Goal: Task Accomplishment & Management: Use online tool/utility

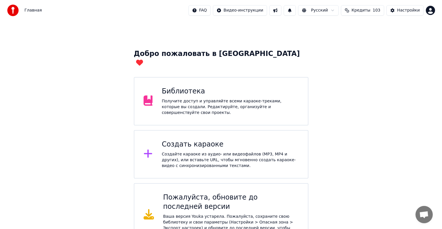
scroll to position [6, 0]
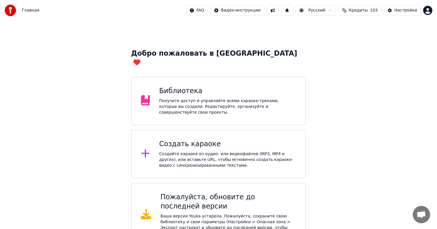
click at [226, 139] on div "Создать караоке Создайте караоке из аудио- или видеофайлов (MP3, MP4 и других),…" at bounding box center [227, 153] width 137 height 29
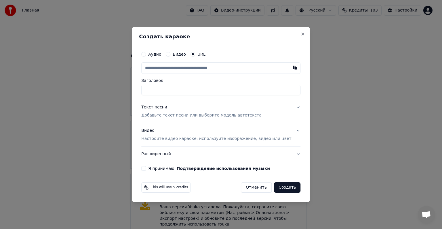
click at [208, 67] on input "text" at bounding box center [220, 68] width 159 height 12
type input "**********"
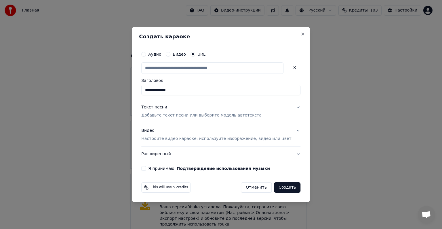
click at [171, 166] on label "Я принимаю Подтверждение использования музыки" at bounding box center [209, 168] width 122 height 4
click at [146, 166] on button "Я принимаю Подтверждение использования музыки" at bounding box center [143, 168] width 5 height 5
click at [265, 113] on button "Текст песни Добавьте текст песни или выберите модель автотекста" at bounding box center [220, 111] width 159 height 23
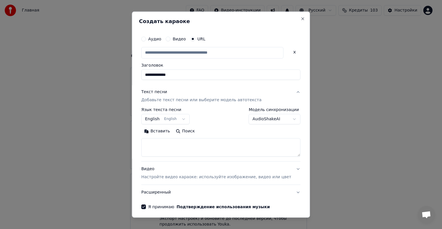
type input "**********"
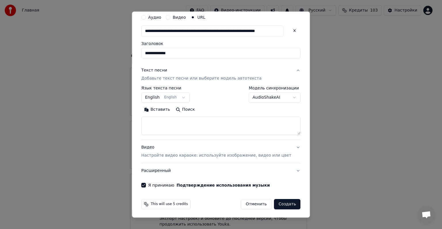
scroll to position [23, 0]
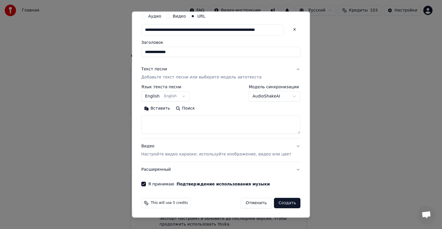
click at [181, 90] on div "**********" at bounding box center [165, 93] width 48 height 17
click at [177, 97] on button "English English" at bounding box center [165, 96] width 48 height 10
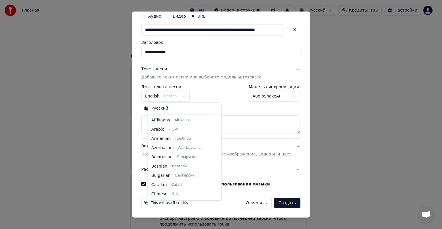
scroll to position [46, 0]
select select "**"
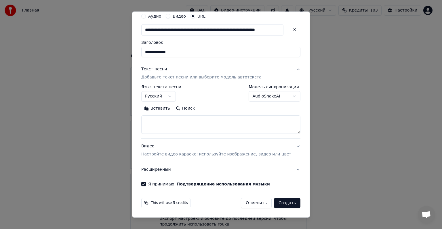
click at [281, 203] on button "Создать" at bounding box center [287, 203] width 26 height 10
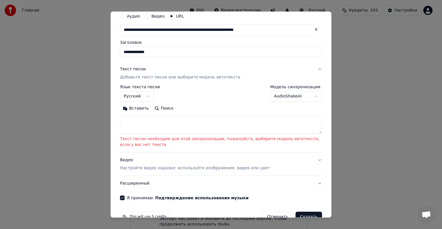
click at [291, 124] on textarea at bounding box center [221, 124] width 202 height 18
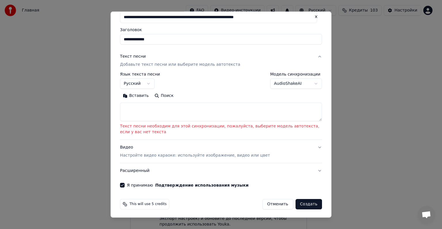
scroll to position [37, 0]
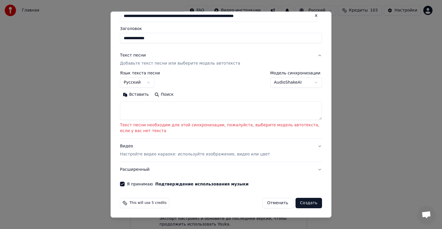
click at [290, 89] on div "**********" at bounding box center [221, 95] width 202 height 49
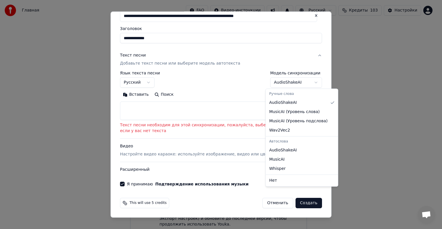
click at [292, 87] on body "**********" at bounding box center [218, 115] width 437 height 243
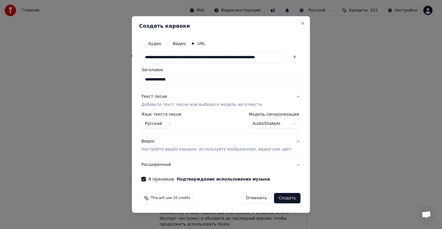
click at [280, 123] on body "**********" at bounding box center [218, 115] width 437 height 243
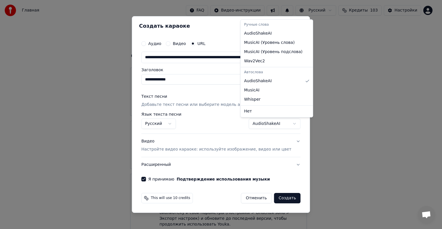
select select "*******"
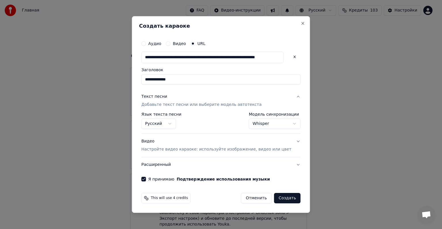
click at [280, 197] on button "Создать" at bounding box center [287, 198] width 26 height 10
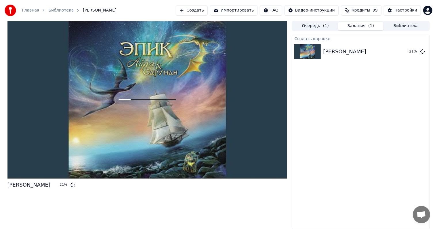
click at [363, 12] on span "Кредиты" at bounding box center [361, 10] width 19 height 6
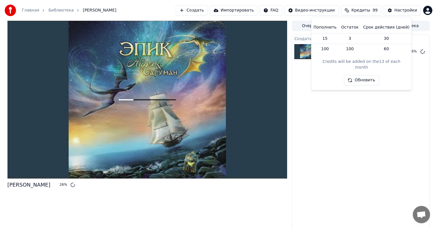
click at [360, 75] on button "Обновить" at bounding box center [361, 80] width 35 height 10
click at [380, 58] on div "Пополнить Остаток Срок действия (дней) 15 3 30 100 100 60 Credits will be added…" at bounding box center [361, 54] width 91 height 64
click at [276, 10] on html "Главная Библиотека Валар Моргулис Создать Импортировать FAQ Видео-инструкции Кр…" at bounding box center [218, 114] width 437 height 229
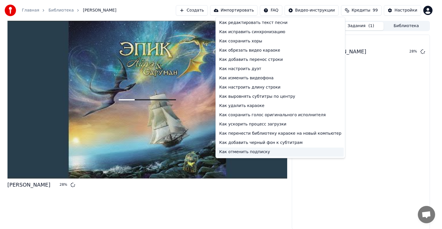
click at [264, 153] on div "Как отменить подписку" at bounding box center [280, 151] width 127 height 9
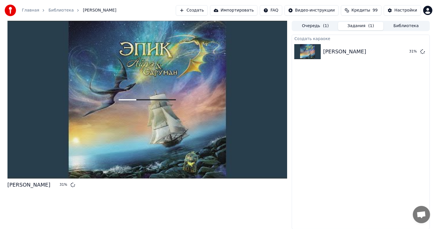
click at [426, 14] on body "Главная Библиотека Валар Моргулис Создать Импортировать FAQ Видео-инструкции Кр…" at bounding box center [218, 114] width 437 height 229
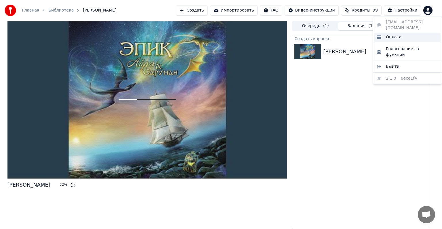
click at [411, 33] on div "Оплата" at bounding box center [408, 37] width 66 height 9
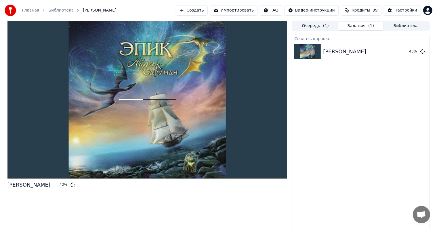
click at [195, 12] on button "Создать" at bounding box center [192, 10] width 32 height 10
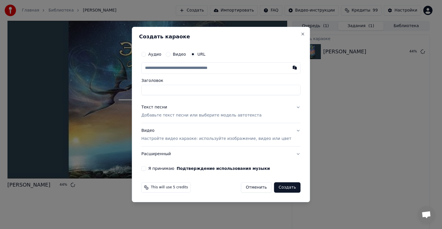
type input "**********"
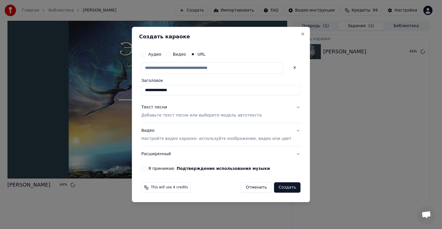
click at [276, 115] on button "Текст песни Добавьте текст песни или выберите модель автотекста" at bounding box center [220, 111] width 159 height 23
type input "**********"
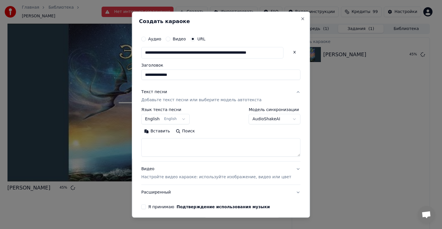
click at [274, 121] on body "**********" at bounding box center [218, 114] width 437 height 229
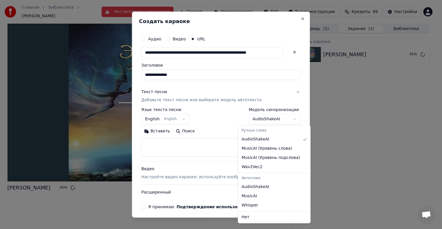
select select "**********"
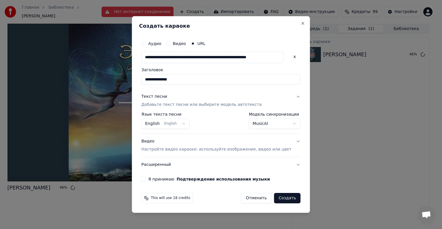
click at [182, 147] on p "Настройте видео караоке: используйте изображение, видео или цвет" at bounding box center [216, 149] width 150 height 6
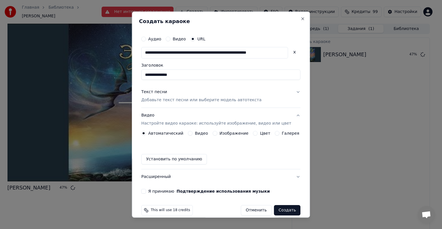
click at [198, 131] on label "Видео" at bounding box center [201, 133] width 13 height 4
click at [193, 131] on button "Видео" at bounding box center [190, 133] width 5 height 5
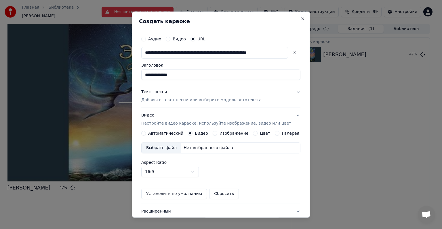
click at [231, 133] on label "Изображение" at bounding box center [234, 133] width 29 height 4
click at [217, 133] on button "Изображение" at bounding box center [215, 133] width 5 height 5
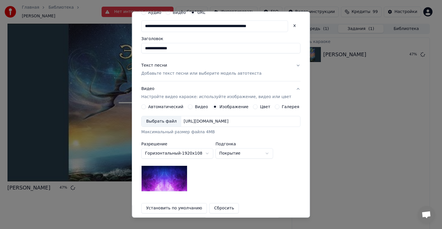
scroll to position [83, 0]
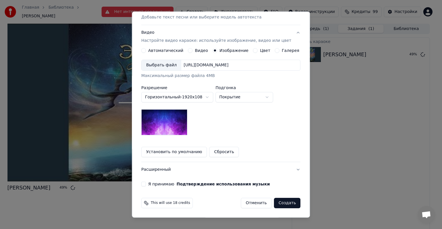
click at [173, 124] on img at bounding box center [164, 122] width 46 height 26
click at [217, 69] on div "Выбрать файл [URL][DOMAIN_NAME]" at bounding box center [220, 65] width 159 height 11
click at [259, 48] on button "Видео Настройте видео караоке: используйте изображение, видео или цвет" at bounding box center [220, 36] width 159 height 23
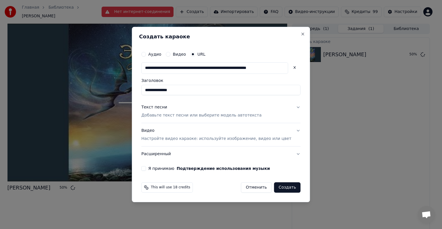
scroll to position [0, 0]
click at [215, 136] on p "Настройте видео караоке: используйте изображение, видео или цвет" at bounding box center [216, 139] width 150 height 6
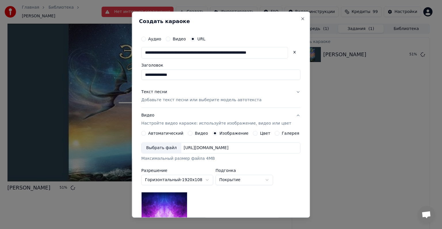
click at [282, 133] on label "Галерея" at bounding box center [291, 133] width 18 height 4
click at [280, 133] on button "Галерея" at bounding box center [277, 133] width 5 height 5
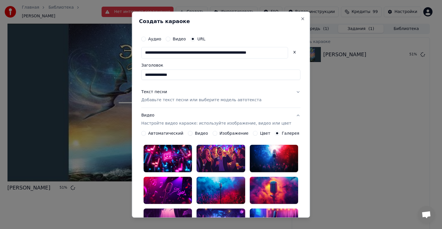
scroll to position [115, 0]
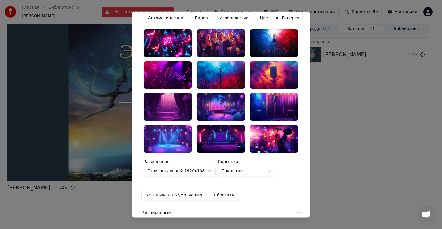
click at [171, 40] on div at bounding box center [168, 42] width 48 height 27
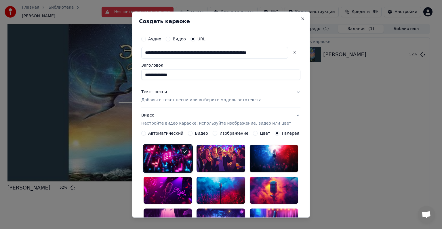
scroll to position [58, 0]
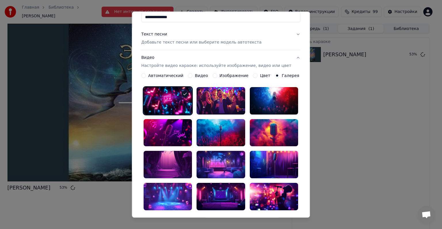
click at [275, 131] on div at bounding box center [274, 132] width 48 height 27
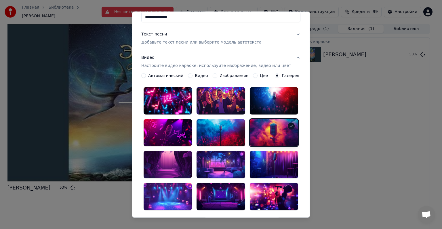
scroll to position [115, 0]
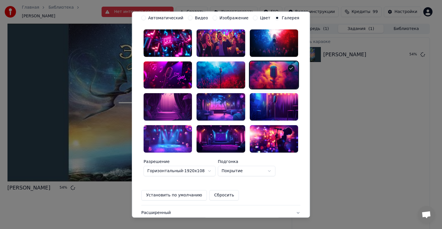
click at [179, 108] on div at bounding box center [168, 106] width 48 height 27
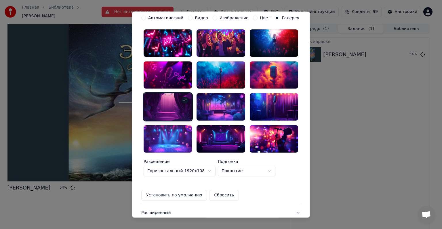
click at [261, 73] on div at bounding box center [274, 74] width 48 height 27
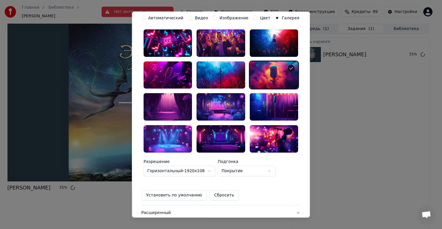
click at [182, 45] on div at bounding box center [168, 42] width 48 height 27
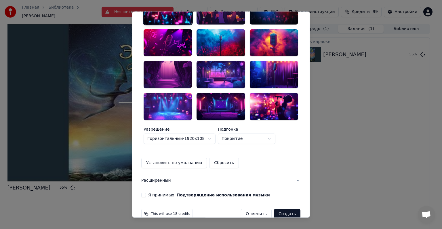
scroll to position [149, 0]
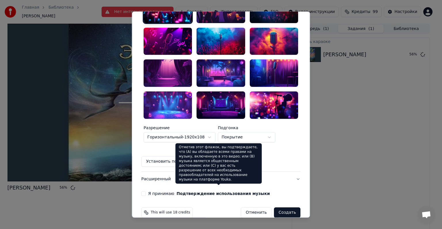
click at [192, 191] on button "Подтверждение использования музыки" at bounding box center [223, 193] width 93 height 4
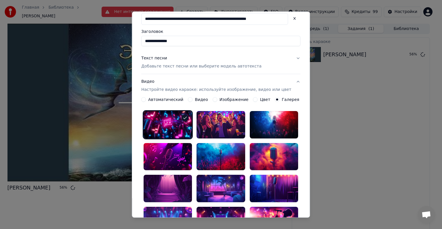
scroll to position [157, 0]
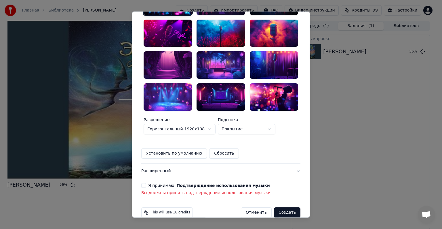
click at [149, 183] on div "Я принимаю Подтверждение использования музыки Вы должны принять подтверждение и…" at bounding box center [220, 189] width 159 height 13
click at [146, 183] on button "Я принимаю Подтверждение использования музыки" at bounding box center [143, 185] width 5 height 5
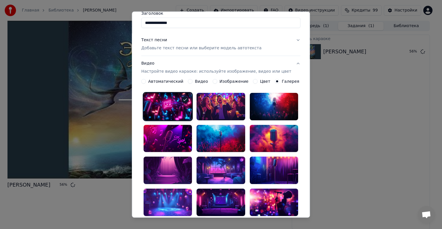
scroll to position [0, 0]
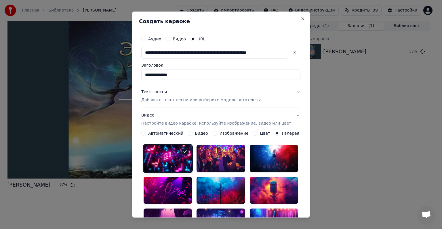
click at [255, 104] on button "Текст песни Добавьте текст песни или выберите модель автотекста" at bounding box center [220, 95] width 159 height 23
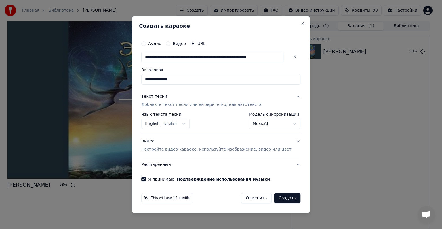
click at [279, 199] on button "Создать" at bounding box center [287, 198] width 26 height 10
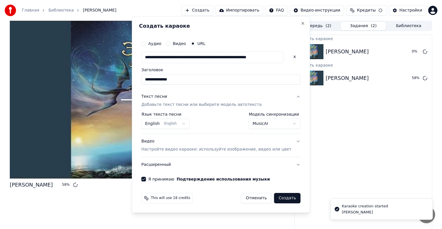
select select "**********"
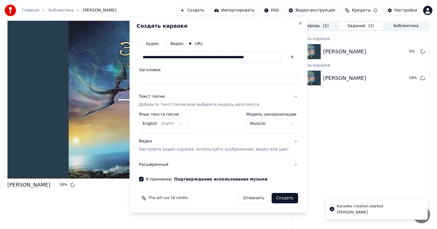
select select
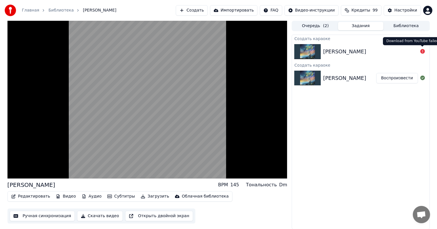
click at [421, 52] on icon at bounding box center [423, 51] width 5 height 5
click at [358, 52] on div "[PERSON_NAME]" at bounding box center [344, 52] width 43 height 8
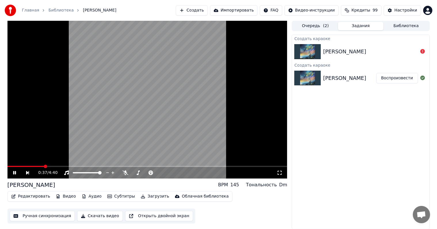
click at [44, 167] on span at bounding box center [147, 166] width 280 height 1
click at [74, 166] on span at bounding box center [147, 166] width 280 height 1
click at [86, 174] on div at bounding box center [92, 173] width 46 height 6
click at [85, 171] on div at bounding box center [92, 173] width 46 height 6
click at [85, 172] on span at bounding box center [87, 172] width 29 height 1
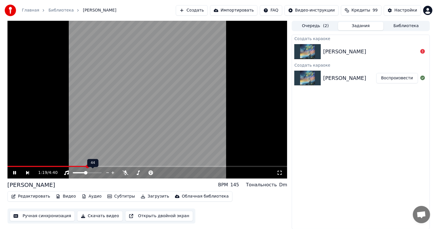
click at [82, 173] on div at bounding box center [92, 173] width 46 height 6
click at [82, 172] on span at bounding box center [79, 172] width 13 height 1
click at [122, 165] on video at bounding box center [147, 100] width 280 height 158
click at [109, 166] on span at bounding box center [147, 166] width 280 height 1
click at [108, 79] on video at bounding box center [147, 100] width 280 height 158
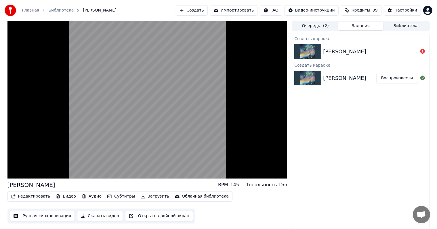
click at [29, 197] on button "Редактировать" at bounding box center [31, 196] width 44 height 8
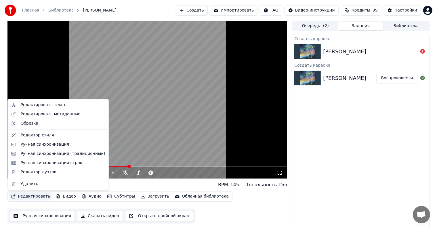
click at [204, 188] on div "Валар Моргулис BPM 145 Тональность Dm" at bounding box center [147, 185] width 280 height 8
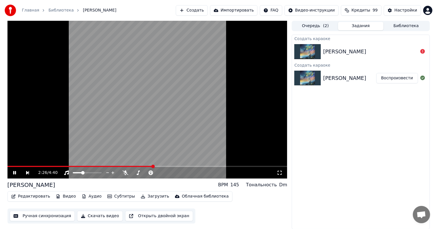
click at [17, 174] on icon at bounding box center [18, 172] width 13 height 5
click at [404, 51] on div "[PERSON_NAME]" at bounding box center [370, 52] width 95 height 8
click at [424, 52] on icon at bounding box center [423, 51] width 5 height 5
click at [422, 51] on icon at bounding box center [423, 51] width 5 height 5
click at [348, 51] on div "[PERSON_NAME]" at bounding box center [344, 52] width 43 height 8
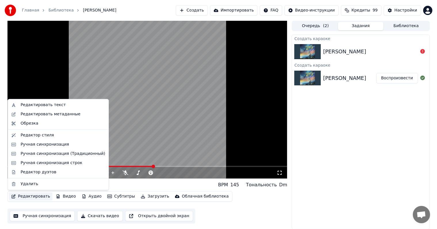
click at [33, 194] on button "Редактировать" at bounding box center [31, 196] width 44 height 8
click at [65, 106] on div "Редактировать текст" at bounding box center [62, 105] width 85 height 6
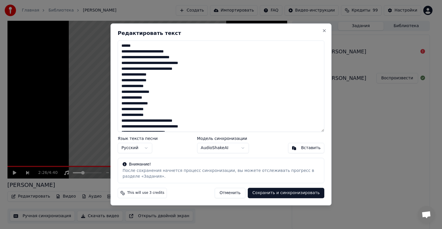
click at [166, 46] on textarea "**********" at bounding box center [221, 85] width 207 height 91
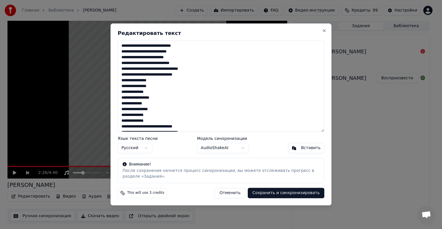
click at [215, 44] on textarea "**********" at bounding box center [221, 85] width 207 height 91
click at [190, 52] on textarea "**********" at bounding box center [221, 85] width 207 height 91
click at [144, 69] on textarea "**********" at bounding box center [221, 85] width 207 height 91
click at [121, 74] on textarea "**********" at bounding box center [221, 85] width 207 height 91
click at [149, 73] on textarea "**********" at bounding box center [221, 85] width 207 height 91
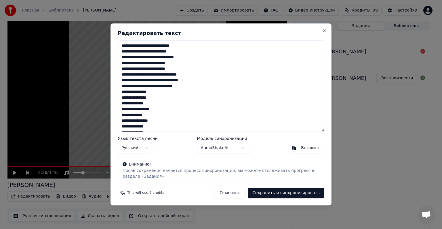
click at [205, 89] on textarea "**********" at bounding box center [221, 85] width 207 height 91
click at [163, 99] on textarea "**********" at bounding box center [221, 85] width 207 height 91
click at [159, 107] on textarea "**********" at bounding box center [221, 85] width 207 height 91
click at [137, 109] on textarea "**********" at bounding box center [221, 85] width 207 height 91
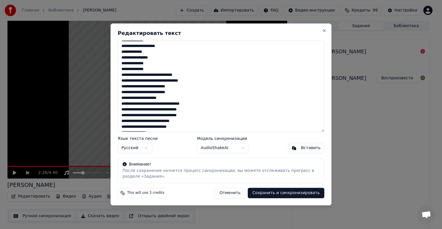
scroll to position [71, 0]
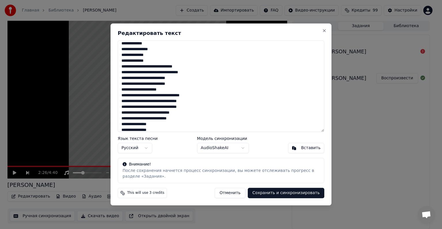
click at [146, 70] on textarea "**********" at bounding box center [221, 85] width 207 height 91
click at [191, 74] on textarea "**********" at bounding box center [221, 85] width 207 height 91
drag, startPoint x: 190, startPoint y: 77, endPoint x: 153, endPoint y: 78, distance: 36.9
click at [153, 78] on textarea "**********" at bounding box center [221, 85] width 207 height 91
click at [178, 87] on textarea "**********" at bounding box center [221, 85] width 207 height 91
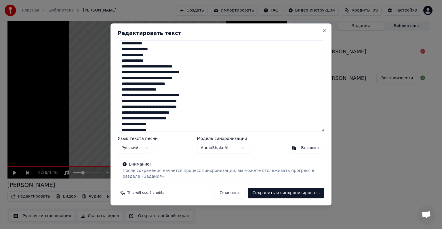
click at [176, 84] on textarea "**********" at bounding box center [221, 85] width 207 height 91
drag, startPoint x: 191, startPoint y: 86, endPoint x: 132, endPoint y: 89, distance: 59.4
click at [132, 89] on textarea "**********" at bounding box center [221, 85] width 207 height 91
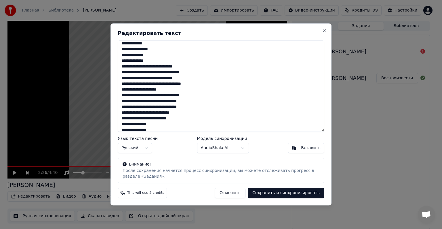
drag, startPoint x: 155, startPoint y: 78, endPoint x: 212, endPoint y: 82, distance: 57.1
click at [212, 82] on textarea "**********" at bounding box center [221, 85] width 207 height 91
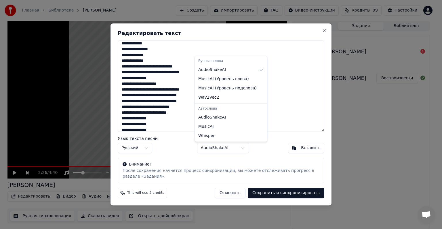
click at [227, 149] on body "Главная Библиотека Валар Моргулис Создать Импортировать FAQ Видео-инструкции Кр…" at bounding box center [218, 114] width 437 height 229
click at [168, 110] on body "Главная Библиотека Валар Моргулис Создать Импортировать FAQ Видео-инструкции Кр…" at bounding box center [218, 114] width 437 height 229
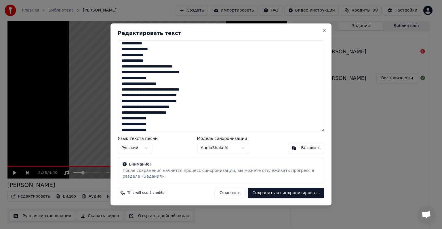
click at [205, 73] on textarea "**********" at bounding box center [221, 85] width 207 height 91
click at [163, 80] on textarea "**********" at bounding box center [221, 85] width 207 height 91
click at [199, 77] on textarea "**********" at bounding box center [221, 85] width 207 height 91
click at [203, 84] on textarea "**********" at bounding box center [221, 85] width 207 height 91
click at [169, 85] on textarea "**********" at bounding box center [221, 85] width 207 height 91
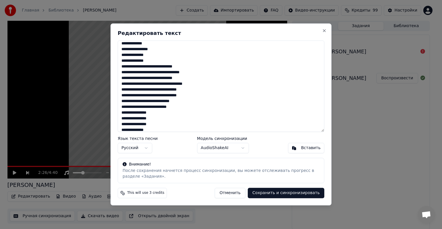
click at [187, 85] on textarea "**********" at bounding box center [221, 85] width 207 height 91
click at [208, 88] on textarea "**********" at bounding box center [221, 85] width 207 height 91
click at [149, 94] on textarea "**********" at bounding box center [221, 85] width 207 height 91
click at [172, 100] on textarea "**********" at bounding box center [221, 85] width 207 height 91
click at [147, 106] on textarea "**********" at bounding box center [221, 85] width 207 height 91
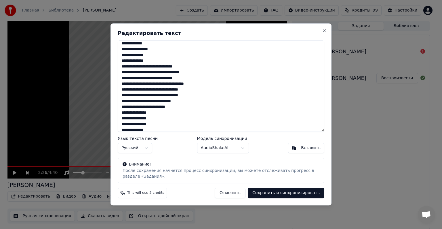
click at [137, 112] on textarea "**********" at bounding box center [221, 85] width 207 height 91
click at [131, 117] on textarea "**********" at bounding box center [221, 85] width 207 height 91
drag, startPoint x: 155, startPoint y: 125, endPoint x: 122, endPoint y: 122, distance: 33.6
click at [122, 122] on textarea "**********" at bounding box center [221, 85] width 207 height 91
click at [134, 122] on textarea "**********" at bounding box center [221, 85] width 207 height 91
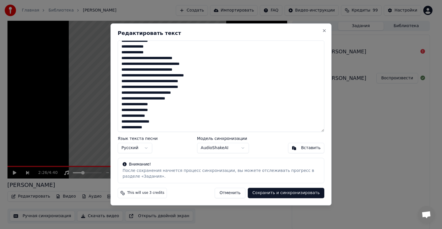
scroll to position [98, 0]
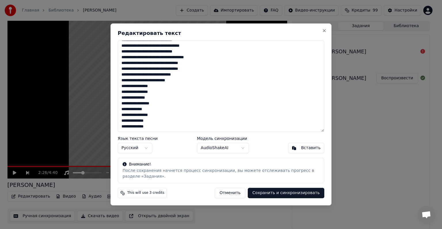
click at [146, 102] on textarea "**********" at bounding box center [221, 85] width 207 height 91
click at [132, 107] on textarea "**********" at bounding box center [221, 85] width 207 height 91
click at [135, 115] on textarea "**********" at bounding box center [221, 85] width 207 height 91
click at [134, 119] on textarea "**********" at bounding box center [221, 85] width 207 height 91
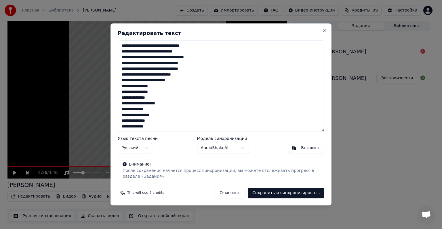
click at [128, 125] on textarea "**********" at bounding box center [221, 85] width 207 height 91
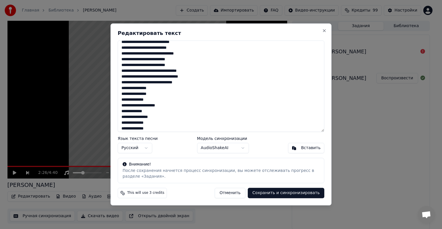
scroll to position [0, 0]
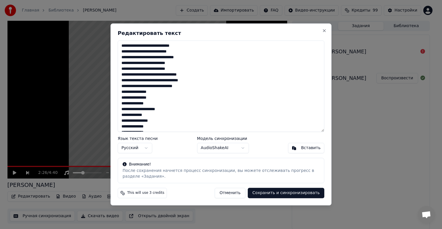
click at [139, 90] on textarea "**********" at bounding box center [221, 85] width 207 height 91
click at [131, 98] on textarea "**********" at bounding box center [221, 85] width 207 height 91
click at [134, 105] on textarea "**********" at bounding box center [221, 85] width 207 height 91
click at [132, 115] on textarea "**********" at bounding box center [221, 85] width 207 height 91
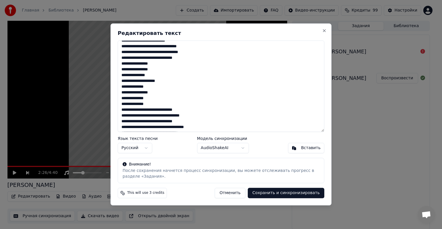
scroll to position [58, 0]
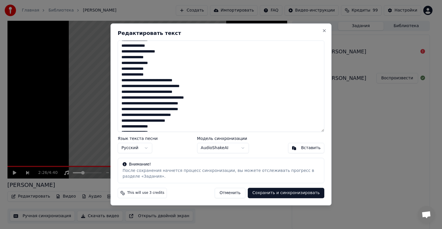
click at [134, 63] on textarea "**********" at bounding box center [221, 85] width 207 height 91
click at [135, 69] on textarea "**********" at bounding box center [221, 85] width 207 height 91
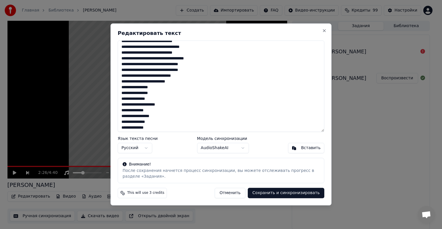
scroll to position [98, 0]
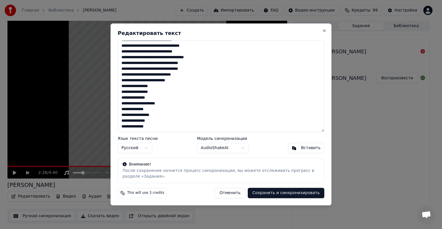
type textarea "**********"
click at [287, 193] on button "Сохранить и синхронизировать" at bounding box center [286, 193] width 77 height 10
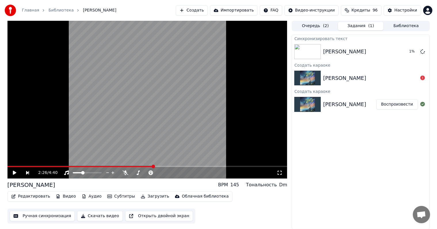
click at [192, 10] on button "Создать" at bounding box center [192, 10] width 32 height 10
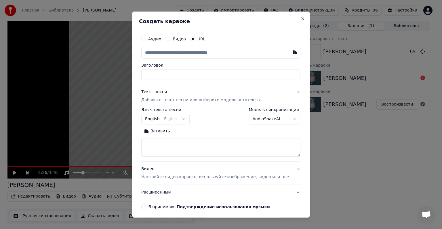
type input "**********"
drag, startPoint x: 211, startPoint y: 55, endPoint x: 223, endPoint y: 57, distance: 12.5
click at [223, 57] on input "**********" at bounding box center [212, 53] width 142 height 12
click at [224, 57] on input "**********" at bounding box center [212, 53] width 142 height 12
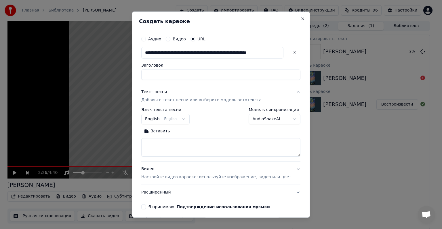
type input "**********"
drag, startPoint x: 231, startPoint y: 54, endPoint x: 341, endPoint y: 111, distance: 124.2
click at [340, 109] on body "**********" at bounding box center [218, 114] width 437 height 229
click at [230, 54] on input "**********" at bounding box center [212, 53] width 142 height 12
drag, startPoint x: 230, startPoint y: 54, endPoint x: 297, endPoint y: 58, distance: 66.6
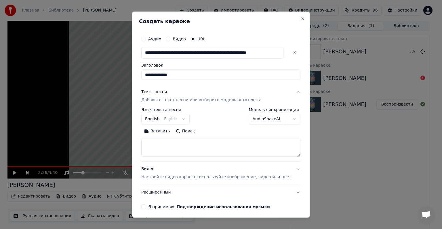
click at [297, 58] on div "**********" at bounding box center [221, 115] width 178 height 206
type input "**********"
click at [250, 121] on button "AudioShakeAI" at bounding box center [275, 119] width 52 height 10
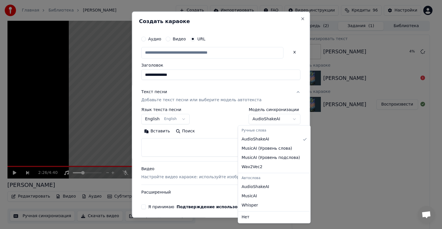
select select "**********"
type input "**********"
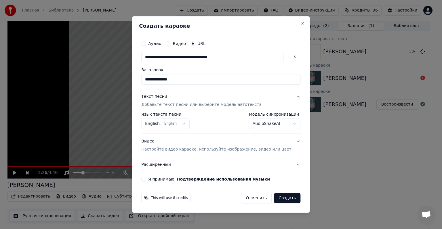
click at [183, 127] on button "English English" at bounding box center [165, 123] width 48 height 10
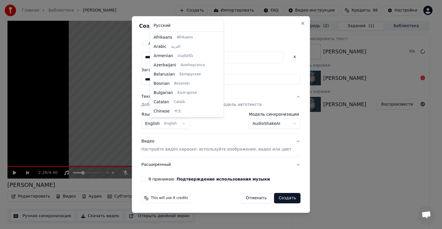
scroll to position [46, 0]
select select "**"
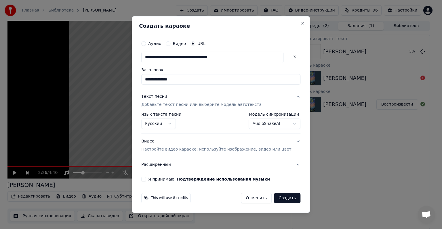
click at [171, 181] on div "**********" at bounding box center [221, 109] width 164 height 148
click at [171, 180] on label "Я принимаю Подтверждение использования музыки" at bounding box center [209, 179] width 122 height 4
click at [146, 180] on button "Я принимаю Подтверждение использования музыки" at bounding box center [143, 179] width 5 height 5
click at [222, 150] on p "Настройте видео караоке: используйте изображение, видео или цвет" at bounding box center [216, 149] width 150 height 6
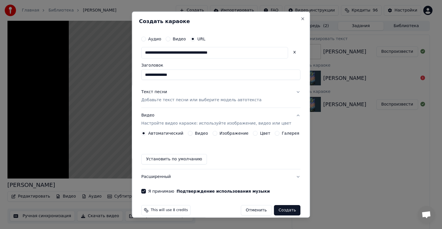
click at [275, 134] on button "Галерея" at bounding box center [277, 133] width 5 height 5
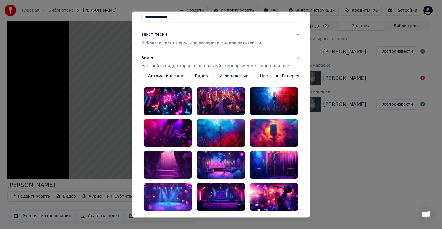
scroll to position [58, 0]
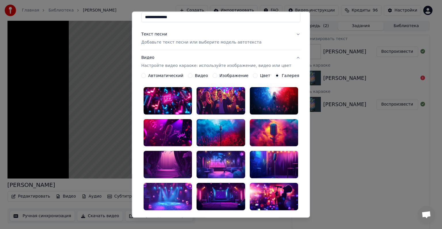
click at [176, 104] on div at bounding box center [168, 100] width 48 height 27
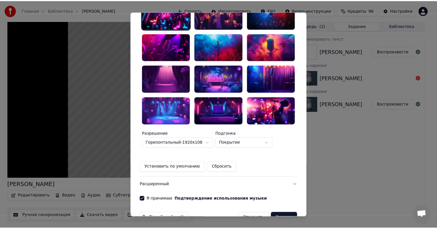
scroll to position [149, 0]
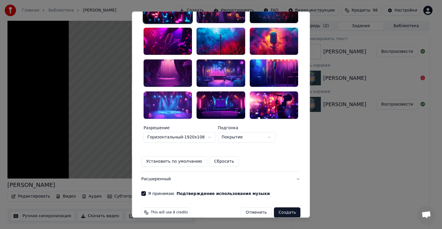
click at [282, 207] on button "Создать" at bounding box center [287, 212] width 26 height 10
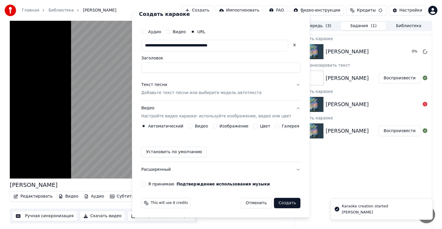
scroll to position [7, 0]
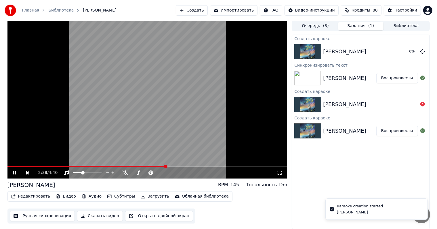
click at [25, 166] on span at bounding box center [86, 166] width 159 height 1
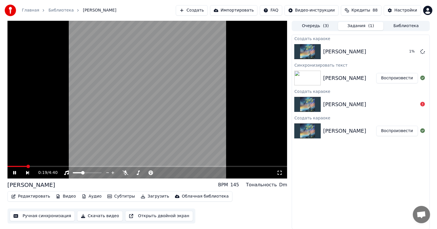
click at [35, 165] on video at bounding box center [147, 100] width 280 height 158
click at [35, 166] on span at bounding box center [147, 166] width 280 height 1
click at [77, 129] on video at bounding box center [147, 100] width 280 height 158
click at [46, 167] on div "0:29 / 4:40" at bounding box center [147, 173] width 280 height 12
click at [47, 166] on span at bounding box center [147, 166] width 280 height 1
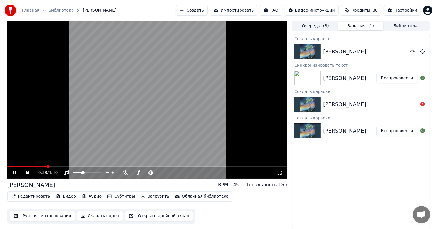
click at [54, 167] on div "0:39 / 4:40" at bounding box center [147, 173] width 280 height 12
click at [58, 165] on video at bounding box center [147, 100] width 280 height 158
click at [58, 167] on div "0:40 / 4:40" at bounding box center [147, 173] width 280 height 12
click at [95, 136] on video at bounding box center [147, 100] width 280 height 158
click at [61, 167] on div "0:42 / 4:40" at bounding box center [147, 173] width 280 height 12
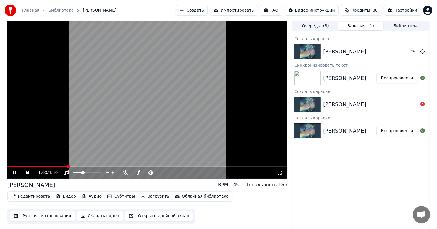
click at [67, 165] on span at bounding box center [68, 165] width 3 height 3
drag, startPoint x: 70, startPoint y: 168, endPoint x: 78, endPoint y: 168, distance: 7.8
click at [78, 168] on div "1:04 / 4:40" at bounding box center [147, 173] width 280 height 12
click at [96, 168] on span at bounding box center [95, 165] width 3 height 3
click at [83, 166] on span at bounding box center [83, 166] width 152 height 1
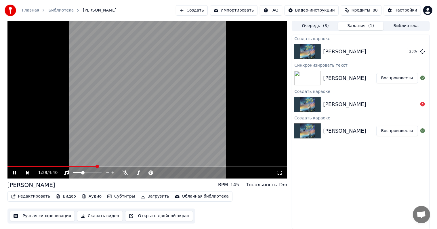
click at [51, 166] on span at bounding box center [51, 166] width 89 height 1
click at [61, 165] on video at bounding box center [147, 100] width 280 height 158
click at [62, 165] on video at bounding box center [147, 100] width 280 height 158
click at [141, 146] on video at bounding box center [147, 100] width 280 height 158
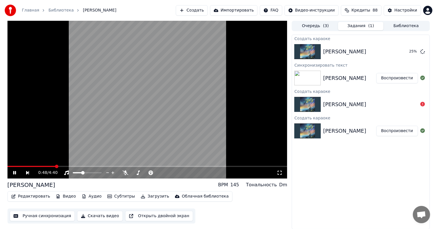
click at [121, 196] on button "Субтитры" at bounding box center [121, 196] width 32 height 8
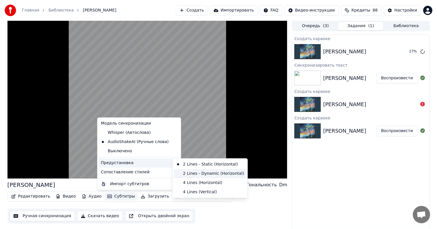
click at [212, 175] on div "2 Lines - Dynamic (Horizontal)" at bounding box center [210, 173] width 73 height 9
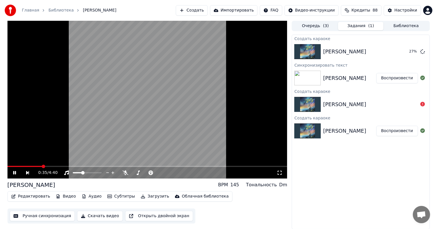
click at [42, 166] on span at bounding box center [24, 166] width 35 height 1
click at [84, 164] on video at bounding box center [147, 100] width 280 height 158
click at [96, 167] on span at bounding box center [147, 166] width 280 height 1
click at [146, 141] on video at bounding box center [147, 100] width 280 height 158
click at [175, 166] on span at bounding box center [147, 166] width 280 height 1
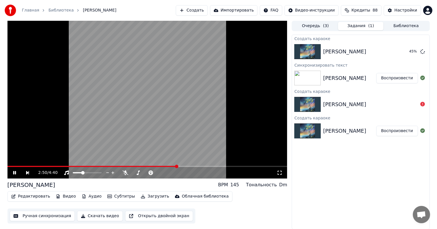
click at [191, 167] on span at bounding box center [147, 166] width 280 height 1
click at [179, 166] on span at bounding box center [100, 166] width 187 height 1
click at [388, 52] on button "Воспроизвести" at bounding box center [398, 51] width 42 height 10
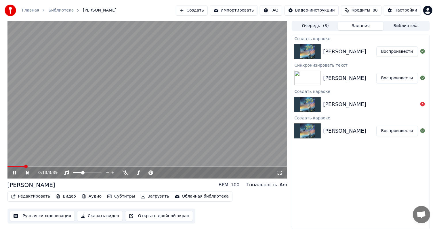
click at [50, 167] on div "0:13 / 3:39" at bounding box center [147, 173] width 280 height 12
click at [48, 168] on span at bounding box center [45, 165] width 3 height 3
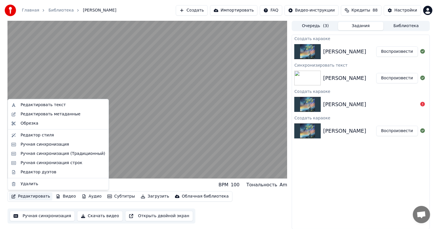
click at [38, 196] on button "Редактировать" at bounding box center [31, 196] width 44 height 8
click at [73, 107] on div "Редактировать текст" at bounding box center [62, 105] width 85 height 6
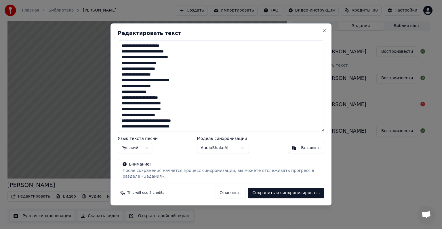
click at [162, 44] on textarea "**********" at bounding box center [221, 85] width 207 height 91
click at [171, 47] on textarea "**********" at bounding box center [221, 85] width 207 height 91
click at [236, 194] on button "Отменить" at bounding box center [230, 193] width 31 height 10
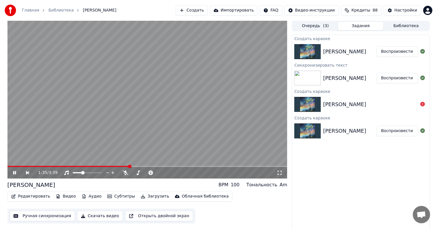
click at [27, 195] on button "Редактировать" at bounding box center [31, 196] width 44 height 8
click at [158, 166] on span at bounding box center [147, 166] width 280 height 1
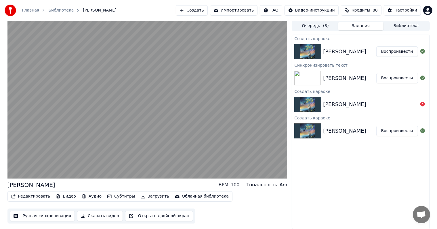
click at [39, 200] on button "Редактировать" at bounding box center [31, 196] width 44 height 8
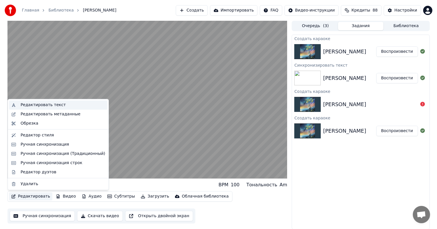
click at [67, 104] on div "Редактировать текст" at bounding box center [62, 105] width 85 height 6
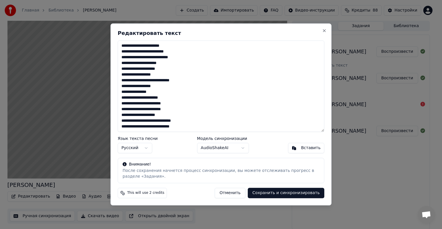
click at [127, 98] on textarea "**********" at bounding box center [221, 85] width 207 height 91
click at [166, 97] on textarea "**********" at bounding box center [221, 85] width 207 height 91
click at [123, 105] on textarea "**********" at bounding box center [221, 85] width 207 height 91
click at [157, 102] on textarea "**********" at bounding box center [221, 85] width 207 height 91
click at [178, 116] on textarea "**********" at bounding box center [221, 85] width 207 height 91
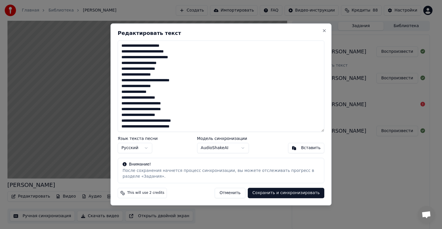
click at [154, 117] on textarea "**********" at bounding box center [221, 85] width 207 height 91
click at [202, 122] on textarea "**********" at bounding box center [221, 85] width 207 height 91
type textarea "**********"
click at [211, 124] on textarea "**********" at bounding box center [221, 85] width 207 height 91
click at [211, 122] on textarea "**********" at bounding box center [221, 85] width 207 height 91
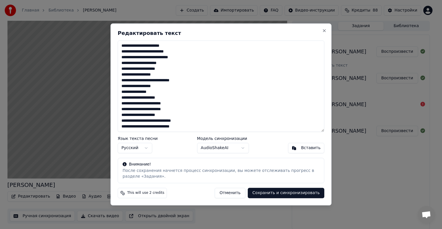
click at [182, 126] on textarea "**********" at bounding box center [221, 85] width 207 height 91
click at [170, 46] on textarea "**********" at bounding box center [221, 85] width 207 height 91
click at [242, 190] on button "Отменить" at bounding box center [230, 193] width 31 height 10
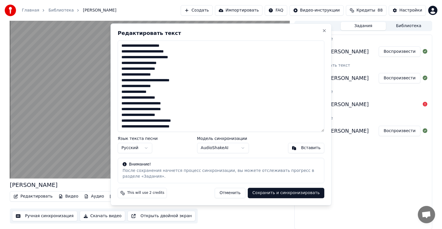
type textarea "**********"
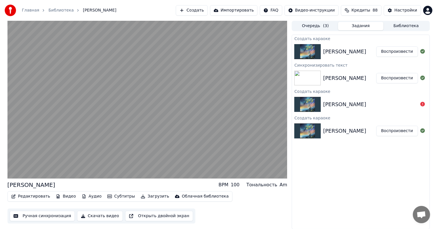
click at [35, 198] on button "Редактировать" at bounding box center [31, 196] width 44 height 8
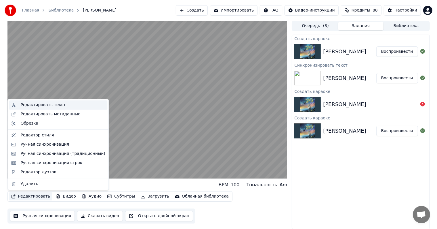
click at [68, 106] on div "Редактировать текст" at bounding box center [62, 105] width 85 height 6
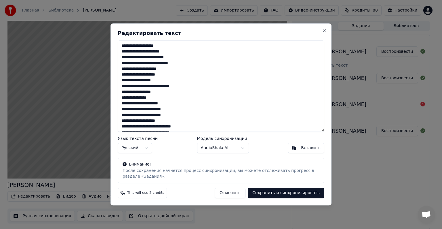
click at [142, 50] on textarea "**********" at bounding box center [221, 85] width 207 height 91
click at [173, 52] on textarea "**********" at bounding box center [221, 85] width 207 height 91
click at [173, 58] on textarea "**********" at bounding box center [221, 85] width 207 height 91
click at [190, 58] on textarea "**********" at bounding box center [221, 85] width 207 height 91
click at [140, 58] on textarea "**********" at bounding box center [221, 85] width 207 height 91
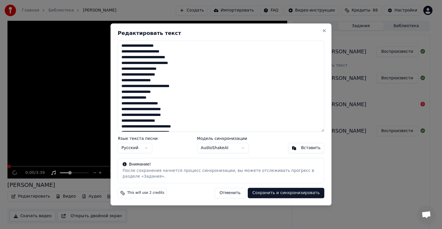
click at [127, 45] on textarea "**********" at bounding box center [221, 85] width 207 height 91
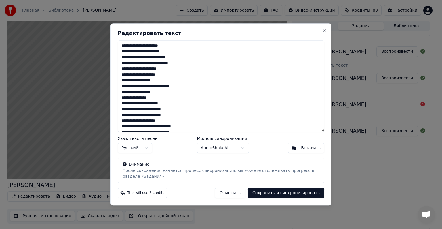
click at [145, 68] on textarea "**********" at bounding box center [221, 85] width 207 height 91
click at [138, 69] on textarea "**********" at bounding box center [221, 85] width 207 height 91
click at [137, 68] on textarea "**********" at bounding box center [221, 85] width 207 height 91
click at [123, 82] on textarea "**********" at bounding box center [221, 85] width 207 height 91
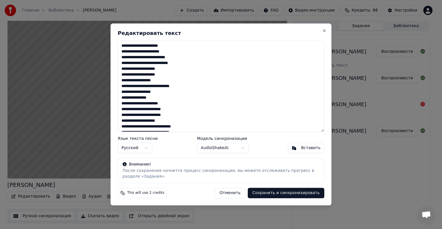
click at [123, 82] on textarea "**********" at bounding box center [221, 85] width 207 height 91
click at [146, 79] on textarea "**********" at bounding box center [221, 85] width 207 height 91
click at [156, 84] on textarea "**********" at bounding box center [221, 85] width 207 height 91
click at [155, 80] on textarea "**********" at bounding box center [221, 85] width 207 height 91
click at [141, 92] on textarea "**********" at bounding box center [221, 85] width 207 height 91
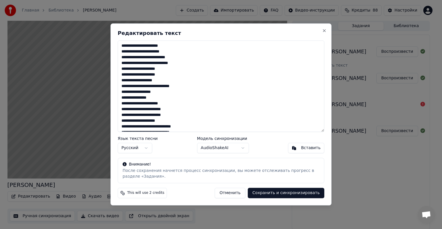
drag, startPoint x: 128, startPoint y: 103, endPoint x: 112, endPoint y: 103, distance: 15.8
click at [112, 103] on div "**********" at bounding box center [221, 114] width 221 height 182
click at [123, 111] on textarea "**********" at bounding box center [221, 85] width 207 height 91
click at [156, 108] on textarea "**********" at bounding box center [221, 85] width 207 height 91
click at [172, 108] on textarea "**********" at bounding box center [221, 85] width 207 height 91
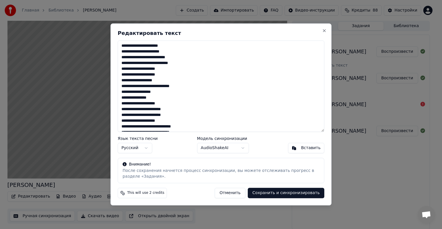
click at [177, 109] on textarea "**********" at bounding box center [221, 85] width 207 height 91
click at [178, 114] on textarea "**********" at bounding box center [221, 85] width 207 height 91
click at [155, 114] on textarea "**********" at bounding box center [221, 85] width 207 height 91
click at [179, 122] on textarea "**********" at bounding box center [221, 85] width 207 height 91
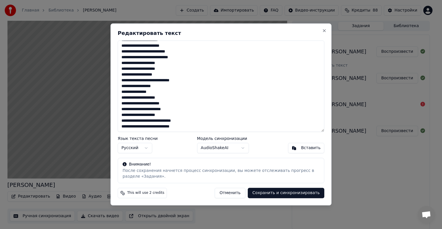
click at [179, 122] on textarea "**********" at bounding box center [221, 85] width 207 height 91
click at [181, 127] on textarea "**********" at bounding box center [221, 85] width 207 height 91
click at [182, 79] on textarea "**********" at bounding box center [221, 85] width 207 height 91
type textarea "**********"
click at [277, 195] on button "Сохранить и синхронизировать" at bounding box center [286, 193] width 77 height 10
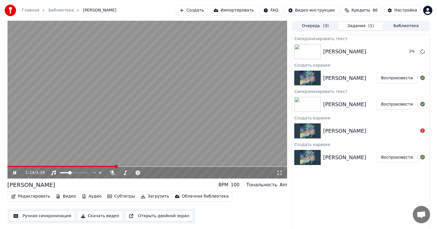
click at [333, 154] on div "[PERSON_NAME]" at bounding box center [344, 157] width 43 height 8
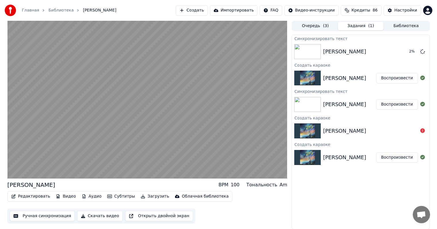
click at [343, 104] on div "[PERSON_NAME]" at bounding box center [344, 104] width 43 height 8
click at [405, 107] on button "Воспроизвести" at bounding box center [398, 104] width 42 height 10
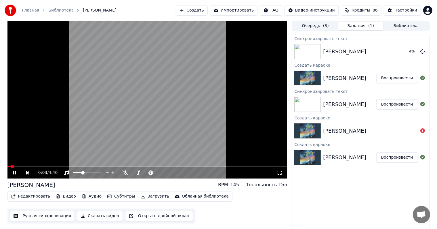
click at [28, 165] on video at bounding box center [147, 100] width 280 height 158
click at [17, 166] on span at bounding box center [147, 166] width 280 height 1
click at [13, 175] on div "0:10 / 4:40" at bounding box center [147, 173] width 280 height 12
click at [14, 175] on icon at bounding box center [18, 172] width 13 height 5
click at [49, 167] on div "0:12 / 4:40" at bounding box center [147, 173] width 280 height 12
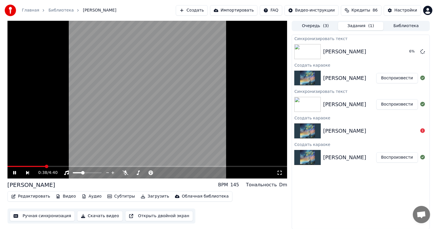
click at [46, 164] on span at bounding box center [46, 165] width 3 height 3
click at [76, 168] on span at bounding box center [75, 165] width 3 height 3
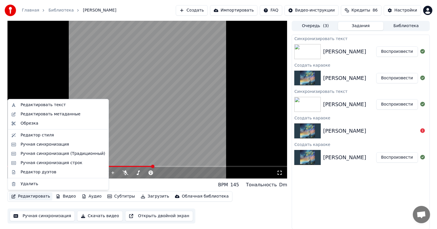
click at [44, 195] on button "Редактировать" at bounding box center [31, 196] width 44 height 8
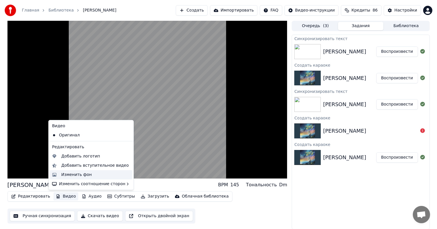
click at [75, 176] on div "Изменить фон" at bounding box center [76, 175] width 31 height 6
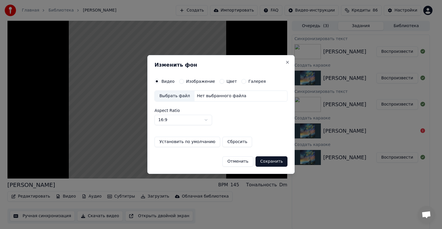
click at [205, 83] on label "Изображение" at bounding box center [200, 81] width 29 height 4
click at [184, 84] on button "Изображение" at bounding box center [181, 81] width 5 height 5
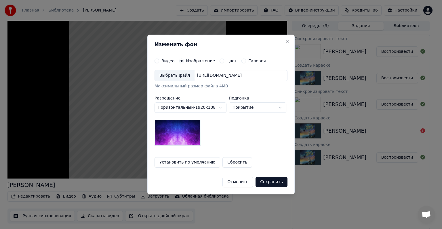
click at [250, 59] on label "Галерея" at bounding box center [258, 61] width 18 height 4
click at [246, 59] on button "Галерея" at bounding box center [244, 60] width 5 height 5
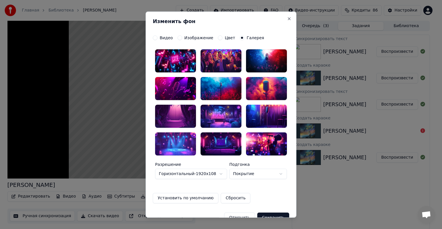
click at [177, 113] on div at bounding box center [175, 115] width 41 height 23
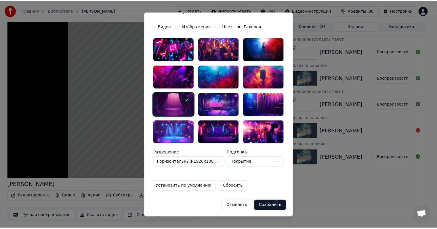
scroll to position [12, 0]
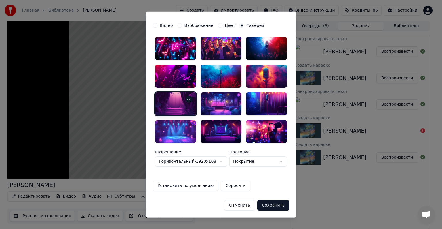
click at [276, 208] on button "Сохранить" at bounding box center [273, 205] width 32 height 10
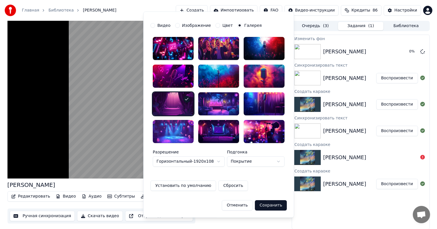
scroll to position [0, 0]
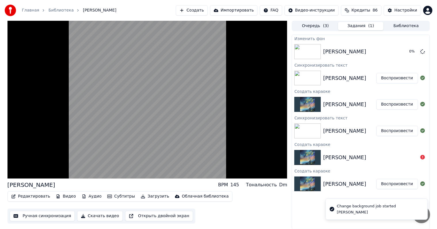
click at [392, 77] on button "Воспроизвести" at bounding box center [398, 78] width 42 height 10
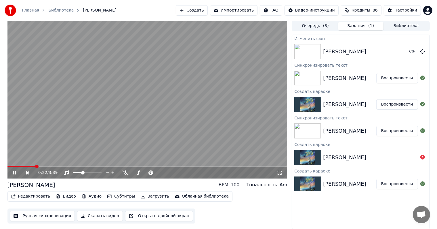
click at [36, 168] on span at bounding box center [36, 165] width 3 height 3
click at [398, 103] on button "Воспроизвести" at bounding box center [398, 104] width 42 height 10
click at [67, 168] on span at bounding box center [68, 165] width 3 height 3
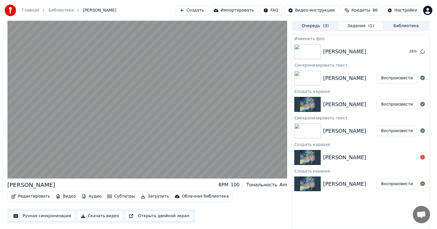
click at [402, 103] on button "Воспроизвести" at bounding box center [398, 104] width 42 height 10
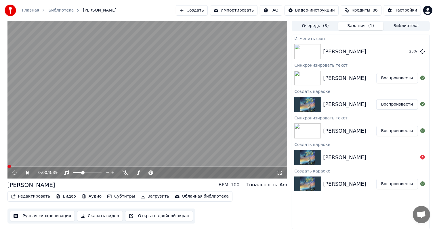
click at [403, 82] on button "Воспроизвести" at bounding box center [398, 78] width 42 height 10
click at [61, 165] on span at bounding box center [61, 165] width 3 height 3
click at [11, 173] on div "0:42 / 3:39" at bounding box center [148, 173] width 276 height 6
click at [15, 173] on icon at bounding box center [14, 172] width 3 height 4
click at [18, 175] on div "0:42 / 3:39" at bounding box center [147, 173] width 280 height 12
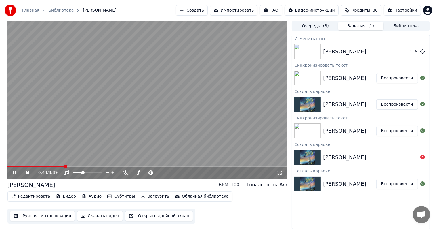
click at [16, 175] on icon at bounding box center [18, 172] width 13 height 5
click at [42, 196] on button "Редактировать" at bounding box center [31, 196] width 44 height 8
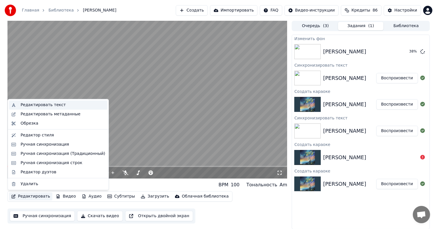
click at [60, 107] on div "Редактировать текст" at bounding box center [62, 105] width 85 height 6
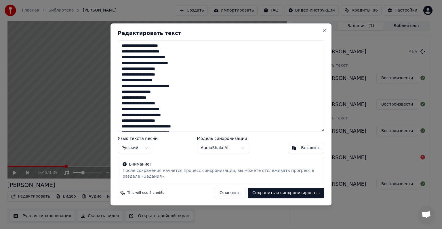
click at [239, 196] on button "Отменить" at bounding box center [230, 193] width 31 height 10
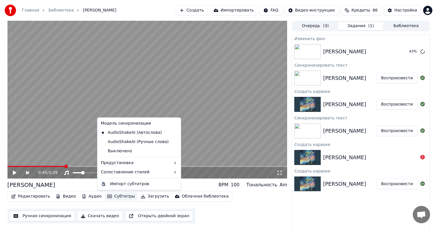
click at [120, 198] on button "Субтитры" at bounding box center [121, 196] width 32 height 8
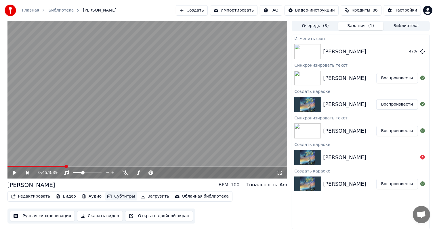
click at [116, 197] on button "Субтитры" at bounding box center [121, 196] width 32 height 8
click at [53, 218] on button "Ручная синхронизация" at bounding box center [42, 215] width 65 height 10
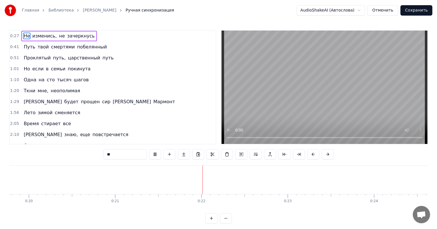
scroll to position [0, 1818]
click at [15, 33] on span "0:27" at bounding box center [14, 36] width 9 height 6
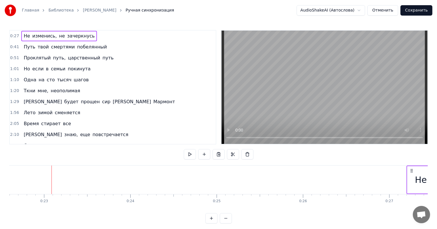
click at [15, 33] on span "0:27" at bounding box center [14, 36] width 9 height 6
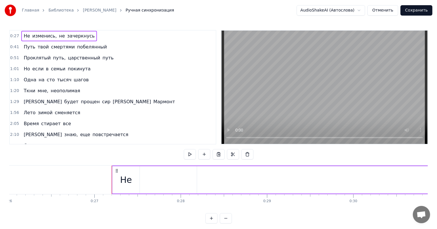
scroll to position [0, 2321]
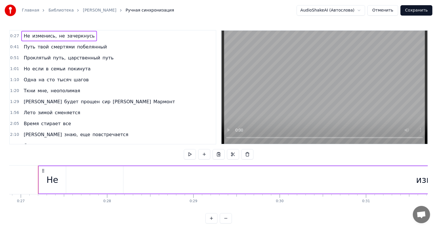
click at [25, 36] on span "Не" at bounding box center [26, 36] width 7 height 7
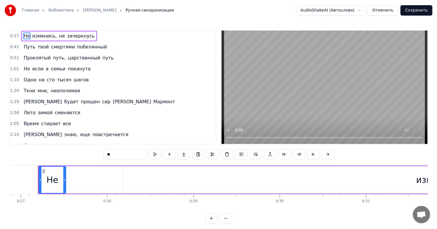
drag, startPoint x: 108, startPoint y: 152, endPoint x: 66, endPoint y: 146, distance: 41.9
click at [66, 146] on div "0:27 Не изменись, не зачеркнусь 0:41 Путь твой смертями побелянный 0:51 Проклят…" at bounding box center [218, 126] width 419 height 193
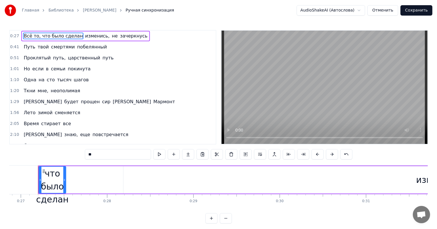
type input "*"
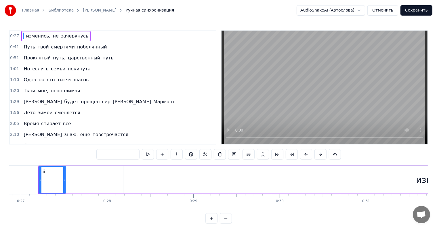
click at [43, 24] on div "Главная Библиотека [PERSON_NAME] Ручная синхронизация AudioShakeAI (Автослова) …" at bounding box center [218, 111] width 437 height 223
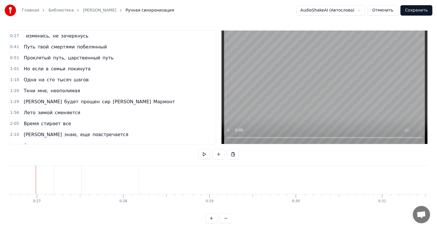
scroll to position [0, 2302]
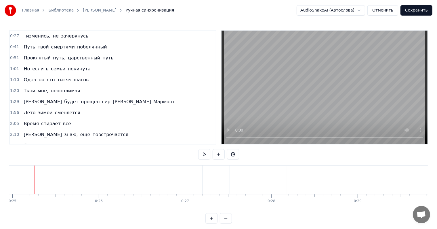
click at [18, 181] on div at bounding box center [18, 179] width 0 height 29
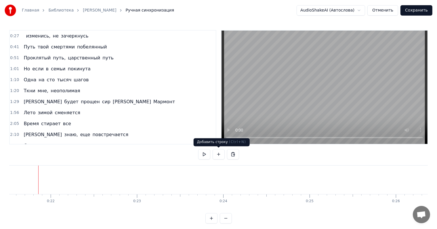
click at [218, 155] on button at bounding box center [219, 154] width 12 height 10
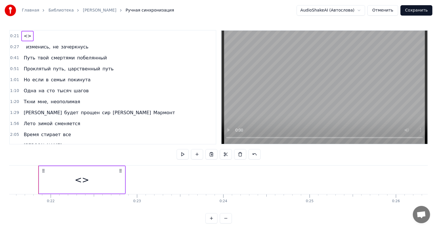
click at [25, 37] on span "<>" at bounding box center [27, 36] width 9 height 7
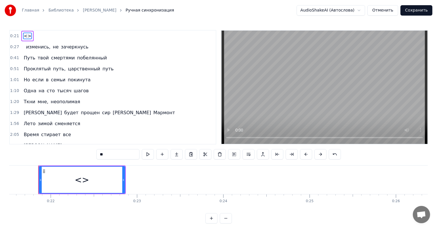
click at [25, 37] on span "<>" at bounding box center [27, 36] width 9 height 7
click at [97, 156] on input "**" at bounding box center [117, 154] width 43 height 10
type input "*"
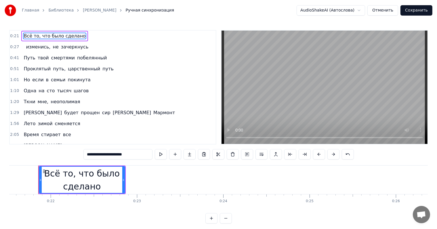
type input "**********"
click at [121, 94] on div "1:10 Одна на сто тысяч шагов" at bounding box center [113, 90] width 206 height 11
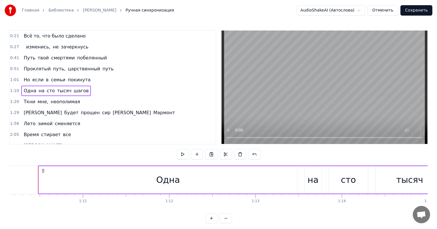
click at [54, 36] on span "Всё то, что было сделано" at bounding box center [54, 36] width 63 height 7
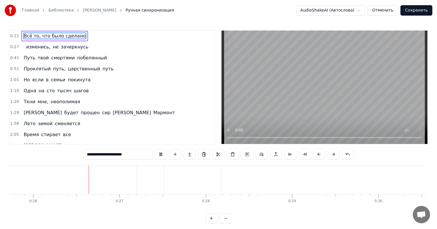
scroll to position [0, 2231]
click at [35, 33] on span "Всё то, что было сделано" at bounding box center [54, 36] width 63 height 7
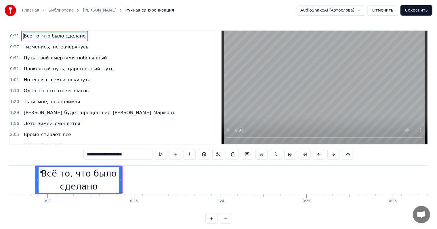
scroll to position [0, 1859]
drag, startPoint x: 79, startPoint y: 155, endPoint x: 127, endPoint y: 160, distance: 48.0
click at [127, 160] on div "**********" at bounding box center [219, 155] width 271 height 12
click at [123, 154] on input "**********" at bounding box center [118, 154] width 69 height 10
drag, startPoint x: 123, startPoint y: 155, endPoint x: 79, endPoint y: 153, distance: 44.4
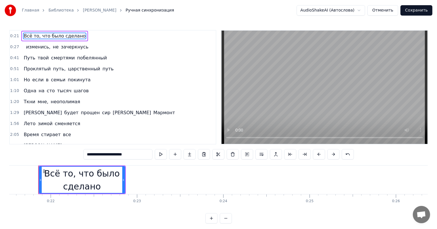
click at [84, 153] on input "**********" at bounding box center [118, 154] width 69 height 10
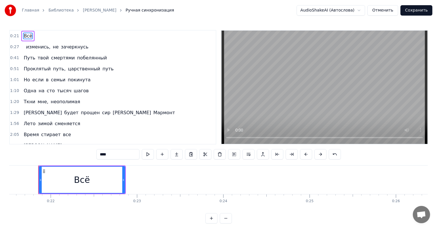
type input "***"
click at [119, 180] on div "Всё" at bounding box center [81, 179] width 85 height 26
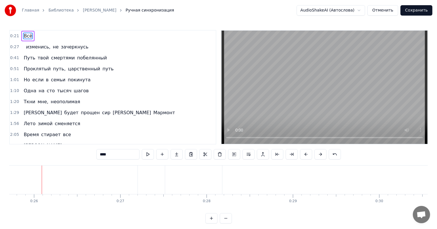
scroll to position [0, 2225]
click at [156, 155] on button at bounding box center [162, 154] width 12 height 10
click at [36, 34] on span "<>" at bounding box center [38, 36] width 9 height 7
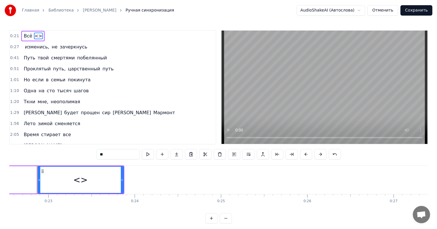
scroll to position [0, 1946]
click at [104, 160] on div "0:21 Всё <> 0:27 изменись, не зачеркнусь 0:41 Путь твой смертями побелянный 0:5…" at bounding box center [218, 126] width 419 height 193
drag, startPoint x: 104, startPoint y: 159, endPoint x: 66, endPoint y: 154, distance: 38.4
click at [66, 154] on div "0:21 Всё <> 0:27 изменись, не зачеркнусь 0:41 Путь твой смертями побелянный 0:5…" at bounding box center [218, 126] width 419 height 193
type input "**"
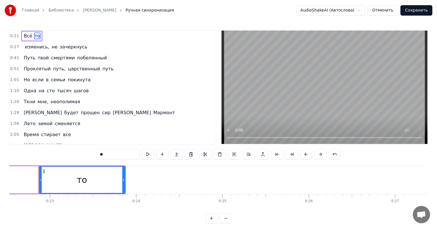
click at [113, 107] on div "1:20 Ткни мне, неополимая" at bounding box center [113, 101] width 206 height 11
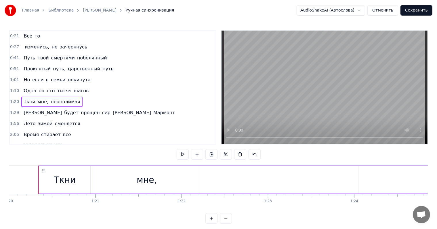
click at [30, 39] on div "Всё то" at bounding box center [31, 36] width 21 height 10
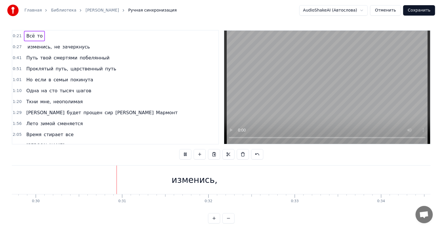
scroll to position [0, 2602]
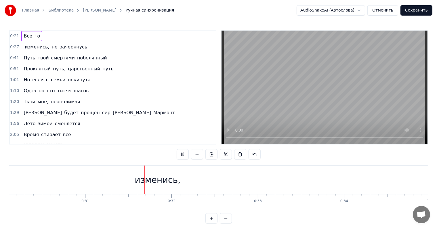
click at [392, 6] on button "Отменить" at bounding box center [383, 10] width 31 height 10
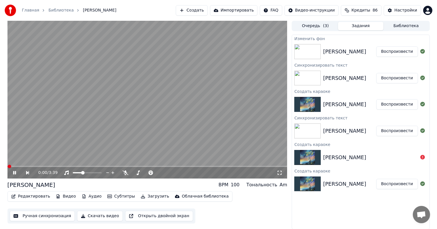
click at [402, 79] on button "Воспроизвести" at bounding box center [398, 78] width 42 height 10
drag, startPoint x: 19, startPoint y: 167, endPoint x: 51, endPoint y: 169, distance: 32.3
click at [51, 169] on div "0:06 / 3:39" at bounding box center [147, 173] width 280 height 12
click at [86, 167] on span at bounding box center [85, 165] width 3 height 3
click at [403, 79] on button "Воспроизвести" at bounding box center [398, 78] width 42 height 10
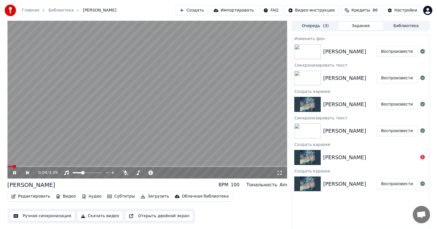
click at [22, 165] on video at bounding box center [147, 100] width 280 height 158
click at [406, 50] on button "Воспроизвести" at bounding box center [398, 51] width 42 height 10
click at [92, 130] on video at bounding box center [147, 100] width 280 height 158
click at [14, 172] on icon at bounding box center [14, 172] width 3 height 4
click at [29, 167] on span at bounding box center [147, 166] width 280 height 1
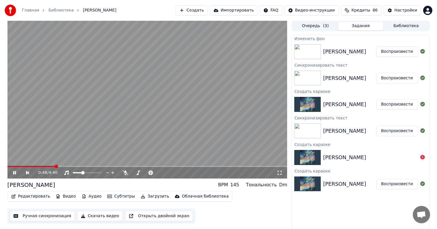
click at [55, 166] on span at bounding box center [147, 166] width 280 height 1
click at [85, 167] on div "0:48 / 4:40" at bounding box center [147, 173] width 280 height 12
click at [84, 164] on video at bounding box center [147, 100] width 280 height 158
click at [79, 166] on span at bounding box center [147, 166] width 280 height 1
click at [108, 132] on video at bounding box center [147, 100] width 280 height 158
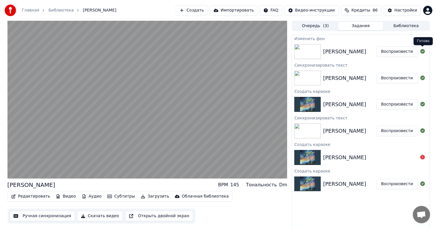
click at [422, 50] on icon at bounding box center [423, 51] width 5 height 5
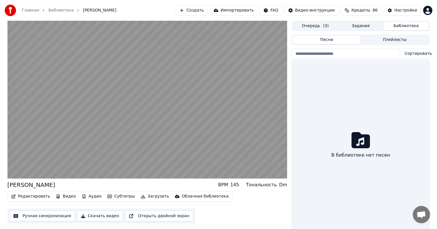
click at [415, 22] on button "Библиотека" at bounding box center [406, 26] width 45 height 8
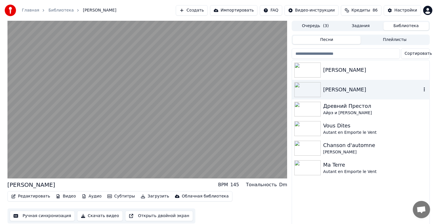
click at [424, 90] on icon "button" at bounding box center [424, 89] width 1 height 4
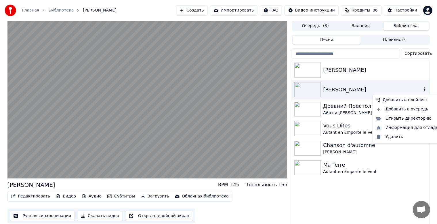
click at [424, 90] on icon "button" at bounding box center [424, 89] width 1 height 4
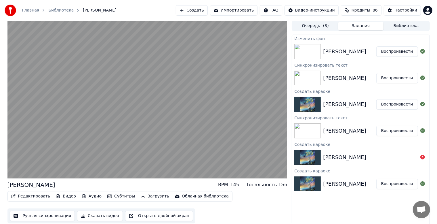
click at [364, 23] on button "Задания" at bounding box center [360, 26] width 45 height 8
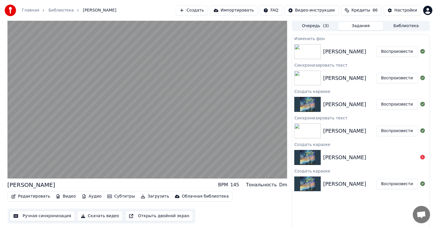
click at [337, 57] on div "Валар Моргулис Воспроизвести" at bounding box center [360, 52] width 137 height 20
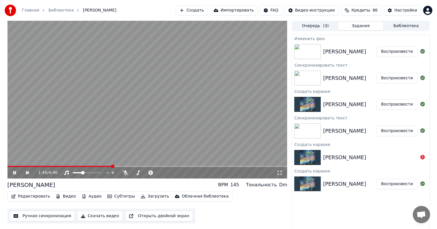
click at [145, 194] on button "Загрузить" at bounding box center [155, 196] width 33 height 8
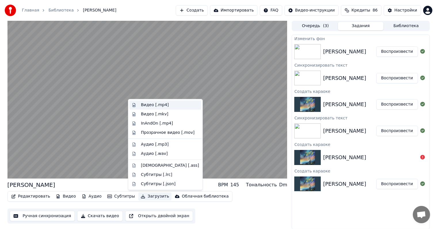
click at [174, 104] on div "Видео [.mp4]" at bounding box center [170, 105] width 58 height 6
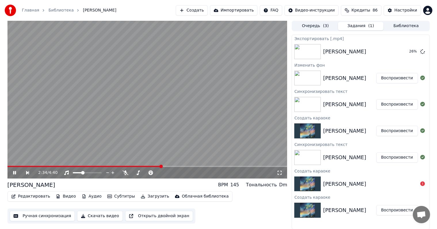
click at [181, 78] on video at bounding box center [147, 100] width 280 height 158
click at [192, 14] on button "Создать" at bounding box center [192, 10] width 32 height 10
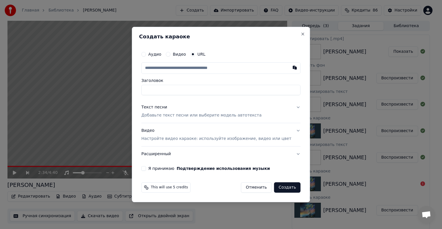
type input "**********"
type input "*****"
type input "**********"
click at [238, 89] on input "*****" at bounding box center [220, 90] width 159 height 10
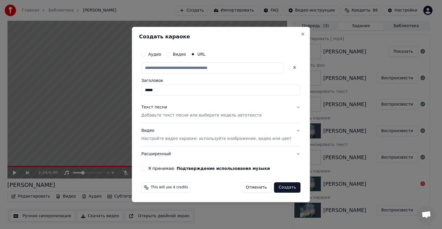
scroll to position [0, 0]
drag, startPoint x: 238, startPoint y: 89, endPoint x: 147, endPoint y: 85, distance: 91.1
click at [147, 85] on div "Создать караоке Аудио Видео URL Заголовок ***** Текст песни Добавьте текст песн…" at bounding box center [221, 114] width 178 height 175
type input "**********"
type input "******"
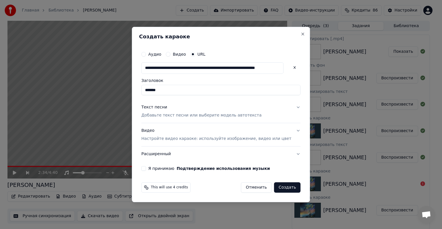
click at [266, 113] on button "Текст песни Добавьте текст песни или выберите модель автотекста" at bounding box center [220, 111] width 159 height 23
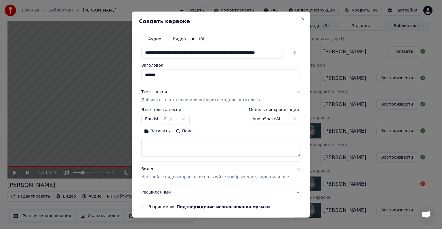
click at [265, 117] on body "Главная Библиотека Валар Моргулис Создать Импортировать FAQ Видео-инструкции Кр…" at bounding box center [218, 114] width 437 height 229
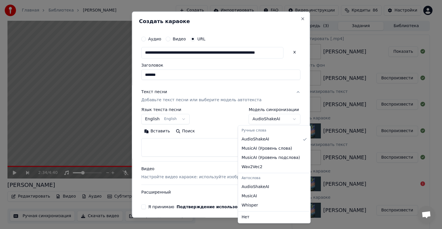
select select "**********"
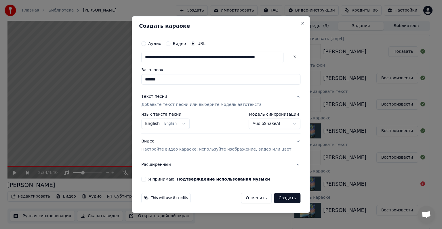
click at [173, 124] on button "English English" at bounding box center [165, 123] width 48 height 10
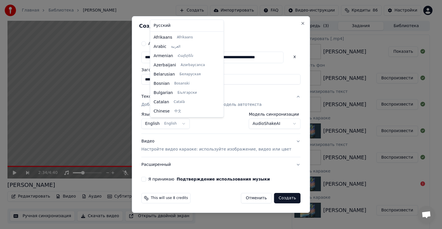
scroll to position [46, 0]
select select "**"
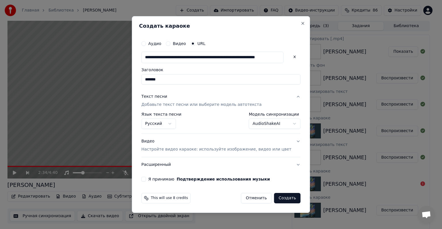
click at [273, 168] on button "Расширенный" at bounding box center [220, 164] width 159 height 15
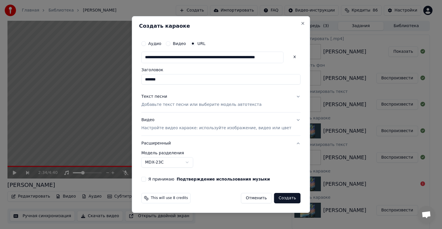
click at [271, 132] on button "Видео Настройте видео караоке: используйте изображение, видео или цвет" at bounding box center [220, 123] width 159 height 23
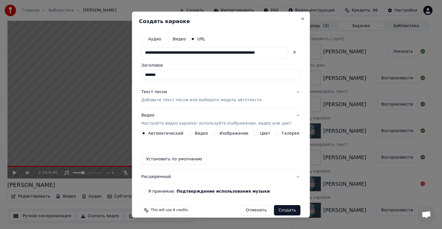
click at [282, 131] on label "Галерея" at bounding box center [291, 133] width 18 height 4
click at [280, 131] on button "Галерея" at bounding box center [277, 133] width 5 height 5
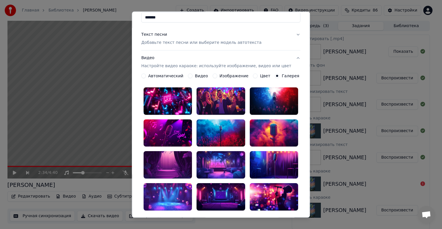
scroll to position [58, 0]
click at [167, 157] on div at bounding box center [168, 164] width 48 height 27
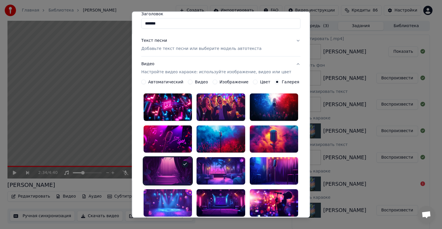
scroll to position [0, 0]
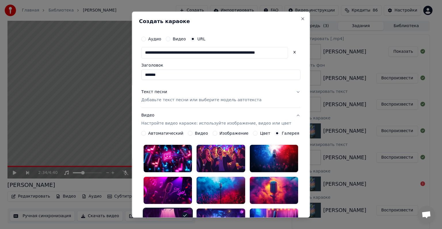
click at [254, 98] on button "Текст песни Добавьте текст песни или выберите модель автотекста" at bounding box center [220, 95] width 159 height 23
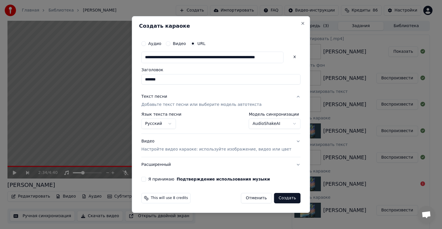
click at [264, 124] on body "Главная Библиотека Валар Моргулис Создать Импортировать FAQ Видео-инструкции Кр…" at bounding box center [218, 114] width 437 height 229
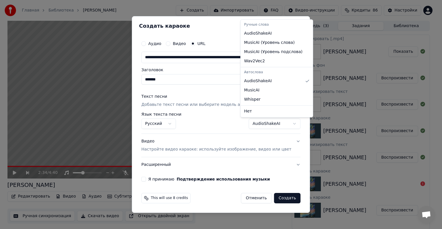
click at [264, 124] on body "Главная Библиотека Валар Моргулис Создать Импортировать FAQ Видео-инструкции Кр…" at bounding box center [218, 114] width 437 height 229
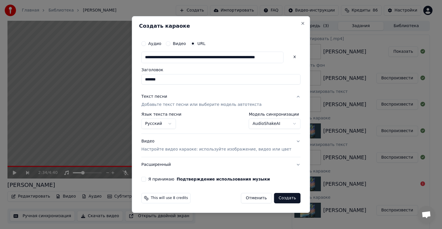
click at [198, 76] on input "******" at bounding box center [220, 79] width 159 height 10
click at [277, 196] on button "Создать" at bounding box center [287, 198] width 26 height 10
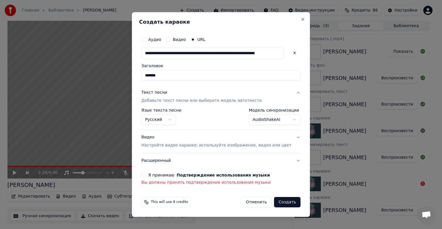
click at [160, 176] on label "Я принимаю Подтверждение использования музыки" at bounding box center [209, 175] width 122 height 4
click at [146, 176] on button "Я принимаю Подтверждение использования музыки" at bounding box center [143, 174] width 5 height 5
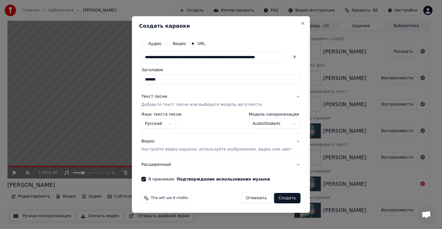
click at [278, 198] on button "Создать" at bounding box center [287, 198] width 26 height 10
select select "**********"
select select
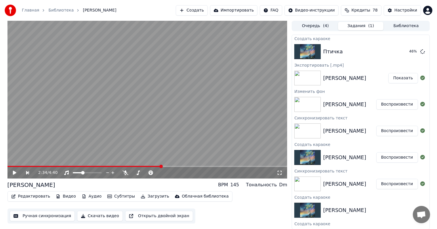
click at [358, 82] on div "[PERSON_NAME]" at bounding box center [344, 78] width 43 height 8
click at [390, 129] on button "Воспроизвести" at bounding box center [398, 131] width 42 height 10
click at [36, 198] on button "Редактировать" at bounding box center [31, 196] width 44 height 8
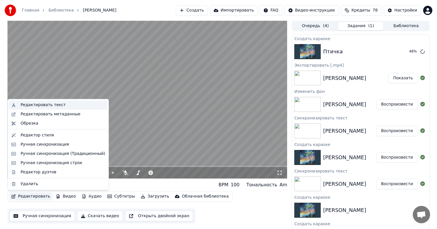
click at [58, 107] on div "Редактировать текст" at bounding box center [42, 105] width 45 height 6
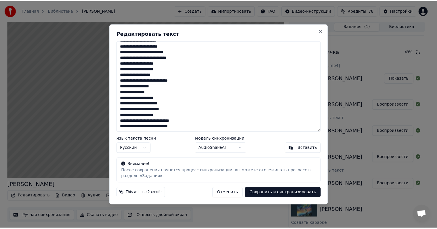
scroll to position [6, 0]
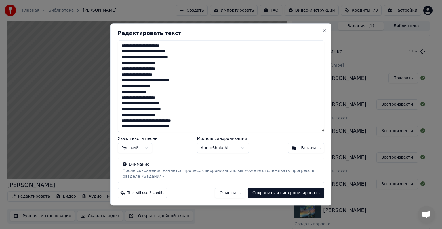
click at [234, 189] on button "Отменить" at bounding box center [230, 193] width 31 height 10
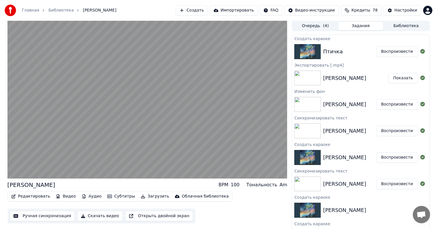
click at [43, 219] on button "Ручная синхронизация" at bounding box center [42, 215] width 65 height 10
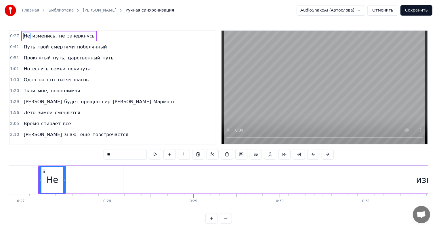
click at [83, 46] on span "побелянный" at bounding box center [92, 46] width 31 height 7
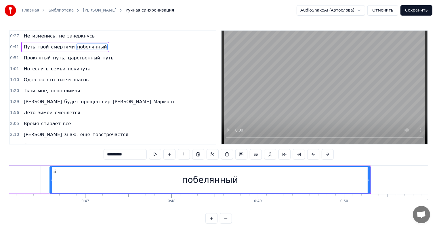
scroll to position [0, 3995]
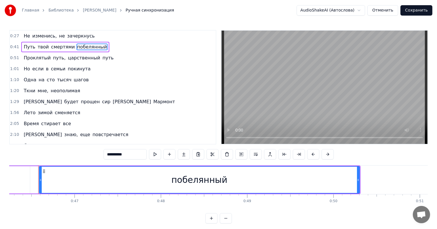
click at [106, 155] on input "**********" at bounding box center [125, 154] width 43 height 10
click at [102, 61] on span "путь" at bounding box center [108, 57] width 12 height 7
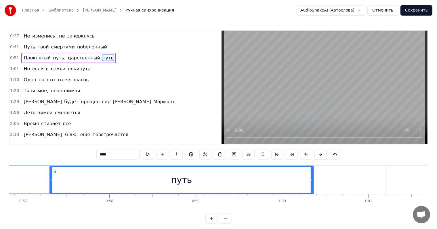
scroll to position [0, 4921]
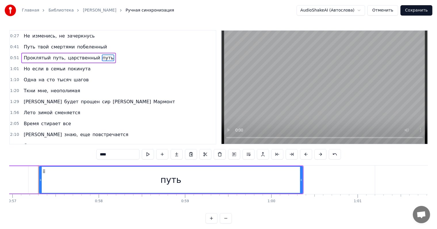
click at [50, 69] on span "семьи" at bounding box center [58, 68] width 16 height 7
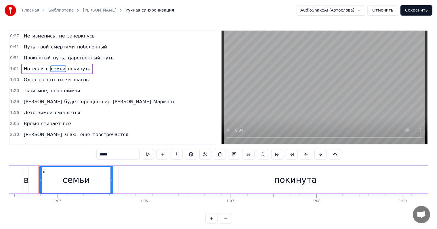
scroll to position [0, 5567]
click at [45, 68] on span "в" at bounding box center [47, 68] width 4 height 7
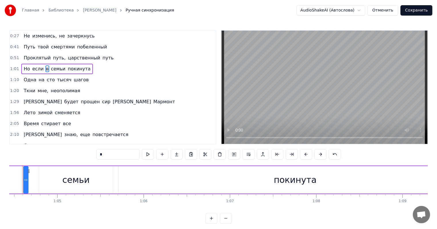
scroll to position [0, 5552]
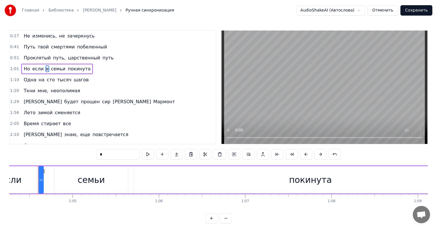
click at [52, 69] on span "семьи" at bounding box center [58, 68] width 16 height 7
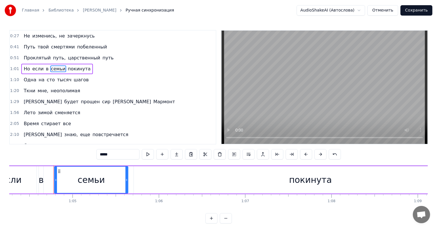
click at [45, 67] on span "в" at bounding box center [47, 68] width 4 height 7
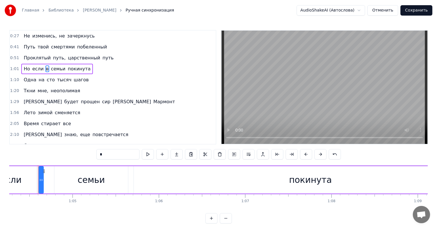
click at [50, 70] on span "семьи" at bounding box center [58, 68] width 16 height 7
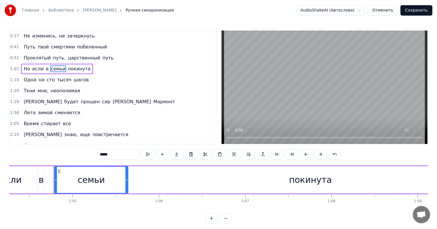
drag, startPoint x: 106, startPoint y: 158, endPoint x: 77, endPoint y: 153, distance: 29.5
click at [77, 153] on div "0:27 Не изменись, не зачеркнусь 0:41 Путь твой смертями побеленный 0:51 Проклят…" at bounding box center [218, 126] width 419 height 193
click at [45, 70] on span "в" at bounding box center [47, 68] width 4 height 7
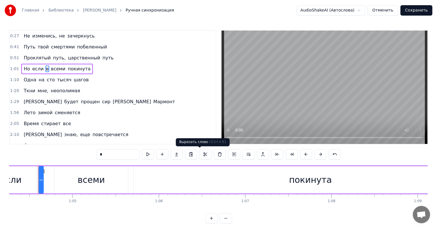
click at [200, 157] on button at bounding box center [206, 154] width 12 height 10
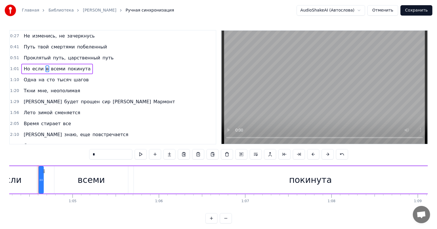
click at [99, 184] on div "всеми" at bounding box center [91, 179] width 27 height 13
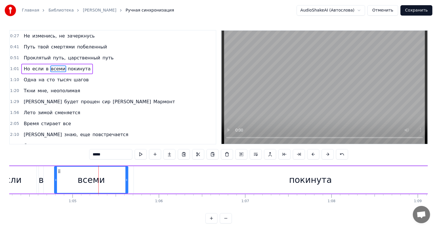
click at [45, 71] on span "в" at bounding box center [47, 68] width 4 height 7
type input "*"
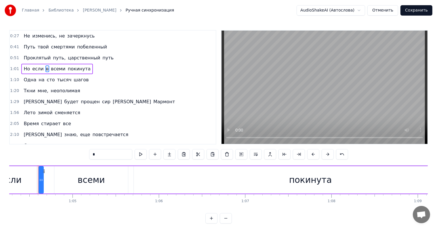
drag, startPoint x: 102, startPoint y: 155, endPoint x: 55, endPoint y: 144, distance: 47.6
click at [55, 144] on div "0:27 Не изменись, не зачеркнусь 0:41 Путь твой смертями побеленный 0:51 Проклят…" at bounding box center [218, 126] width 419 height 193
click at [24, 66] on span "Но" at bounding box center [26, 68] width 7 height 7
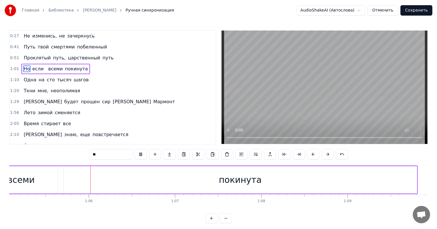
scroll to position [0, 5629]
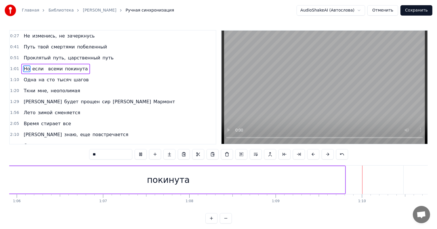
click at [36, 69] on span "если" at bounding box center [38, 68] width 12 height 7
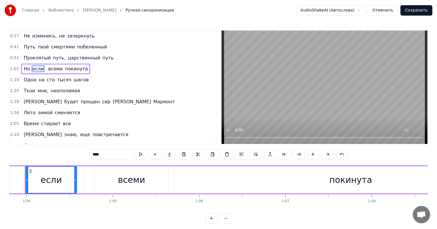
scroll to position [0, 5498]
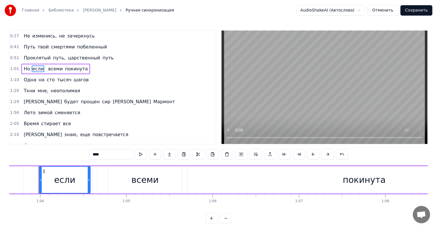
click at [95, 151] on input "****" at bounding box center [110, 154] width 43 height 10
click at [66, 71] on span "покинута" at bounding box center [78, 68] width 24 height 7
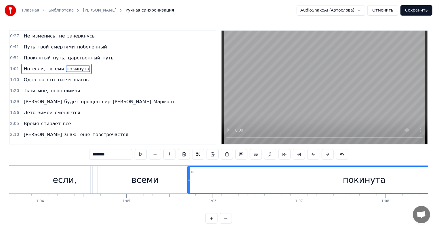
click at [25, 66] on span "Но" at bounding box center [26, 68] width 7 height 7
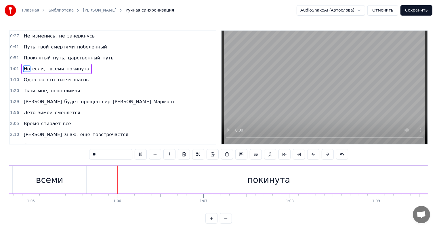
scroll to position [0, 5621]
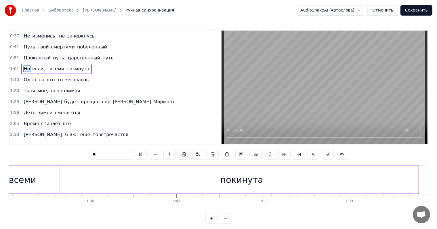
click at [50, 91] on span "неополимая" at bounding box center [65, 90] width 31 height 7
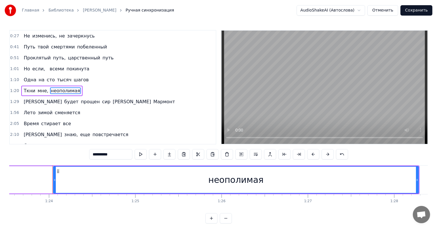
scroll to position [0, 7231]
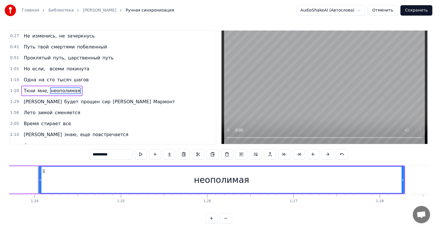
click at [27, 90] on span "Ткни" at bounding box center [29, 90] width 13 height 7
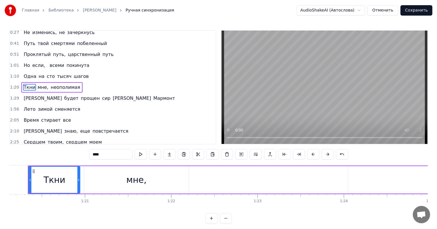
scroll to position [0, 6911]
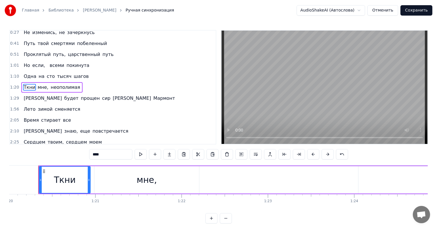
drag, startPoint x: 88, startPoint y: 156, endPoint x: 58, endPoint y: 153, distance: 29.7
click at [58, 153] on div "0:27 Не изменись, не зачеркнусь 0:41 Путь твой смертями побеленный 0:51 Проклят…" at bounding box center [218, 126] width 419 height 193
click at [55, 90] on span "неополимая" at bounding box center [70, 87] width 31 height 7
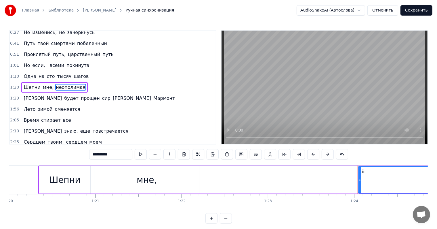
drag, startPoint x: 103, startPoint y: 153, endPoint x: 61, endPoint y: 151, distance: 41.2
click at [63, 151] on div "**********" at bounding box center [218, 126] width 419 height 193
click at [153, 98] on span "Мармонт" at bounding box center [164, 98] width 23 height 7
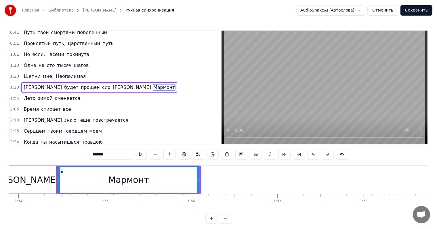
scroll to position [0, 8130]
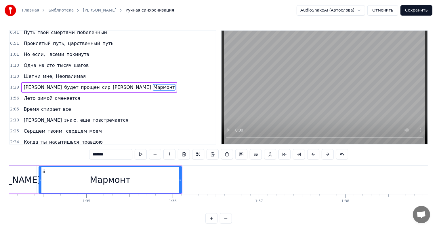
click at [89, 154] on input "*******" at bounding box center [110, 154] width 43 height 10
click at [153, 84] on span "Мрмонто" at bounding box center [164, 87] width 23 height 7
drag, startPoint x: 97, startPoint y: 155, endPoint x: 37, endPoint y: 146, distance: 60.6
click at [37, 146] on div "0:27 Не изменись, не зачеркнусь 0:41 Путь твой смертями побеленный 0:51 Проклят…" at bounding box center [218, 126] width 419 height 193
type input "*******"
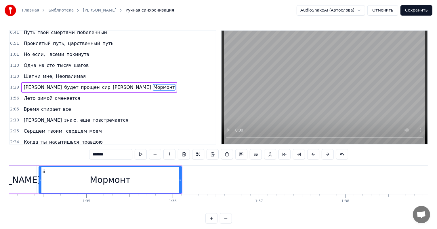
click at [50, 103] on div "Лето зимой сменяется" at bounding box center [51, 98] width 61 height 10
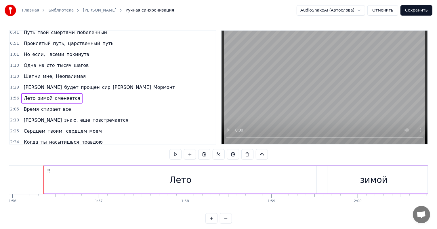
scroll to position [0, 10023]
click at [41, 99] on span "зимой" at bounding box center [45, 98] width 16 height 7
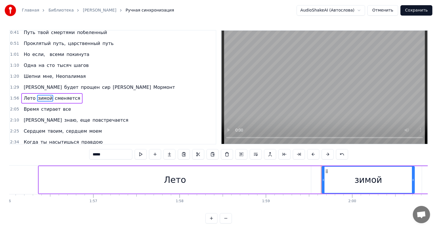
scroll to position [25, 0]
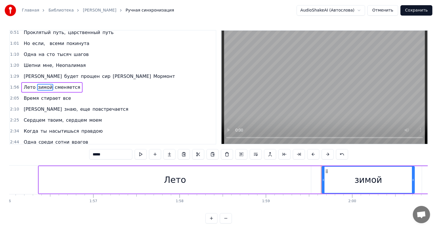
click at [94, 155] on input "*****" at bounding box center [110, 154] width 43 height 10
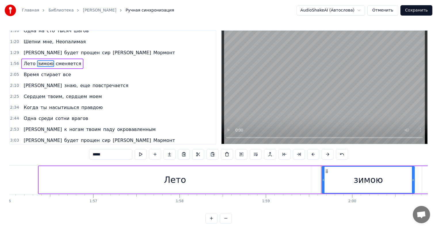
scroll to position [51, 0]
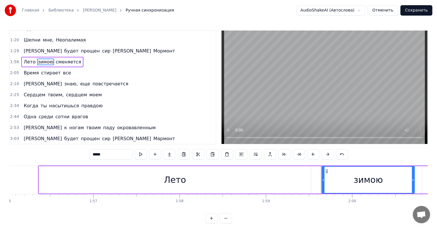
click at [80, 86] on span "еще" at bounding box center [85, 83] width 11 height 7
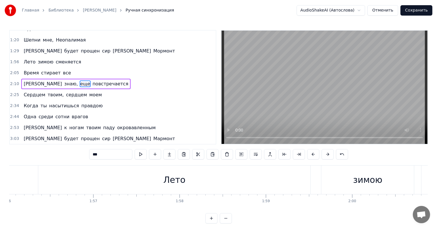
scroll to position [47, 0]
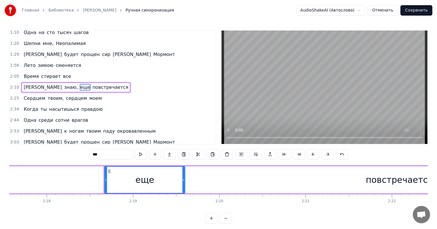
click at [64, 88] on span "знаю," at bounding box center [71, 87] width 15 height 7
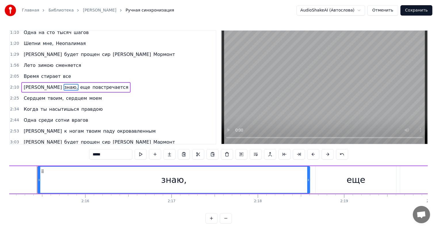
scroll to position [0, 11671]
click at [64, 87] on span "знаю," at bounding box center [71, 87] width 15 height 7
click at [23, 87] on span "[PERSON_NAME]" at bounding box center [42, 87] width 39 height 7
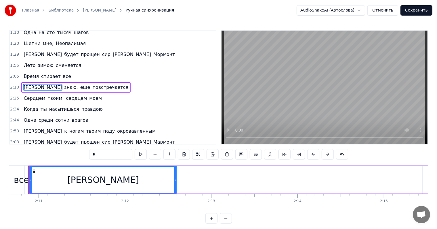
scroll to position [0, 11277]
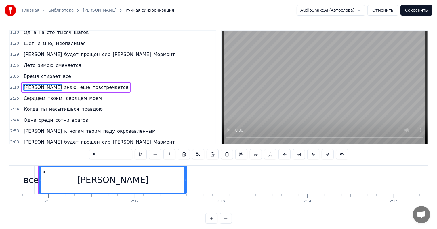
drag, startPoint x: 84, startPoint y: 157, endPoint x: 75, endPoint y: 154, distance: 8.4
click at [89, 154] on input "*" at bounding box center [110, 154] width 43 height 10
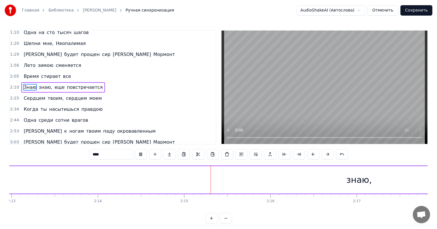
click at [41, 86] on span "знаю," at bounding box center [45, 87] width 15 height 7
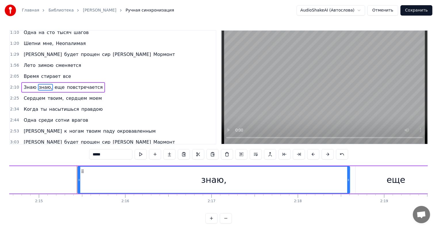
scroll to position [0, 11641]
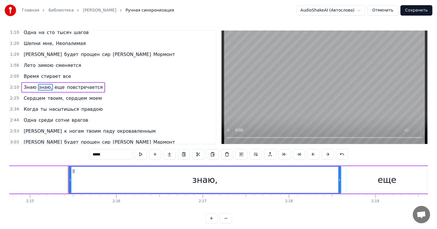
drag, startPoint x: 91, startPoint y: 153, endPoint x: 61, endPoint y: 153, distance: 29.7
click at [61, 153] on div "0:27 Не изменись, не зачеркнусь 0:41 Путь твой смертями побеленный 0:51 Проклят…" at bounding box center [218, 126] width 419 height 193
type input "****"
click at [24, 85] on span "Знаю" at bounding box center [30, 87] width 14 height 7
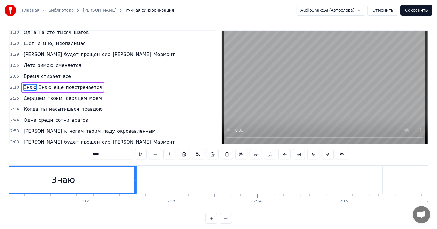
scroll to position [0, 11277]
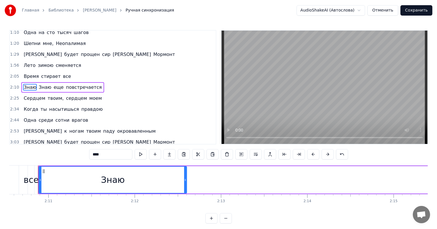
drag, startPoint x: 89, startPoint y: 155, endPoint x: 55, endPoint y: 144, distance: 35.4
click at [55, 144] on div "0:27 Не изменись, не зачеркнусь 0:41 Путь твой смертями побеленный 0:51 Проклят…" at bounding box center [218, 126] width 419 height 193
click at [101, 156] on input "text" at bounding box center [110, 154] width 43 height 10
click at [32, 89] on span "Знаю" at bounding box center [32, 87] width 14 height 7
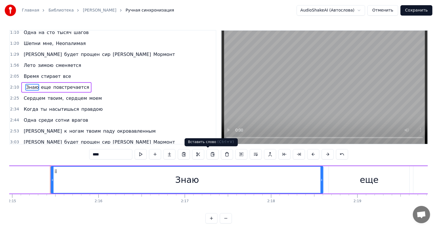
scroll to position [0, 11671]
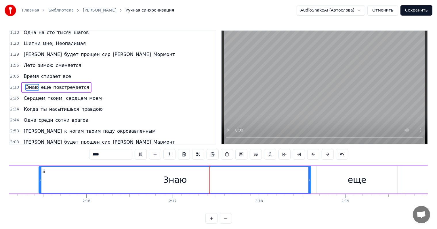
click at [100, 153] on input "****" at bounding box center [110, 154] width 43 height 10
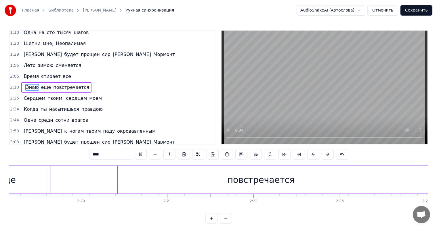
scroll to position [0, 12045]
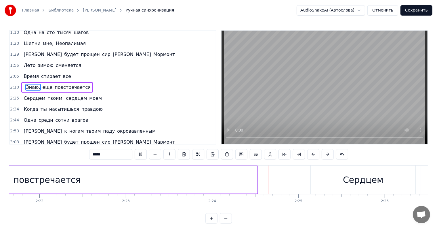
click at [35, 100] on span "Сердцем" at bounding box center [34, 98] width 23 height 7
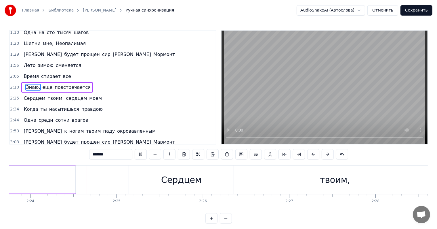
scroll to position [51, 0]
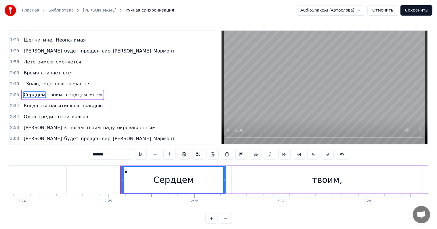
drag, startPoint x: 99, startPoint y: 154, endPoint x: 54, endPoint y: 145, distance: 46.1
click at [54, 145] on div "0:27 Не изменись, не зачеркнусь 0:41 Путь твой смертями побеленный 0:51 Проклят…" at bounding box center [218, 126] width 419 height 193
click at [54, 94] on span "твоим," at bounding box center [59, 94] width 17 height 7
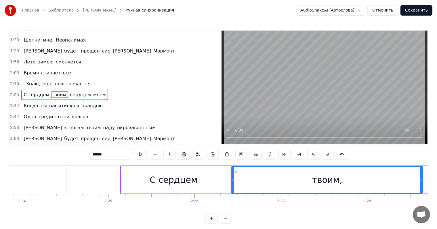
click at [103, 152] on input "******" at bounding box center [110, 154] width 43 height 10
click at [69, 94] on span "сердцем" at bounding box center [79, 94] width 22 height 7
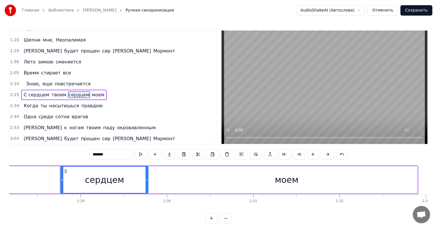
scroll to position [0, 12822]
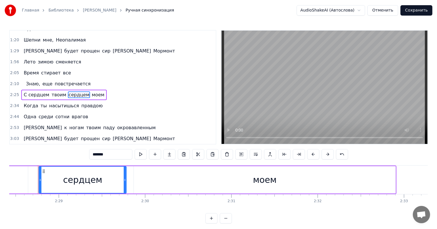
click at [94, 153] on input "*******" at bounding box center [110, 154] width 43 height 10
type input "******"
click at [82, 85] on div "Знаю, еще повстречается" at bounding box center [56, 84] width 71 height 10
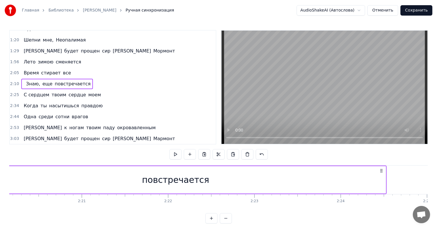
click at [90, 93] on span "моем" at bounding box center [95, 94] width 14 height 7
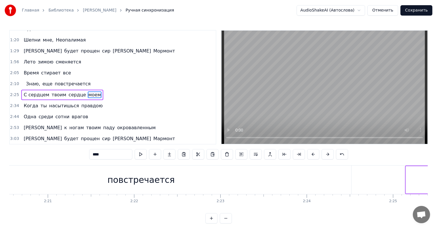
click at [102, 152] on input "****" at bounding box center [110, 154] width 43 height 10
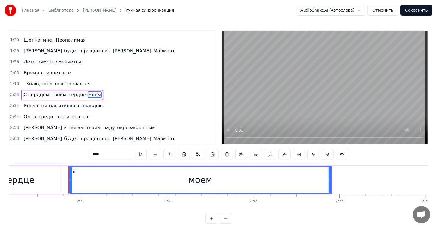
scroll to position [0, 12917]
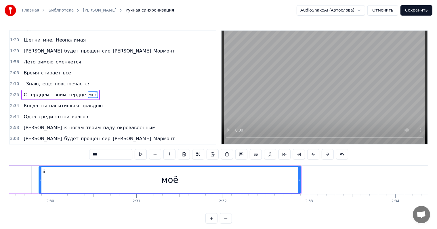
click at [57, 117] on span "сотни" at bounding box center [62, 116] width 15 height 7
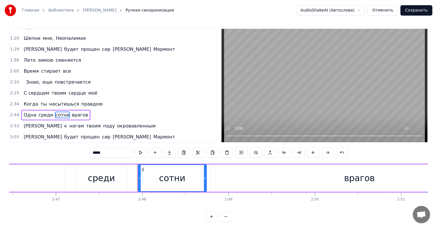
scroll to position [0, 14479]
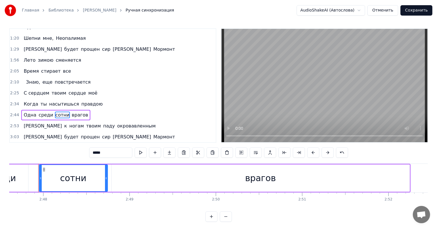
click at [106, 154] on input "*****" at bounding box center [110, 152] width 43 height 10
click at [89, 150] on input "*****" at bounding box center [110, 152] width 43 height 10
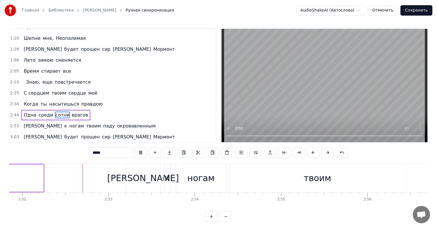
scroll to position [0, 14847]
click at [117, 124] on span "окровавленным" at bounding box center [137, 125] width 40 height 7
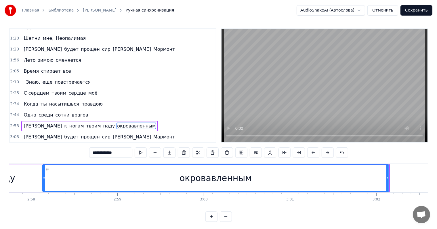
scroll to position [0, 15358]
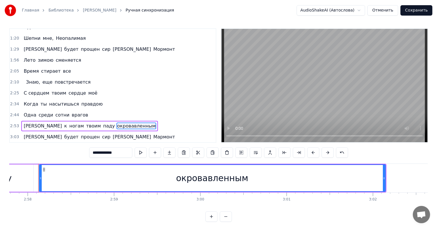
click at [25, 125] on span "[PERSON_NAME]" at bounding box center [42, 125] width 39 height 7
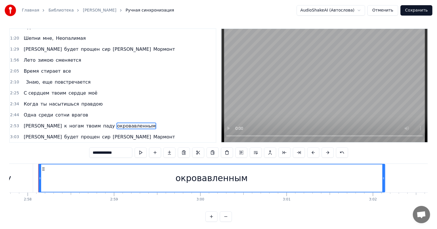
click at [23, 127] on span "[PERSON_NAME]" at bounding box center [42, 125] width 39 height 7
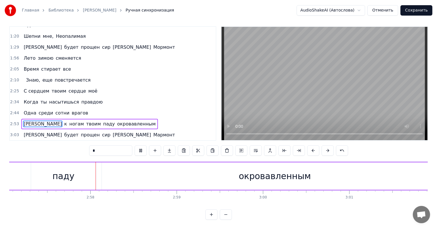
scroll to position [0, 15297]
click at [117, 120] on span "окровавленным" at bounding box center [137, 123] width 40 height 7
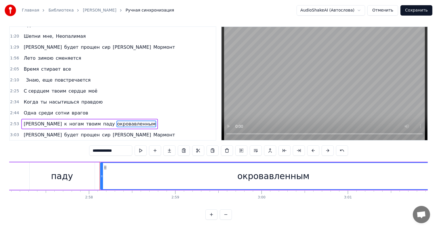
click at [107, 149] on input "**********" at bounding box center [110, 150] width 43 height 10
click at [153, 131] on span "Мармонт" at bounding box center [164, 134] width 23 height 7
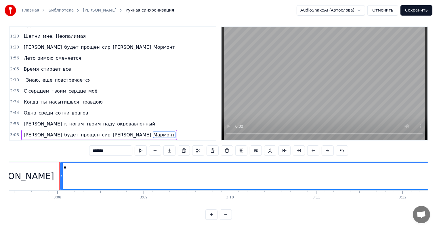
scroll to position [0, 16214]
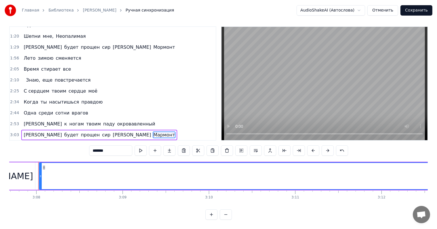
click at [89, 145] on input "*******" at bounding box center [110, 150] width 43 height 10
click at [153, 131] on span "Мрмонто" at bounding box center [164, 134] width 23 height 7
click at [90, 145] on input "*******" at bounding box center [110, 150] width 43 height 10
click at [89, 148] on input "*******" at bounding box center [110, 150] width 43 height 10
click at [89, 145] on input "*******" at bounding box center [110, 150] width 43 height 10
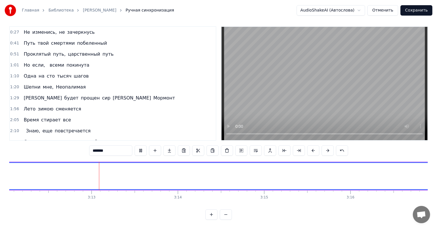
scroll to position [0, 16591]
click at [39, 41] on span "твой" at bounding box center [43, 43] width 12 height 7
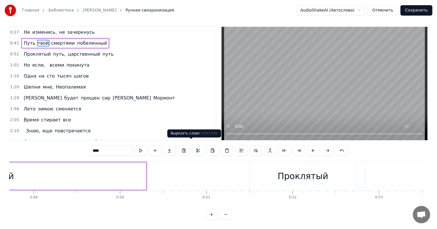
scroll to position [0, 3648]
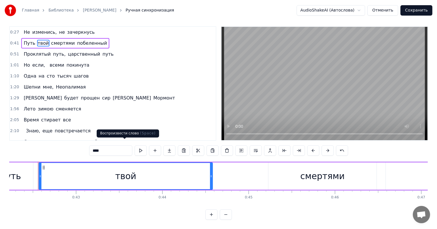
click at [100, 147] on input "****" at bounding box center [110, 150] width 43 height 10
click at [37, 62] on span "если," at bounding box center [39, 65] width 14 height 7
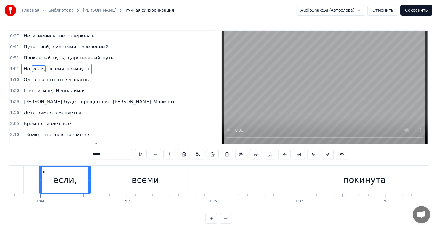
scroll to position [0, 5498]
click at [24, 71] on span "Но" at bounding box center [26, 68] width 7 height 7
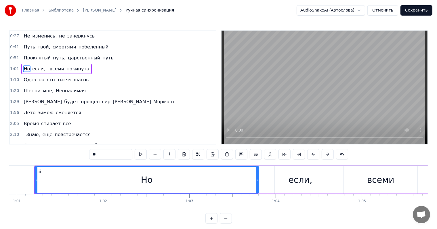
scroll to position [0, 5258]
click at [98, 149] on input "**" at bounding box center [110, 154] width 43 height 10
click at [26, 68] on span "Но," at bounding box center [27, 68] width 9 height 7
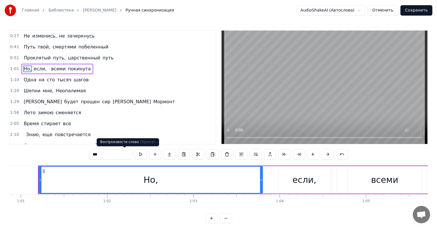
click at [135, 158] on button at bounding box center [141, 154] width 12 height 10
click at [38, 69] on span "если," at bounding box center [40, 68] width 14 height 7
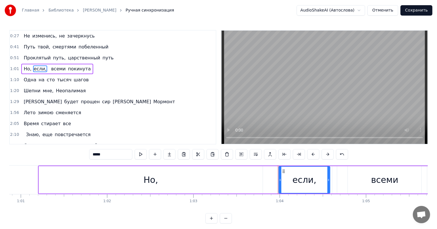
click at [106, 158] on input "*****" at bounding box center [110, 154] width 43 height 10
click at [23, 72] on span "Но," at bounding box center [27, 68] width 9 height 7
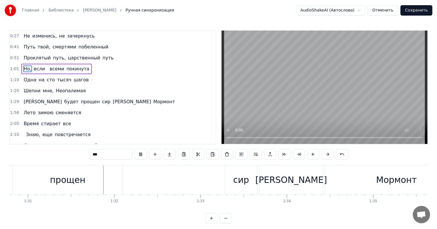
scroll to position [0, 7844]
click at [27, 35] on span "Не" at bounding box center [26, 36] width 7 height 7
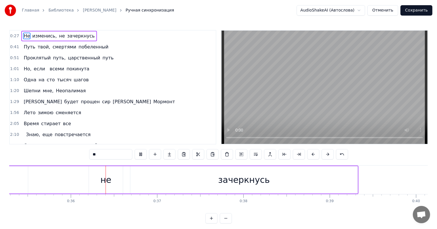
scroll to position [0, 3060]
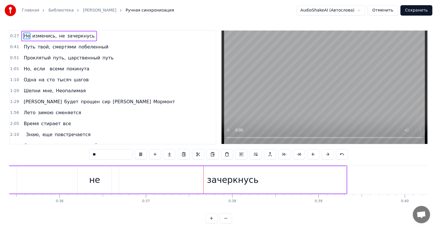
click at [77, 33] on span "зачеркнусь" at bounding box center [81, 36] width 29 height 7
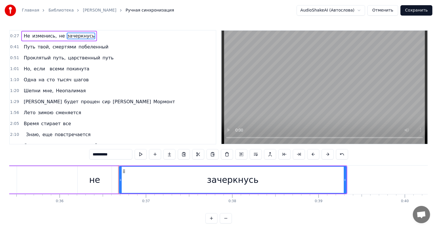
click at [93, 155] on input "**********" at bounding box center [110, 154] width 43 height 10
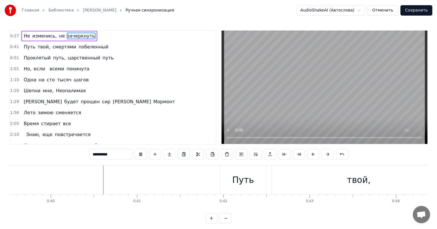
scroll to position [0, 3439]
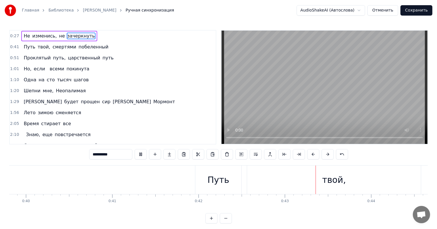
click at [41, 34] on span "изменись," at bounding box center [45, 36] width 26 height 7
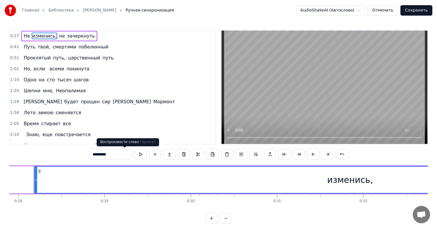
scroll to position [0, 2405]
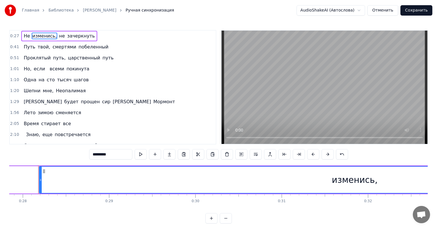
click at [90, 157] on input "*********" at bounding box center [110, 154] width 43 height 10
type input "********"
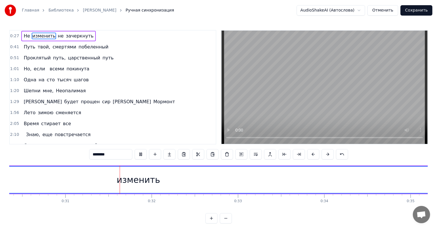
scroll to position [0, 2650]
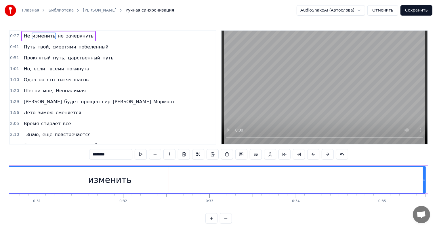
click at [16, 34] on span "0:27" at bounding box center [14, 36] width 9 height 6
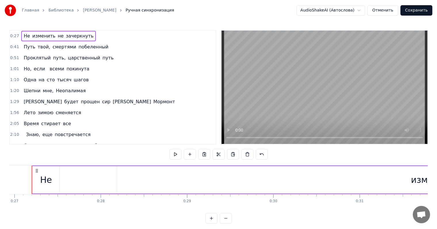
scroll to position [0, 2321]
click at [52, 184] on div "Не" at bounding box center [53, 179] width 12 height 13
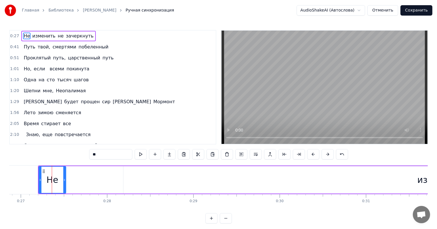
drag, startPoint x: 52, startPoint y: 184, endPoint x: 80, endPoint y: 186, distance: 27.4
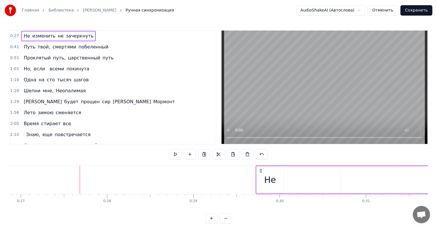
drag, startPoint x: 41, startPoint y: 169, endPoint x: 259, endPoint y: 185, distance: 218.5
click at [171, 156] on button at bounding box center [176, 154] width 12 height 10
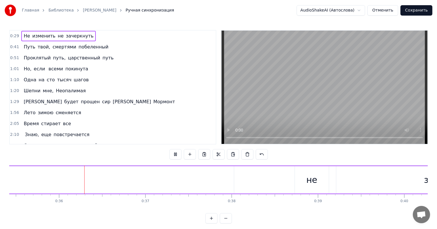
scroll to position [0, 3063]
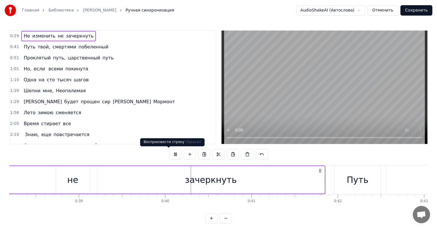
click at [170, 151] on button at bounding box center [176, 154] width 12 height 10
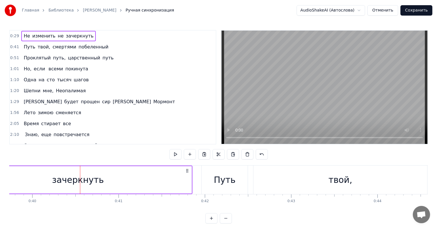
scroll to position [0, 3435]
click at [16, 35] on span "0:29" at bounding box center [14, 36] width 9 height 6
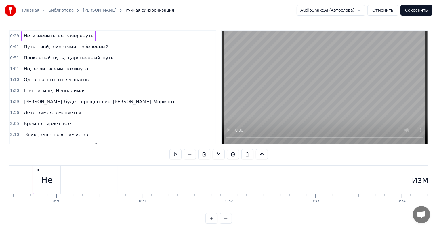
scroll to position [0, 2539]
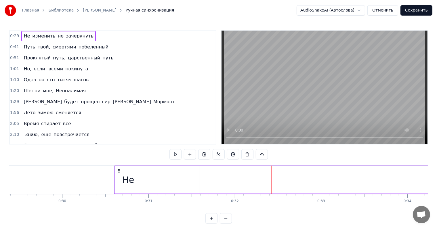
drag, startPoint x: 42, startPoint y: 169, endPoint x: 118, endPoint y: 179, distance: 76.3
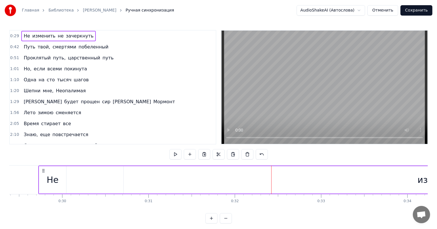
drag, startPoint x: 45, startPoint y: 170, endPoint x: 51, endPoint y: 170, distance: 5.8
drag, startPoint x: 50, startPoint y: 170, endPoint x: 69, endPoint y: 169, distance: 19.6
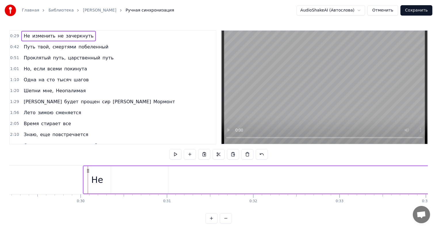
scroll to position [0, 2514]
drag, startPoint x: 44, startPoint y: 170, endPoint x: 119, endPoint y: 177, distance: 75.2
click at [120, 176] on div "Не" at bounding box center [127, 179] width 27 height 27
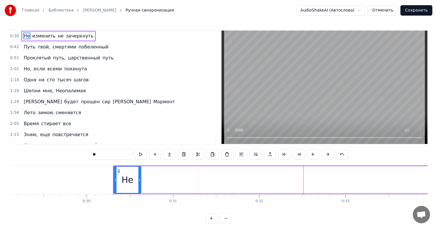
drag, startPoint x: 126, startPoint y: 185, endPoint x: 163, endPoint y: 186, distance: 36.3
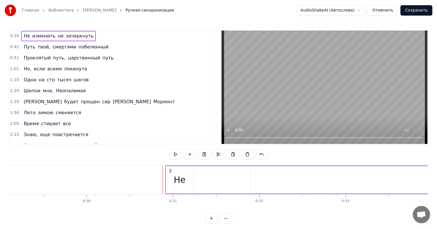
drag, startPoint x: 120, startPoint y: 172, endPoint x: 172, endPoint y: 172, distance: 52.1
click at [172, 172] on icon at bounding box center [170, 170] width 5 height 5
drag, startPoint x: 124, startPoint y: 171, endPoint x: 162, endPoint y: 171, distance: 37.4
drag, startPoint x: 128, startPoint y: 170, endPoint x: 149, endPoint y: 172, distance: 20.5
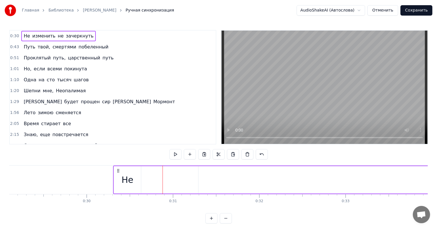
drag, startPoint x: 116, startPoint y: 170, endPoint x: 144, endPoint y: 173, distance: 27.6
click at [144, 173] on div "Не" at bounding box center [154, 179] width 27 height 27
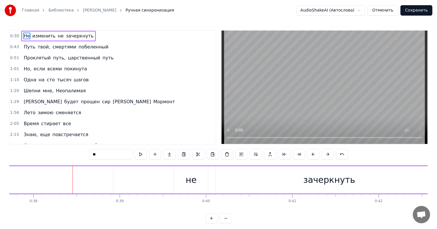
scroll to position [0, 3259]
click at [23, 35] on span "Не" at bounding box center [26, 36] width 7 height 7
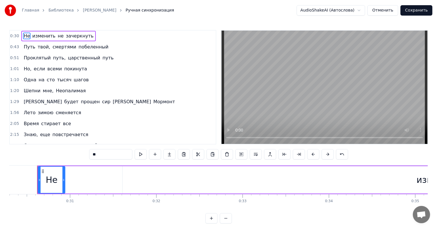
scroll to position [0, 2616]
drag, startPoint x: 53, startPoint y: 177, endPoint x: 67, endPoint y: 174, distance: 14.3
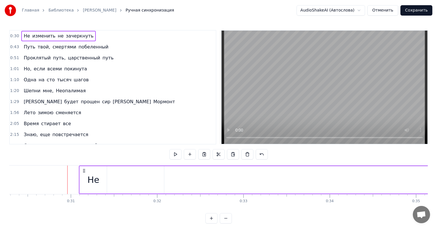
drag, startPoint x: 43, startPoint y: 170, endPoint x: 84, endPoint y: 173, distance: 41.0
click at [88, 172] on div "Не" at bounding box center [93, 179] width 27 height 27
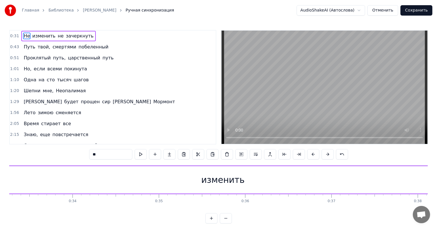
scroll to position [0, 2884]
click at [210, 182] on div "изменить" at bounding box center [212, 179] width 43 height 13
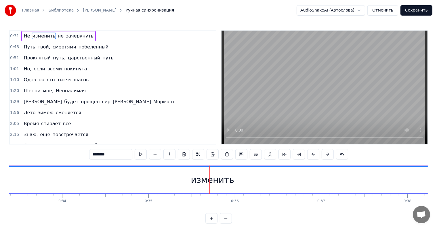
drag, startPoint x: 210, startPoint y: 182, endPoint x: 193, endPoint y: 183, distance: 16.7
click at [193, 183] on div "изменить" at bounding box center [212, 179] width 631 height 26
click at [42, 38] on span "изменить" at bounding box center [44, 36] width 24 height 7
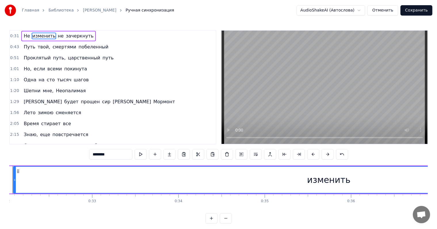
scroll to position [0, 2742]
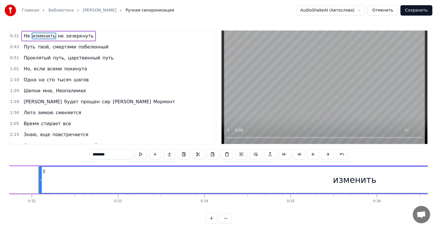
drag, startPoint x: 356, startPoint y: 185, endPoint x: 335, endPoint y: 183, distance: 21.7
click at [335, 183] on div "изменить" at bounding box center [354, 179] width 631 height 26
drag, startPoint x: 349, startPoint y: 182, endPoint x: 121, endPoint y: 160, distance: 228.8
click at [327, 182] on div "изменить" at bounding box center [354, 179] width 631 height 26
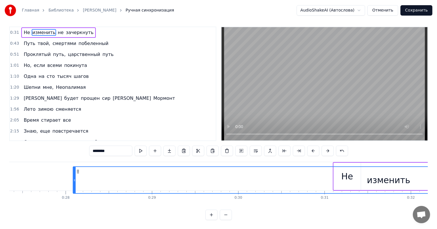
scroll to position [0, 2358]
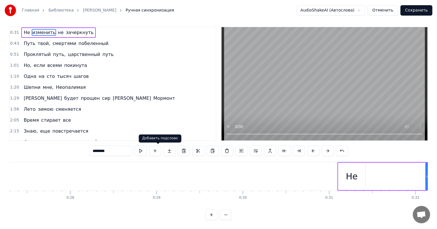
drag, startPoint x: 44, startPoint y: 171, endPoint x: 153, endPoint y: 154, distance: 110.7
click at [153, 154] on div "0:31 Не изменить не зачеркнуть 0:43 Путь твой, смертями побеленный 0:51 Проклят…" at bounding box center [218, 122] width 419 height 193
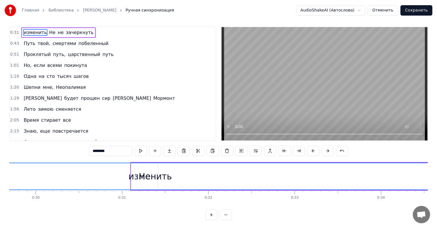
scroll to position [0, 2608]
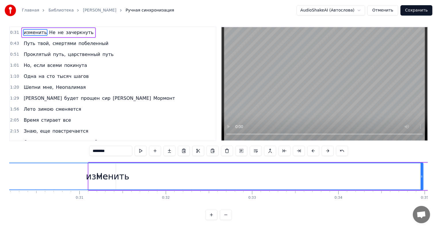
drag, startPoint x: 99, startPoint y: 181, endPoint x: 107, endPoint y: 180, distance: 8.4
click at [107, 180] on div "изменить" at bounding box center [107, 176] width 43 height 13
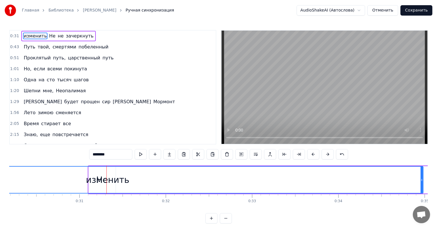
drag, startPoint x: 98, startPoint y: 174, endPoint x: 112, endPoint y: 177, distance: 14.2
click at [112, 177] on div "изменить" at bounding box center [107, 179] width 43 height 13
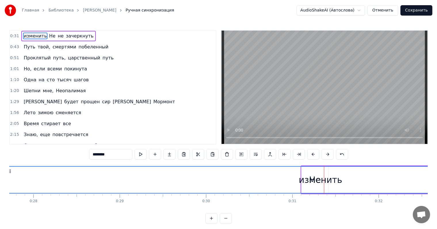
scroll to position [0, 2363]
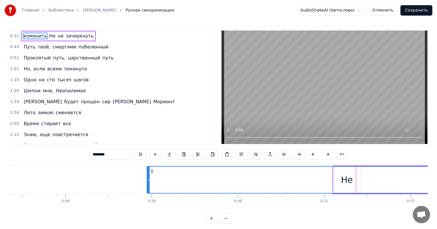
drag, startPoint x: 40, startPoint y: 172, endPoint x: 153, endPoint y: 182, distance: 112.8
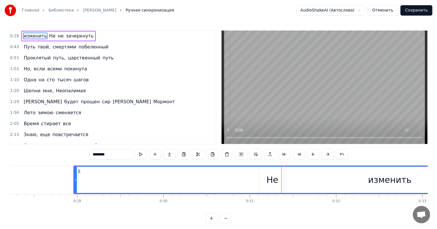
scroll to position [0, 2459]
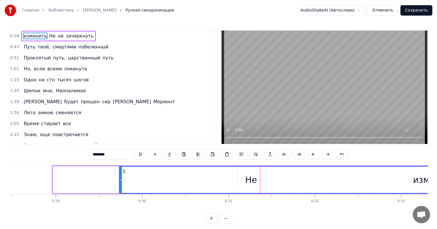
drag, startPoint x: 58, startPoint y: 168, endPoint x: 124, endPoint y: 178, distance: 66.9
click at [124, 178] on div "изменить" at bounding box center [435, 179] width 631 height 26
click at [253, 178] on div "изменить" at bounding box center [435, 179] width 631 height 26
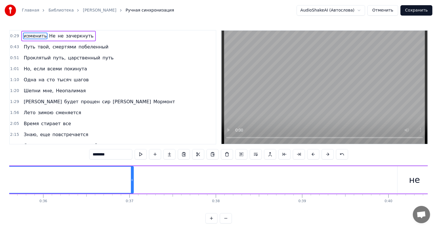
scroll to position [0, 2969]
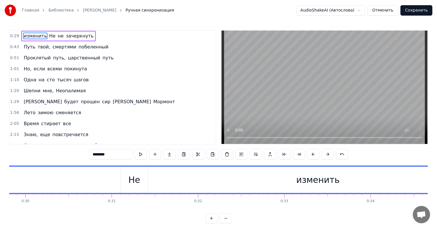
scroll to position [0, 2501]
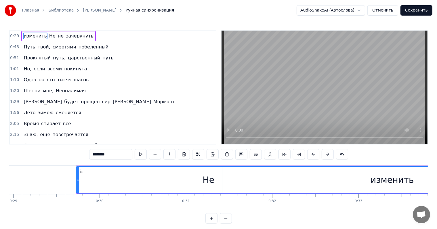
click at [79, 175] on div at bounding box center [78, 179] width 2 height 26
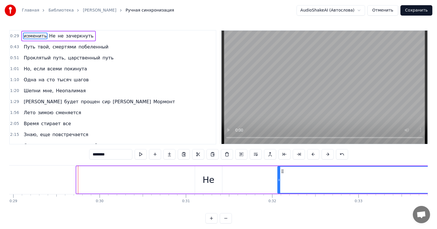
drag, startPoint x: 81, startPoint y: 172, endPoint x: 282, endPoint y: 182, distance: 201.5
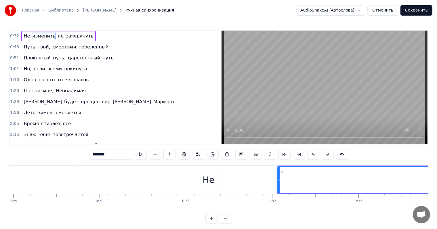
click at [201, 185] on div "Не" at bounding box center [208, 179] width 27 height 27
type input "**"
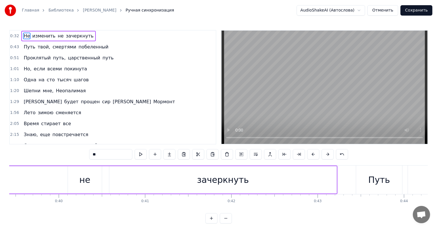
scroll to position [0, 3353]
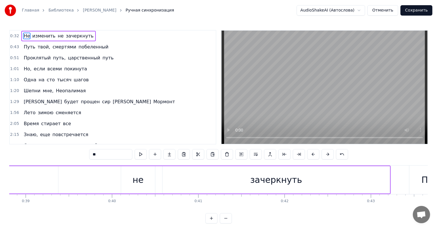
drag, startPoint x: 389, startPoint y: 193, endPoint x: 369, endPoint y: 192, distance: 19.9
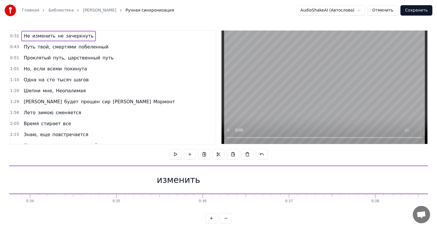
scroll to position [0, 2874]
click at [225, 181] on div "изменить" at bounding box center [221, 179] width 43 height 13
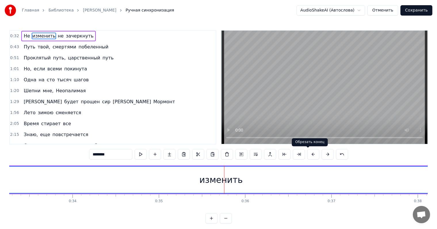
click at [305, 156] on button at bounding box center [299, 154] width 12 height 10
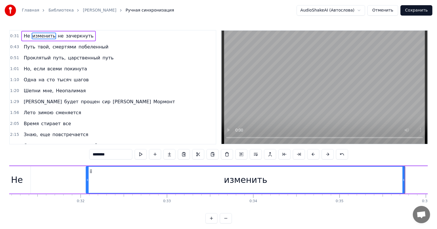
scroll to position [0, 2640]
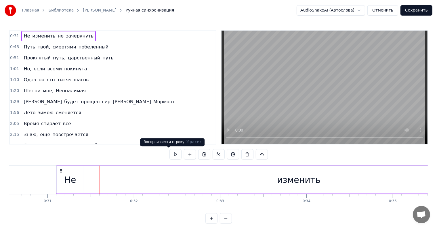
click at [172, 158] on button at bounding box center [176, 154] width 12 height 10
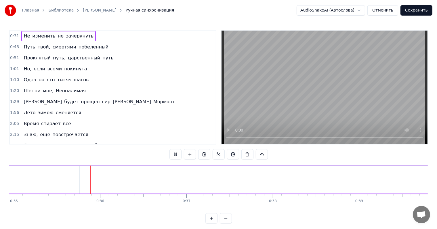
scroll to position [0, 3021]
click at [173, 155] on button at bounding box center [176, 154] width 12 height 10
click at [221, 180] on div "изменить" at bounding box center [213, 179] width 43 height 13
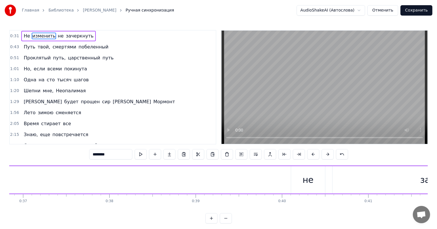
scroll to position [0, 3161]
click at [341, 183] on div "не" at bounding box center [330, 179] width 34 height 27
type input "**"
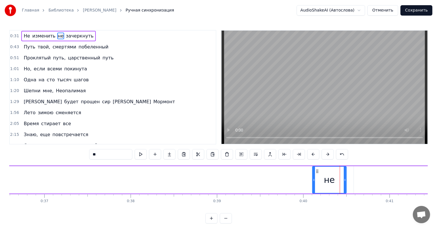
drag, startPoint x: 341, startPoint y: 183, endPoint x: 246, endPoint y: 185, distance: 94.5
click at [246, 185] on div "Не изменить не зачеркнуть" at bounding box center [58, 179] width 1048 height 29
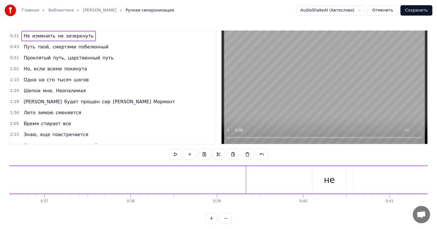
drag, startPoint x: 331, startPoint y: 185, endPoint x: 303, endPoint y: 184, distance: 28.0
click at [303, 184] on div "Не изменить не зачеркнуть" at bounding box center [58, 179] width 1048 height 29
click at [320, 180] on div "не" at bounding box center [330, 179] width 34 height 27
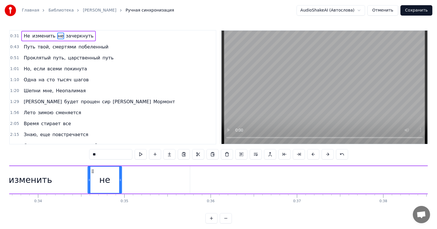
scroll to position [0, 2903]
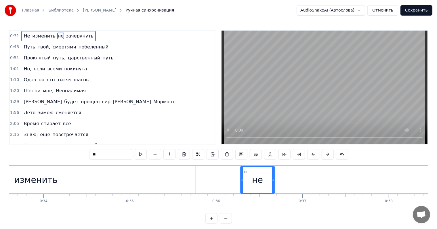
drag, startPoint x: 318, startPoint y: 172, endPoint x: 246, endPoint y: 174, distance: 72.0
click at [246, 174] on div "не" at bounding box center [257, 179] width 33 height 26
click at [248, 183] on div "не" at bounding box center [257, 179] width 33 height 26
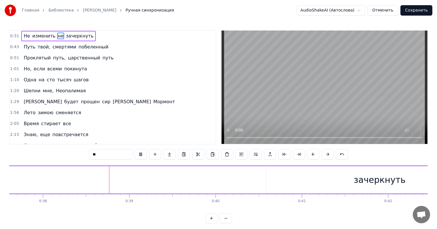
scroll to position [0, 3273]
click at [341, 175] on div "зачеркнуть" at bounding box center [356, 179] width 52 height 13
type input "**********"
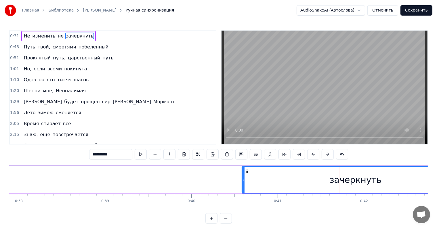
drag, startPoint x: 341, startPoint y: 175, endPoint x: 291, endPoint y: 175, distance: 50.1
click at [291, 175] on div "зачеркнуть" at bounding box center [355, 179] width 227 height 26
drag, startPoint x: 250, startPoint y: 172, endPoint x: 234, endPoint y: 173, distance: 16.4
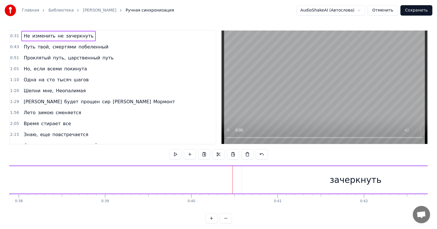
click at [250, 173] on div "зачеркнуть" at bounding box center [355, 179] width 227 height 27
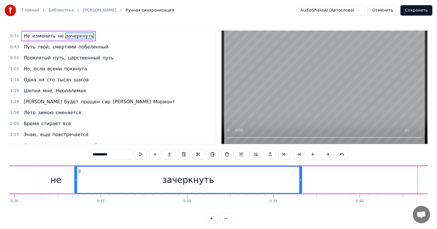
scroll to position [0, 3101]
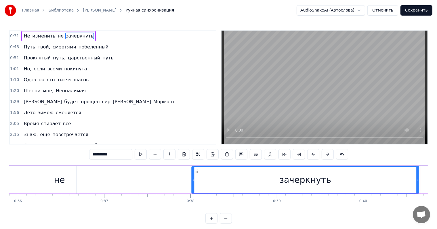
drag, startPoint x: 245, startPoint y: 172, endPoint x: 195, endPoint y: 176, distance: 50.3
click at [195, 176] on div "зачеркнуть" at bounding box center [305, 179] width 227 height 26
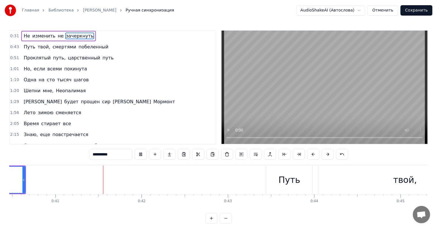
scroll to position [0, 3504]
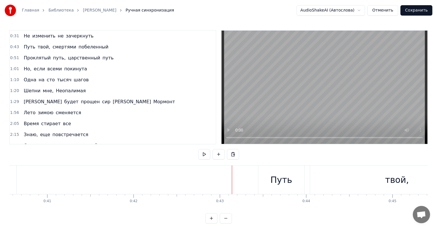
click at [299, 179] on div "Путь" at bounding box center [282, 179] width 46 height 29
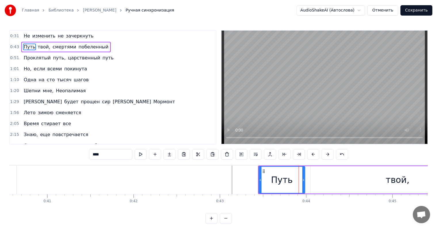
drag, startPoint x: 291, startPoint y: 178, endPoint x: 263, endPoint y: 178, distance: 28.5
click at [263, 178] on div "Путь" at bounding box center [281, 179] width 45 height 26
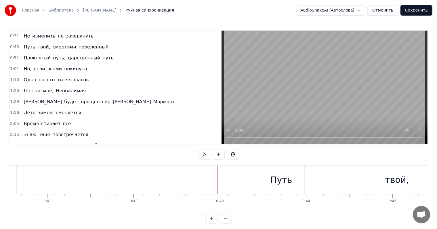
click at [297, 177] on div "Путь" at bounding box center [282, 179] width 46 height 29
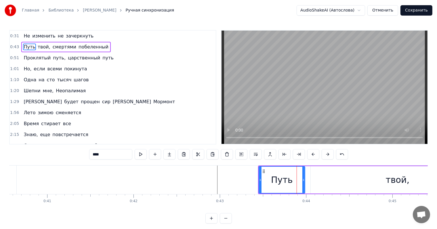
drag, startPoint x: 292, startPoint y: 177, endPoint x: 278, endPoint y: 177, distance: 13.5
click at [280, 178] on div "Путь" at bounding box center [281, 179] width 45 height 26
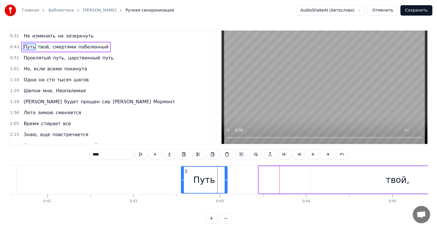
drag, startPoint x: 264, startPoint y: 168, endPoint x: 187, endPoint y: 164, distance: 77.9
click at [187, 164] on div "0:31 Не изменить не зачеркнуть 0:43 Путь твой, смертями побеленный 0:51 Проклят…" at bounding box center [218, 126] width 419 height 193
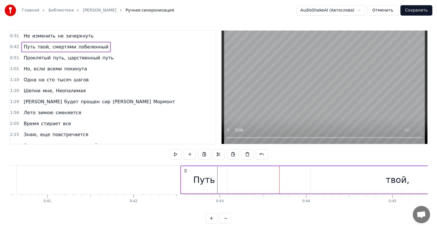
click at [364, 174] on div "твой," at bounding box center [398, 179] width 174 height 27
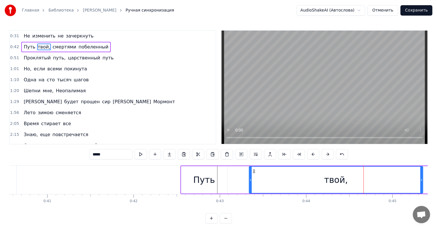
drag, startPoint x: 316, startPoint y: 171, endPoint x: 254, endPoint y: 172, distance: 61.6
click at [254, 172] on icon at bounding box center [254, 171] width 5 height 5
click at [195, 173] on div "Путь" at bounding box center [204, 179] width 46 height 27
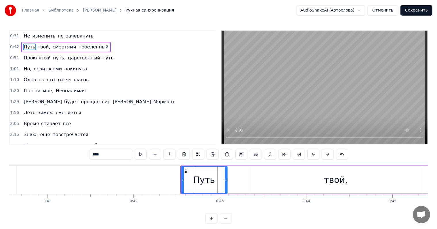
click at [135, 151] on button at bounding box center [141, 154] width 12 height 10
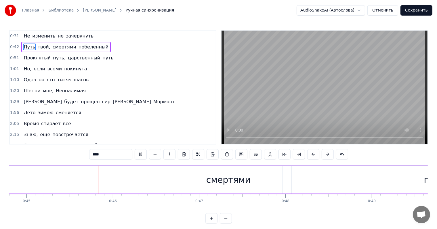
scroll to position [0, 3871]
click at [208, 181] on div "смертями" at bounding box center [227, 179] width 44 height 13
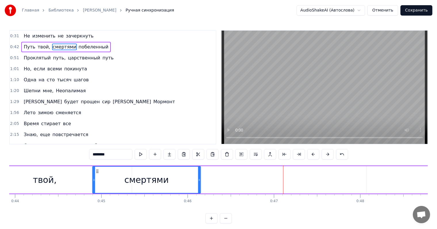
scroll to position [0, 3793]
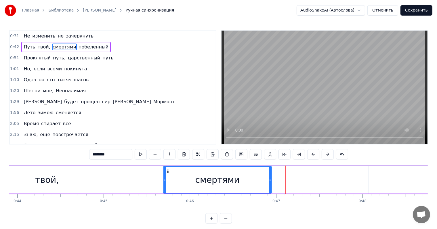
drag, startPoint x: 177, startPoint y: 171, endPoint x: 167, endPoint y: 172, distance: 10.4
click at [167, 172] on icon at bounding box center [168, 171] width 5 height 5
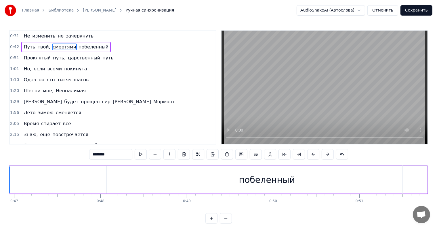
scroll to position [0, 4023]
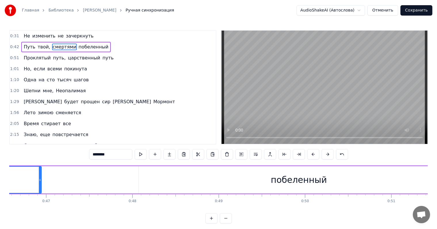
click at [292, 182] on div "побеленный" at bounding box center [299, 179] width 56 height 13
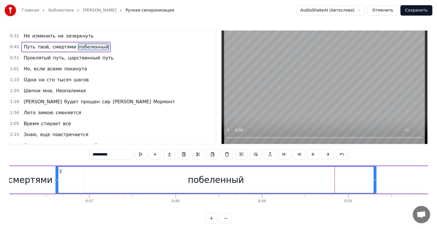
scroll to position [0, 3960]
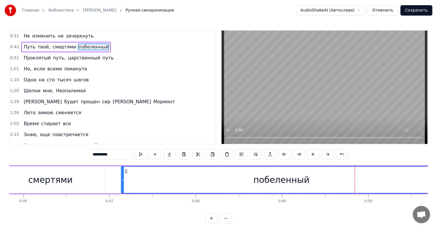
drag, startPoint x: 142, startPoint y: 170, endPoint x: 125, endPoint y: 177, distance: 19.2
click at [125, 177] on div "побеленный" at bounding box center [282, 179] width 320 height 26
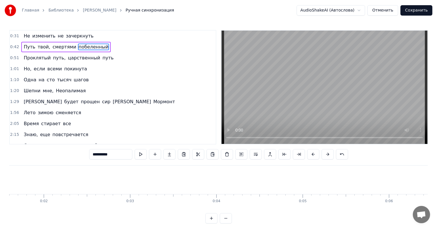
scroll to position [0, 0]
click at [57, 35] on span "не" at bounding box center [60, 36] width 7 height 7
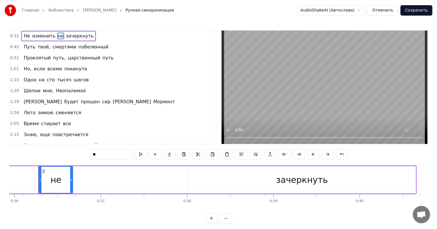
click at [28, 39] on span "Не" at bounding box center [26, 36] width 7 height 7
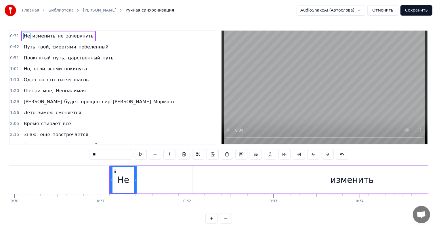
scroll to position [0, 2618]
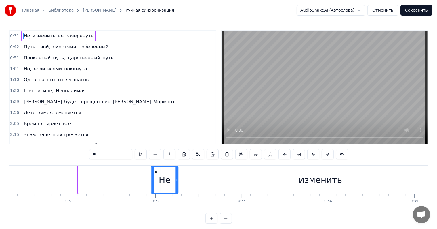
drag, startPoint x: 84, startPoint y: 170, endPoint x: 157, endPoint y: 175, distance: 73.0
click at [157, 175] on div "Не" at bounding box center [164, 179] width 26 height 26
click at [219, 178] on div "изменить" at bounding box center [320, 179] width 319 height 27
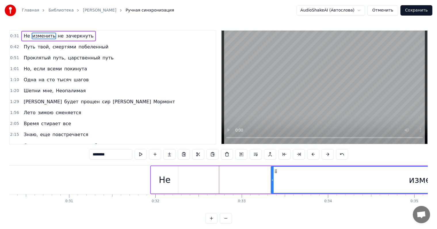
drag, startPoint x: 164, startPoint y: 170, endPoint x: 182, endPoint y: 187, distance: 24.5
click at [272, 178] on div "изменить" at bounding box center [431, 179] width 319 height 26
click at [163, 189] on div "Не" at bounding box center [164, 179] width 27 height 27
type input "**"
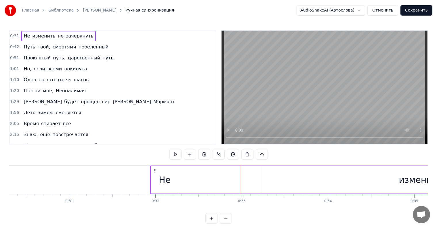
click at [167, 179] on div "Не" at bounding box center [165, 179] width 12 height 13
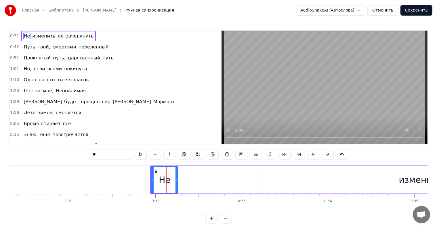
click at [364, 187] on div "изменить" at bounding box center [420, 179] width 319 height 27
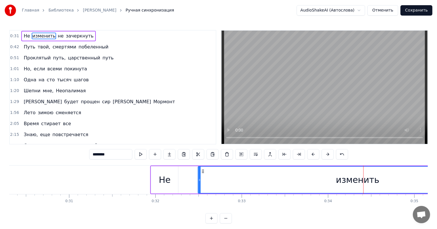
drag, startPoint x: 265, startPoint y: 171, endPoint x: 202, endPoint y: 172, distance: 62.8
click at [202, 172] on icon at bounding box center [203, 171] width 5 height 5
click at [166, 176] on div "Не" at bounding box center [165, 179] width 12 height 13
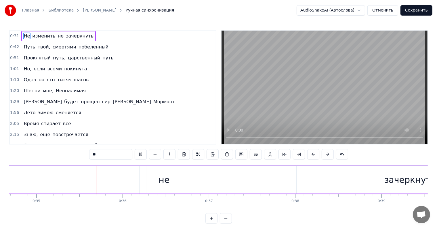
scroll to position [0, 3000]
click at [177, 182] on div "не" at bounding box center [160, 179] width 34 height 27
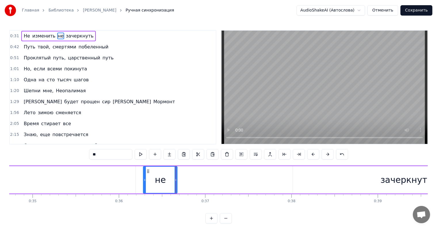
drag, startPoint x: 353, startPoint y: 183, endPoint x: 340, endPoint y: 184, distance: 13.0
click at [339, 184] on div "зачеркнуть" at bounding box center [406, 179] width 227 height 27
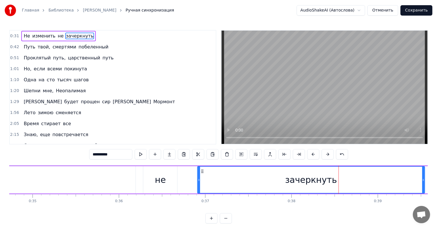
drag, startPoint x: 299, startPoint y: 171, endPoint x: 204, endPoint y: 170, distance: 95.3
click at [204, 170] on icon at bounding box center [202, 171] width 5 height 5
click at [167, 175] on div "не" at bounding box center [160, 179] width 34 height 27
type input "**"
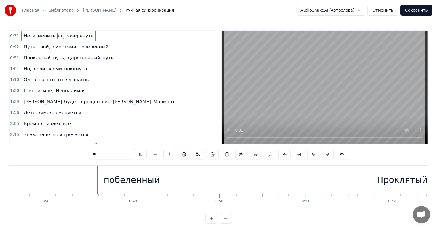
scroll to position [0, 4110]
click at [15, 35] on span "0:31" at bounding box center [14, 36] width 9 height 6
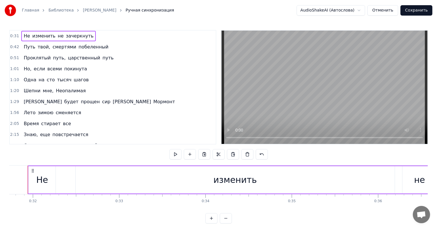
scroll to position [0, 2730]
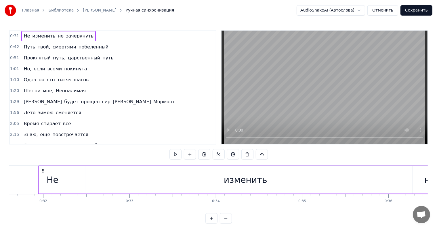
click at [74, 212] on html "Главная Библиотека [PERSON_NAME] Ручная синхронизация AudioShakeAI (Автослова) …" at bounding box center [218, 116] width 437 height 232
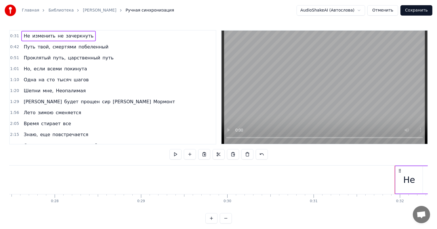
scroll to position [0, 2352]
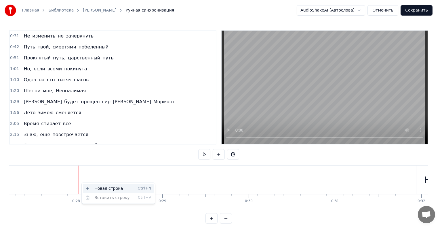
click at [90, 187] on div "Новая строка Ctrl+N" at bounding box center [118, 188] width 71 height 9
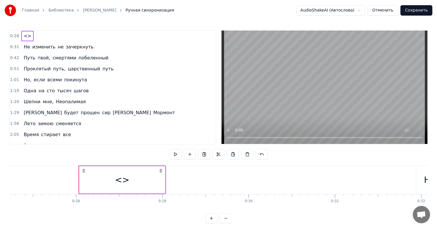
click at [24, 38] on span "<>" at bounding box center [27, 36] width 9 height 7
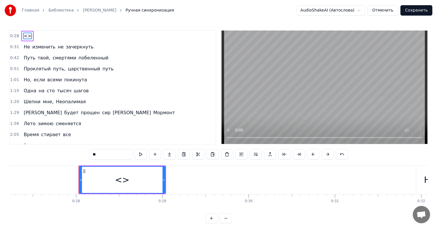
drag, startPoint x: 90, startPoint y: 157, endPoint x: 73, endPoint y: 154, distance: 18.1
click at [89, 154] on input "**" at bounding box center [110, 154] width 43 height 10
type input "***"
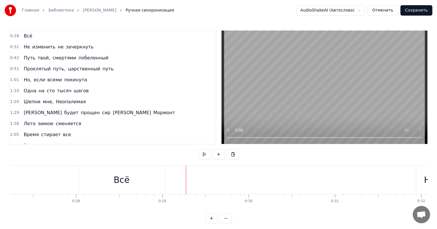
click at [92, 150] on div "0:28 Всё 0:31 Не изменить не зачеркнуть 0:42 Путь твой, смертями побеленный 0:5…" at bounding box center [218, 126] width 419 height 193
click at [126, 183] on div "Всё" at bounding box center [122, 179] width 16 height 13
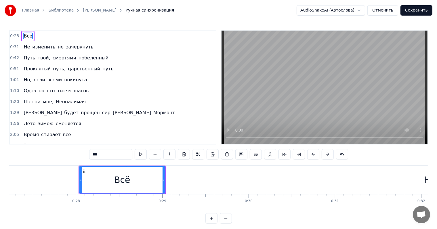
click at [98, 155] on input "***" at bounding box center [110, 154] width 43 height 10
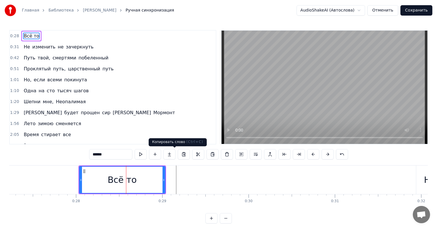
type input "******"
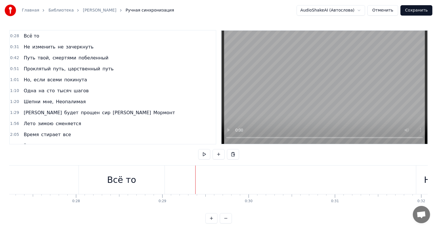
click at [128, 182] on div "Всё то" at bounding box center [121, 179] width 29 height 13
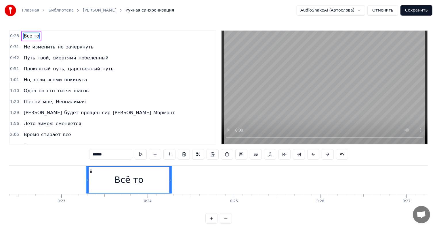
scroll to position [0, 1930]
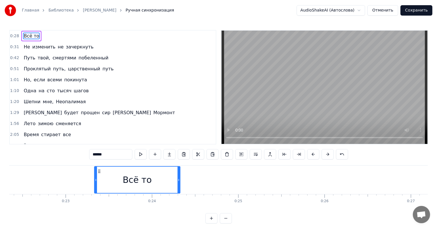
drag, startPoint x: 317, startPoint y: 171, endPoint x: 98, endPoint y: 182, distance: 219.4
click at [98, 182] on div "Всё то" at bounding box center [137, 179] width 85 height 26
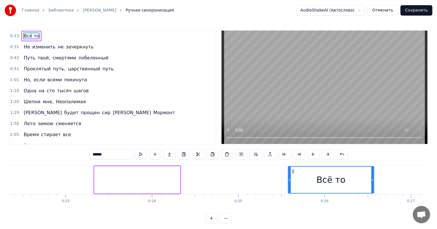
drag, startPoint x: 98, startPoint y: 172, endPoint x: 295, endPoint y: 182, distance: 197.5
click at [295, 182] on div "Всё то" at bounding box center [331, 179] width 85 height 26
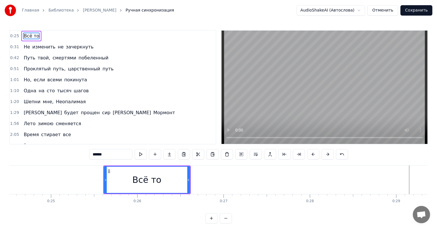
scroll to position [0, 2065]
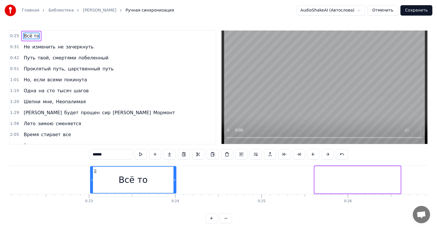
drag, startPoint x: 162, startPoint y: 169, endPoint x: 81, endPoint y: 173, distance: 80.4
click at [93, 173] on icon at bounding box center [95, 171] width 5 height 5
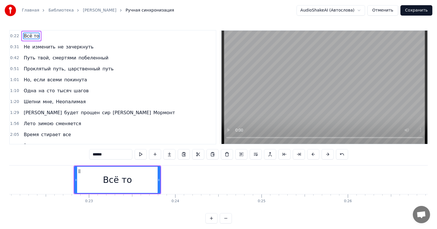
scroll to position [0, 1905]
click at [90, 187] on div "Всё то" at bounding box center [119, 179] width 85 height 26
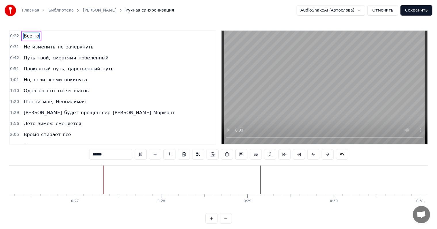
scroll to position [0, 2272]
click at [103, 153] on input "******" at bounding box center [110, 154] width 43 height 10
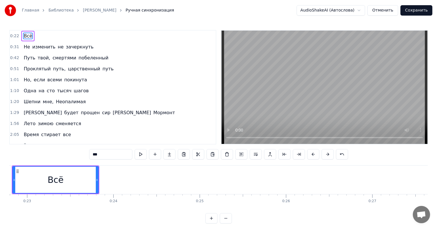
scroll to position [0, 1894]
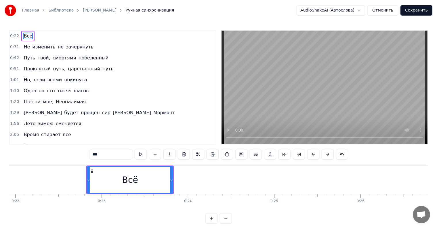
type input "***"
click at [125, 179] on div "Всё" at bounding box center [130, 179] width 16 height 13
drag, startPoint x: 125, startPoint y: 179, endPoint x: 104, endPoint y: 179, distance: 21.0
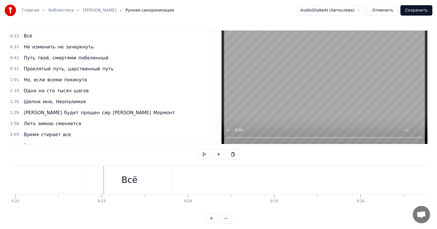
click at [93, 173] on div "Всё" at bounding box center [130, 179] width 86 height 29
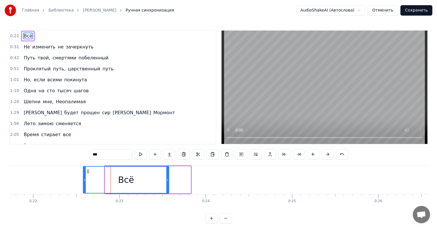
scroll to position [0, 1877]
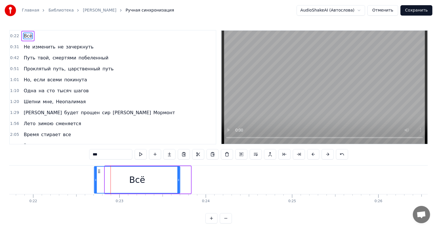
drag, startPoint x: 91, startPoint y: 172, endPoint x: 100, endPoint y: 176, distance: 10.3
click at [100, 176] on div "Всё" at bounding box center [137, 179] width 85 height 26
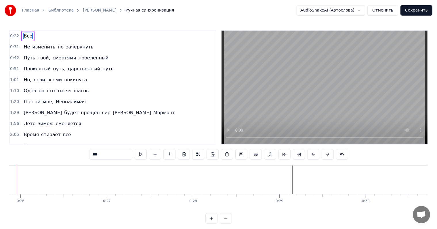
scroll to position [0, 2213]
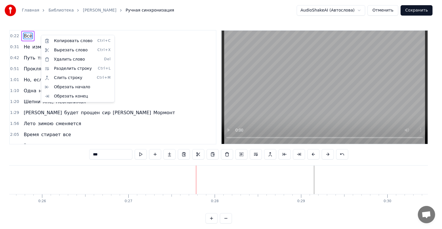
click at [82, 177] on html "Главная Библиотека [PERSON_NAME] Ручная синхронизация AudioShakeAI (Автослова) …" at bounding box center [221, 116] width 442 height 232
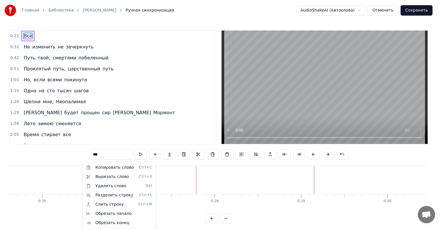
click at [66, 184] on html "Главная Библиотека [PERSON_NAME] Ручная синхронизация AudioShakeAI (Автослова) …" at bounding box center [221, 116] width 442 height 232
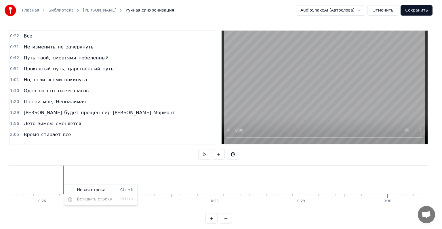
click at [73, 177] on html "Главная Библиотека [PERSON_NAME] Ручная синхронизация AudioShakeAI (Автослова) …" at bounding box center [221, 116] width 442 height 232
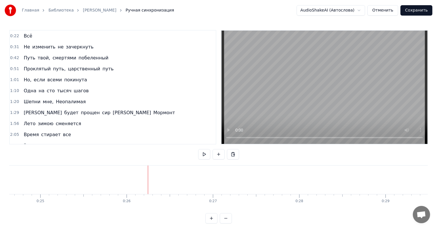
scroll to position [0, 2076]
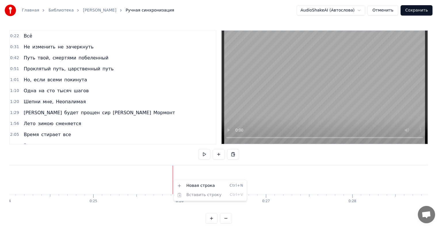
click at [173, 179] on html "Главная Библиотека [PERSON_NAME] Ручная синхронизация AudioShakeAI (Автослова) …" at bounding box center [221, 116] width 442 height 232
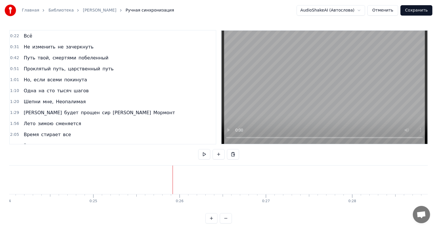
click at [36, 35] on div "0:22 Всё" at bounding box center [113, 36] width 206 height 11
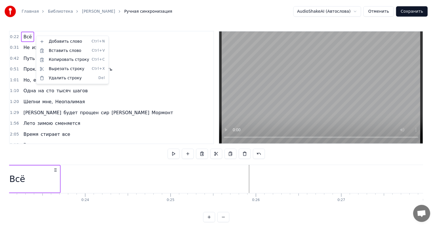
scroll to position [0, 1932]
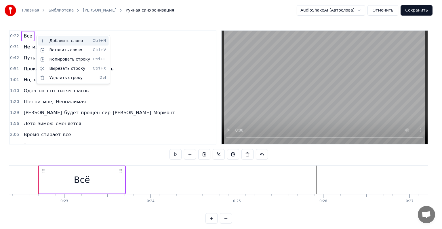
click at [59, 39] on div "Добавить слово Ctrl+N" at bounding box center [73, 40] width 71 height 9
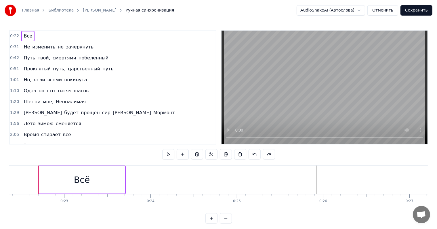
click at [51, 35] on div "0:22 Всё" at bounding box center [113, 36] width 206 height 11
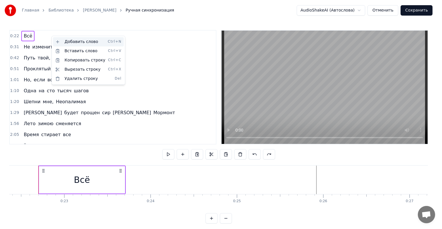
click at [82, 43] on div "Добавить слово Ctrl+N" at bounding box center [88, 41] width 71 height 9
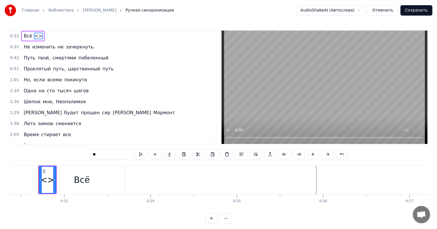
click at [35, 35] on span "<>" at bounding box center [38, 36] width 9 height 7
drag, startPoint x: 93, startPoint y: 157, endPoint x: 70, endPoint y: 158, distance: 22.5
click at [70, 158] on div "0:22 Всё <> 0:31 Не изменить не зачеркнуть 0:42 Путь твой, смертями побеленный …" at bounding box center [218, 126] width 419 height 193
type input "**********"
drag, startPoint x: 50, startPoint y: 183, endPoint x: 61, endPoint y: 183, distance: 10.9
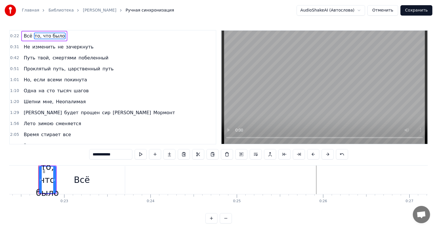
click at [57, 185] on div "Всё то, что было" at bounding box center [47, 179] width 18 height 29
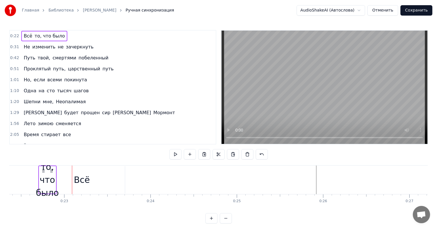
click at [46, 177] on div "то, что было" at bounding box center [47, 179] width 23 height 39
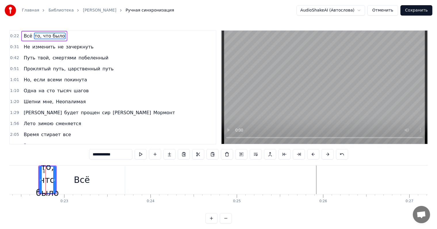
drag, startPoint x: 48, startPoint y: 173, endPoint x: 64, endPoint y: 176, distance: 15.9
click at [57, 175] on div "Всё то, что было" at bounding box center [47, 179] width 18 height 29
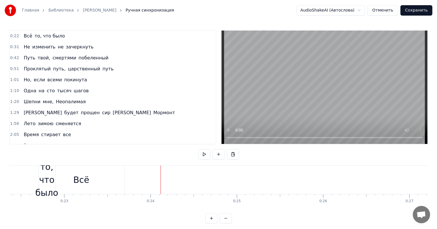
click at [116, 181] on div "Всё" at bounding box center [82, 179] width 86 height 29
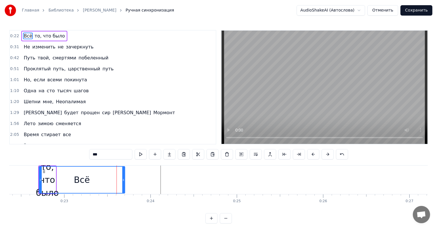
click at [89, 176] on div "Всё" at bounding box center [81, 179] width 85 height 26
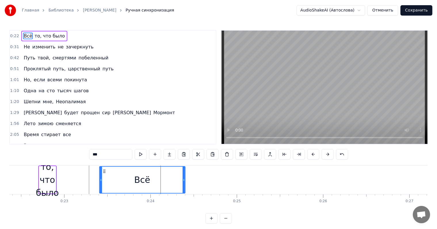
drag, startPoint x: 44, startPoint y: 169, endPoint x: 49, endPoint y: 175, distance: 7.6
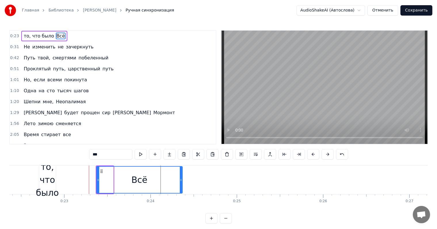
drag, startPoint x: 44, startPoint y: 171, endPoint x: 73, endPoint y: 175, distance: 29.1
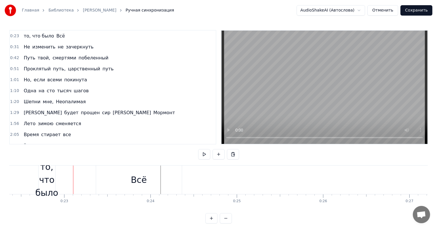
click at [41, 170] on div "то, что было" at bounding box center [46, 179] width 23 height 39
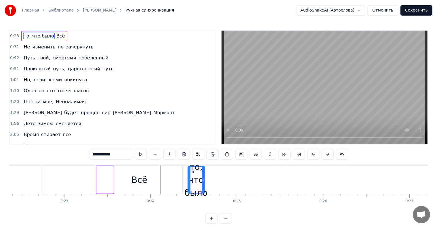
drag, startPoint x: 42, startPoint y: 169, endPoint x: 202, endPoint y: 176, distance: 160.8
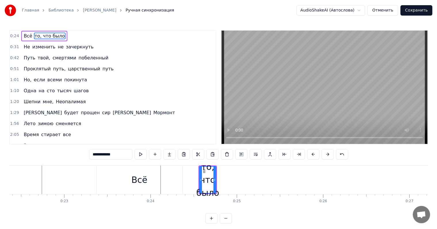
click at [112, 176] on div "Всё" at bounding box center [140, 179] width 86 height 27
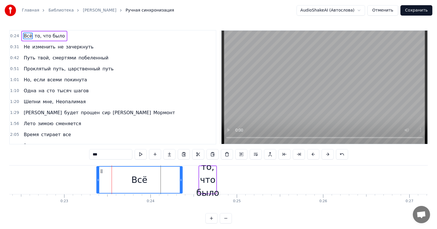
drag, startPoint x: 127, startPoint y: 179, endPoint x: 110, endPoint y: 177, distance: 17.6
click at [110, 177] on div "Всё" at bounding box center [139, 179] width 85 height 26
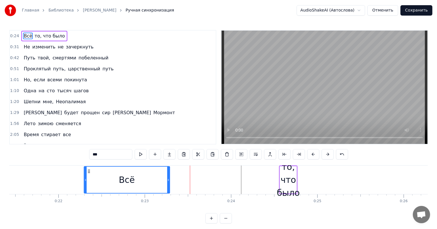
scroll to position [0, 1849]
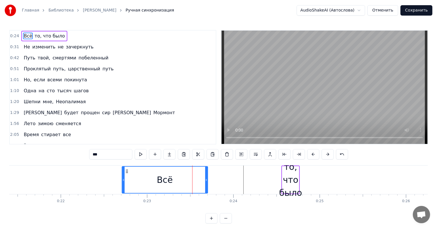
drag, startPoint x: 100, startPoint y: 173, endPoint x: 126, endPoint y: 177, distance: 25.7
click at [126, 177] on div "Всё" at bounding box center [164, 179] width 85 height 26
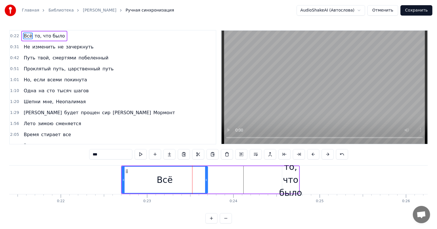
click at [291, 177] on div "то, что было" at bounding box center [290, 179] width 23 height 39
type input "**********"
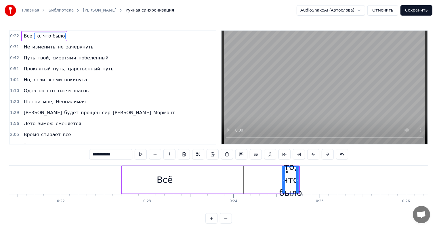
click at [225, 181] on div "Всё то, что было" at bounding box center [210, 179] width 179 height 29
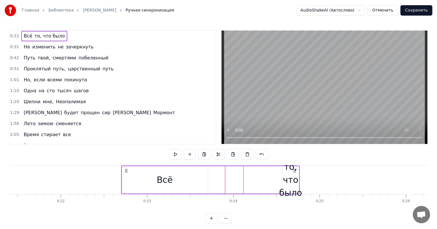
click at [296, 180] on div "то, что было" at bounding box center [290, 179] width 23 height 39
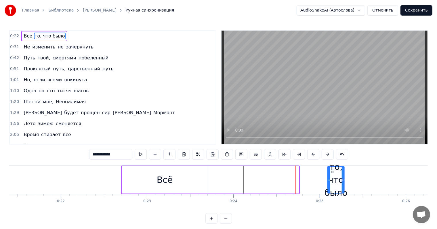
drag, startPoint x: 287, startPoint y: 172, endPoint x: 332, endPoint y: 174, distance: 45.3
click at [332, 174] on div "то, что было" at bounding box center [336, 179] width 16 height 26
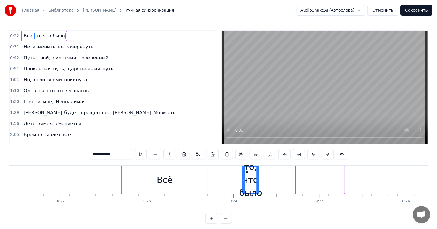
drag, startPoint x: 332, startPoint y: 170, endPoint x: 246, endPoint y: 171, distance: 85.5
click at [246, 171] on icon at bounding box center [247, 171] width 5 height 5
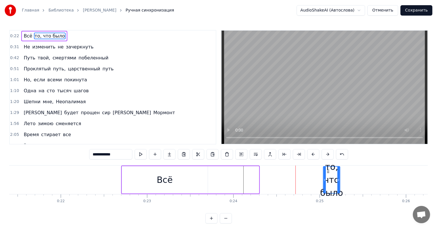
drag, startPoint x: 245, startPoint y: 170, endPoint x: 326, endPoint y: 176, distance: 81.1
click at [326, 176] on div "то, что было" at bounding box center [332, 179] width 16 height 26
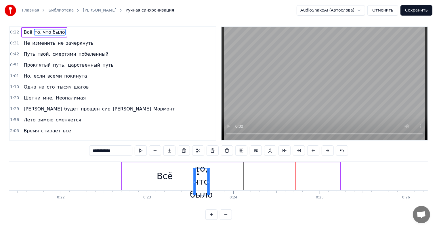
scroll to position [9, 0]
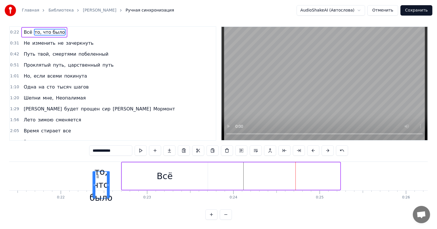
drag, startPoint x: 328, startPoint y: 173, endPoint x: 95, endPoint y: 166, distance: 232.5
click at [95, 171] on div "то, что было" at bounding box center [101, 184] width 16 height 26
click at [332, 174] on div "то, что было [PERSON_NAME]" at bounding box center [231, 176] width 220 height 29
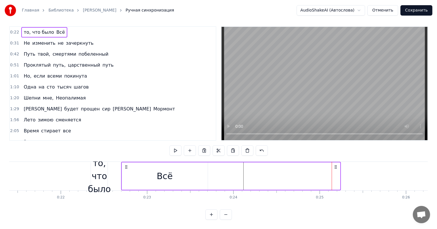
click at [125, 164] on div "Всё" at bounding box center [165, 175] width 86 height 27
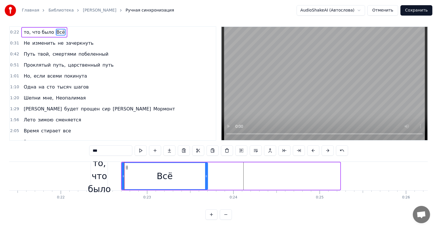
scroll to position [0, 0]
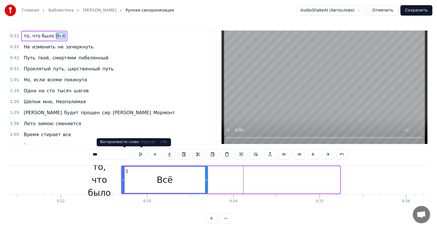
click at [135, 154] on button at bounding box center [141, 154] width 12 height 10
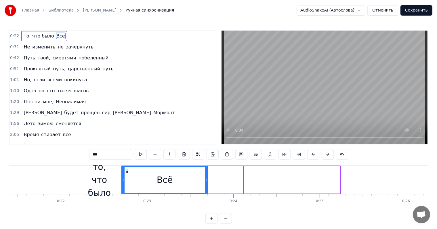
click at [204, 182] on div "Всё" at bounding box center [164, 179] width 85 height 26
drag, startPoint x: 207, startPoint y: 183, endPoint x: 223, endPoint y: 181, distance: 16.5
click at [223, 181] on div at bounding box center [224, 179] width 2 height 26
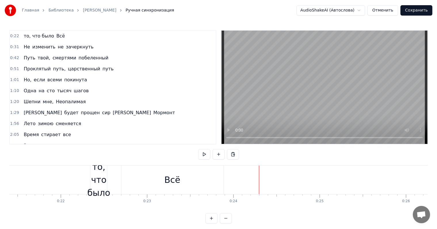
click at [98, 172] on div "то, что было" at bounding box center [99, 179] width 23 height 39
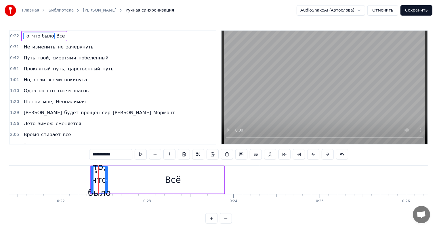
click at [95, 172] on icon at bounding box center [96, 171] width 5 height 5
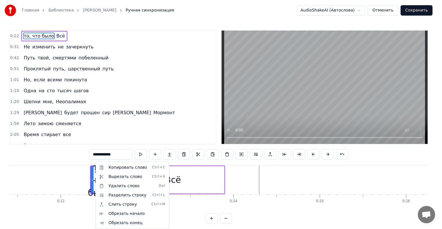
click at [95, 172] on html "**********" at bounding box center [221, 116] width 442 height 232
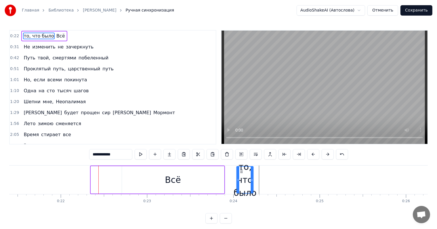
drag, startPoint x: 94, startPoint y: 172, endPoint x: 240, endPoint y: 171, distance: 146.0
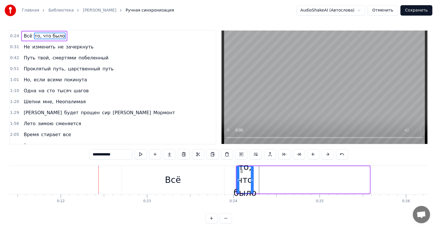
click at [246, 176] on div "то, что было" at bounding box center [245, 179] width 23 height 39
click at [198, 179] on div "Всё" at bounding box center [173, 179] width 102 height 27
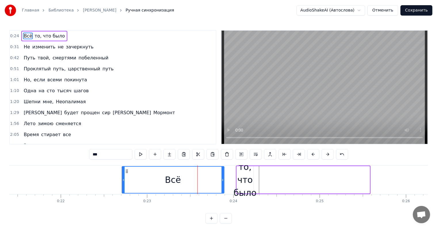
click at [241, 183] on div "то, что было" at bounding box center [245, 179] width 23 height 39
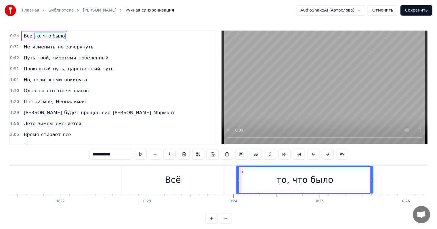
drag, startPoint x: 252, startPoint y: 179, endPoint x: 371, endPoint y: 178, distance: 119.8
click at [371, 178] on icon at bounding box center [372, 179] width 2 height 5
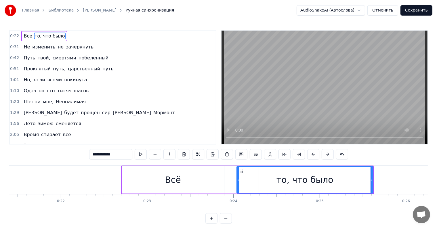
click at [318, 178] on div "то, что было" at bounding box center [305, 179] width 57 height 13
click at [246, 181] on div "то, что было" at bounding box center [305, 179] width 136 height 26
click at [212, 183] on div "Всё" at bounding box center [173, 179] width 102 height 27
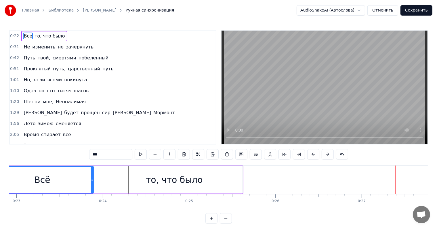
scroll to position [0, 1948]
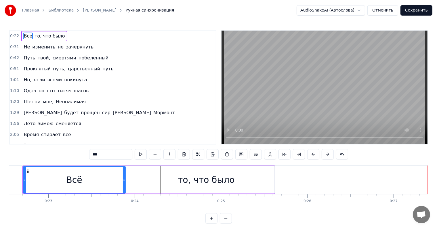
click at [189, 178] on div "то, что было" at bounding box center [206, 179] width 57 height 13
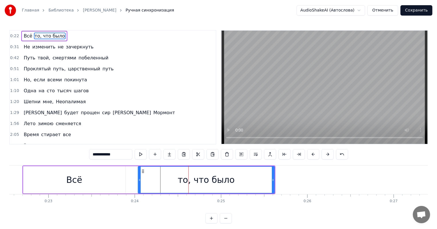
drag, startPoint x: 196, startPoint y: 181, endPoint x: 228, endPoint y: 176, distance: 32.4
click at [241, 177] on div "то, что было" at bounding box center [207, 179] width 136 height 26
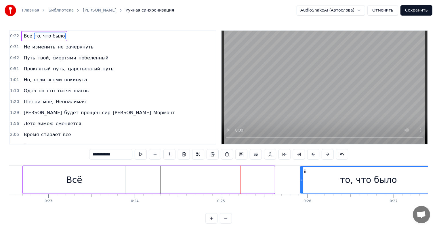
drag, startPoint x: 145, startPoint y: 171, endPoint x: 308, endPoint y: 179, distance: 162.6
click at [308, 179] on div "то, что было" at bounding box center [369, 179] width 136 height 26
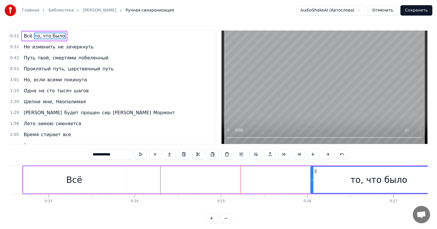
drag, startPoint x: 306, startPoint y: 171, endPoint x: 316, endPoint y: 170, distance: 10.4
click at [316, 170] on icon at bounding box center [316, 171] width 5 height 5
click at [68, 184] on div "Всё" at bounding box center [74, 179] width 16 height 13
type input "***"
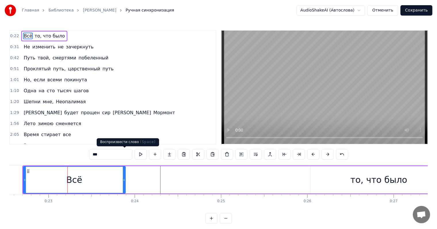
click at [135, 152] on button at bounding box center [141, 154] width 12 height 10
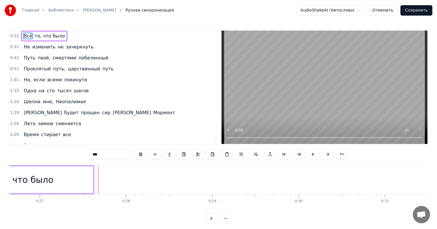
scroll to position [0, 2305]
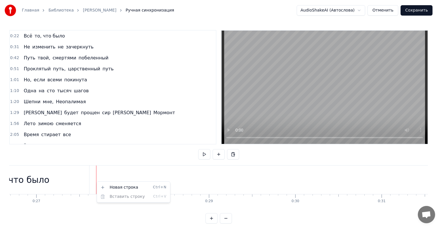
click at [56, 34] on html "Главная Библиотека [PERSON_NAME] Ручная синхронизация AudioShakeAI (Автослова) …" at bounding box center [221, 116] width 442 height 232
click at [46, 33] on html "Главная Библиотека [PERSON_NAME] Ручная синхронизация AudioShakeAI (Автослова) …" at bounding box center [221, 116] width 442 height 232
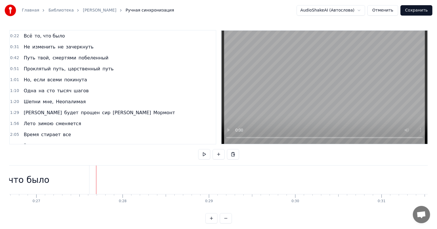
click at [52, 35] on span "то, что было" at bounding box center [49, 36] width 31 height 7
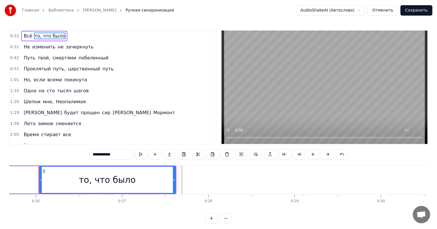
click at [59, 37] on div "Всё то, что было" at bounding box center [44, 36] width 46 height 10
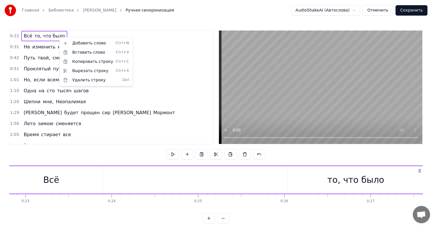
scroll to position [0, 1932]
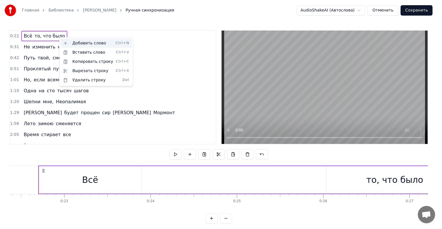
click at [90, 44] on div "Добавить слово Ctrl+N" at bounding box center [96, 43] width 71 height 9
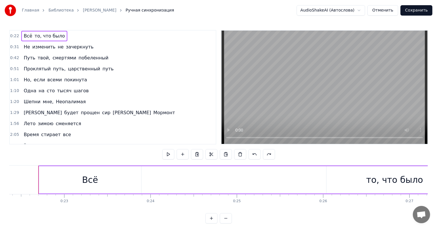
click at [60, 35] on div "Всё то, что было" at bounding box center [44, 36] width 46 height 10
click at [56, 35] on span "то, что было" at bounding box center [49, 36] width 31 height 7
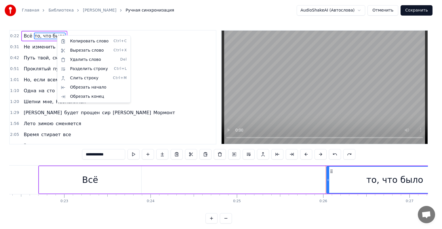
click at [51, 37] on html "**********" at bounding box center [221, 116] width 442 height 232
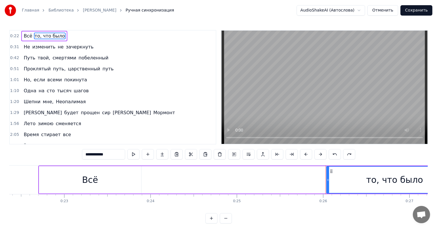
click at [59, 38] on div "Всё то, что было" at bounding box center [44, 36] width 46 height 10
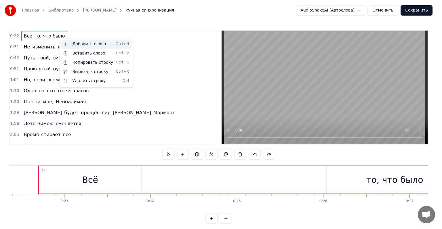
click at [65, 39] on div "Добавить слово Ctrl+N" at bounding box center [96, 43] width 71 height 9
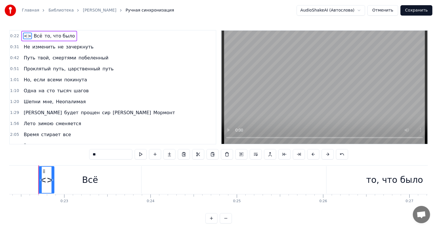
click at [24, 35] on span "<>" at bounding box center [27, 36] width 9 height 7
drag, startPoint x: 24, startPoint y: 35, endPoint x: 55, endPoint y: 36, distance: 31.4
click at [61, 39] on div "<> Всё то, что было" at bounding box center [49, 36] width 56 height 10
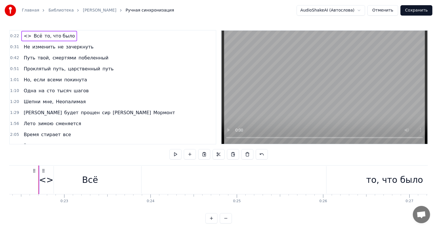
click at [33, 36] on span "Всё" at bounding box center [38, 36] width 10 height 7
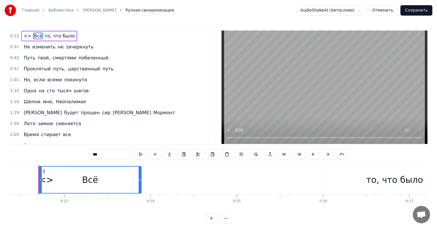
click at [24, 37] on span "<>" at bounding box center [27, 36] width 9 height 7
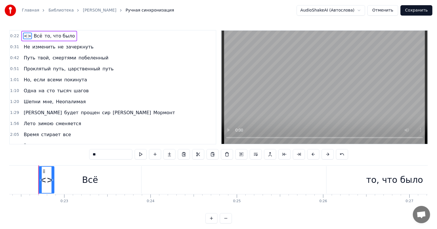
type input "***"
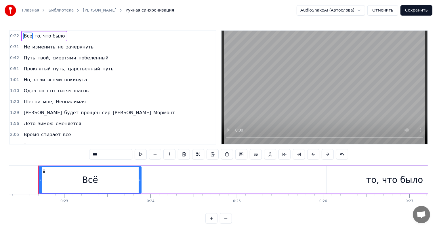
click at [60, 34] on div "Всё то, что было" at bounding box center [44, 36] width 46 height 10
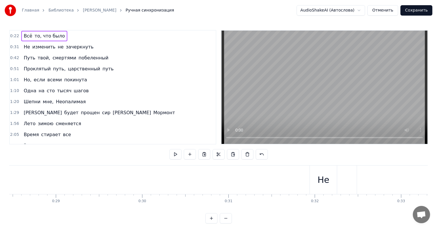
scroll to position [0, 2342]
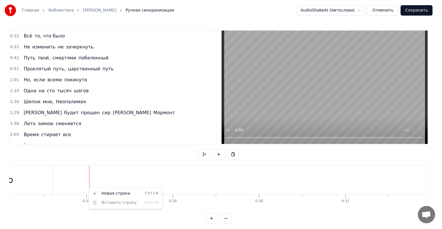
click at [88, 187] on html "Главная Библиотека [PERSON_NAME] Ручная синхронизация AudioShakeAI (Автослова) …" at bounding box center [221, 116] width 442 height 232
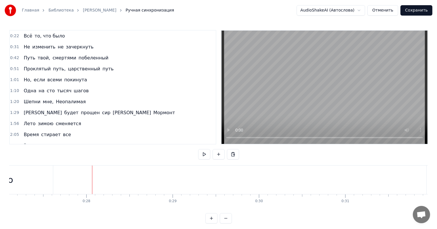
click at [63, 36] on div "0:22 Всё то, что было" at bounding box center [113, 36] width 206 height 11
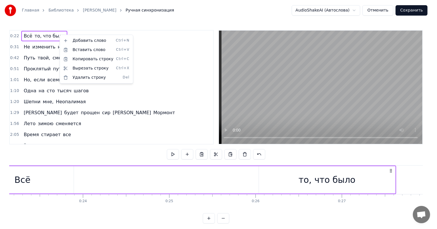
scroll to position [0, 1932]
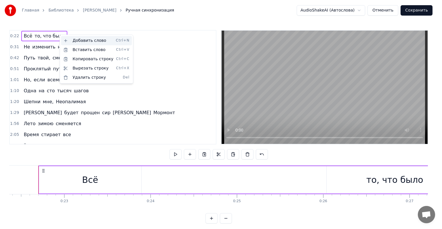
click at [71, 38] on div "Добавить слово Ctrl+N" at bounding box center [96, 40] width 71 height 9
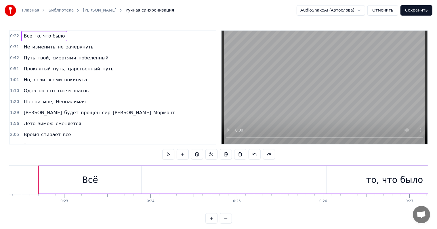
click at [58, 36] on span "то, что было" at bounding box center [49, 36] width 31 height 7
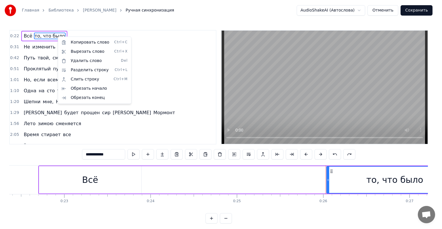
click at [55, 35] on html "**********" at bounding box center [221, 116] width 442 height 232
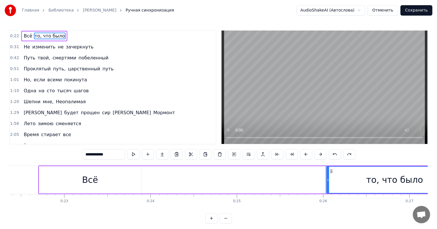
click at [59, 35] on div "Всё то, что было" at bounding box center [44, 36] width 46 height 10
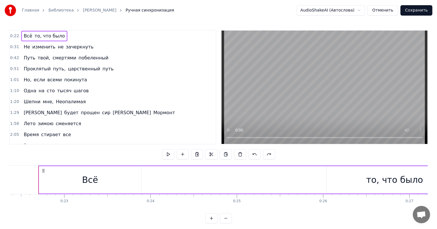
click at [59, 35] on div "Всё то, что было" at bounding box center [44, 36] width 46 height 10
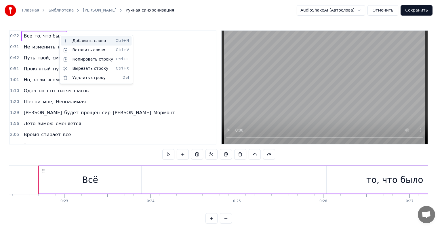
click at [68, 41] on div "Добавить слово Ctrl+N" at bounding box center [96, 40] width 71 height 9
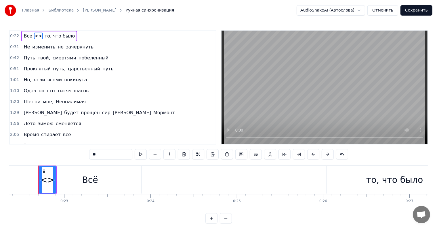
drag, startPoint x: 33, startPoint y: 37, endPoint x: 65, endPoint y: 34, distance: 31.2
click at [65, 34] on div "Всё <> то, что было" at bounding box center [49, 36] width 56 height 10
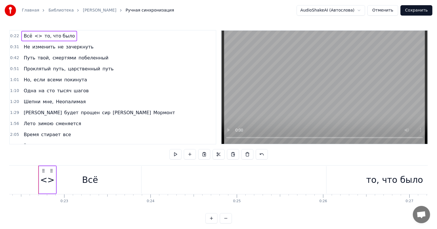
click at [37, 36] on span "<>" at bounding box center [38, 36] width 9 height 7
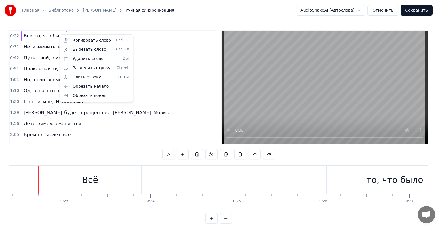
click at [58, 35] on html "Главная Библиотека [PERSON_NAME] Ручная синхронизация AudioShakeAI (Автослова) …" at bounding box center [221, 116] width 442 height 232
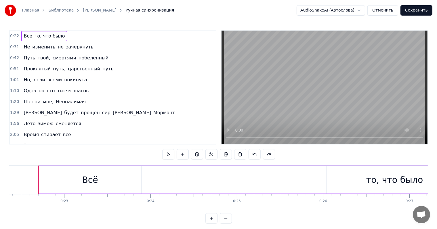
click at [59, 36] on div "Всё то, что было" at bounding box center [44, 36] width 46 height 10
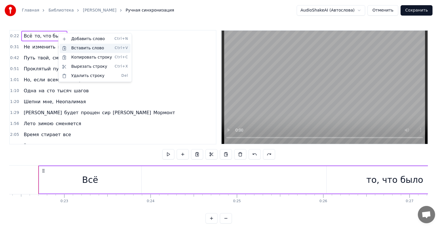
click at [73, 46] on div "Вставить слово Ctrl+V" at bounding box center [95, 47] width 71 height 9
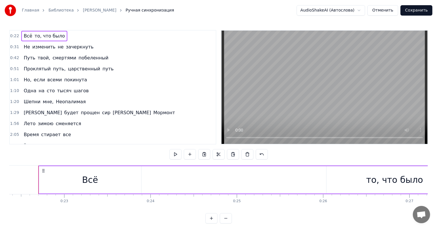
click at [56, 33] on span "то, что было" at bounding box center [49, 36] width 31 height 7
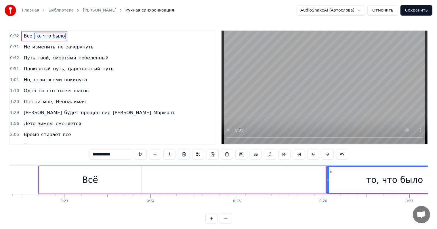
click at [60, 207] on div "Всё то, что было Не изменить не зачеркнуть Путь твой, смертями побеленный Прокл…" at bounding box center [218, 186] width 419 height 43
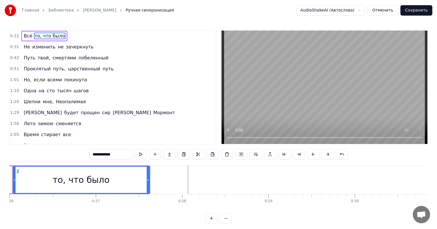
scroll to position [0, 2214]
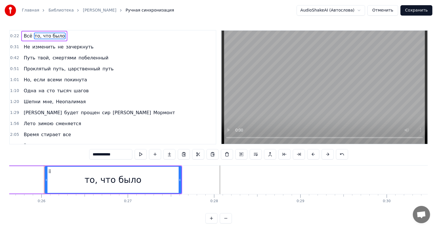
drag, startPoint x: 124, startPoint y: 181, endPoint x: 135, endPoint y: 180, distance: 11.0
click at [140, 181] on div "то, что было" at bounding box center [113, 179] width 136 height 26
click at [52, 171] on div "то, что было" at bounding box center [113, 179] width 136 height 26
click at [55, 35] on span "то, что было" at bounding box center [49, 36] width 31 height 7
click at [58, 35] on div "Всё то, что было" at bounding box center [44, 36] width 46 height 10
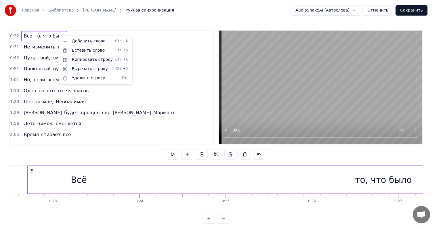
scroll to position [0, 1932]
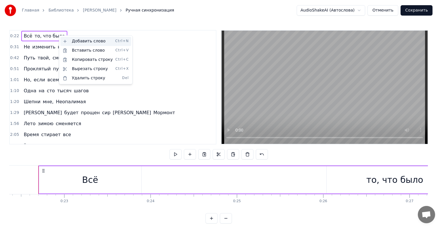
click at [65, 38] on div "Добавить слово Ctrl+N" at bounding box center [95, 41] width 71 height 9
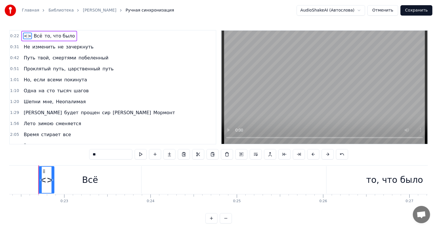
drag, startPoint x: 23, startPoint y: 36, endPoint x: 41, endPoint y: 38, distance: 18.0
click at [41, 38] on div "<> Всё то, что было" at bounding box center [49, 36] width 56 height 10
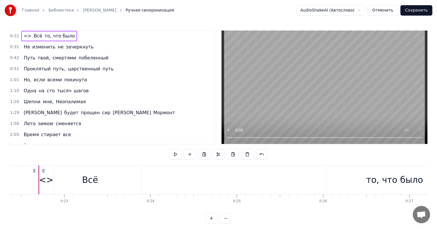
click at [26, 37] on span "<>" at bounding box center [27, 36] width 9 height 7
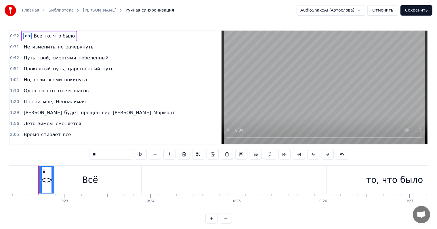
drag, startPoint x: 43, startPoint y: 187, endPoint x: 71, endPoint y: 189, distance: 28.1
click at [71, 189] on html "Главная Библиотека [PERSON_NAME] Ручная синхронизация AudioShakeAI (Автослова) …" at bounding box center [218, 116] width 437 height 232
click at [47, 179] on div "<>" at bounding box center [46, 179] width 14 height 13
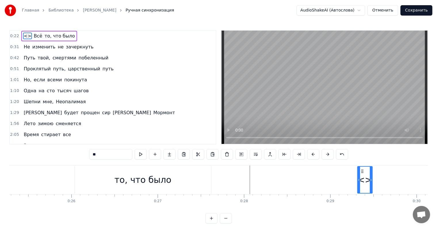
scroll to position [0, 2193]
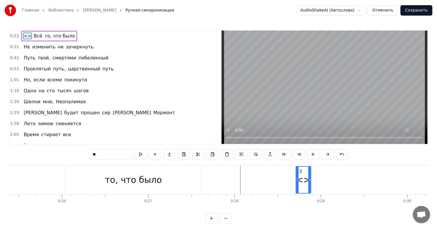
drag, startPoint x: 43, startPoint y: 169, endPoint x: 300, endPoint y: 178, distance: 257.3
drag, startPoint x: 94, startPoint y: 156, endPoint x: 36, endPoint y: 153, distance: 58.2
click at [36, 153] on div "0:28 Всё то, что было <> 0:31 Не изменить не зачеркнуть 0:42 Путь твой, смертям…" at bounding box center [218, 126] width 419 height 193
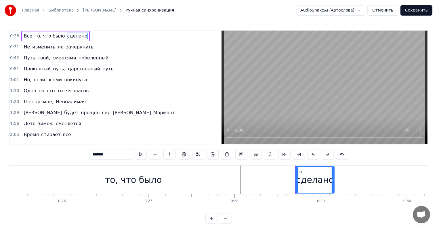
type input "*******"
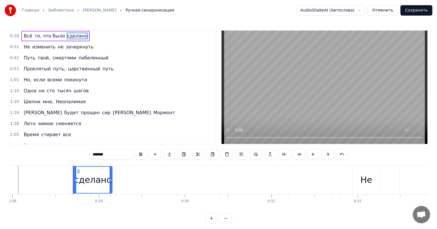
scroll to position [0, 2448]
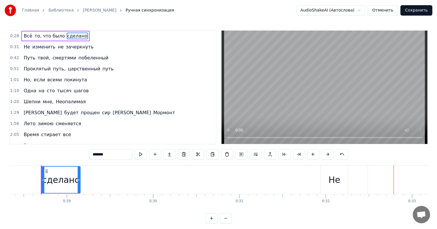
click at [63, 176] on div "сделано" at bounding box center [61, 179] width 38 height 13
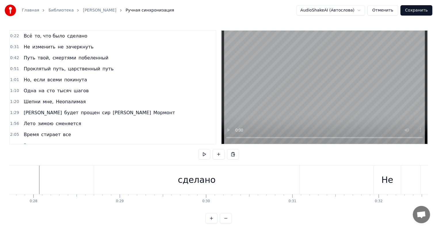
scroll to position [0, 2363]
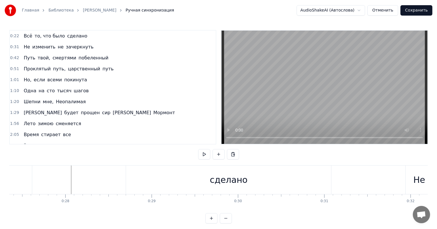
click at [184, 177] on div "сделано" at bounding box center [228, 179] width 205 height 29
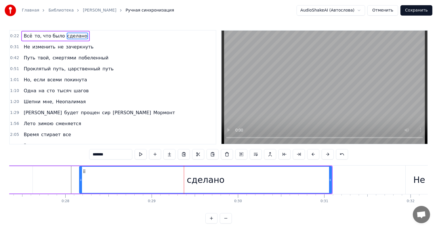
drag, startPoint x: 127, startPoint y: 186, endPoint x: 79, endPoint y: 188, distance: 47.3
click at [80, 188] on div at bounding box center [81, 179] width 2 height 26
click at [199, 177] on div "сделано" at bounding box center [206, 179] width 38 height 13
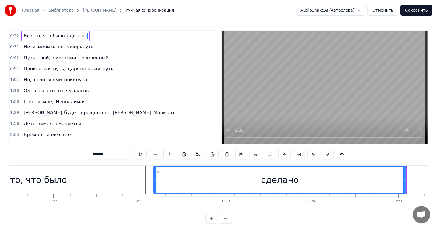
scroll to position [0, 2224]
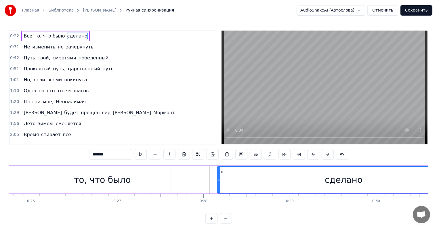
click at [169, 187] on div "то, что было" at bounding box center [102, 179] width 136 height 27
type input "**********"
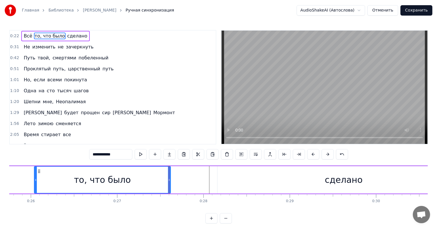
click at [209, 184] on div "Всё то, что было сделано" at bounding box center [109, 179] width 726 height 29
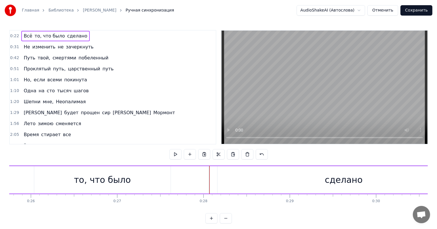
click at [231, 179] on div "сделано" at bounding box center [344, 179] width 253 height 27
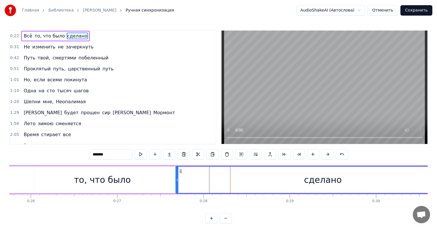
drag, startPoint x: 218, startPoint y: 180, endPoint x: 176, endPoint y: 180, distance: 41.8
click at [176, 180] on icon at bounding box center [177, 179] width 2 height 5
click at [96, 179] on div "то, что было" at bounding box center [102, 179] width 57 height 13
type input "**********"
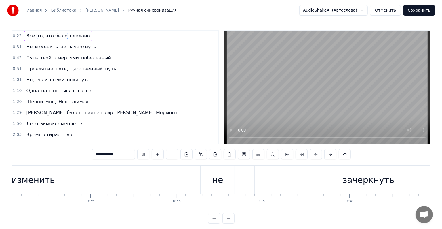
scroll to position [0, 2968]
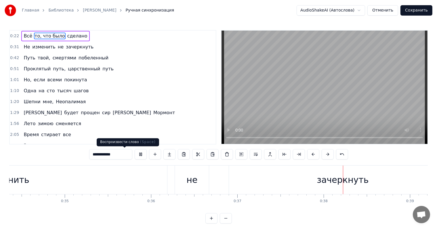
click at [135, 155] on button at bounding box center [141, 154] width 12 height 10
click at [411, 12] on button "Сохранить" at bounding box center [417, 10] width 32 height 10
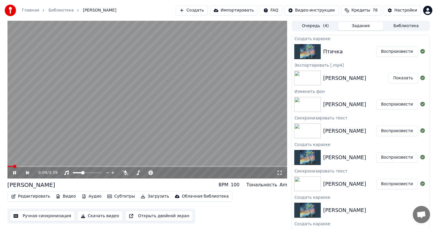
click at [183, 131] on video at bounding box center [147, 100] width 280 height 158
click at [359, 134] on div "[PERSON_NAME]" at bounding box center [344, 131] width 43 height 8
click at [353, 131] on div "[PERSON_NAME]" at bounding box center [344, 131] width 43 height 8
click at [18, 173] on icon at bounding box center [18, 172] width 13 height 5
click at [27, 166] on span at bounding box center [147, 166] width 280 height 1
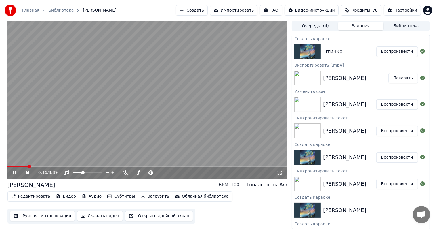
click at [40, 166] on span at bounding box center [147, 166] width 280 height 1
click at [35, 167] on span at bounding box center [21, 166] width 28 height 1
click at [66, 194] on button "Видео" at bounding box center [66, 196] width 25 height 8
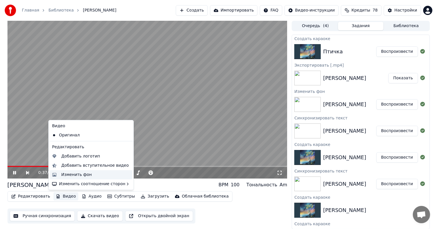
click at [92, 173] on div "Изменить фон" at bounding box center [95, 175] width 69 height 6
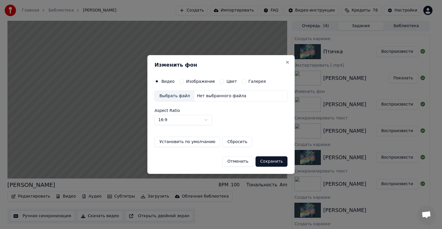
click at [251, 71] on div "Изменить фон Видео Изображение Цвет Галерея Выбрать файл Нет выбранного файла A…" at bounding box center [220, 114] width 147 height 119
click at [249, 83] on label "Галерея" at bounding box center [258, 81] width 18 height 4
click at [246, 83] on button "Галерея" at bounding box center [244, 81] width 5 height 5
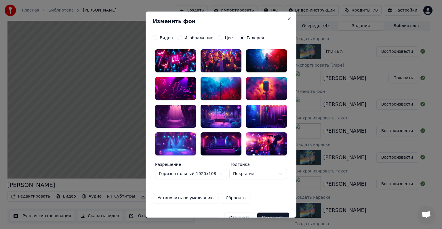
click at [178, 115] on div at bounding box center [175, 115] width 41 height 23
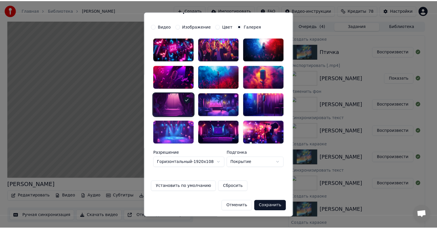
scroll to position [12, 0]
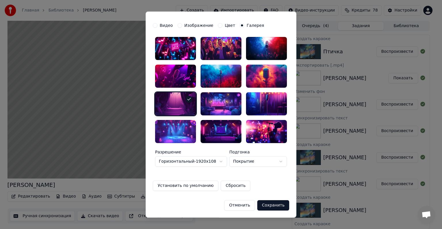
click at [274, 204] on button "Сохранить" at bounding box center [273, 205] width 32 height 10
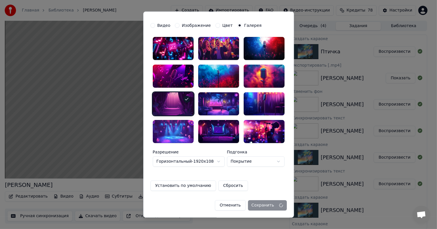
scroll to position [0, 0]
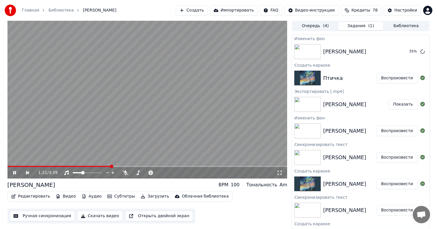
click at [397, 75] on button "Воспроизвести" at bounding box center [398, 78] width 42 height 10
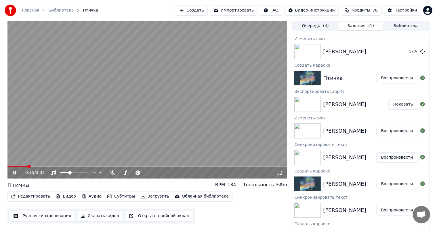
click at [44, 166] on span at bounding box center [147, 166] width 280 height 1
click at [33, 166] on span at bounding box center [28, 166] width 42 height 1
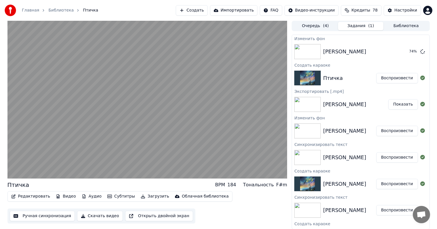
click at [240, 141] on video at bounding box center [147, 100] width 280 height 158
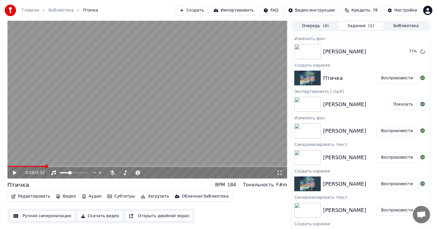
click at [111, 194] on button "Субтитры" at bounding box center [121, 196] width 32 height 8
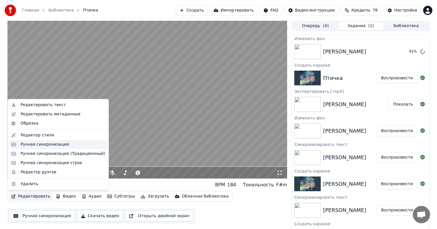
click at [59, 147] on div "Ручная синхронизация" at bounding box center [58, 144] width 98 height 9
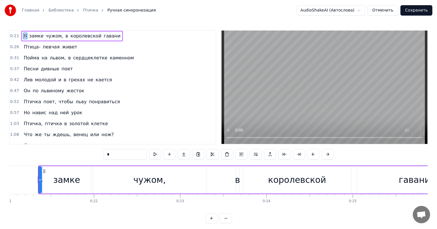
scroll to position [0, 1816]
click at [88, 36] on span "королевской" at bounding box center [86, 36] width 32 height 7
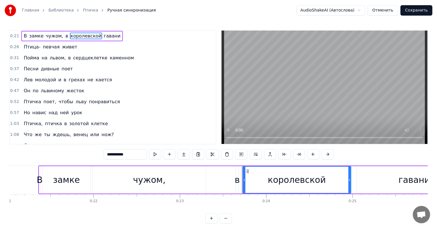
click at [104, 154] on input "**********" at bounding box center [125, 154] width 43 height 10
click at [104, 35] on span "гавани" at bounding box center [113, 36] width 18 height 7
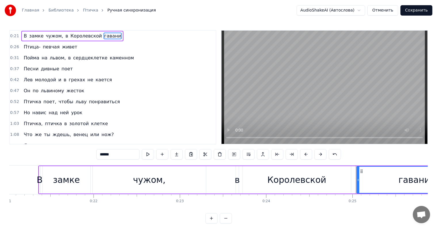
click at [96, 151] on input "******" at bounding box center [117, 154] width 43 height 10
click at [96, 154] on input "******" at bounding box center [117, 154] width 43 height 10
click at [43, 48] on span "певчая" at bounding box center [51, 46] width 18 height 7
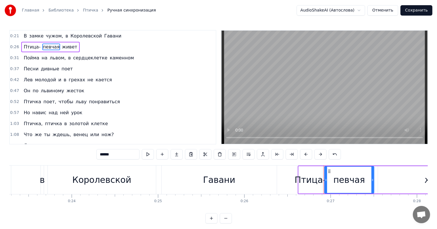
click at [34, 45] on span "Птица-" at bounding box center [32, 46] width 18 height 7
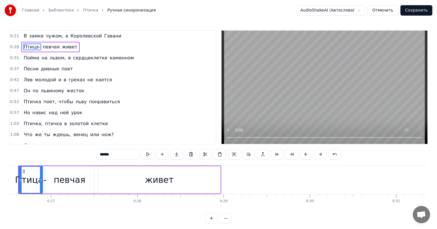
scroll to position [0, 2296]
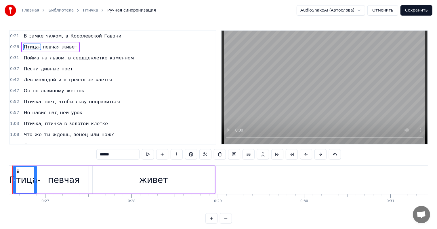
click at [97, 158] on input "******" at bounding box center [117, 154] width 43 height 10
click at [34, 56] on span "Пойма" at bounding box center [31, 57] width 17 height 7
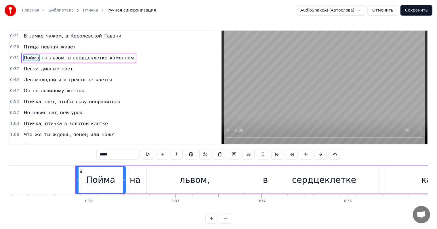
scroll to position [0, 2721]
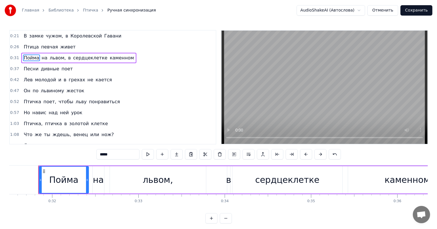
click at [41, 58] on span "на" at bounding box center [44, 57] width 7 height 7
type input "**"
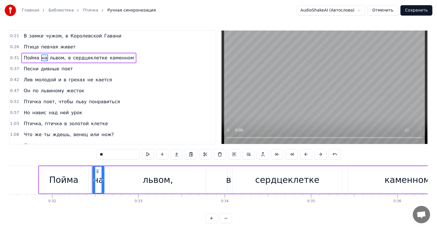
drag, startPoint x: 99, startPoint y: 180, endPoint x: 96, endPoint y: 180, distance: 3.5
click at [96, 180] on div "на" at bounding box center [98, 179] width 11 height 13
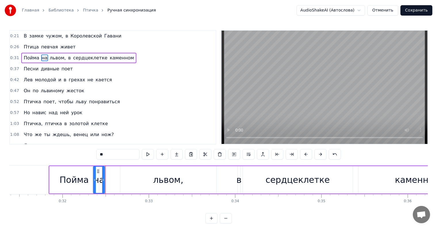
scroll to position [0, 2709]
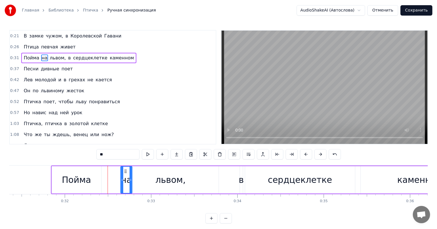
drag, startPoint x: 96, startPoint y: 172, endPoint x: 124, endPoint y: 171, distance: 28.2
click at [124, 171] on icon at bounding box center [125, 171] width 5 height 5
click at [105, 171] on div "Пойма на львом, в сердцеклетке каменном" at bounding box center [266, 179] width 430 height 29
click at [127, 178] on div "львом," at bounding box center [171, 179] width 96 height 27
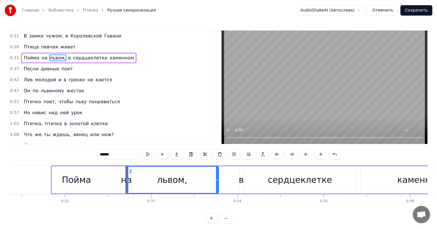
drag, startPoint x: 125, startPoint y: 178, endPoint x: 128, endPoint y: 183, distance: 5.8
click at [128, 183] on div at bounding box center [127, 179] width 2 height 26
click at [123, 181] on div "на" at bounding box center [126, 179] width 11 height 13
click at [84, 179] on div "Пойма" at bounding box center [76, 179] width 29 height 13
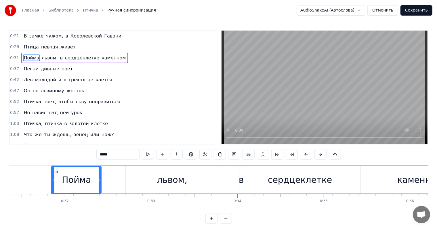
click at [103, 154] on input "*****" at bounding box center [117, 154] width 43 height 10
click at [83, 179] on div "Поймана" at bounding box center [76, 179] width 40 height 13
click at [87, 175] on div "Поймана" at bounding box center [76, 179] width 40 height 13
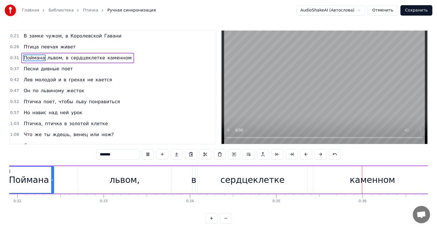
click at [60, 47] on span "живет" at bounding box center [68, 46] width 16 height 7
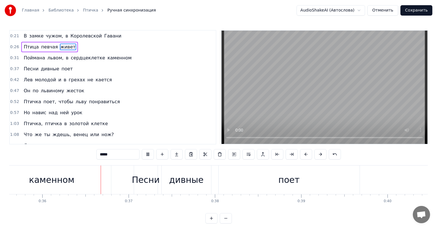
scroll to position [0, 3079]
click at [78, 56] on span "сердцеклетке" at bounding box center [87, 57] width 35 height 7
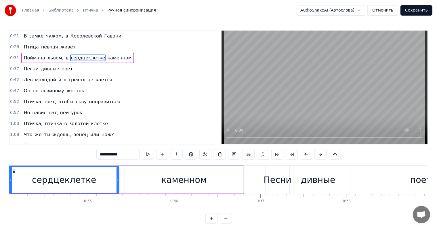
scroll to position [0, 2915]
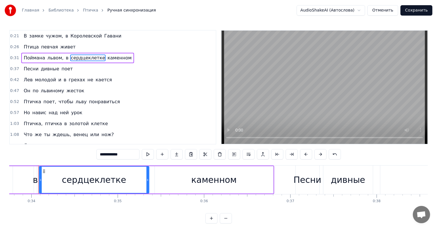
click at [98, 155] on input "**********" at bounding box center [117, 154] width 43 height 10
click at [99, 154] on input "**********" at bounding box center [117, 154] width 43 height 10
click at [65, 60] on span "в" at bounding box center [67, 57] width 4 height 7
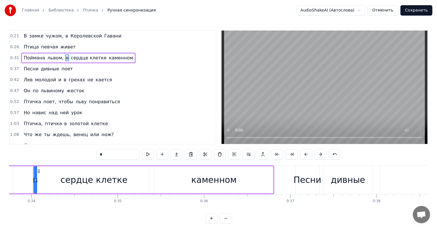
scroll to position [0, 2910]
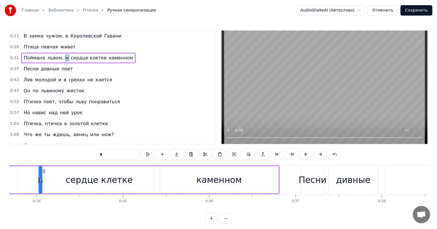
click at [70, 60] on span "сердце клетке" at bounding box center [88, 57] width 37 height 7
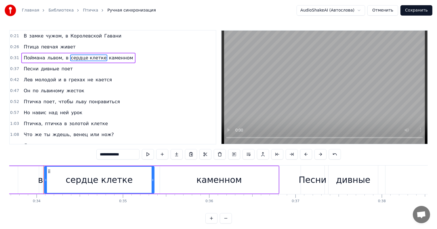
click at [99, 155] on input "**********" at bounding box center [117, 154] width 43 height 10
click at [101, 157] on input "**********" at bounding box center [117, 154] width 43 height 10
click at [65, 59] on span "в" at bounding box center [67, 57] width 4 height 7
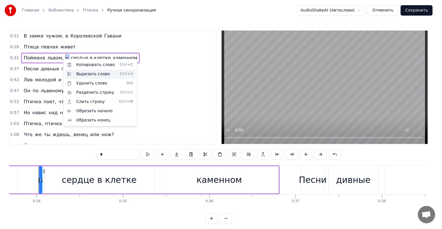
click at [71, 71] on div "Вырезать слово Ctrl+X" at bounding box center [100, 73] width 71 height 9
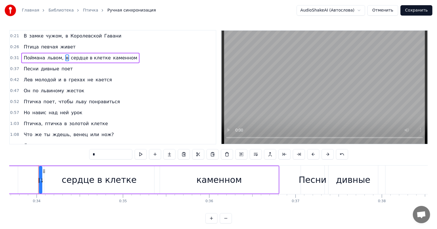
click at [39, 180] on icon at bounding box center [40, 179] width 2 height 5
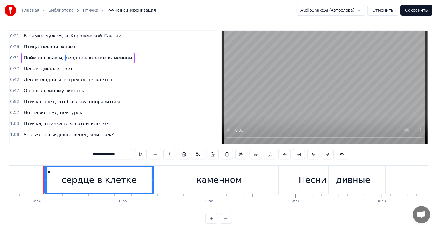
click at [108, 57] on span "каменном" at bounding box center [120, 57] width 25 height 7
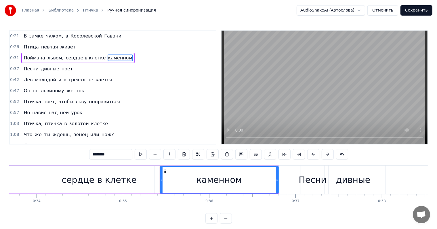
click at [106, 155] on input "********" at bounding box center [110, 154] width 43 height 10
click at [48, 92] on span "львиному" at bounding box center [52, 90] width 24 height 7
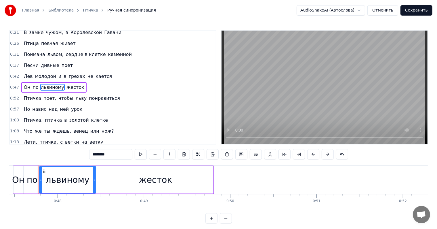
scroll to position [0, 4098]
click at [36, 176] on div "по" at bounding box center [31, 179] width 11 height 13
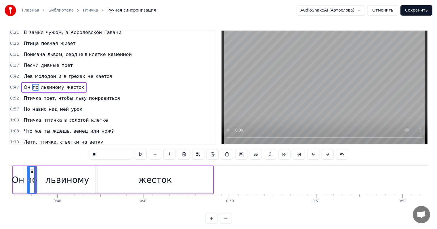
scroll to position [0, 4096]
click at [49, 181] on div "львиному" at bounding box center [70, 179] width 56 height 27
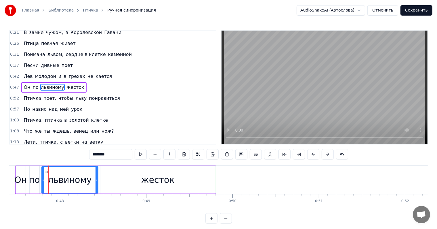
click at [40, 88] on span "львиному" at bounding box center [52, 87] width 24 height 7
click at [89, 155] on input "********" at bounding box center [110, 154] width 43 height 10
click at [89, 155] on input "*********" at bounding box center [110, 154] width 43 height 10
click at [89, 155] on input "**********" at bounding box center [110, 154] width 43 height 10
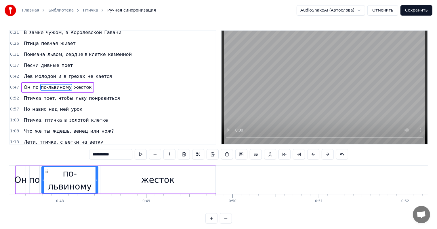
click at [75, 184] on div "по-львиному" at bounding box center [70, 180] width 56 height 26
click at [33, 179] on div "по" at bounding box center [34, 179] width 11 height 13
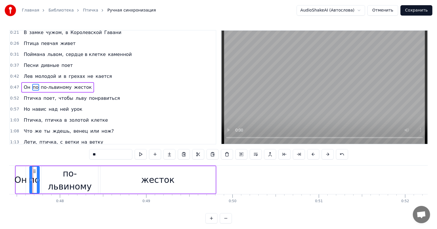
scroll to position [0, 4090]
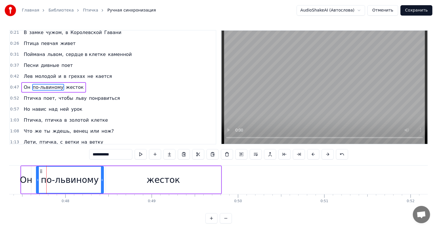
drag, startPoint x: 47, startPoint y: 178, endPoint x: 36, endPoint y: 179, distance: 11.0
click at [37, 179] on icon at bounding box center [38, 179] width 2 height 5
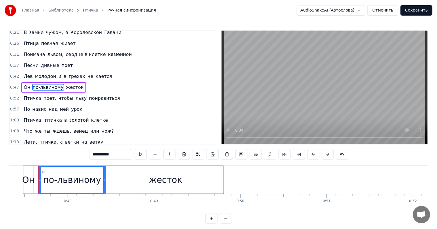
click at [30, 185] on div "Он" at bounding box center [28, 179] width 12 height 13
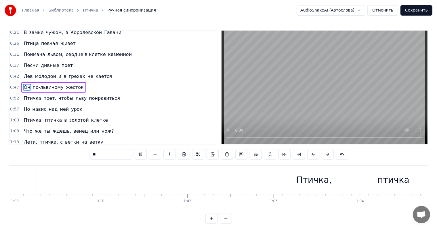
scroll to position [0, 5183]
click at [60, 110] on span "ней" at bounding box center [65, 109] width 10 height 7
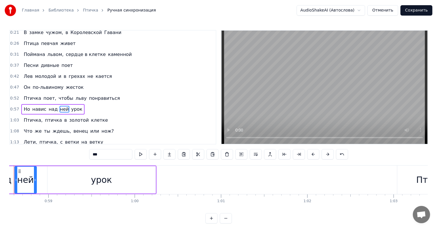
scroll to position [0, 5033]
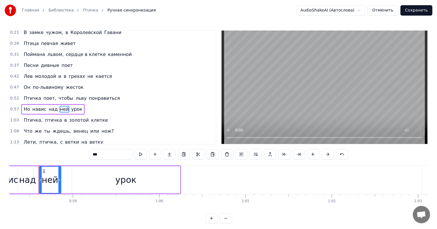
click at [93, 149] on input "***" at bounding box center [110, 154] width 43 height 10
click at [110, 181] on div "урок" at bounding box center [126, 179] width 108 height 27
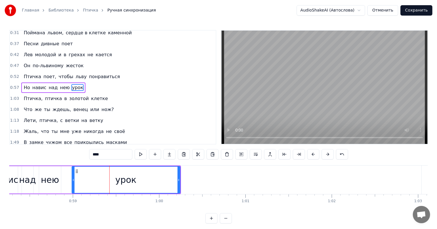
scroll to position [25, 0]
click at [89, 155] on input "****" at bounding box center [110, 154] width 43 height 10
click at [31, 176] on div "над" at bounding box center [27, 179] width 17 height 13
type input "***"
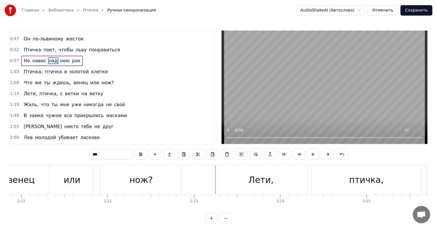
scroll to position [66, 0]
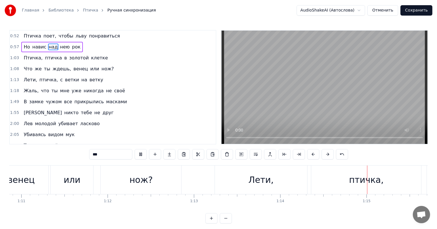
click at [111, 95] on div "Жаль, что ты мне уже никогда не своё" at bounding box center [74, 91] width 106 height 10
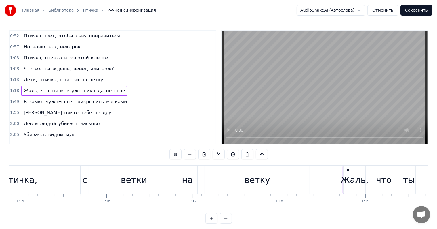
scroll to position [0, 6488]
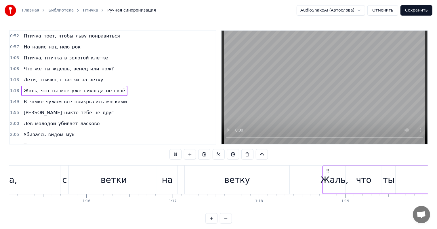
click at [114, 92] on span "своё" at bounding box center [120, 90] width 12 height 7
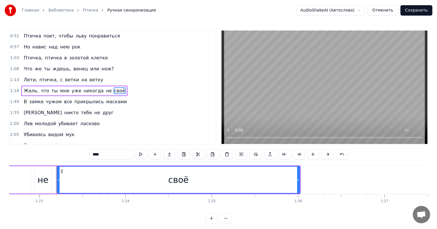
scroll to position [0, 7158]
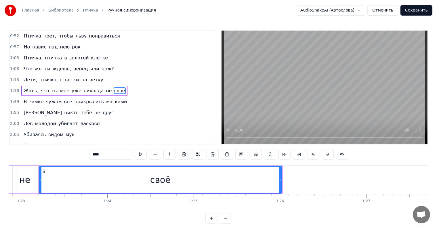
drag, startPoint x: 101, startPoint y: 154, endPoint x: 78, endPoint y: 153, distance: 22.5
click at [89, 153] on input "****" at bounding box center [110, 154] width 43 height 10
type input "*"
click at [29, 136] on span "Убиваясь" at bounding box center [34, 134] width 23 height 7
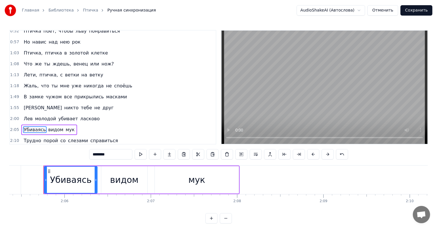
scroll to position [0, 10835]
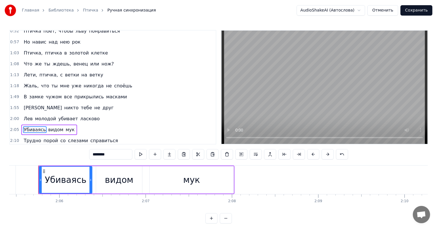
click at [89, 156] on input "********" at bounding box center [110, 154] width 43 height 10
type input "*"
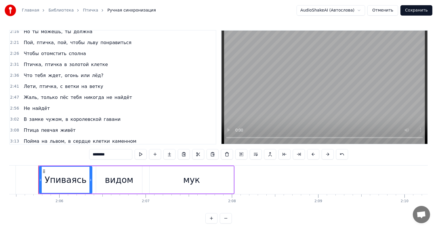
scroll to position [204, 0]
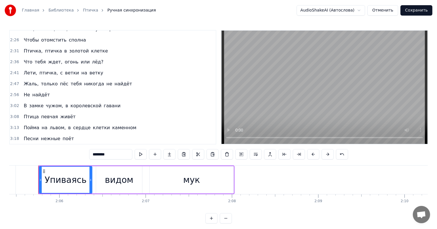
click at [59, 86] on span "пёс" at bounding box center [64, 83] width 10 height 7
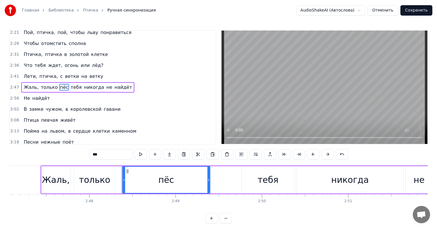
scroll to position [0, 14516]
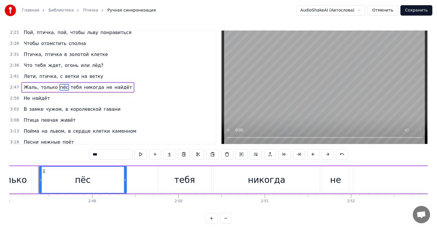
click at [89, 153] on input "***" at bounding box center [110, 154] width 43 height 10
type input "*"
click at [218, 117] on div "0:21 В замке чужом, в Королевской Гавани 0:26 Птица певчая живет 0:31 Поймана л…" at bounding box center [218, 87] width 419 height 114
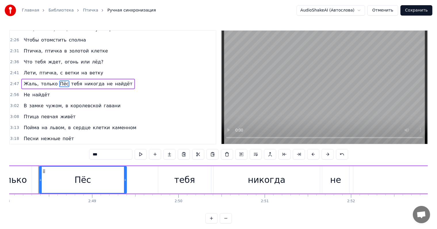
scroll to position [204, 0]
click at [34, 130] on span "Пойма" at bounding box center [31, 127] width 17 height 7
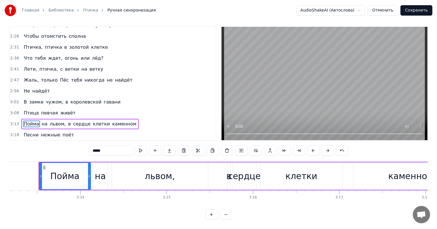
scroll to position [0, 16688]
click at [94, 145] on input "*****" at bounding box center [110, 150] width 43 height 10
click at [95, 164] on div "на" at bounding box center [100, 175] width 15 height 27
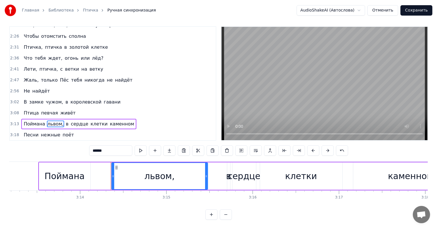
click at [89, 165] on div "Поймана" at bounding box center [64, 175] width 51 height 27
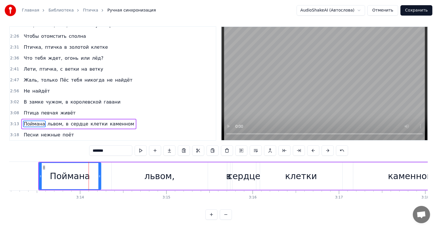
drag, startPoint x: 90, startPoint y: 165, endPoint x: 100, endPoint y: 167, distance: 10.8
click at [100, 167] on div "Поймана" at bounding box center [70, 175] width 62 height 27
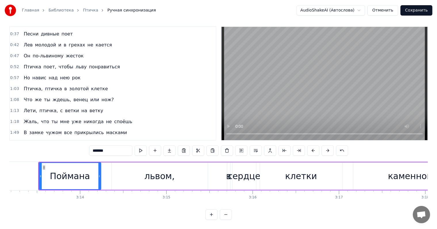
scroll to position [204, 0]
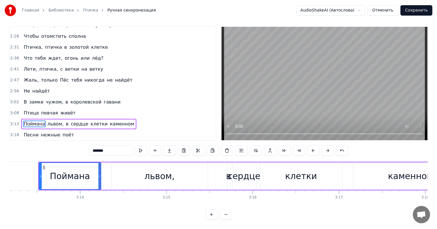
click at [77, 120] on span "сердце" at bounding box center [79, 123] width 19 height 7
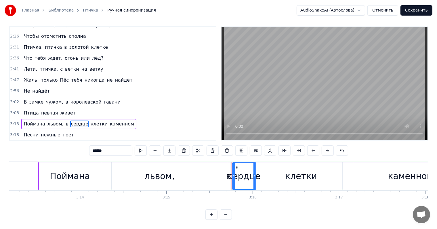
drag, startPoint x: 97, startPoint y: 146, endPoint x: 70, endPoint y: 139, distance: 27.8
click at [70, 139] on div "0:21 В замке чужом, в Королевской Гавани 0:26 Птица певчая живет 0:31 Поймана л…" at bounding box center [218, 122] width 419 height 193
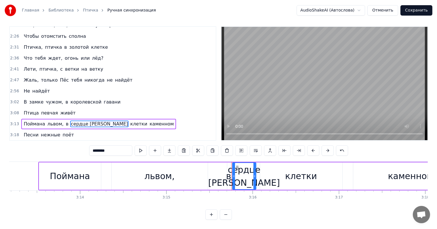
click at [65, 121] on span "в" at bounding box center [67, 123] width 4 height 7
click at [125, 120] on span "клетки" at bounding box center [134, 123] width 18 height 7
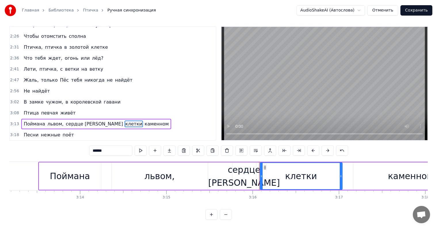
click at [95, 145] on input "******" at bounding box center [110, 150] width 43 height 10
click at [144, 120] on span "каменном" at bounding box center [156, 123] width 25 height 7
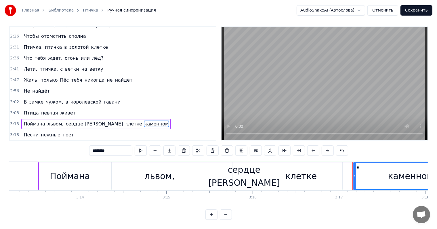
click at [100, 147] on input "********" at bounding box center [110, 150] width 43 height 10
type input "********"
click at [419, 8] on button "Сохранить" at bounding box center [417, 10] width 32 height 10
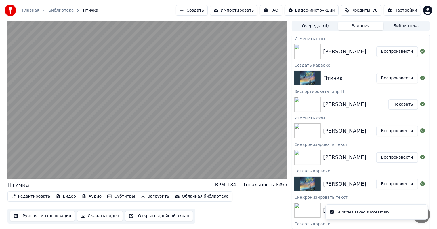
click at [311, 76] on img at bounding box center [308, 78] width 26 height 15
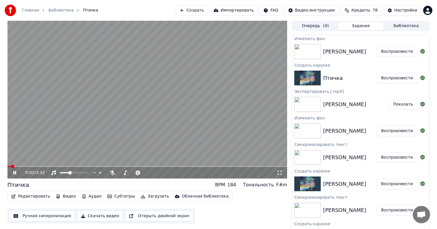
click at [28, 166] on span at bounding box center [147, 166] width 280 height 1
click at [18, 173] on icon at bounding box center [19, 172] width 14 height 5
click at [356, 76] on div "Птичка" at bounding box center [349, 78] width 53 height 8
click at [144, 195] on button "Загрузить" at bounding box center [155, 196] width 33 height 8
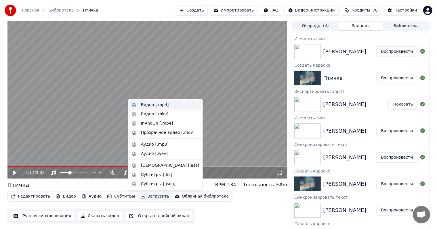
click at [172, 106] on div "Видео [.mp4]" at bounding box center [170, 105] width 58 height 6
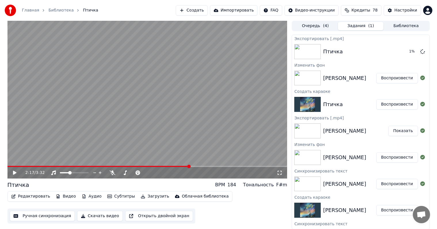
click at [341, 79] on div "[PERSON_NAME]" at bounding box center [344, 78] width 43 height 8
click at [411, 76] on button "Воспроизвести" at bounding box center [398, 78] width 42 height 10
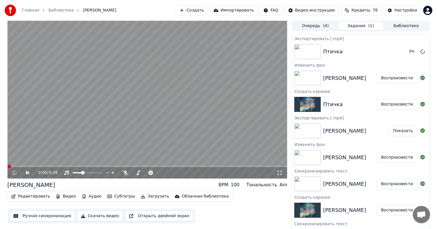
click at [121, 132] on video at bounding box center [147, 100] width 280 height 158
click at [40, 199] on button "Редактировать" at bounding box center [31, 196] width 44 height 8
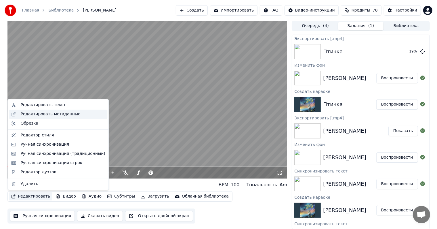
click at [48, 117] on div "Редактировать метаданные" at bounding box center [50, 114] width 60 height 6
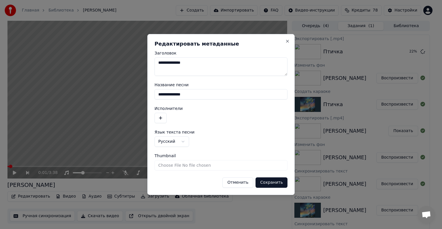
click at [156, 119] on button "button" at bounding box center [161, 118] width 12 height 10
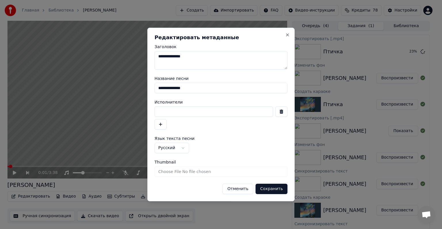
click at [182, 114] on input at bounding box center [214, 111] width 119 height 10
type input "**"
click at [195, 122] on div "**" at bounding box center [221, 117] width 133 height 23
click at [192, 114] on input "**" at bounding box center [214, 111] width 119 height 10
type input "**********"
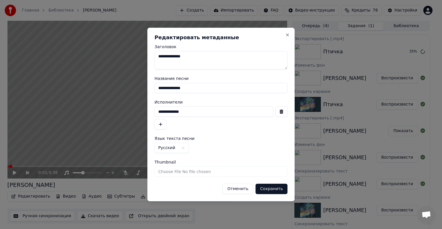
click at [265, 189] on button "Сохранить" at bounding box center [272, 188] width 32 height 10
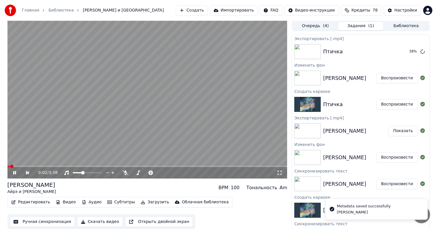
click at [345, 105] on div "Птичка" at bounding box center [349, 104] width 53 height 8
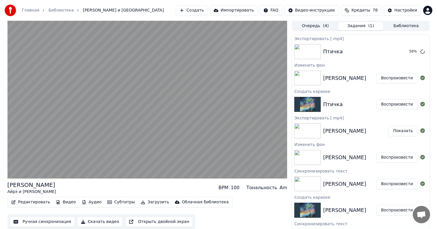
click at [339, 102] on div "Птичка" at bounding box center [333, 104] width 20 height 8
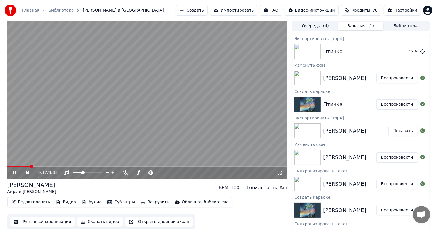
click at [51, 135] on video at bounding box center [147, 100] width 280 height 158
click at [337, 107] on div "Птичка" at bounding box center [333, 104] width 20 height 8
click at [387, 108] on button "Воспроизвести" at bounding box center [398, 104] width 42 height 10
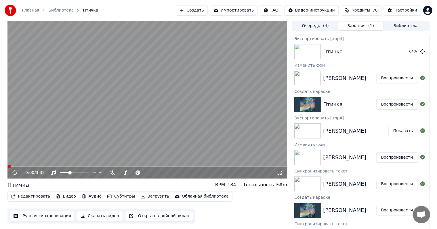
click at [141, 131] on video at bounding box center [147, 100] width 280 height 158
click at [30, 194] on button "Редактировать" at bounding box center [31, 196] width 44 height 8
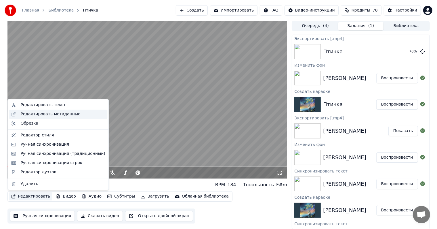
click at [87, 113] on div "Редактировать метаданные" at bounding box center [62, 114] width 85 height 6
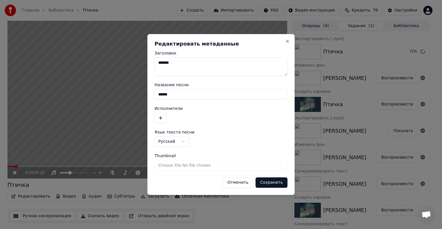
click at [155, 118] on button "button" at bounding box center [161, 118] width 12 height 10
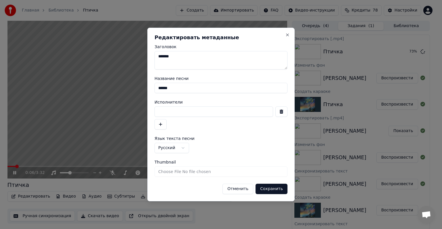
click at [199, 114] on input at bounding box center [214, 111] width 119 height 10
type input "**********"
click at [271, 188] on button "Сохранить" at bounding box center [272, 188] width 32 height 10
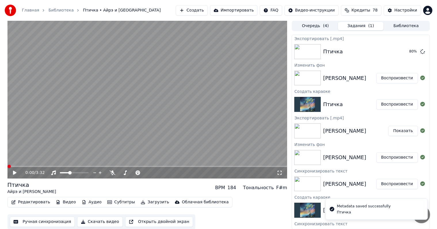
click at [184, 124] on video at bounding box center [147, 100] width 280 height 158
click at [9, 166] on span at bounding box center [8, 166] width 3 height 1
click at [160, 134] on video at bounding box center [147, 100] width 280 height 158
click at [104, 219] on button "Скачать видео" at bounding box center [100, 221] width 46 height 10
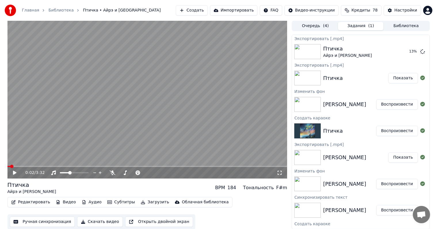
click at [309, 156] on img at bounding box center [308, 157] width 26 height 15
click at [348, 156] on div "[PERSON_NAME]" at bounding box center [344, 157] width 43 height 8
click at [395, 160] on button "Показать" at bounding box center [404, 157] width 30 height 10
click at [340, 107] on div "[PERSON_NAME]" at bounding box center [344, 104] width 43 height 8
click at [387, 105] on button "Воспроизвести" at bounding box center [398, 104] width 42 height 10
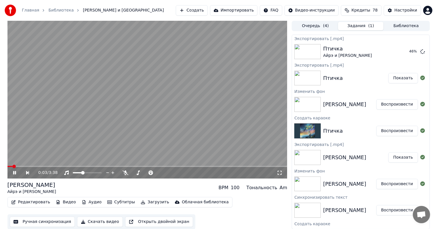
click at [309, 158] on img at bounding box center [308, 157] width 26 height 15
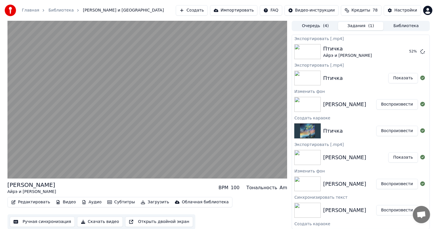
click at [339, 166] on div "Валар Моргулис Показать" at bounding box center [360, 157] width 137 height 20
click at [342, 159] on div "[PERSON_NAME]" at bounding box center [344, 157] width 43 height 8
click at [326, 187] on div "[PERSON_NAME]" at bounding box center [344, 184] width 43 height 8
click at [399, 183] on button "Воспроизвести" at bounding box center [398, 184] width 42 height 10
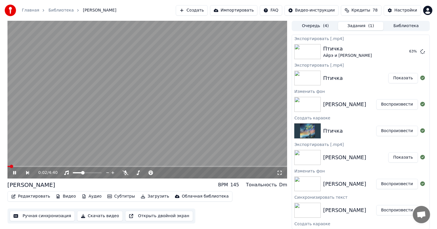
click at [232, 141] on video at bounding box center [147, 100] width 280 height 158
click at [45, 198] on button "Редактировать" at bounding box center [31, 196] width 44 height 8
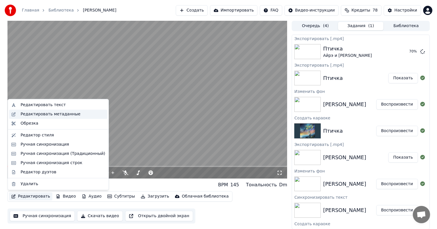
click at [53, 115] on div "Редактировать метаданные" at bounding box center [50, 114] width 60 height 6
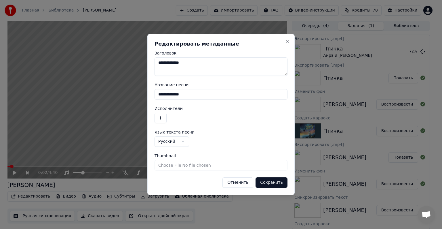
click at [161, 118] on button "button" at bounding box center [161, 118] width 12 height 10
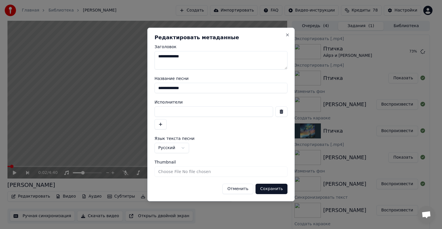
click at [180, 114] on input at bounding box center [214, 111] width 119 height 10
type input "**********"
click at [256, 183] on button "Сохранить" at bounding box center [272, 188] width 32 height 10
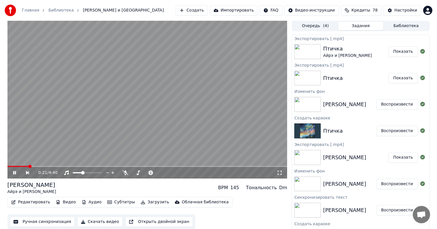
click at [204, 103] on video at bounding box center [147, 100] width 280 height 158
click at [355, 104] on div "[PERSON_NAME]" at bounding box center [344, 104] width 43 height 8
click at [314, 109] on img at bounding box center [308, 104] width 26 height 15
click at [399, 50] on button "Показать" at bounding box center [404, 51] width 30 height 10
click at [364, 107] on div "[PERSON_NAME]" at bounding box center [344, 104] width 43 height 8
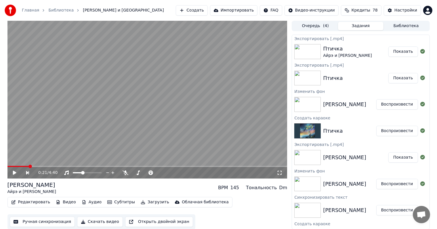
click at [359, 100] on div "[PERSON_NAME]" at bounding box center [344, 104] width 43 height 8
click at [287, 111] on video at bounding box center [147, 100] width 280 height 158
click at [307, 105] on img at bounding box center [308, 104] width 26 height 15
click at [342, 109] on div "[PERSON_NAME] Воспроизвести" at bounding box center [360, 104] width 137 height 20
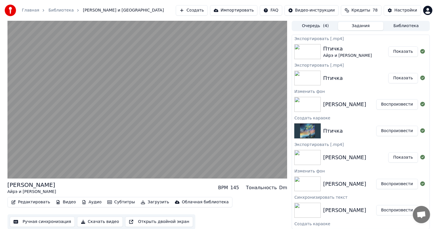
click at [401, 105] on button "Воспроизвести" at bounding box center [398, 104] width 42 height 10
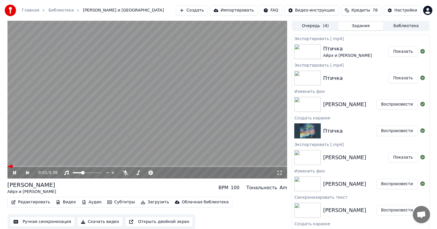
click at [109, 124] on video at bounding box center [147, 100] width 280 height 158
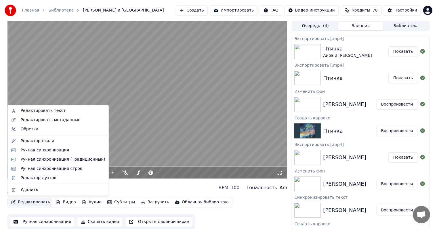
click at [29, 201] on button "Редактировать" at bounding box center [31, 202] width 44 height 8
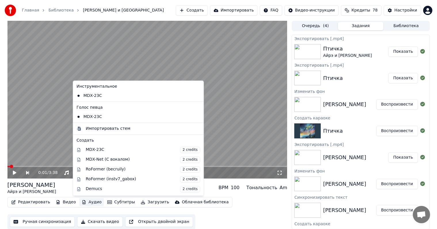
click at [92, 224] on button "Скачать видео" at bounding box center [100, 221] width 46 height 10
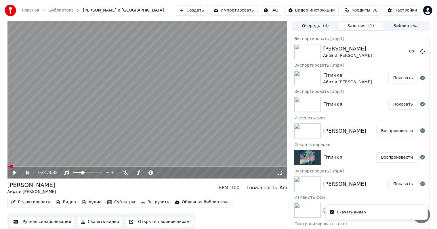
click at [316, 106] on img at bounding box center [308, 104] width 26 height 15
click at [397, 132] on button "Воспроизвести" at bounding box center [398, 131] width 42 height 10
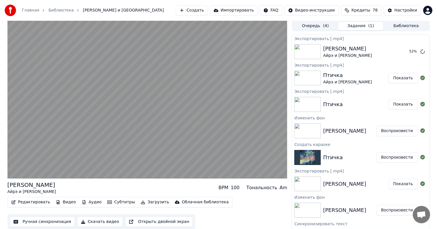
click at [107, 222] on button "Скачать видео" at bounding box center [100, 221] width 46 height 10
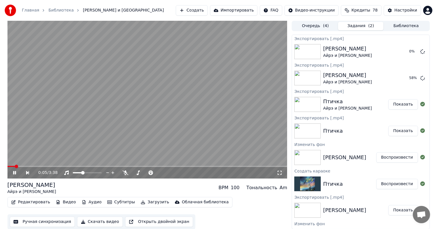
scroll to position [58, 0]
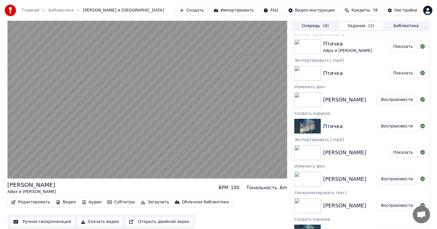
click at [390, 179] on button "Воспроизвести" at bounding box center [398, 179] width 42 height 10
click at [103, 222] on button "Скачать видео" at bounding box center [100, 221] width 46 height 10
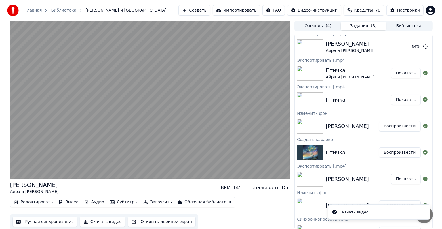
scroll to position [84, 0]
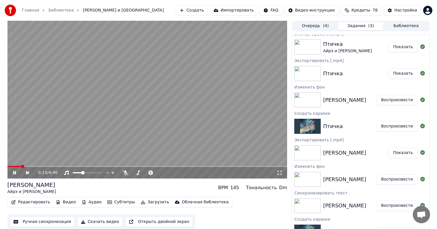
click at [91, 111] on video at bounding box center [147, 100] width 280 height 158
click at [198, 7] on button "Создать" at bounding box center [192, 10] width 32 height 10
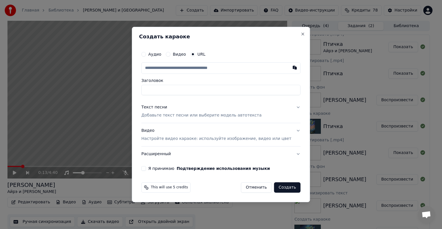
type input "**********"
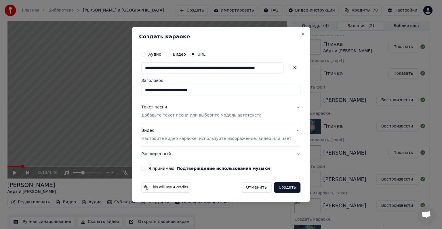
type input "**********"
click at [219, 90] on input "**********" at bounding box center [220, 90] width 159 height 10
type input "**********"
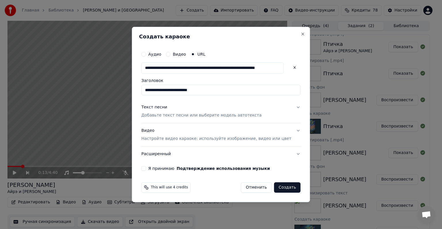
drag, startPoint x: 179, startPoint y: 91, endPoint x: 147, endPoint y: 88, distance: 32.0
click at [147, 88] on div "**********" at bounding box center [221, 114] width 178 height 175
click at [223, 93] on input "**********" at bounding box center [220, 90] width 159 height 10
drag, startPoint x: 225, startPoint y: 92, endPoint x: 193, endPoint y: 89, distance: 32.7
click at [193, 89] on input "**********" at bounding box center [220, 90] width 159 height 10
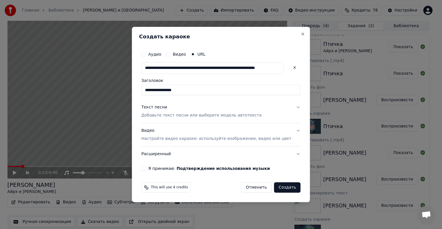
type input "**********"
click at [266, 142] on button "Видео Настройте видео караоке: используйте изображение, видео или цвет" at bounding box center [220, 134] width 159 height 23
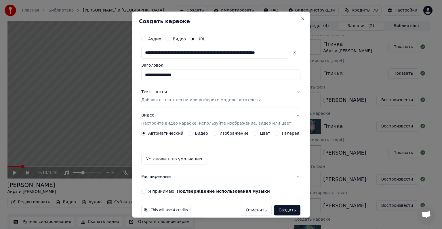
drag, startPoint x: 274, startPoint y: 136, endPoint x: 275, endPoint y: 130, distance: 5.8
click at [274, 133] on div "Автоматический Видео Изображение Цвет Галерея Установить по умолчанию" at bounding box center [220, 147] width 159 height 33
click at [275, 131] on button "Галерея" at bounding box center [277, 133] width 5 height 5
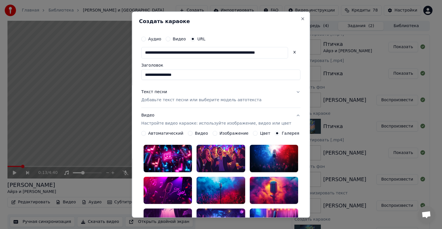
scroll to position [149, 0]
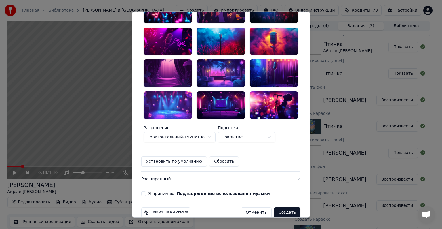
click at [179, 73] on div at bounding box center [168, 72] width 48 height 27
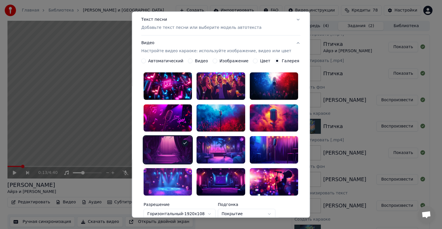
scroll to position [0, 0]
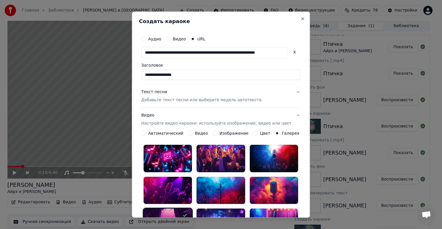
click at [218, 98] on p "Добавьте текст песни или выберите модель автотекста" at bounding box center [201, 100] width 120 height 6
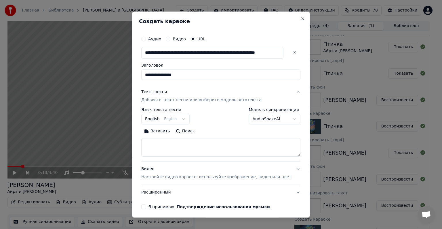
click at [175, 120] on button "English English" at bounding box center [165, 119] width 48 height 10
click at [176, 120] on body "Главная Библиотека [PERSON_NAME] и [PERSON_NAME] Создать Импортировать FAQ Виде…" at bounding box center [218, 114] width 437 height 229
click at [176, 122] on body "Главная Библиотека [PERSON_NAME] и [PERSON_NAME] Создать Импортировать FAQ Виде…" at bounding box center [218, 114] width 437 height 229
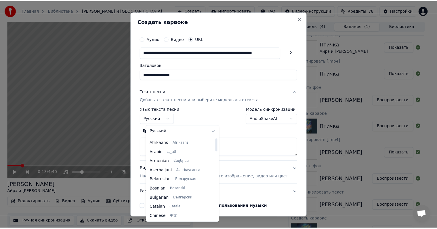
scroll to position [212, 0]
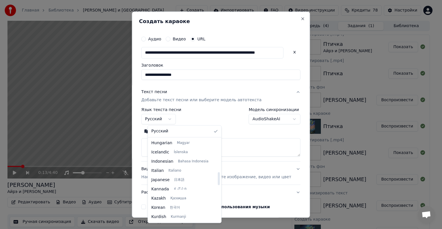
select select "**"
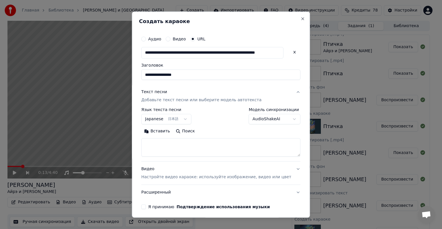
click at [262, 115] on body "Главная Библиотека [PERSON_NAME] и [PERSON_NAME] Создать Импортировать FAQ Виде…" at bounding box center [218, 114] width 437 height 229
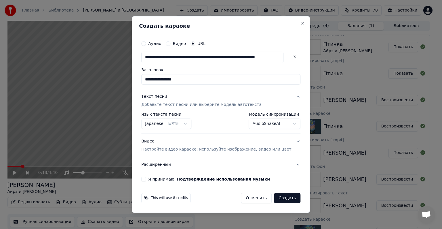
click at [146, 178] on button "Я принимаю Подтверждение использования музыки" at bounding box center [143, 179] width 5 height 5
click at [284, 200] on button "Создать" at bounding box center [287, 198] width 26 height 10
select select "**********"
select select
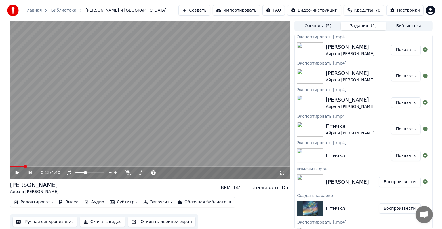
scroll to position [0, 0]
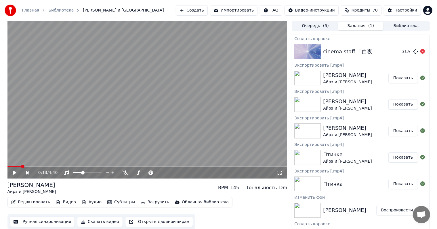
click at [351, 56] on div "cinema staff 「白夜 」 21 %" at bounding box center [360, 52] width 137 height 20
click at [200, 7] on button "Создать" at bounding box center [192, 10] width 32 height 10
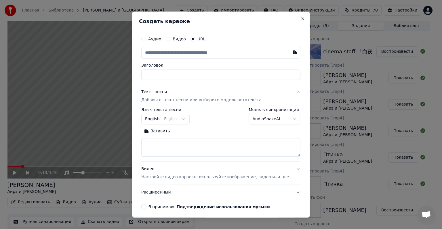
type input "**********"
click at [181, 122] on body "Главная Библиотека [PERSON_NAME] и [PERSON_NAME] Создать Импортировать FAQ Виде…" at bounding box center [218, 114] width 437 height 229
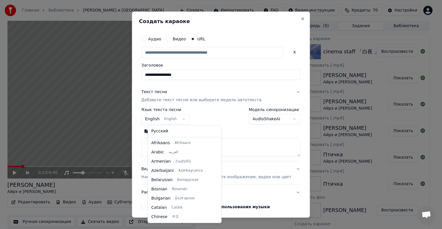
scroll to position [46, 0]
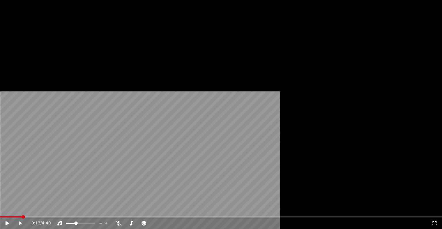
type input "**********"
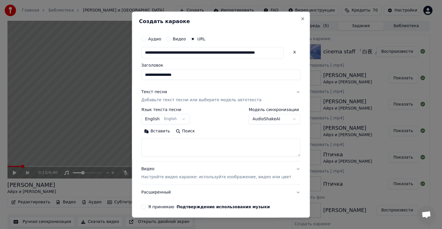
click at [177, 119] on body "Главная Библиотека [PERSON_NAME] и [PERSON_NAME] Создать Импортировать FAQ Виде…" at bounding box center [218, 114] width 437 height 229
click at [177, 117] on body "Главная Библиотека [PERSON_NAME] и [PERSON_NAME] Создать Импортировать FAQ Виде…" at bounding box center [218, 114] width 437 height 229
click at [182, 124] on body "Главная Библиотека [PERSON_NAME] и [PERSON_NAME] Создать Импортировать FAQ Виде…" at bounding box center [218, 114] width 437 height 229
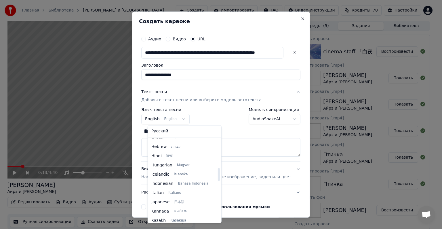
scroll to position [161, 0]
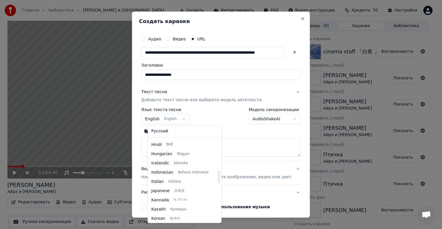
click at [217, 176] on div at bounding box center [218, 179] width 3 height 83
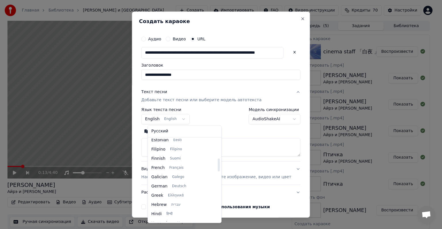
scroll to position [108, 0]
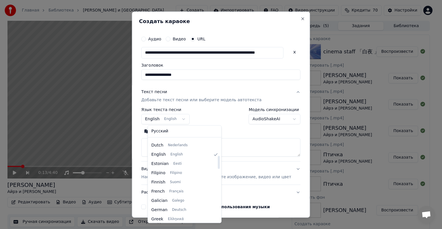
drag, startPoint x: 210, startPoint y: 176, endPoint x: 210, endPoint y: 162, distance: 13.8
click at [217, 162] on div at bounding box center [218, 179] width 3 height 83
select select "**"
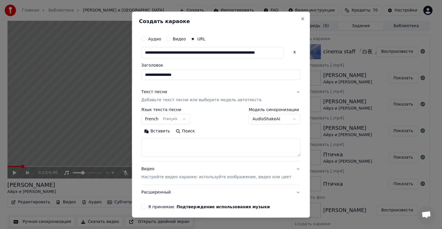
click at [255, 123] on body "Главная Библиотека [PERSON_NAME] и [PERSON_NAME] Создать Импортировать FAQ Виде…" at bounding box center [218, 114] width 437 height 229
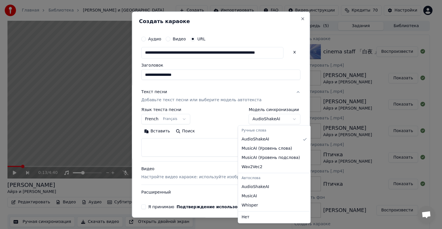
select select "**********"
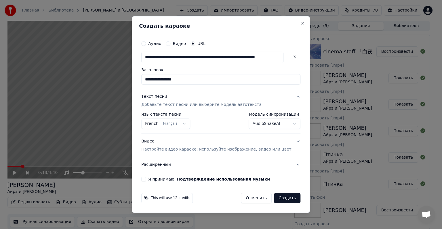
click at [259, 150] on p "Настройте видео караоке: используйте изображение, видео или цвет" at bounding box center [216, 149] width 150 height 6
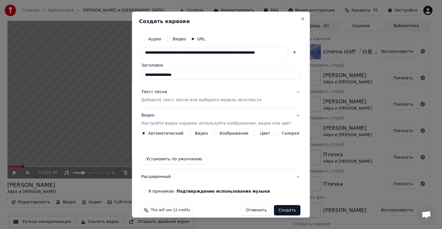
click at [283, 133] on label "Галерея" at bounding box center [291, 133] width 18 height 4
click at [280, 133] on button "Галерея" at bounding box center [277, 133] width 5 height 5
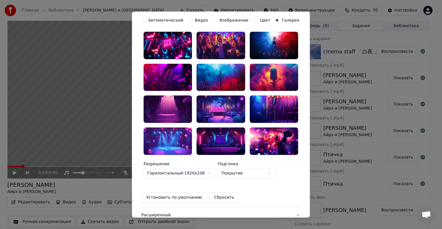
scroll to position [115, 0]
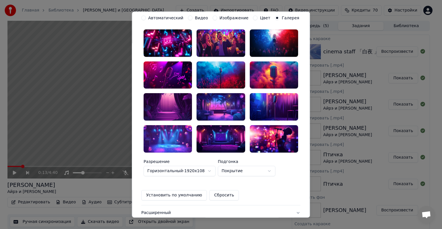
click at [170, 113] on div at bounding box center [168, 106] width 48 height 27
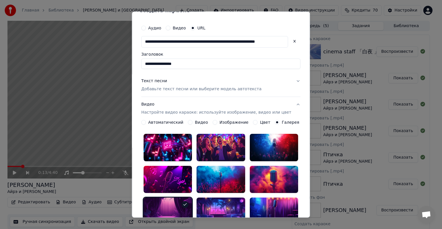
scroll to position [0, 0]
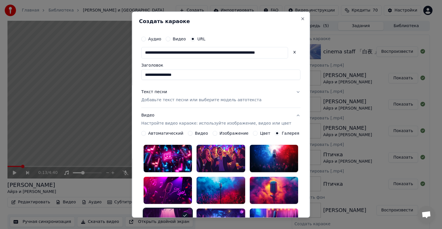
click at [224, 77] on input "**********" at bounding box center [220, 74] width 159 height 10
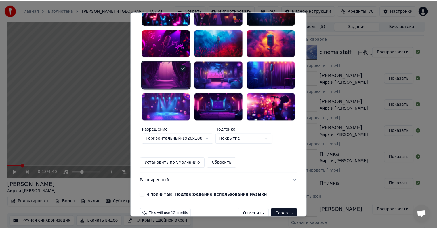
scroll to position [149, 0]
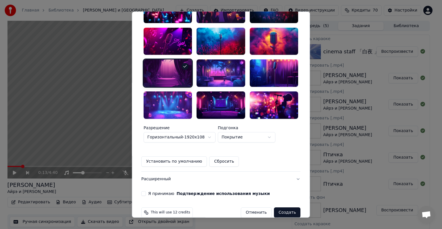
click at [146, 191] on button "Я принимаю Подтверждение использования музыки" at bounding box center [143, 193] width 5 height 5
click at [287, 207] on button "Создать" at bounding box center [287, 212] width 26 height 10
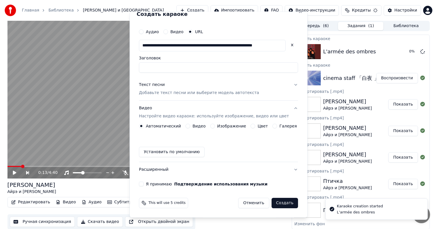
scroll to position [7, 0]
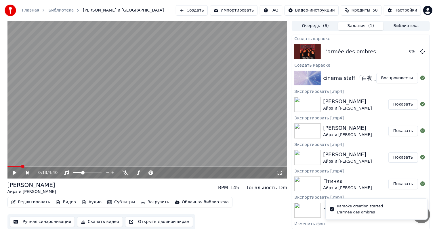
click at [201, 94] on video at bounding box center [147, 100] width 280 height 158
click at [400, 77] on button "Воспроизвести" at bounding box center [398, 78] width 42 height 10
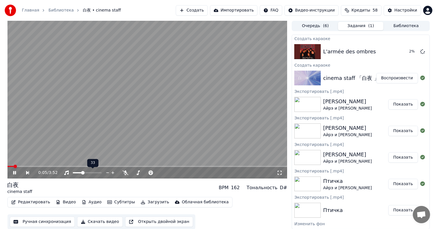
click at [87, 172] on span at bounding box center [87, 172] width 29 height 1
click at [29, 166] on span at bounding box center [147, 166] width 280 height 1
click at [114, 120] on video at bounding box center [147, 100] width 280 height 158
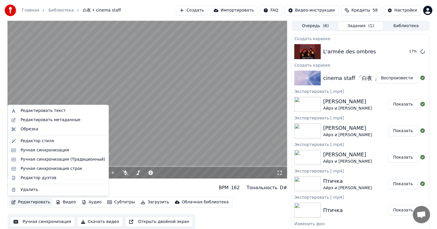
click at [46, 202] on button "Редактировать" at bounding box center [31, 202] width 44 height 8
click at [59, 151] on div "Ручная синхронизация" at bounding box center [44, 150] width 49 height 6
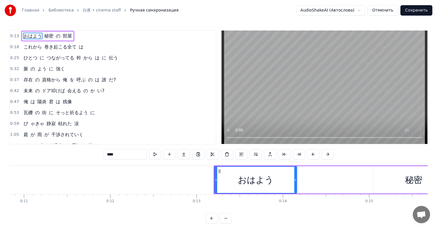
scroll to position [0, 1111]
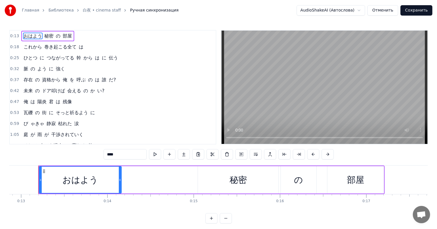
click at [29, 54] on span "ひとつ" at bounding box center [30, 57] width 15 height 7
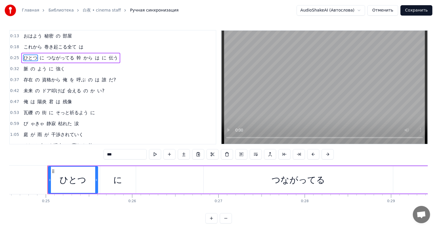
scroll to position [0, 2132]
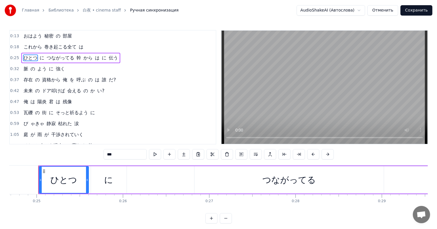
drag, startPoint x: 105, startPoint y: 153, endPoint x: 76, endPoint y: 151, distance: 28.3
click at [76, 151] on div "0:13 おはよう 秘密 の 部屋 0:18 これから 巻き起こる全て は 0:25 ひとつ に つながってる 幹 から は に 伝う 0:32 脈 の よう…" at bounding box center [218, 126] width 419 height 193
type input "*"
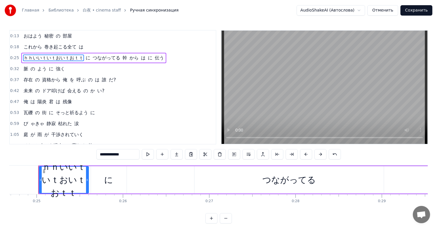
scroll to position [0, 13]
type input "*"
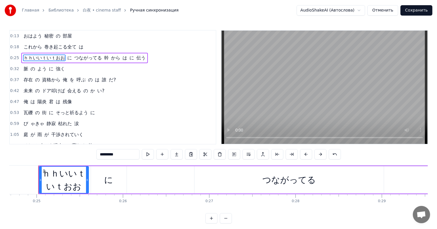
scroll to position [0, 0]
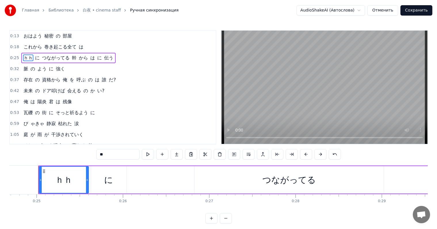
type input "*"
paste input "**"
click at [56, 59] on span "つながってる" at bounding box center [54, 57] width 29 height 7
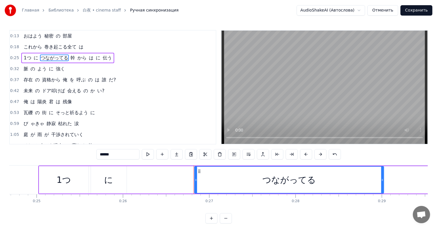
drag, startPoint x: 116, startPoint y: 150, endPoint x: 58, endPoint y: 137, distance: 60.0
click at [58, 137] on div "0:13 おはよう 秘密 の 部屋 0:18 これから 巻き起こる全て は 0:25 1つ に つながってる 幹 から は に 伝う 0:32 脈 の よう …" at bounding box center [218, 126] width 419 height 193
paste input "text"
click at [84, 60] on span "は" at bounding box center [87, 57] width 6 height 7
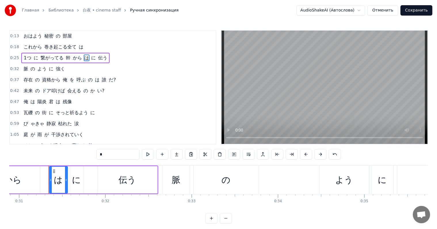
scroll to position [0, 2678]
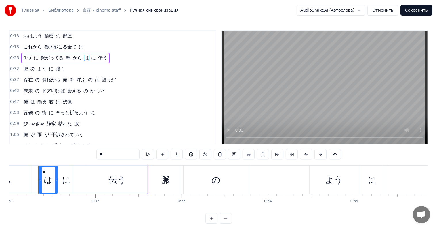
drag, startPoint x: 117, startPoint y: 152, endPoint x: 94, endPoint y: 153, distance: 23.1
click at [96, 153] on input "*" at bounding box center [117, 154] width 43 height 10
type input "*"
paste input "*****"
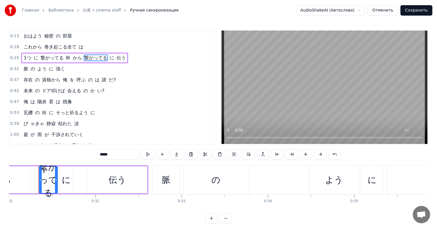
paste input "text"
drag, startPoint x: 108, startPoint y: 155, endPoint x: 103, endPoint y: 154, distance: 5.0
click at [103, 154] on input "*****" at bounding box center [117, 154] width 43 height 10
click at [105, 154] on input "*****" at bounding box center [117, 154] width 43 height 10
drag, startPoint x: 107, startPoint y: 153, endPoint x: 89, endPoint y: 151, distance: 18.2
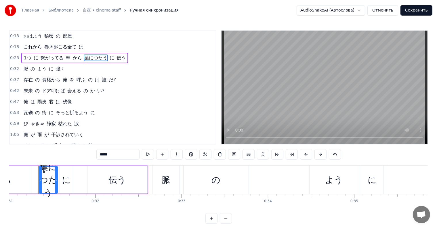
click at [96, 151] on input "*****" at bounding box center [117, 154] width 43 height 10
click at [100, 58] on span "伝う" at bounding box center [103, 57] width 10 height 7
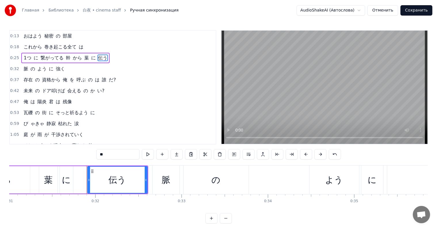
drag, startPoint x: 96, startPoint y: 158, endPoint x: 78, endPoint y: 158, distance: 18.1
click at [78, 158] on div "0:13 おはよう 秘密 の 部屋 0:18 これから 巻き起こる全て は 0:25 1つ に 繋がってる 幹 から 葉 に 伝う 0:32 脈 の よう に…" at bounding box center [218, 126] width 419 height 193
click at [112, 154] on input "**" at bounding box center [117, 154] width 43 height 10
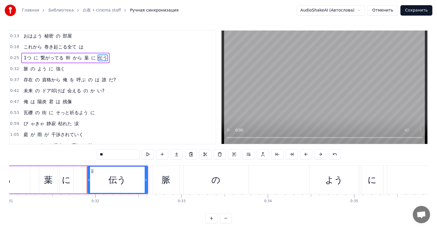
paste input "**"
click at [96, 154] on input "****" at bounding box center [117, 154] width 43 height 10
click at [47, 82] on span "資格から" at bounding box center [51, 79] width 20 height 7
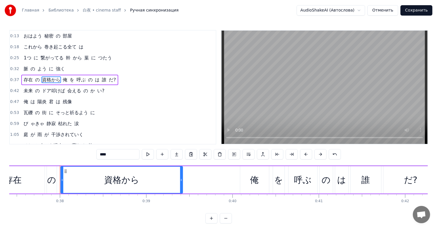
scroll to position [0, 3254]
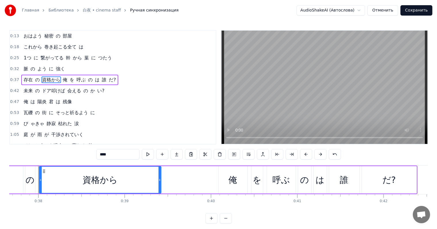
click at [96, 151] on input "****" at bounding box center [117, 154] width 43 height 10
click at [96, 154] on input "****" at bounding box center [117, 154] width 43 height 10
drag, startPoint x: 90, startPoint y: 154, endPoint x: 81, endPoint y: 154, distance: 8.9
click at [96, 154] on input "****" at bounding box center [117, 154] width 43 height 10
paste input "text"
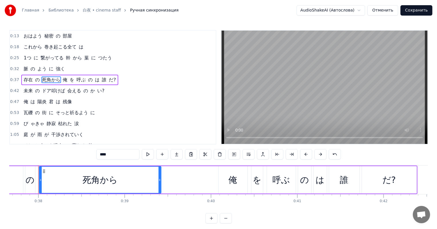
click at [27, 123] on span "び" at bounding box center [26, 123] width 6 height 7
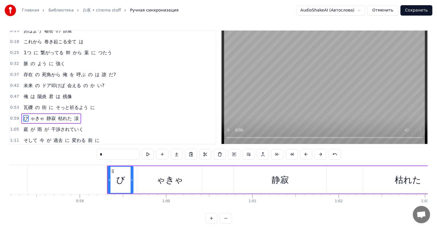
scroll to position [0, 5095]
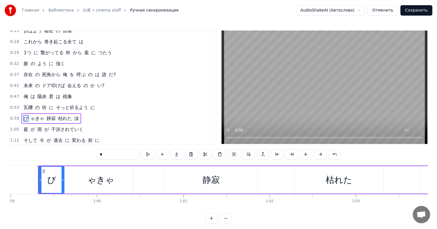
drag, startPoint x: 94, startPoint y: 154, endPoint x: 75, endPoint y: 150, distance: 19.6
click at [75, 150] on div "0:13 おはよう 秘密 の 部屋 0:18 これから 巻き起こる全て は 0:25 1つ に 繋がってる 幹 から 葉 に つたう 0:32 脈 の よう …" at bounding box center [218, 126] width 419 height 193
paste input "*"
click at [82, 175] on div "ゃきゃ" at bounding box center [100, 179] width 65 height 27
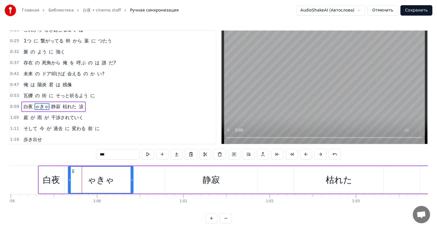
scroll to position [36, 0]
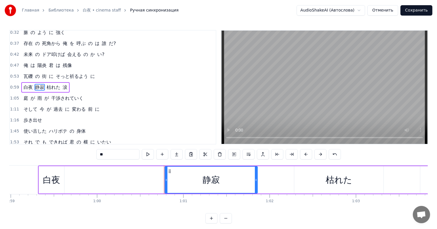
click at [45, 185] on div "白夜" at bounding box center [51, 179] width 17 height 13
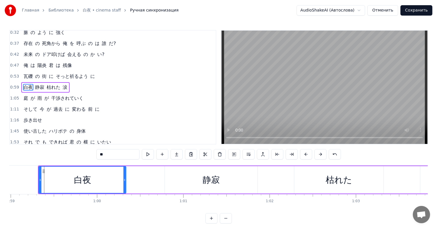
drag, startPoint x: 62, startPoint y: 181, endPoint x: 124, endPoint y: 196, distance: 63.8
click at [124, 196] on div "おはよう 秘密 の 部屋 これから 巻き起こる全て は 1つ に 繋がってる 幹 から 葉 に つたう 脈 の よう に 強く 存在 の 死角から 俺 を 呼…" at bounding box center [218, 186] width 419 height 43
click at [40, 97] on span "雨" at bounding box center [40, 98] width 6 height 7
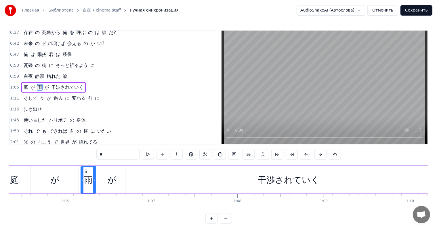
scroll to position [0, 5688]
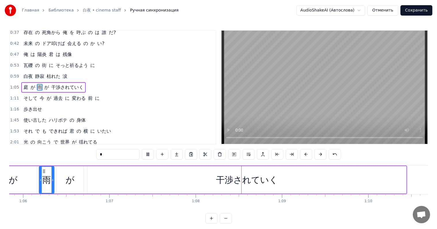
click at [54, 84] on span "干渉されていく" at bounding box center [67, 87] width 33 height 7
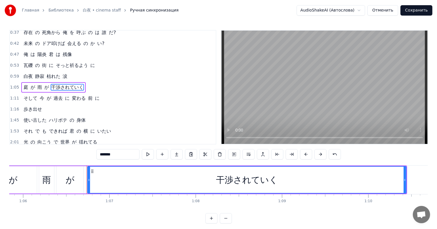
drag, startPoint x: 114, startPoint y: 153, endPoint x: 81, endPoint y: 149, distance: 33.8
click at [81, 149] on div "0:13 おはよう 秘密 の 部屋 0:18 これから 巻き起こる全て は 0:25 1つ に 繋がってる 幹 から 葉 に つたう 0:32 脈 の よう …" at bounding box center [218, 126] width 419 height 193
paste input "**"
click at [36, 111] on span "歩き出せ" at bounding box center [33, 109] width 20 height 7
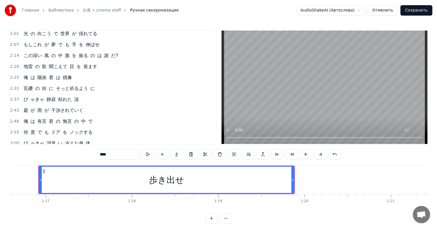
scroll to position [158, 0]
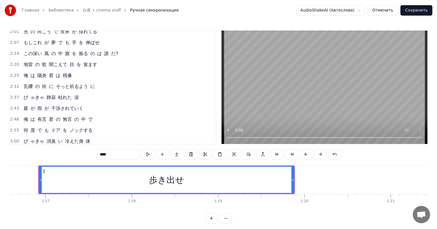
click at [25, 63] on span "地雷" at bounding box center [28, 64] width 10 height 7
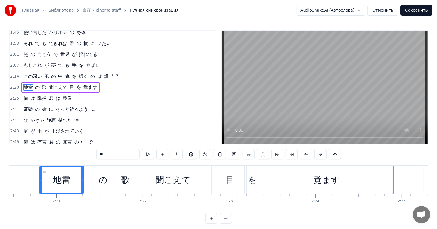
scroll to position [0, 12134]
drag, startPoint x: 105, startPoint y: 152, endPoint x: 80, endPoint y: 152, distance: 24.8
click at [96, 152] on input "**" at bounding box center [117, 154] width 43 height 10
paste input "text"
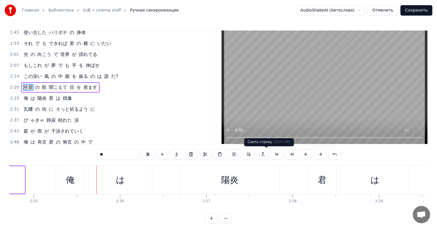
scroll to position [0, 12502]
click at [108, 152] on input "**" at bounding box center [117, 154] width 43 height 10
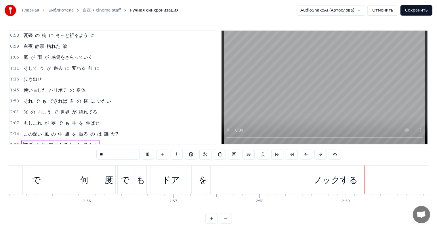
scroll to position [0, 0]
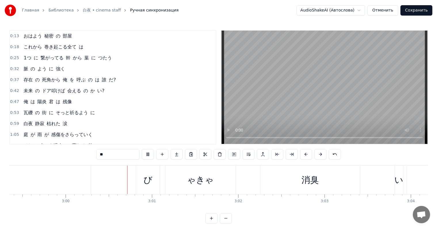
click at [24, 123] on span "白夜" at bounding box center [28, 123] width 10 height 7
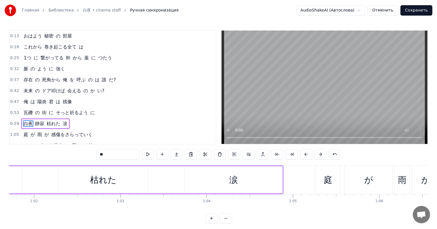
scroll to position [0, 5095]
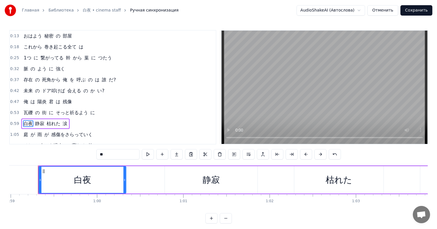
drag, startPoint x: 102, startPoint y: 158, endPoint x: 63, endPoint y: 152, distance: 39.3
click at [63, 152] on div "0:13 おはよう 秘密 の 部屋 0:18 これから 巻き起こる全て は 0:25 1つ に 繋がってる 幹 から 葉 に つたう 0:32 脈 の よう …" at bounding box center [218, 126] width 419 height 193
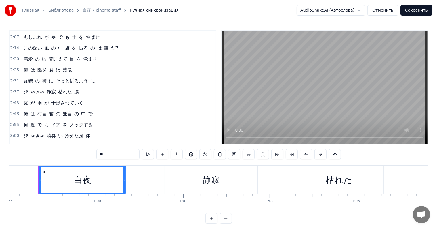
click at [25, 95] on span "び" at bounding box center [26, 91] width 6 height 7
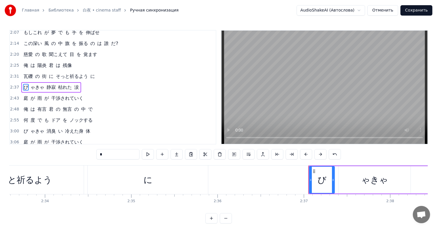
scroll to position [0, 13539]
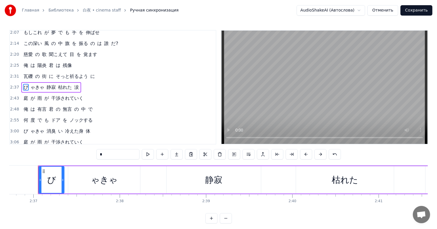
drag, startPoint x: 97, startPoint y: 156, endPoint x: 79, endPoint y: 150, distance: 19.5
click at [79, 150] on div "0:13 おはよう 秘密 の 部屋 0:18 これから 巻き起こる全て は 0:25 1つ に 繋がってる 幹 から 葉 に つたう 0:32 脈 の よう …" at bounding box center [218, 126] width 419 height 193
paste input "*"
click at [100, 184] on div "ゃきゃ" at bounding box center [104, 179] width 27 height 13
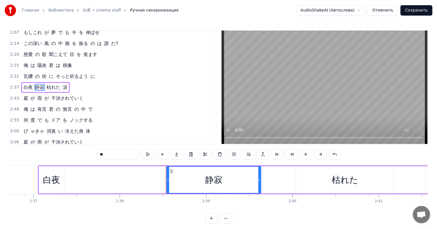
click at [58, 170] on div "白夜" at bounding box center [51, 179] width 25 height 27
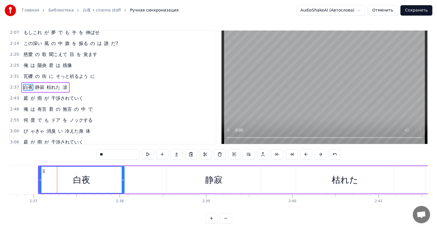
drag, startPoint x: 63, startPoint y: 175, endPoint x: 123, endPoint y: 177, distance: 60.2
click at [123, 177] on div at bounding box center [123, 179] width 2 height 26
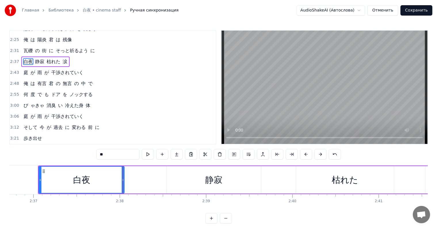
click at [24, 107] on span "び" at bounding box center [26, 105] width 6 height 7
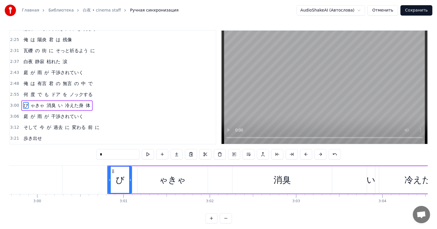
scroll to position [0, 15591]
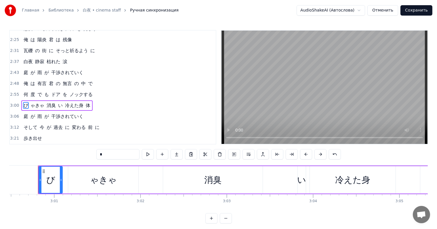
drag, startPoint x: 100, startPoint y: 153, endPoint x: 65, endPoint y: 148, distance: 35.8
click at [65, 148] on div "0:13 おはよう 秘密 の 部屋 0:18 これから 巻き起こる全て は 0:25 1つ に 繋がってる 幹 から 葉 に つたう 0:32 脈 の よう …" at bounding box center [218, 126] width 419 height 193
paste input "**********"
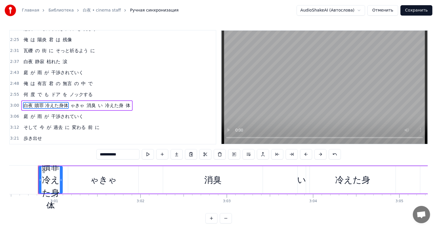
scroll to position [0, 0]
click at [94, 180] on div "ゃきゃ" at bounding box center [103, 179] width 27 height 13
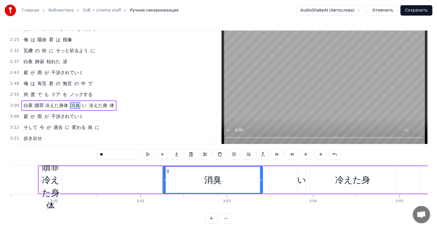
click at [50, 176] on div "白夜 贖罪 冷えた身体" at bounding box center [51, 179] width 24 height 65
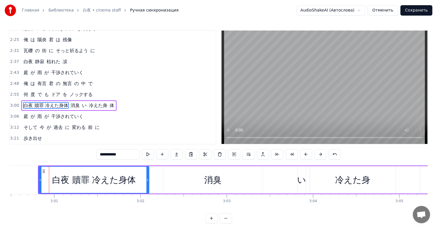
drag, startPoint x: 62, startPoint y: 182, endPoint x: 149, endPoint y: 182, distance: 86.7
click at [149, 182] on div "白夜 贖罪 冷えた身体" at bounding box center [94, 179] width 111 height 27
click at [82, 178] on div "白夜 贖罪 冷えた身体" at bounding box center [94, 179] width 84 height 13
click at [41, 106] on span "白夜 贖罪 冷えた身体" at bounding box center [45, 105] width 45 height 7
drag, startPoint x: 93, startPoint y: 154, endPoint x: 100, endPoint y: 154, distance: 7.2
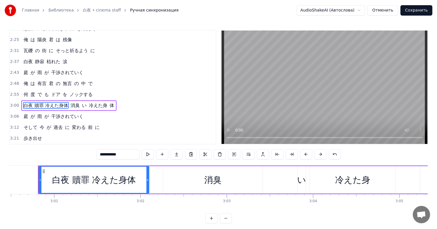
click at [100, 154] on input "**********" at bounding box center [117, 154] width 43 height 10
click at [193, 181] on div "消臭" at bounding box center [213, 179] width 100 height 27
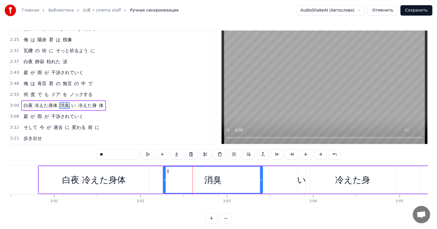
drag, startPoint x: 110, startPoint y: 152, endPoint x: 77, endPoint y: 149, distance: 32.9
click at [77, 149] on div "0:13 おはよう 秘密 の 部屋 0:18 これから 巻き起こる全て は 0:25 1つ に 繋がってる 幹 から 葉 に つたう 0:32 脈 の よう …" at bounding box center [218, 126] width 419 height 193
paste input "text"
click at [45, 104] on span "白夜 冷えた身体" at bounding box center [40, 105] width 35 height 7
type input "*********"
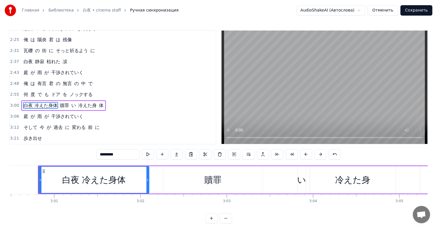
click at [296, 181] on div "白夜 冷えた身体 贖罪 い 冷えた身 体" at bounding box center [279, 179] width 483 height 29
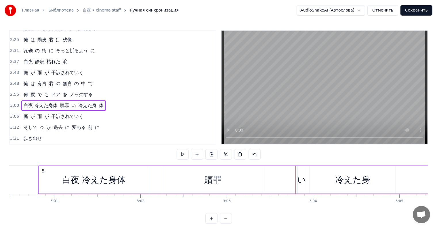
click at [301, 180] on div "い" at bounding box center [302, 179] width 9 height 13
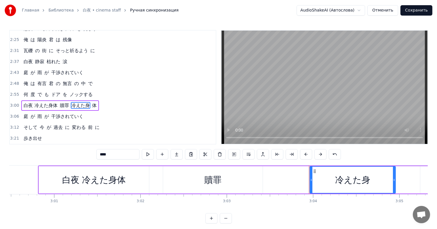
click at [211, 183] on div "贖罪" at bounding box center [212, 179] width 17 height 13
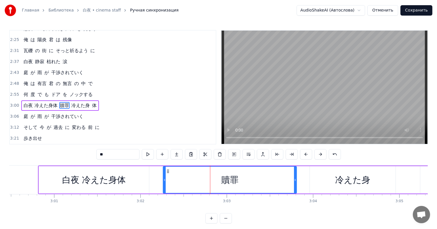
drag, startPoint x: 262, startPoint y: 179, endPoint x: 297, endPoint y: 176, distance: 35.2
click at [297, 176] on div at bounding box center [295, 179] width 2 height 26
click at [116, 182] on div "白夜 冷えた身体" at bounding box center [94, 179] width 64 height 13
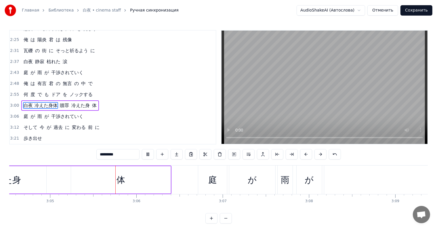
scroll to position [0, 15967]
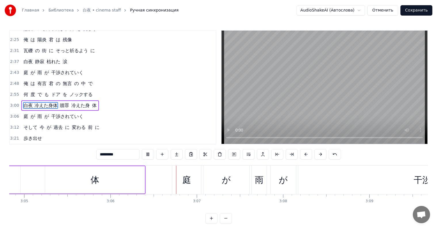
click at [35, 109] on span "白夜 冷えた身体" at bounding box center [40, 105] width 35 height 7
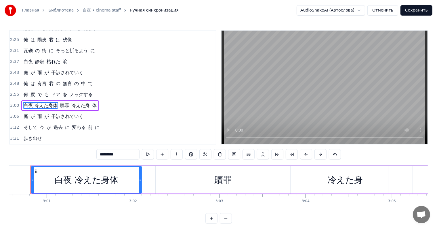
scroll to position [0, 15591]
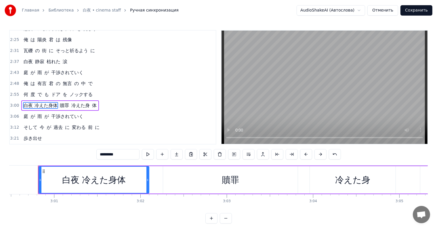
drag, startPoint x: 96, startPoint y: 152, endPoint x: 130, endPoint y: 162, distance: 35.4
click at [130, 162] on div "0:13 おはよう 秘密 の 部屋 0:18 これから 巻き起こる全て は 0:25 1つ に 繋がってる 幹 から 葉 に つたう 0:32 脈 の よう …" at bounding box center [218, 126] width 419 height 193
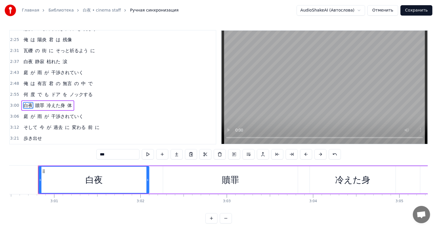
click at [141, 171] on div "白夜" at bounding box center [94, 179] width 110 height 26
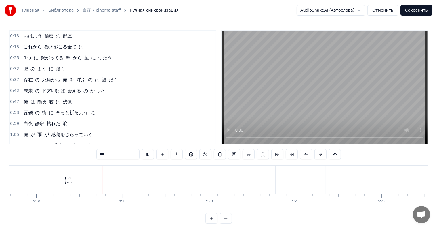
scroll to position [0, 17085]
click at [30, 134] on span "が" at bounding box center [33, 134] width 6 height 7
click at [26, 134] on span "庭" at bounding box center [26, 134] width 6 height 7
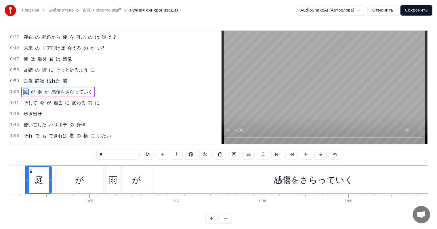
scroll to position [0, 5608]
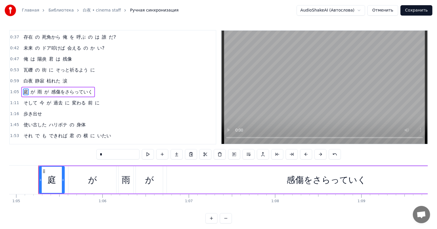
drag, startPoint x: 93, startPoint y: 153, endPoint x: 77, endPoint y: 153, distance: 16.4
click at [77, 153] on div "0:13 おはよう 秘密 の 部屋 0:18 これから 巻き起こる全て は 0:25 1つ に 繋がってる 幹 から 葉 に つたう 0:32 脈 の よう …" at bounding box center [218, 126] width 419 height 193
paste input "*"
click at [85, 177] on div "が" at bounding box center [93, 179] width 48 height 27
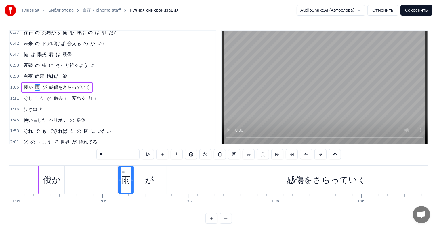
click at [42, 174] on div "俄か" at bounding box center [51, 179] width 25 height 27
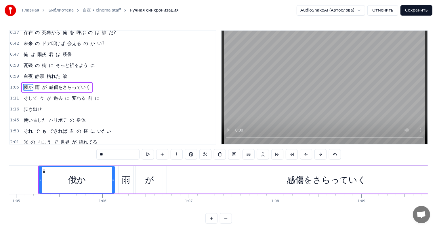
drag, startPoint x: 62, startPoint y: 178, endPoint x: 113, endPoint y: 182, distance: 50.3
click at [113, 182] on div at bounding box center [113, 179] width 2 height 26
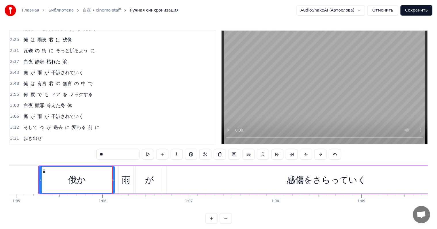
click at [30, 117] on span "が" at bounding box center [33, 116] width 6 height 7
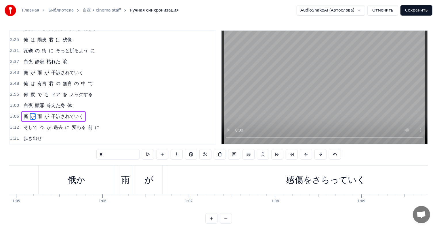
scroll to position [2, 0]
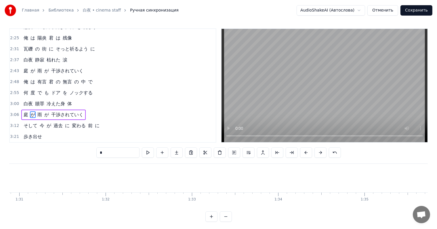
click at [26, 117] on span "庭" at bounding box center [26, 114] width 6 height 7
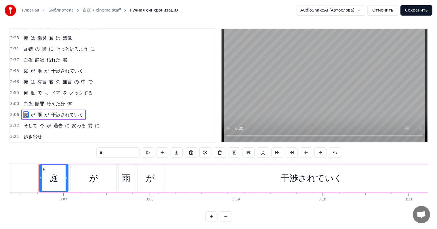
scroll to position [0, 16100]
drag, startPoint x: 99, startPoint y: 152, endPoint x: 64, endPoint y: 149, distance: 34.7
click at [64, 149] on div "0:13 おはよう 秘密 の 部屋 0:18 これから 巻き起こる全て は 0:25 1つ に 繋がってる 幹 から 葉 に つたう 0:32 脈 の よう …" at bounding box center [218, 124] width 419 height 193
paste input "*"
click at [79, 175] on div "が" at bounding box center [93, 177] width 46 height 27
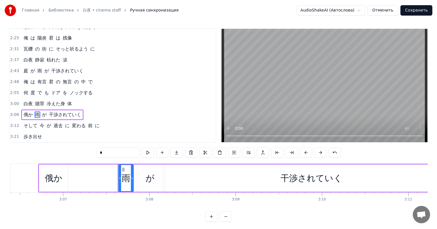
click at [62, 168] on div "俄か" at bounding box center [53, 177] width 29 height 27
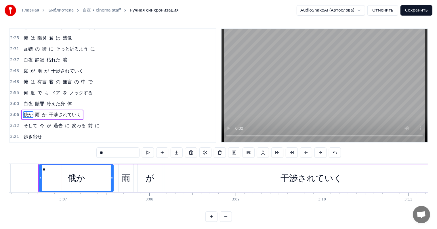
drag, startPoint x: 66, startPoint y: 174, endPoint x: 111, endPoint y: 176, distance: 45.6
click at [111, 176] on div at bounding box center [112, 178] width 2 height 26
click at [38, 113] on span "雨" at bounding box center [38, 114] width 6 height 7
type input "*"
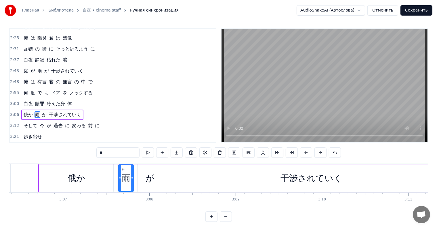
click at [35, 107] on div "白夜 贖罪 冷えた身 体" at bounding box center [47, 103] width 53 height 10
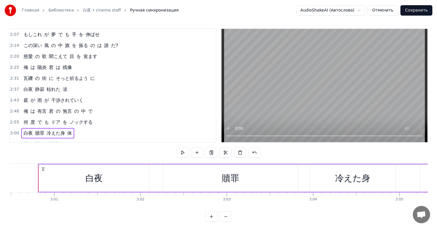
scroll to position [0, 0]
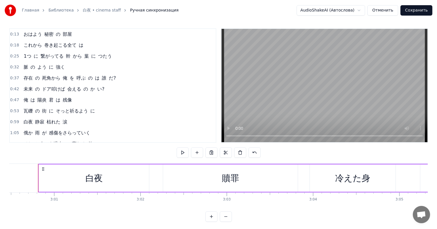
click at [46, 129] on div "俄か 雨 が 感傷をさらっていく" at bounding box center [56, 133] width 71 height 10
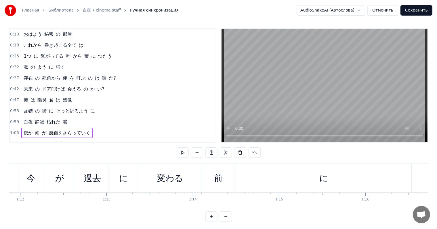
scroll to position [0, 5608]
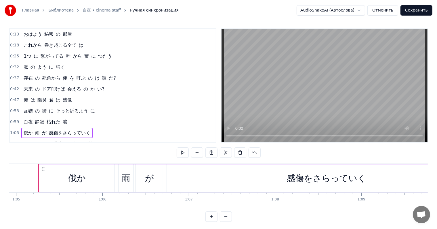
click at [83, 133] on span "感傷をさらっていく" at bounding box center [69, 132] width 43 height 7
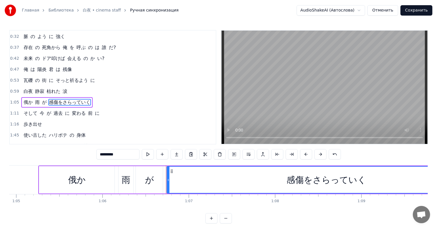
scroll to position [47, 0]
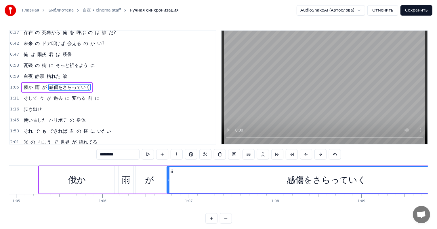
click at [115, 154] on input "*********" at bounding box center [117, 154] width 43 height 10
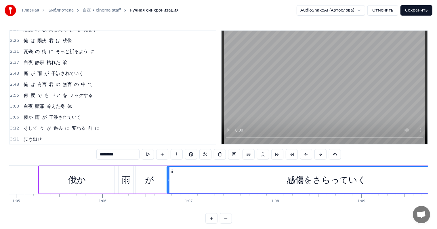
scroll to position [193, 0]
click at [66, 117] on span "干渉されていく" at bounding box center [64, 116] width 33 height 7
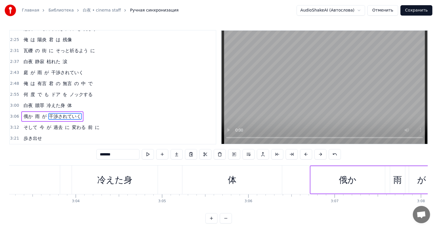
scroll to position [0, 16227]
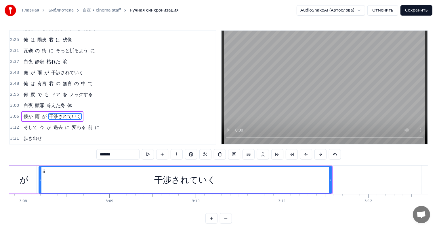
paste input "**"
type input "*********"
click at [139, 121] on div "3:06 俄か 雨 が 感傷をさらっていく" at bounding box center [113, 116] width 206 height 11
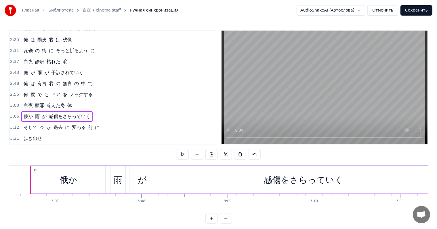
scroll to position [0, 16100]
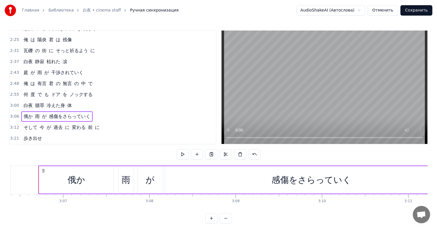
click at [418, 9] on button "Сохранить" at bounding box center [417, 10] width 32 height 10
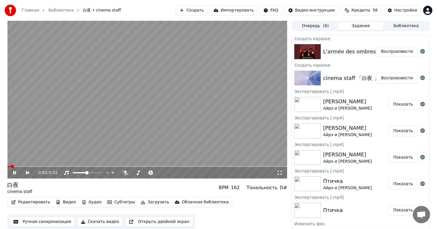
click at [102, 222] on button "Скачать видео" at bounding box center [100, 221] width 46 height 10
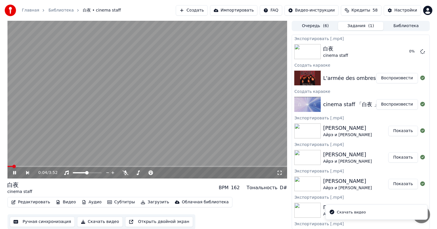
click at [127, 63] on video at bounding box center [147, 100] width 280 height 158
click at [386, 75] on button "Воспроизвести" at bounding box center [398, 78] width 42 height 10
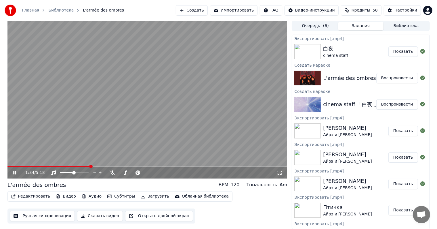
click at [169, 128] on video at bounding box center [147, 100] width 280 height 158
click at [44, 218] on button "Ручная синхронизация" at bounding box center [42, 215] width 65 height 10
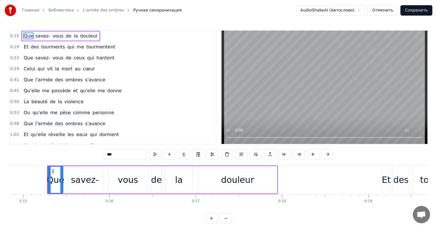
scroll to position [0, 1291]
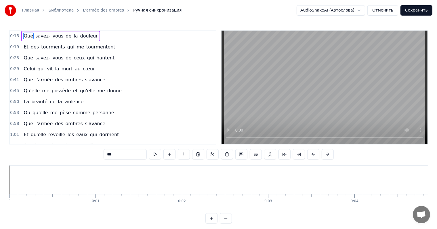
scroll to position [0, 1291]
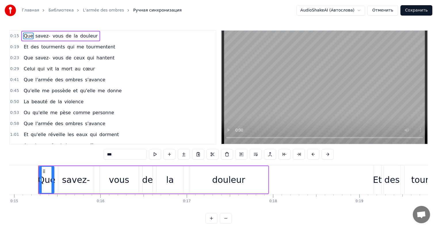
click at [87, 57] on span "qui" at bounding box center [91, 57] width 8 height 7
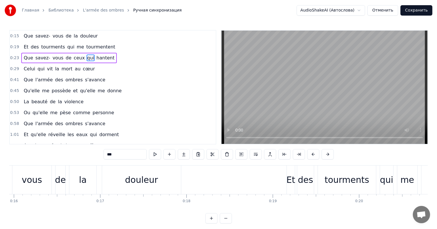
click at [96, 58] on span "hantent" at bounding box center [105, 57] width 19 height 7
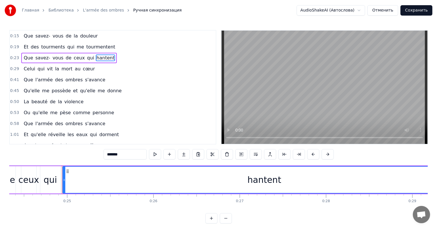
scroll to position [0, 2103]
click at [107, 151] on input "*******" at bounding box center [125, 154] width 43 height 10
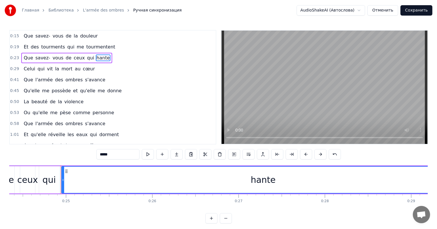
click at [24, 82] on span "Que" at bounding box center [28, 79] width 11 height 7
type input "***"
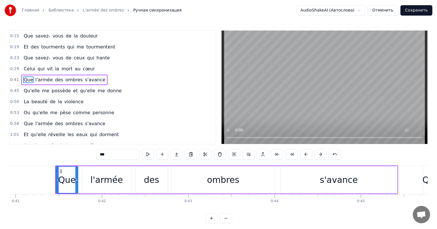
scroll to position [0, 3553]
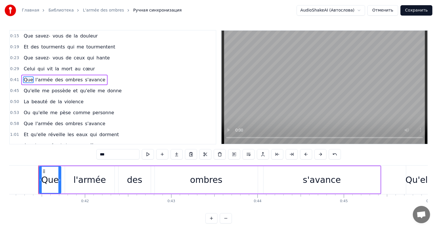
drag, startPoint x: 98, startPoint y: 155, endPoint x: 66, endPoint y: 149, distance: 33.5
click at [66, 149] on div "0:15 Que savez- vous de la douleur 0:19 Et des tourments qui me tourmentent 0:2…" at bounding box center [218, 126] width 419 height 193
click at [91, 173] on div "l'armée" at bounding box center [90, 179] width 50 height 27
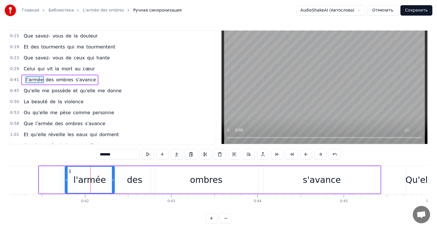
click at [96, 154] on input "*******" at bounding box center [117, 154] width 43 height 10
type input "*******"
click at [81, 174] on div "L'armée" at bounding box center [89, 179] width 35 height 13
click at [90, 184] on div "L'armée" at bounding box center [89, 179] width 35 height 13
click at [65, 176] on div "L'armée" at bounding box center [90, 179] width 50 height 27
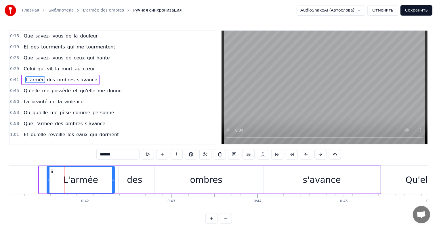
drag, startPoint x: 66, startPoint y: 177, endPoint x: 48, endPoint y: 175, distance: 18.3
click at [48, 175] on div at bounding box center [48, 179] width 2 height 26
click at [45, 176] on div at bounding box center [50, 179] width 22 height 27
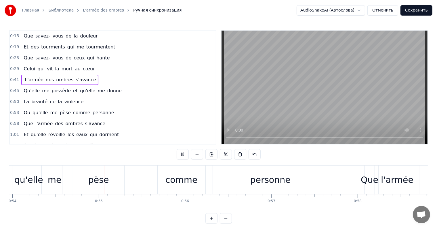
scroll to position [0, 4672]
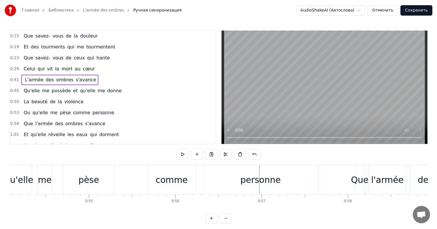
click at [23, 112] on span "Ou" at bounding box center [27, 112] width 8 height 7
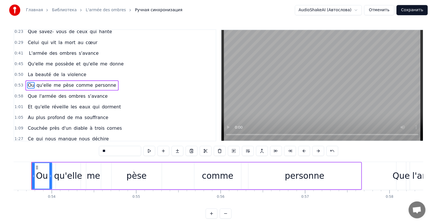
scroll to position [0, 4615]
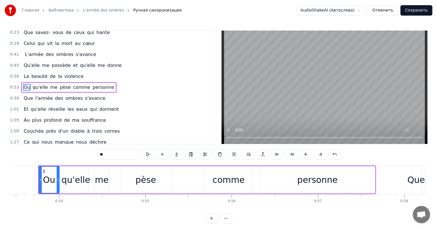
drag, startPoint x: 98, startPoint y: 155, endPoint x: 80, endPoint y: 154, distance: 18.4
click at [80, 154] on div "0:15 Que savez- vous de la douleur 0:19 Et des tourments qui me tourmentent 0:2…" at bounding box center [218, 126] width 419 height 193
paste input "**********"
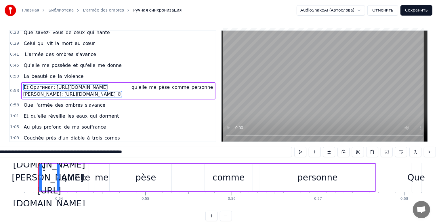
click at [41, 88] on span "Et Оригинал: https://lyrsense.com/dracula_entre_lamour_et_la_mort/larmee_des_om…" at bounding box center [72, 91] width 99 height 14
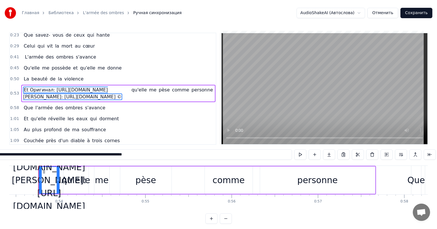
scroll to position [35, 0]
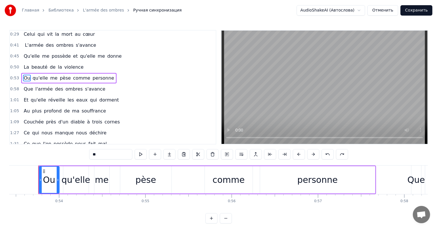
drag, startPoint x: 84, startPoint y: 154, endPoint x: 67, endPoint y: 153, distance: 16.4
click at [67, 153] on div "0:15 Que savez- vous de la douleur 0:19 Et des tourments qui me tourmentent 0:2…" at bounding box center [218, 126] width 419 height 193
type input "**"
click at [53, 83] on div "Et qu'elle me pèse comme personne" at bounding box center [67, 78] width 93 height 10
click at [58, 80] on span "pèse" at bounding box center [64, 78] width 12 height 7
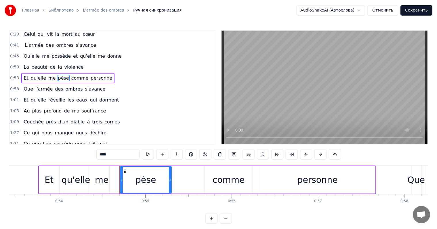
scroll to position [25, 0]
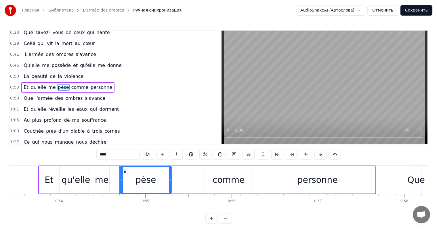
drag, startPoint x: 104, startPoint y: 150, endPoint x: 43, endPoint y: 151, distance: 61.6
click at [57, 150] on div "0:15 Que savez- vous de la douleur 0:19 Et des tourments qui me tourmentent 0:2…" at bounding box center [218, 126] width 419 height 193
type input "*"
type input "*****"
click at [154, 109] on div "1:01 Et qu'elle réveille les eaux qui dorment" at bounding box center [113, 109] width 206 height 11
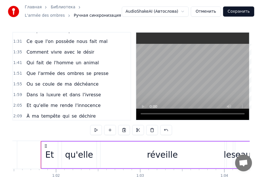
scroll to position [141, 0]
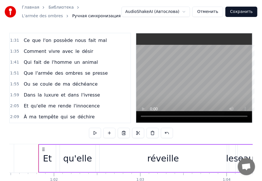
click at [27, 86] on span "Ou" at bounding box center [27, 84] width 8 height 7
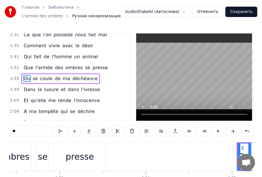
scroll to position [0, 9910]
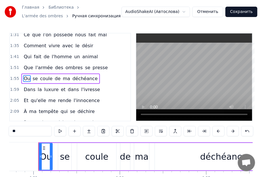
drag, startPoint x: 18, startPoint y: 134, endPoint x: -17, endPoint y: 124, distance: 36.7
click at [0, 124] on html "Главная Библиотека L'armée des ombres Ручная синхронизация AudioShakeAI (Автосл…" at bounding box center [131, 104] width 262 height 209
click at [34, 80] on span "se" at bounding box center [35, 78] width 6 height 7
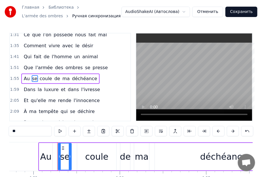
click at [84, 152] on div "coule" at bounding box center [96, 156] width 39 height 27
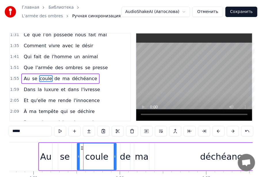
click at [42, 79] on span "coule" at bounding box center [46, 78] width 14 height 7
click at [61, 149] on div "se" at bounding box center [64, 156] width 13 height 27
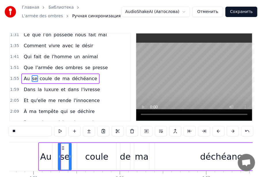
click at [84, 153] on div "coule" at bounding box center [96, 156] width 39 height 27
type input "*****"
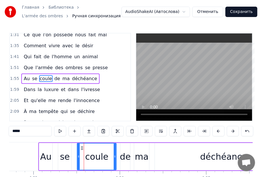
click at [43, 77] on span "coule" at bounding box center [46, 78] width 14 height 7
click at [21, 132] on input "*****" at bounding box center [30, 131] width 43 height 10
click at [20, 132] on input "*****" at bounding box center [30, 131] width 43 height 10
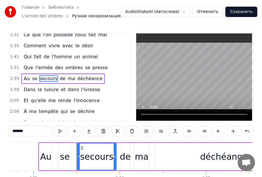
click at [65, 160] on div "se" at bounding box center [65, 156] width 10 height 13
click at [77, 160] on div "secours" at bounding box center [97, 156] width 40 height 27
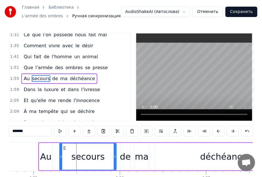
drag, startPoint x: 77, startPoint y: 160, endPoint x: 60, endPoint y: 161, distance: 17.6
click at [60, 159] on icon at bounding box center [61, 156] width 2 height 5
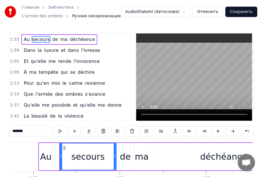
scroll to position [203, 0]
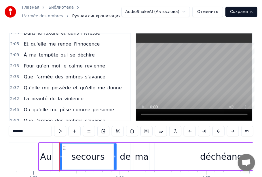
click at [23, 55] on span "À" at bounding box center [25, 55] width 4 height 7
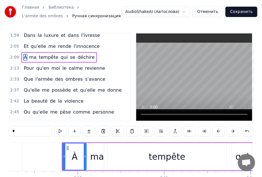
scroll to position [0, 11185]
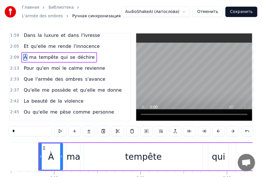
click at [29, 132] on input "*" at bounding box center [30, 131] width 43 height 10
drag, startPoint x: 29, startPoint y: 132, endPoint x: -106, endPoint y: 122, distance: 135.2
click at [0, 122] on html "Главная Библиотека L'armée des ombres Ручная синхронизация AudioShakeAI (Автосл…" at bounding box center [131, 104] width 262 height 209
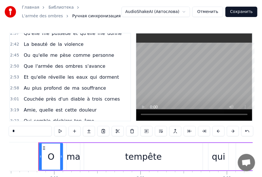
scroll to position [225, 0]
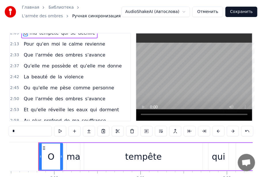
click at [29, 54] on span "Que" at bounding box center [28, 55] width 11 height 7
type input "***"
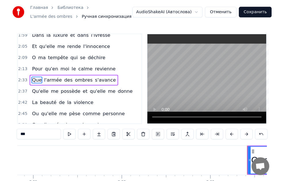
scroll to position [0, 13224]
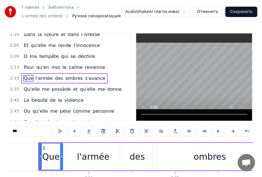
drag, startPoint x: 21, startPoint y: 133, endPoint x: -31, endPoint y: 124, distance: 52.8
click at [0, 124] on html "Главная Библиотека L'armée des ombres Ручная синхронизация AudioShakeAI (Автосл…" at bounding box center [131, 104] width 262 height 209
click at [75, 152] on div "l'armée" at bounding box center [93, 156] width 53 height 27
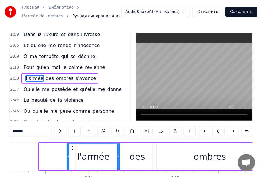
click at [16, 132] on input "*******" at bounding box center [30, 131] width 43 height 10
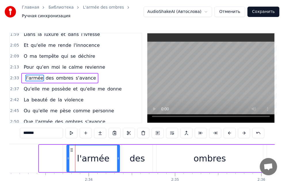
click at [20, 131] on input "*******" at bounding box center [41, 133] width 43 height 10
click at [20, 130] on input "******" at bounding box center [41, 133] width 43 height 10
click at [59, 112] on span "pèse" at bounding box center [65, 111] width 12 height 7
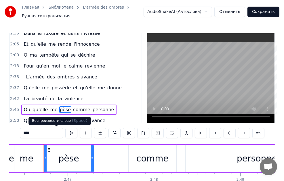
scroll to position [0, 14373]
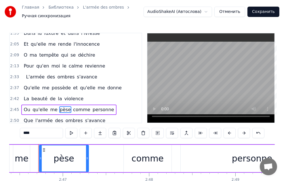
drag, startPoint x: 18, startPoint y: 137, endPoint x: -24, endPoint y: 128, distance: 42.5
click at [0, 128] on html "Главная Библиотека L'armée des ombres Ручная синхронизация AudioShakeAI (Автосл…" at bounding box center [142, 106] width 284 height 212
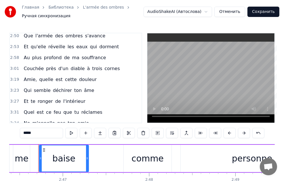
scroll to position [318, 0]
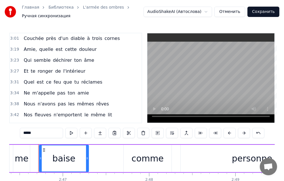
drag, startPoint x: 134, startPoint y: 88, endPoint x: 139, endPoint y: 95, distance: 9.3
click at [139, 95] on div "0:15 Que savez- vous de la douleur 0:19 Et des tourments qui me tourmentent 0:2…" at bounding box center [75, 78] width 133 height 91
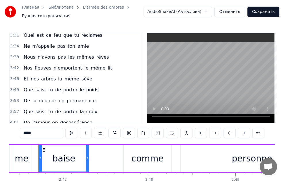
scroll to position [368, 0]
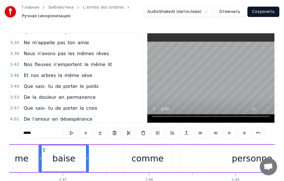
click at [35, 86] on span "sais-" at bounding box center [41, 86] width 12 height 7
type input "*****"
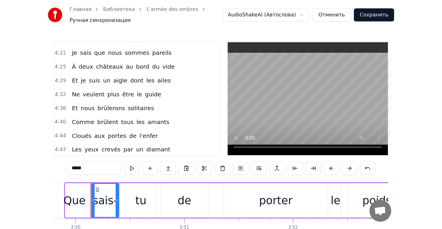
scroll to position [501, 0]
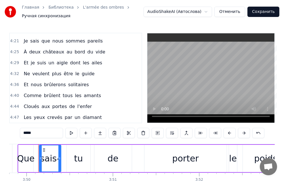
click at [264, 12] on button "Сохранить" at bounding box center [264, 12] width 32 height 10
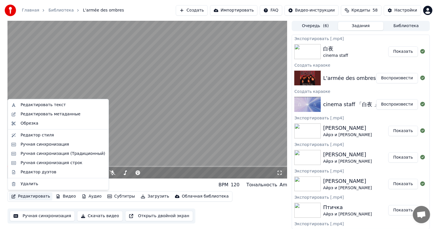
click at [31, 195] on button "Редактировать" at bounding box center [31, 196] width 44 height 8
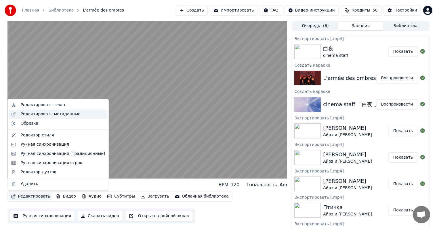
click at [66, 116] on div "Редактировать метаданные" at bounding box center [50, 114] width 60 height 6
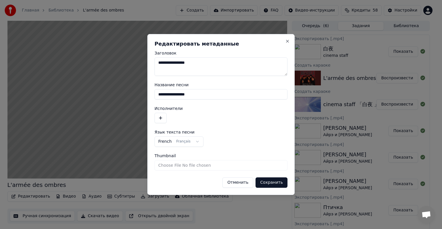
click at [156, 119] on button "button" at bounding box center [161, 118] width 12 height 10
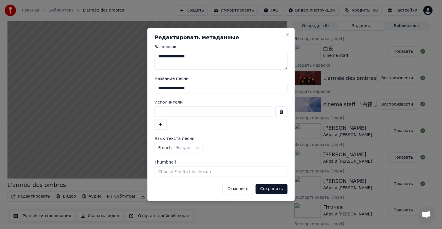
click at [194, 110] on input at bounding box center [214, 111] width 119 height 10
click at [178, 111] on input "*******" at bounding box center [214, 111] width 119 height 10
drag, startPoint x: 199, startPoint y: 112, endPoint x: 79, endPoint y: 108, distance: 120.1
click at [79, 108] on body "Главная Библиотека L'armée des ombres Создать Импортировать FAQ Видео-инструкци…" at bounding box center [218, 114] width 437 height 229
type input "********"
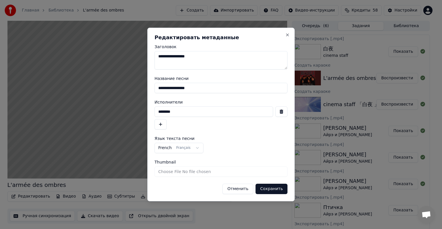
click at [275, 185] on button "Сохранить" at bounding box center [272, 188] width 32 height 10
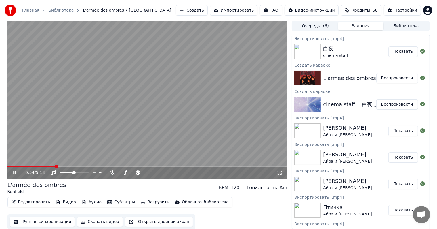
click at [12, 165] on video at bounding box center [147, 100] width 280 height 158
click at [11, 166] on span at bounding box center [8, 166] width 3 height 1
click at [7, 165] on span at bounding box center [8, 165] width 3 height 3
click at [143, 101] on video at bounding box center [147, 100] width 280 height 158
click at [15, 171] on icon at bounding box center [19, 172] width 14 height 5
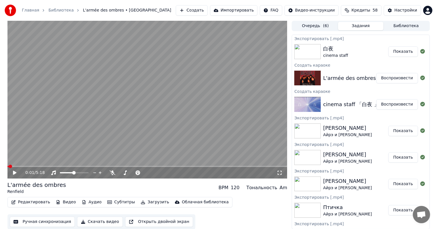
click at [29, 201] on button "Редактировать" at bounding box center [31, 202] width 44 height 8
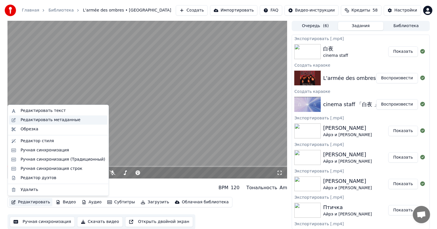
click at [57, 123] on div "Редактировать метаданные" at bounding box center [58, 119] width 98 height 9
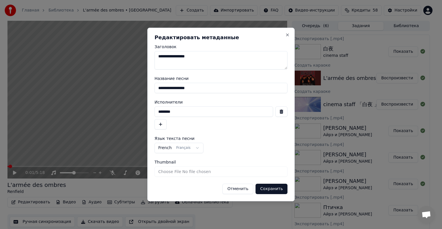
click at [235, 114] on input "********" at bounding box center [214, 111] width 119 height 10
click at [163, 123] on button "button" at bounding box center [161, 124] width 12 height 10
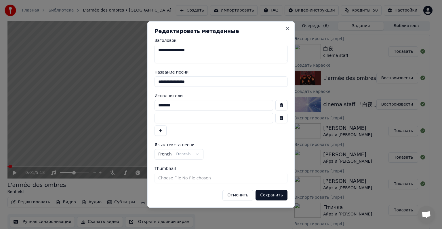
click at [178, 116] on input at bounding box center [214, 118] width 119 height 10
drag, startPoint x: 181, startPoint y: 104, endPoint x: 145, endPoint y: 100, distance: 36.5
click at [145, 100] on body "Главная Библиотека L'armée des ombres • Renfield Создать Импортировать FAQ Виде…" at bounding box center [218, 114] width 437 height 229
click at [158, 105] on input "********" at bounding box center [214, 105] width 119 height 10
paste input "**********"
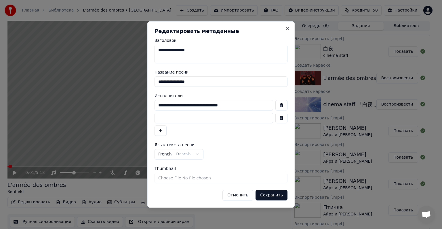
drag, startPoint x: 242, startPoint y: 107, endPoint x: 217, endPoint y: 103, distance: 25.5
click at [217, 103] on input "**********" at bounding box center [214, 105] width 119 height 10
type input "**********"
click at [217, 112] on div "**********" at bounding box center [221, 118] width 133 height 36
click at [215, 119] on input at bounding box center [214, 118] width 119 height 10
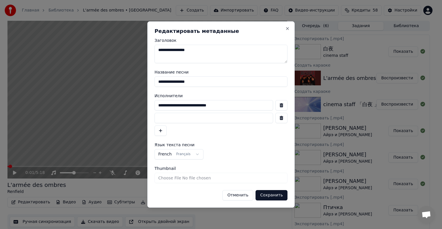
paste input "********"
type input "********"
click at [273, 196] on button "Сохранить" at bounding box center [272, 195] width 32 height 10
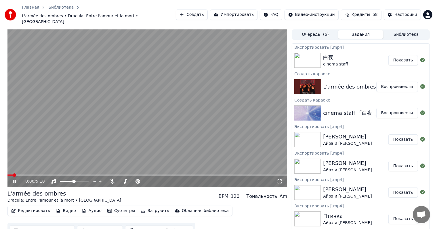
click at [141, 100] on video at bounding box center [147, 108] width 280 height 158
click at [98, 225] on button "Скачать видео" at bounding box center [100, 230] width 46 height 10
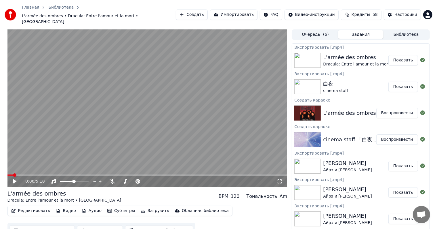
click at [191, 16] on button "Создать" at bounding box center [192, 15] width 32 height 10
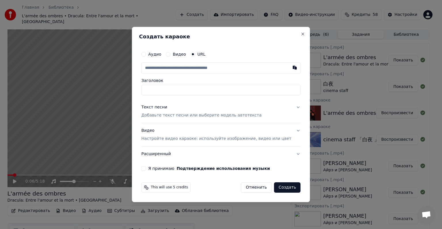
type input "**********"
click at [267, 136] on p "Настройте видео караоке: используйте изображение, видео или цвет" at bounding box center [216, 139] width 150 height 6
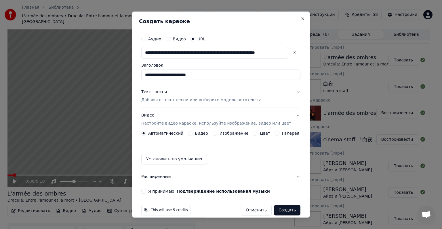
click at [275, 131] on button "Галерея" at bounding box center [277, 133] width 5 height 5
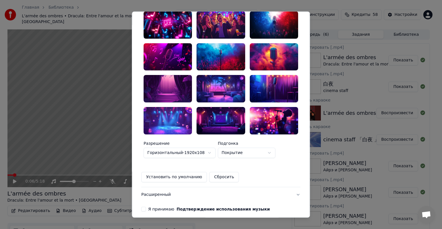
scroll to position [149, 0]
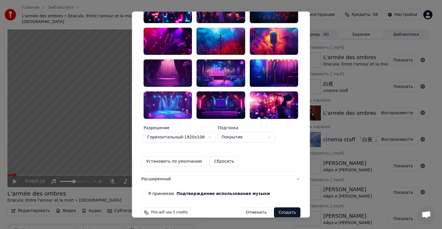
click at [175, 74] on div at bounding box center [168, 72] width 48 height 27
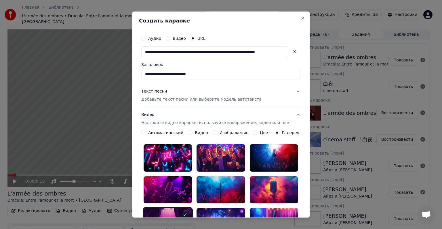
scroll to position [0, 0]
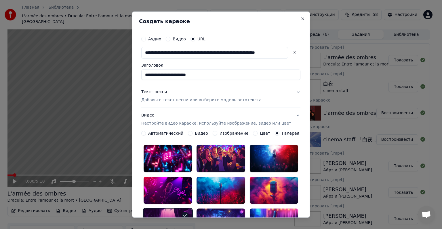
click at [212, 94] on div "Текст песни Добавьте текст песни или выберите модель автотекста" at bounding box center [201, 96] width 120 height 14
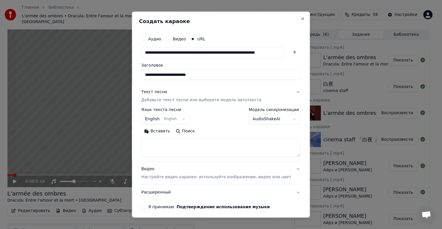
click at [182, 121] on body "Главная Библиотека L'armée des ombres • Dracula: Entre l'amour et la mort • Ren…" at bounding box center [218, 114] width 437 height 229
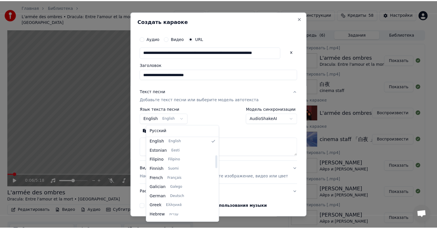
scroll to position [105, 0]
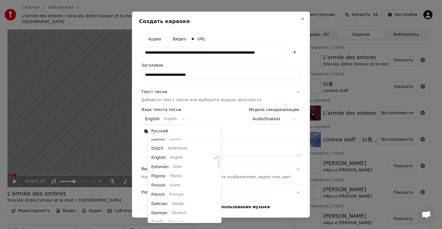
drag, startPoint x: 212, startPoint y: 169, endPoint x: 212, endPoint y: 160, distance: 8.9
click at [218, 160] on div at bounding box center [219, 161] width 2 height 13
select select "**"
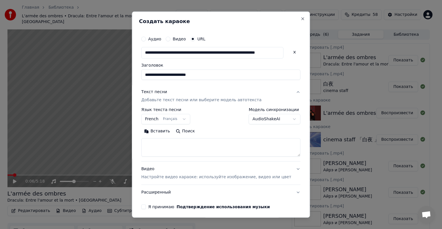
click at [258, 120] on body "Главная Библиотека L'armée des ombres • Dracula: Entre l'amour et la mort • Ren…" at bounding box center [218, 114] width 437 height 229
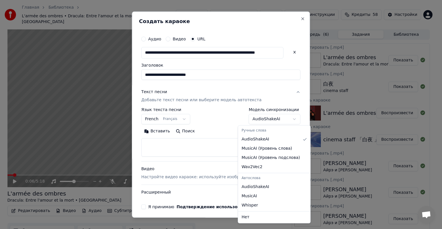
select select "**********"
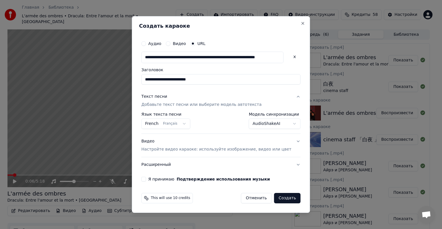
click at [164, 182] on div "**********" at bounding box center [221, 109] width 164 height 148
click at [162, 179] on label "Я принимаю Подтверждение использования музыки" at bounding box center [209, 179] width 122 height 4
click at [146, 179] on button "Я принимаю Подтверждение использования музыки" at bounding box center [143, 179] width 5 height 5
click at [275, 198] on button "Создать" at bounding box center [287, 198] width 26 height 10
select select "**"
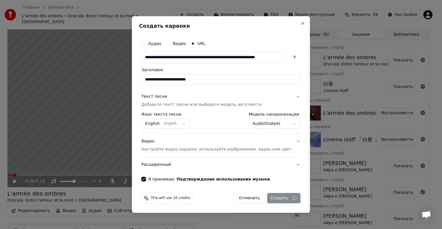
select select "**********"
select select
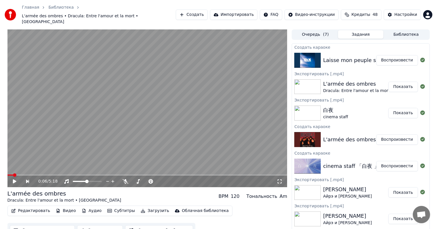
click at [386, 55] on button "Воспроизвести" at bounding box center [398, 60] width 42 height 10
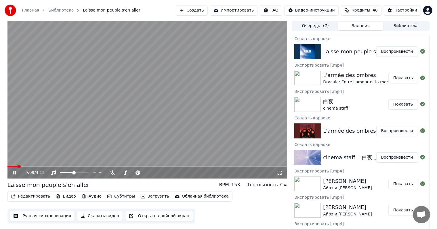
click at [17, 166] on span at bounding box center [147, 166] width 280 height 1
click at [28, 166] on span at bounding box center [147, 166] width 280 height 1
click at [53, 213] on button "Ручная синхронизация" at bounding box center [42, 215] width 65 height 10
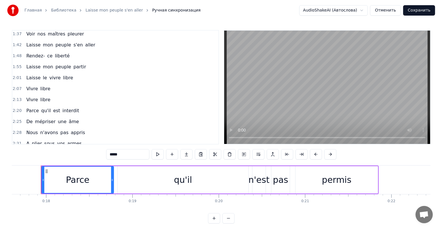
scroll to position [230, 0]
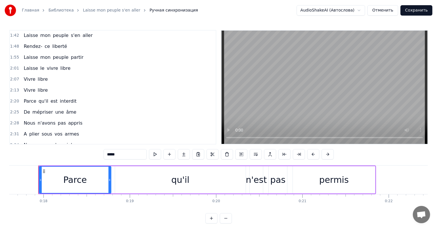
click at [387, 10] on button "Отменить" at bounding box center [383, 10] width 31 height 10
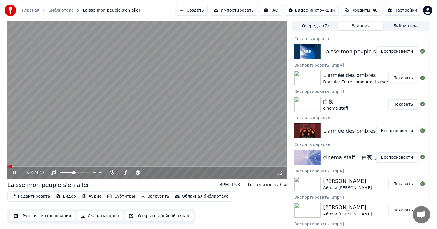
click at [225, 138] on video at bounding box center [147, 100] width 280 height 158
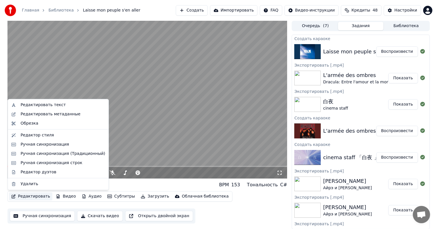
click at [38, 196] on button "Редактировать" at bounding box center [31, 196] width 44 height 8
click at [71, 118] on div "Редактировать метаданные" at bounding box center [58, 113] width 98 height 9
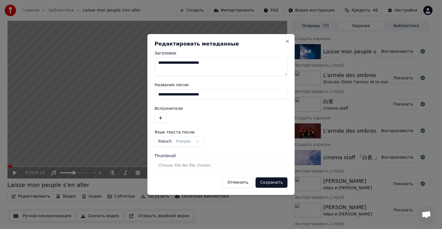
click at [215, 93] on input "**********" at bounding box center [221, 94] width 133 height 10
click at [162, 119] on button "button" at bounding box center [161, 118] width 12 height 10
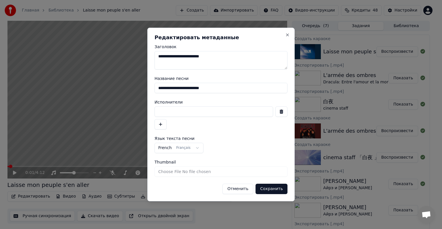
click at [214, 111] on input at bounding box center [214, 111] width 119 height 10
type input "**********"
click at [264, 187] on button "Сохранить" at bounding box center [272, 188] width 32 height 10
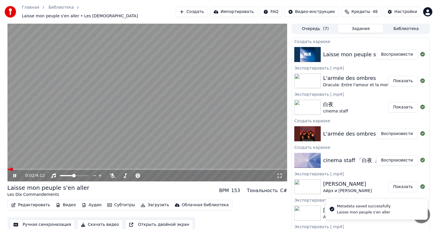
click at [195, 106] on video at bounding box center [147, 103] width 280 height 158
click at [93, 223] on button "Скачать видео" at bounding box center [100, 224] width 46 height 10
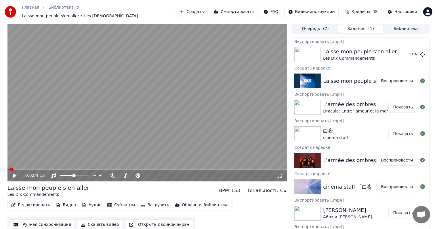
click at [202, 4] on div "Главная Библиотека Laisse mon peuple s'en aller • Les Dix Commandements Создать…" at bounding box center [218, 12] width 437 height 24
click at [202, 7] on button "Создать" at bounding box center [192, 12] width 32 height 10
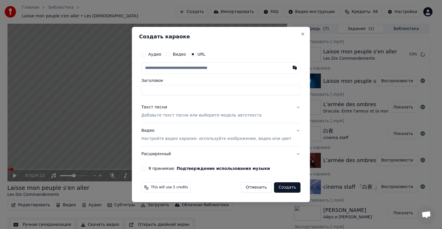
type input "**********"
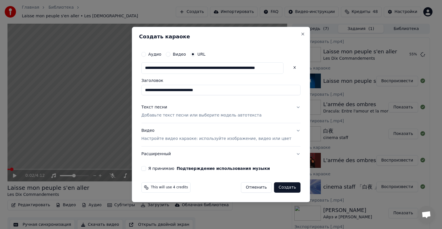
type input "**********"
click at [200, 137] on p "Настройте видео караоке: используйте изображение, видео или цвет" at bounding box center [216, 139] width 150 height 6
type input "**********"
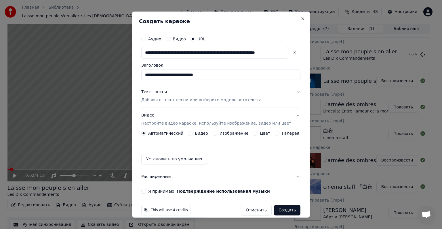
click at [275, 134] on button "Галерея" at bounding box center [277, 133] width 5 height 5
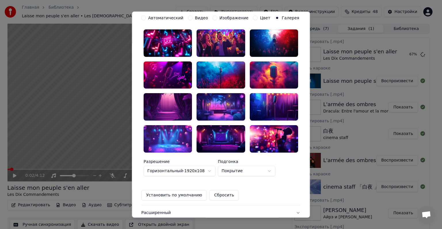
scroll to position [58, 0]
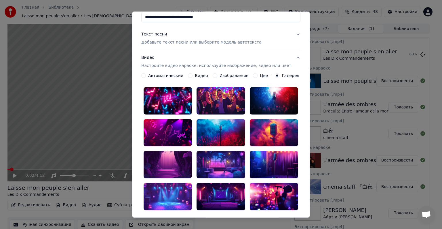
click at [173, 158] on div at bounding box center [168, 164] width 48 height 27
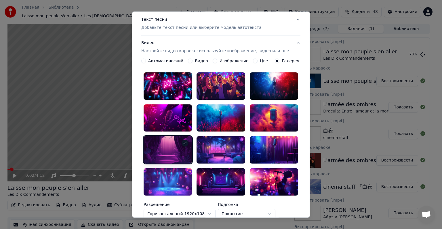
scroll to position [0, 0]
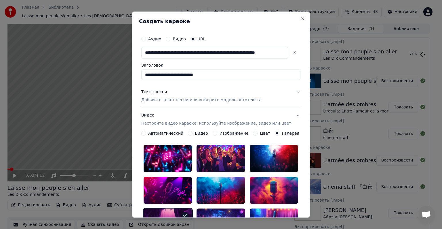
click at [196, 97] on p "Добавьте текст песни или выберите модель автотекста" at bounding box center [201, 100] width 120 height 6
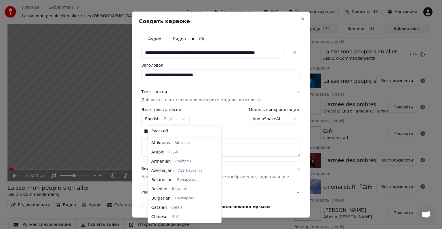
click at [178, 121] on body "Главная Библиотека Laisse mon peuple s'en aller • Les Dix Commandements Создать…" at bounding box center [218, 114] width 437 height 229
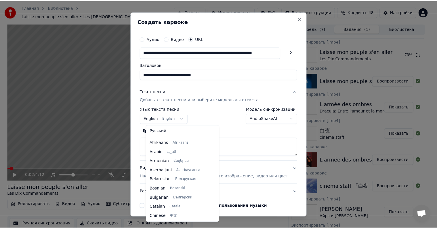
scroll to position [46, 0]
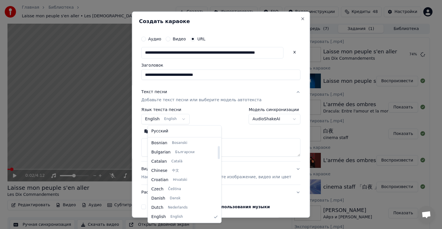
select select "**"
click at [188, 123] on body "Главная Библиотека Laisse mon peuple s'en aller • Les Dix Commandements Создать…" at bounding box center [218, 114] width 437 height 229
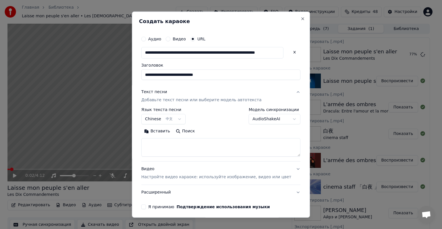
click at [188, 123] on body "Главная Библиотека Laisse mon peuple s'en aller • Les Dix Commandements Создать…" at bounding box center [218, 114] width 437 height 229
click at [259, 118] on body "Главная Библиотека Laisse mon peuple s'en aller • Les Dix Commandements Создать…" at bounding box center [218, 114] width 437 height 229
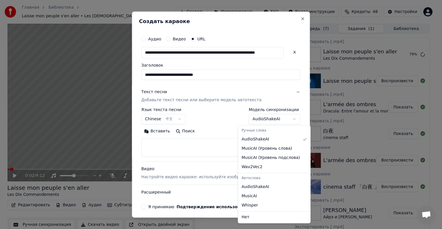
select select "**********"
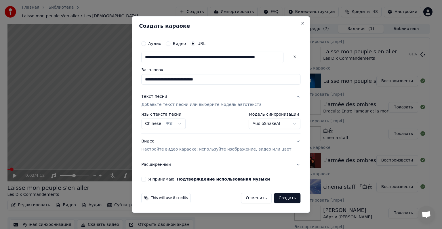
click at [274, 196] on button "Создать" at bounding box center [287, 198] width 26 height 10
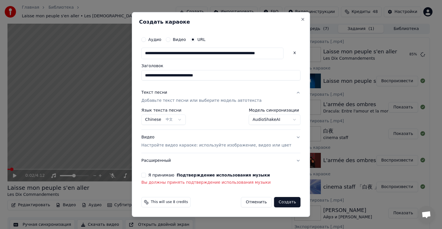
click at [146, 173] on button "Я принимаю Подтверждение использования музыки" at bounding box center [143, 174] width 5 height 5
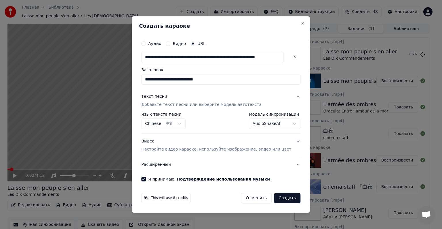
click at [284, 202] on button "Создать" at bounding box center [287, 198] width 26 height 10
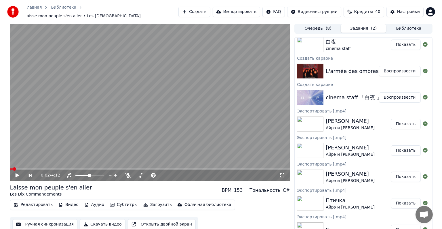
scroll to position [0, 0]
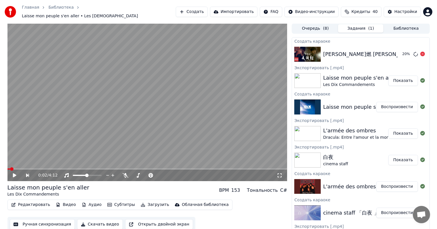
click at [388, 50] on div "陳雪燃 Xueran Chen 官方高畫質 Official HD" at bounding box center [398, 54] width 150 height 8
click at [191, 9] on button "Создать" at bounding box center [192, 12] width 32 height 10
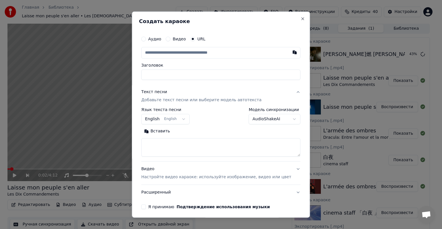
click at [219, 54] on input "text" at bounding box center [220, 53] width 159 height 12
type input "**********"
click at [213, 76] on input "Заголовок" at bounding box center [220, 74] width 159 height 10
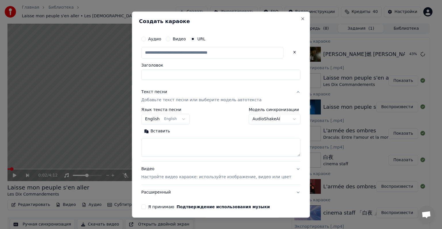
click at [218, 52] on input "text" at bounding box center [212, 53] width 142 height 12
paste input "**********"
type input "**********"
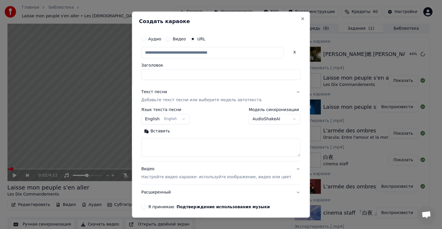
click at [289, 55] on button at bounding box center [295, 52] width 12 height 10
paste input "**********"
type input "**********"
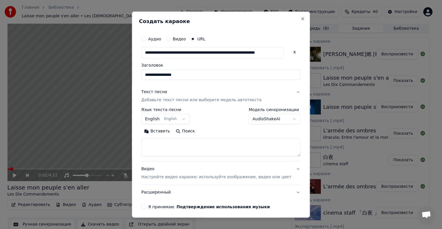
scroll to position [0, 0]
drag, startPoint x: 204, startPoint y: 55, endPoint x: 131, endPoint y: 43, distance: 74.2
click at [131, 43] on body "Главная Библиотека Laisse mon peuple s'en aller • Les Dix Commandements Создать…" at bounding box center [218, 114] width 437 height 229
type input "**********"
click at [245, 73] on input "**********" at bounding box center [220, 74] width 159 height 10
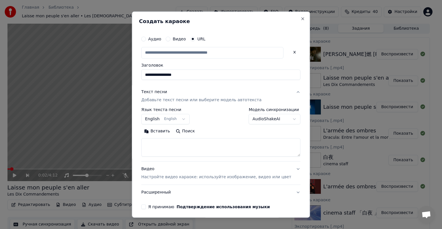
click at [175, 121] on body "Главная Библиотека Laisse mon peuple s'en aller • Les Dix Commandements Создать…" at bounding box center [218, 114] width 437 height 229
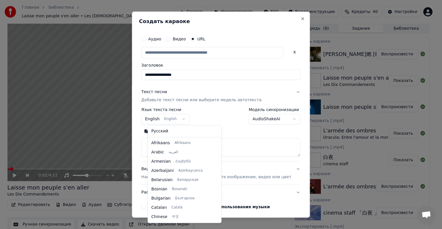
scroll to position [46, 0]
select select "**"
type input "**********"
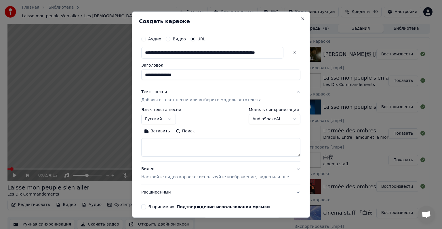
click at [265, 120] on body "Главная Библиотека Laisse mon peuple s'en aller • Les Dix Commandements Создать…" at bounding box center [218, 114] width 437 height 229
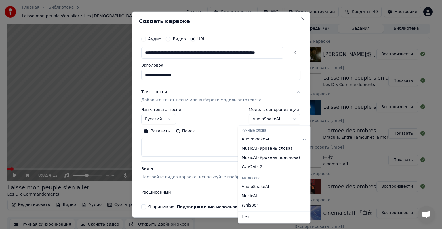
select select "**********"
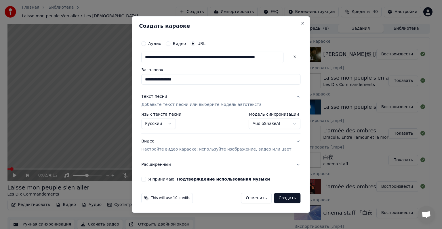
click at [146, 179] on button "Я принимаю Подтверждение использования музыки" at bounding box center [143, 179] width 5 height 5
click at [224, 145] on div "Видео Настройте видео караоке: используйте изображение, видео или цвет" at bounding box center [216, 145] width 150 height 14
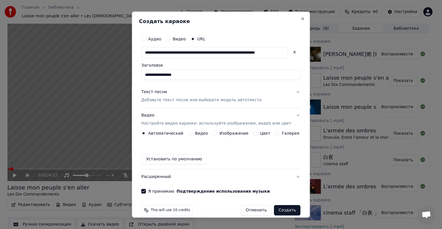
click at [282, 134] on label "Галерея" at bounding box center [291, 133] width 18 height 4
click at [279, 134] on button "Галерея" at bounding box center [277, 133] width 5 height 5
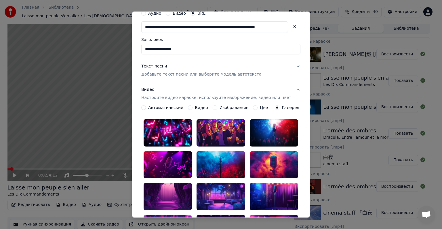
scroll to position [58, 0]
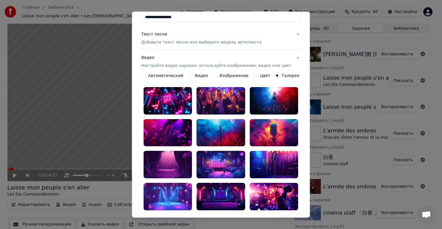
click at [166, 163] on div at bounding box center [168, 164] width 48 height 27
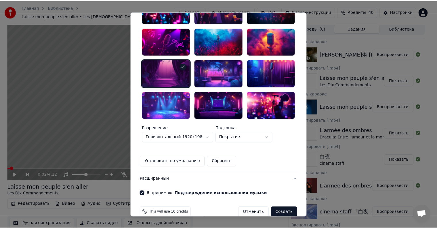
scroll to position [149, 0]
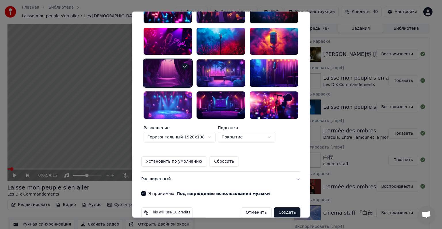
click at [277, 207] on button "Создать" at bounding box center [287, 212] width 26 height 10
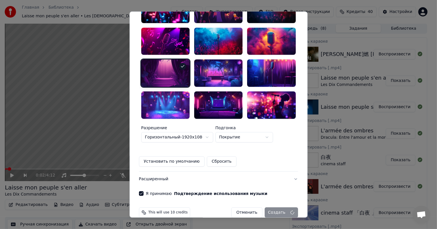
scroll to position [7, 0]
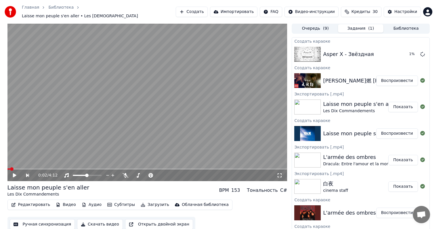
click at [337, 79] on div "陳雪燃 Xueran Chen 官方高畫質 Official HD" at bounding box center [398, 81] width 150 height 8
click at [399, 76] on button "Воспроизвести" at bounding box center [398, 80] width 42 height 10
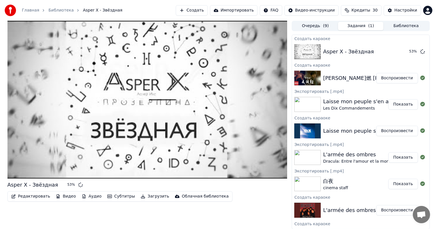
click at [361, 78] on div "陳雪燃 Xueran Chen 官方高畫質 Official HD" at bounding box center [398, 78] width 150 height 8
click at [340, 78] on div "陳雪燃 Xueran Chen 官方高畫質 Official HD" at bounding box center [398, 78] width 150 height 8
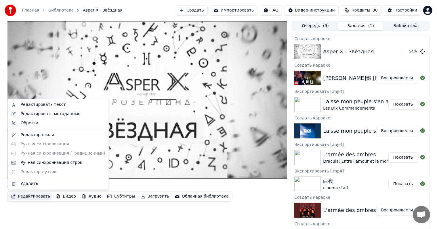
click at [27, 197] on button "Редактировать" at bounding box center [31, 196] width 44 height 8
click at [45, 108] on div "Редактировать текст" at bounding box center [58, 104] width 98 height 9
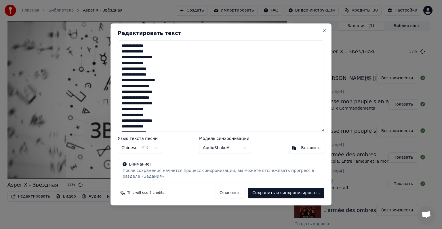
click at [235, 191] on button "Отменить" at bounding box center [230, 193] width 31 height 10
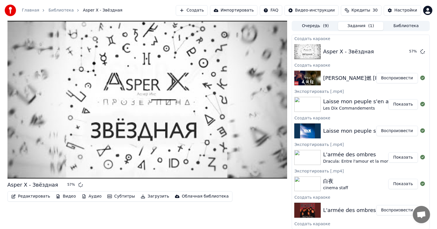
click at [350, 71] on div "陳雪燃 Xueran Chen 官方高畫質 Official HD Воспроизвести" at bounding box center [360, 78] width 137 height 20
click at [390, 81] on button "Воспроизвести" at bounding box center [398, 78] width 42 height 10
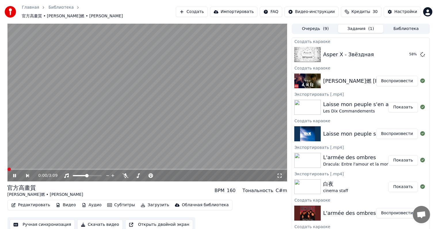
click at [34, 223] on button "Ручная синхронизация" at bounding box center [42, 224] width 65 height 10
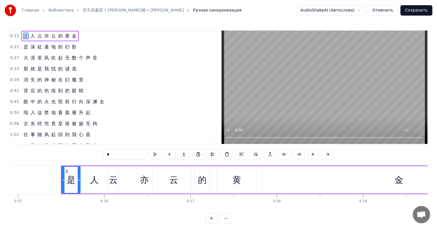
scroll to position [0, 1310]
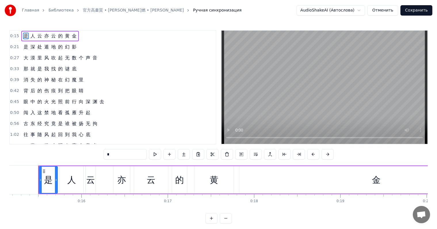
drag, startPoint x: 112, startPoint y: 155, endPoint x: 90, endPoint y: 153, distance: 22.0
click at [104, 153] on input "*" at bounding box center [125, 154] width 43 height 10
paste input "**********"
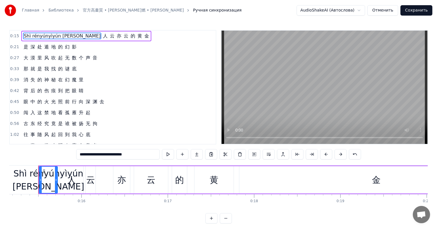
drag, startPoint x: 69, startPoint y: 154, endPoint x: 125, endPoint y: 160, distance: 56.5
click at [125, 160] on div "0:15 Shì rényúnyìyún de huāng jìng 人 云 亦 云 的 黄 金 0:21 是 深 处 遁 地 的 幻 影 0:27 大 漠 …" at bounding box center [218, 126] width 419 height 193
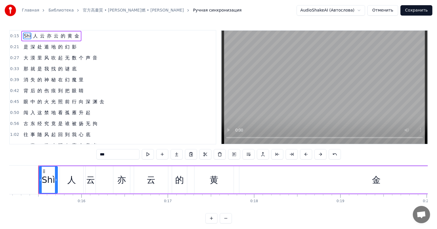
click at [33, 34] on span "人" at bounding box center [36, 36] width 6 height 7
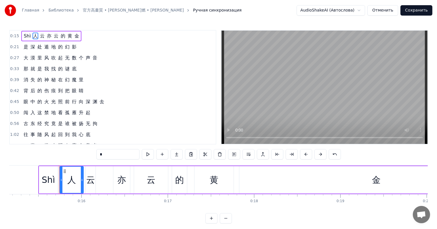
drag, startPoint x: 92, startPoint y: 158, endPoint x: 84, endPoint y: 156, distance: 8.8
click at [96, 156] on input "*" at bounding box center [117, 154] width 43 height 10
paste input "**********"
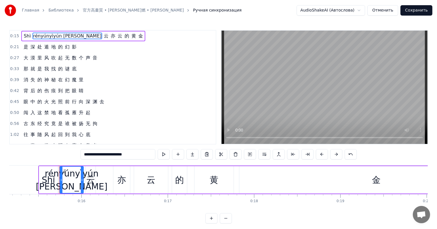
drag, startPoint x: 75, startPoint y: 154, endPoint x: 123, endPoint y: 157, distance: 47.6
click at [123, 157] on input "**********" at bounding box center [118, 154] width 75 height 10
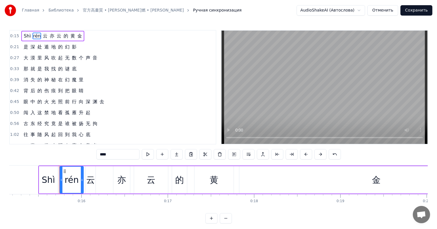
click at [42, 39] on span "云" at bounding box center [45, 36] width 6 height 7
drag, startPoint x: 91, startPoint y: 150, endPoint x: 75, endPoint y: 150, distance: 16.1
click at [75, 150] on div "0:15 Shì rén 云 亦 云 的 黄 金 0:21 是 深 处 遁 地 的 幻 影 0:27 大 漠 里 风 吹 起 无 数 个 声 音 0:33 那…" at bounding box center [218, 126] width 419 height 193
paste input "**********"
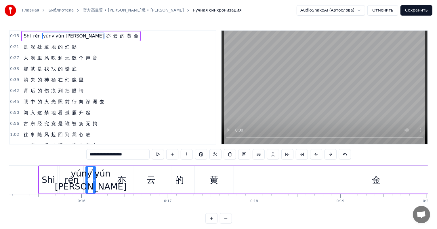
drag, startPoint x: 80, startPoint y: 154, endPoint x: 121, endPoint y: 155, distance: 40.6
click at [121, 155] on input "**********" at bounding box center [117, 154] width 63 height 10
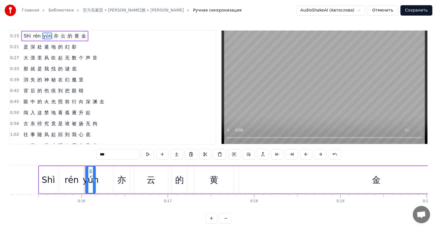
click at [53, 37] on span "亦" at bounding box center [56, 36] width 6 height 7
drag, startPoint x: 105, startPoint y: 154, endPoint x: 74, endPoint y: 150, distance: 31.2
click at [74, 150] on div "0:15 Shì rén yún 亦 云 的 黄 金 0:21 是 深 处 遁 地 的 幻 影 0:27 大 漠 里 风 吹 起 无 数 个 声 音 0:33…" at bounding box center [218, 126] width 419 height 193
paste input "**********"
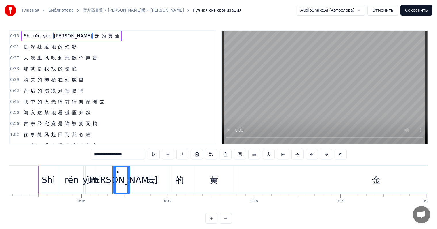
drag, startPoint x: 83, startPoint y: 154, endPoint x: 106, endPoint y: 157, distance: 23.2
click at [106, 157] on input "**********" at bounding box center [118, 154] width 55 height 10
drag, startPoint x: 82, startPoint y: 155, endPoint x: 125, endPoint y: 161, distance: 43.6
click at [125, 161] on div "0:15 Shì rén yún yìyún de huāng jìng 云 的 黄 金 0:21 是 深 处 遁 地 的 幻 影 0:27 大 漠 里 风 …" at bounding box center [218, 126] width 419 height 193
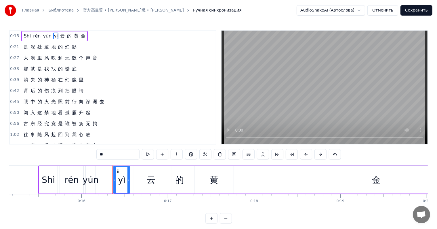
click at [60, 39] on span "云" at bounding box center [63, 36] width 6 height 7
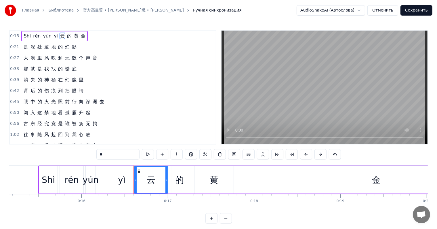
drag, startPoint x: 105, startPoint y: 156, endPoint x: 78, endPoint y: 151, distance: 27.5
click at [79, 151] on div "0:15 Shì rén yún yì 云 的 黄 金 0:21 是 深 处 遁 地 的 幻 影 0:27 大 漠 里 风 吹 起 无 数 个 声 音 0:3…" at bounding box center [218, 126] width 419 height 193
paste input "**********"
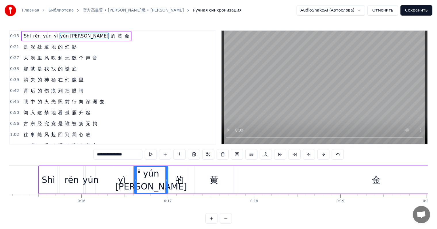
drag, startPoint x: 87, startPoint y: 153, endPoint x: 118, endPoint y: 154, distance: 31.1
click at [118, 154] on input "**********" at bounding box center [118, 154] width 49 height 10
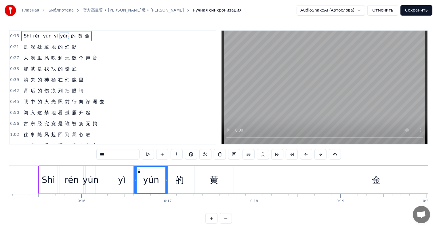
click at [71, 37] on span "的" at bounding box center [74, 36] width 6 height 7
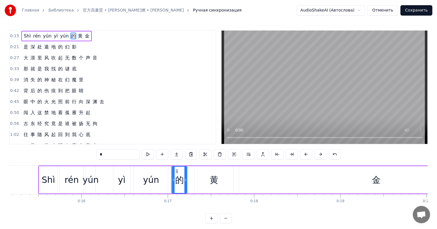
drag, startPoint x: 99, startPoint y: 155, endPoint x: 68, endPoint y: 147, distance: 31.7
click at [70, 149] on div "0:15 Shì rén yún yì yún 的 黄 金 0:21 是 深 处 遁 地 的 幻 影 0:27 大 漠 里 风 吹 起 无 数 个 声 音 0…" at bounding box center [218, 126] width 419 height 193
paste input "**********"
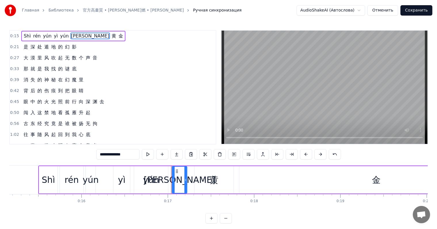
click at [111, 33] on span "黄" at bounding box center [114, 36] width 6 height 7
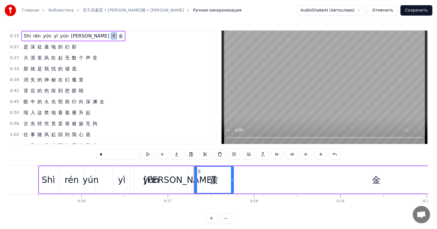
click at [98, 156] on input "*" at bounding box center [117, 154] width 43 height 10
click at [81, 37] on span "de huāng jìng" at bounding box center [90, 36] width 39 height 7
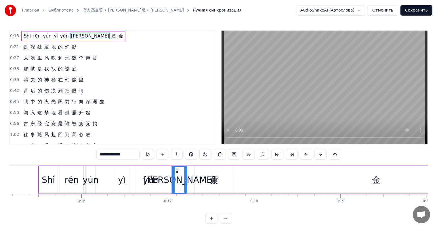
drag, startPoint x: 90, startPoint y: 154, endPoint x: 119, endPoint y: 159, distance: 29.5
click at [119, 159] on input "**********" at bounding box center [117, 154] width 43 height 10
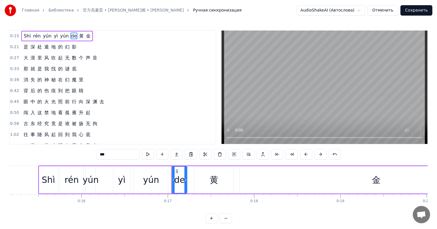
click at [79, 39] on span "黄" at bounding box center [82, 36] width 6 height 7
type input "*"
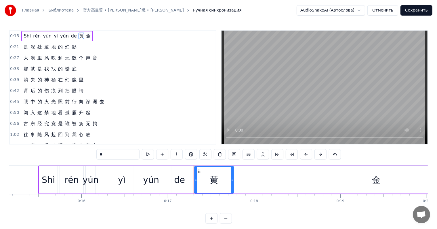
drag, startPoint x: 103, startPoint y: 154, endPoint x: 81, endPoint y: 150, distance: 22.9
click at [96, 150] on input "*" at bounding box center [117, 154] width 43 height 10
paste input "**********"
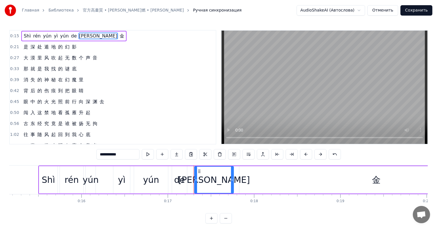
click at [227, 183] on div "huāng jìng" at bounding box center [215, 179] width 72 height 13
click at [109, 158] on input "**********" at bounding box center [117, 154] width 43 height 10
click at [327, 183] on div "金" at bounding box center [377, 179] width 274 height 27
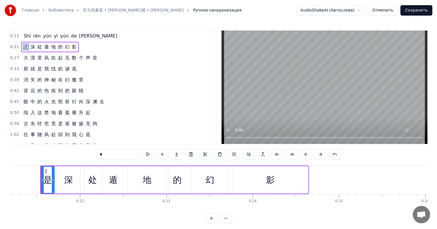
scroll to position [0, 1832]
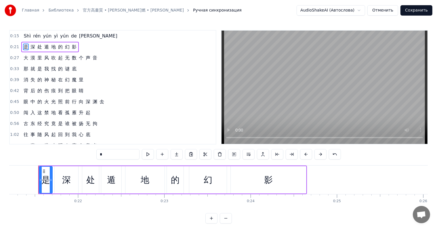
click at [81, 39] on span "huāng jìng" at bounding box center [98, 36] width 39 height 7
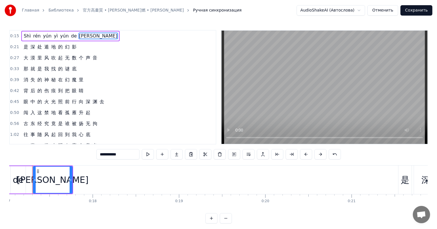
scroll to position [0, 1465]
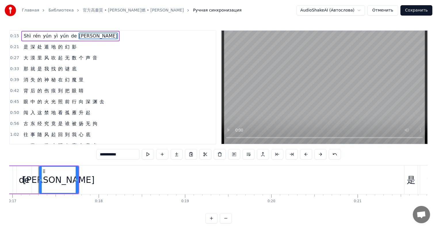
click at [97, 154] on input "**********" at bounding box center [117, 154] width 43 height 10
click at [78, 190] on div at bounding box center [77, 179] width 2 height 26
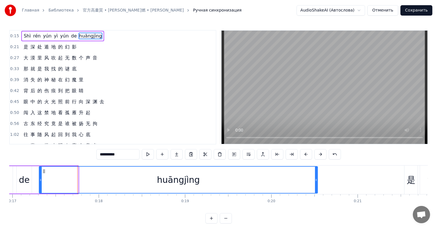
drag, startPoint x: 78, startPoint y: 187, endPoint x: 316, endPoint y: 187, distance: 238.7
click at [317, 187] on div at bounding box center [316, 179] width 2 height 26
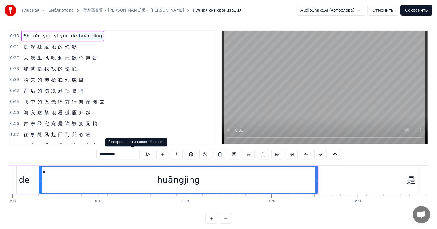
type input "*********"
click at [142, 156] on button at bounding box center [148, 154] width 12 height 10
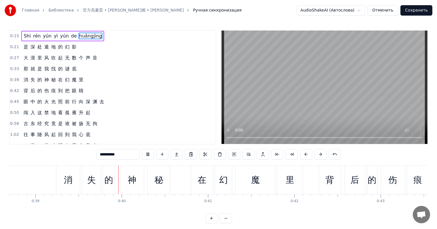
scroll to position [0, 3369]
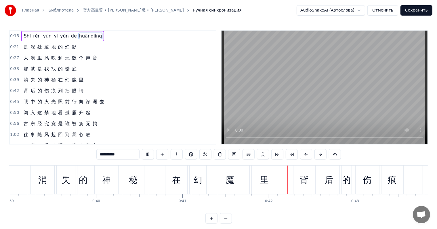
click at [25, 34] on span "Shì" at bounding box center [27, 36] width 8 height 7
type input "***"
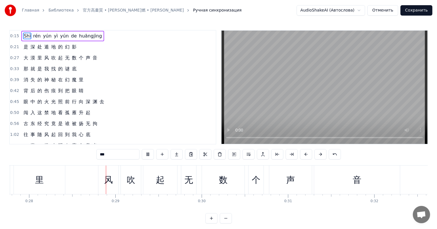
scroll to position [0, 2410]
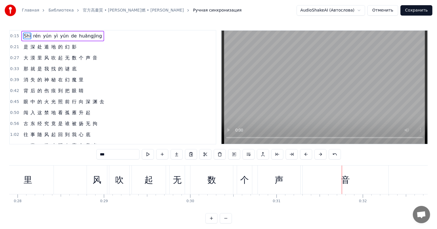
click at [417, 8] on button "Сохранить" at bounding box center [417, 10] width 32 height 10
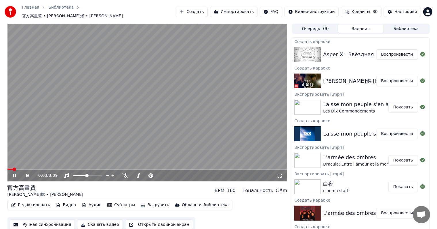
click at [17, 174] on icon at bounding box center [18, 175] width 13 height 5
click at [402, 53] on button "Воспроизвести" at bounding box center [398, 54] width 42 height 10
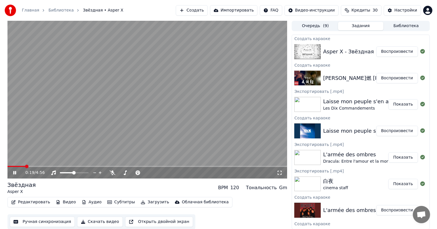
click at [25, 166] on span at bounding box center [147, 166] width 280 height 1
click at [43, 167] on div "0:19 / 4:56" at bounding box center [147, 173] width 280 height 12
click at [40, 219] on button "Ручная синхронизация" at bounding box center [42, 221] width 65 height 10
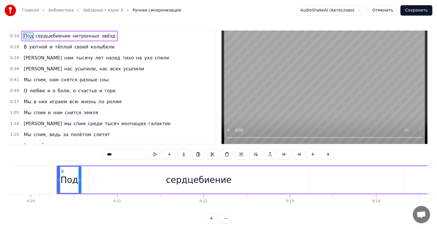
scroll to position [0, 861]
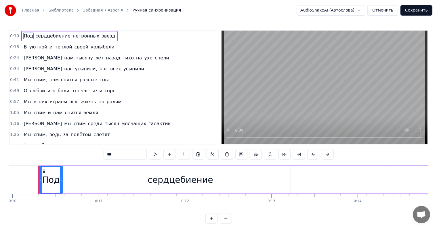
click at [83, 112] on span "земля" at bounding box center [91, 112] width 16 height 7
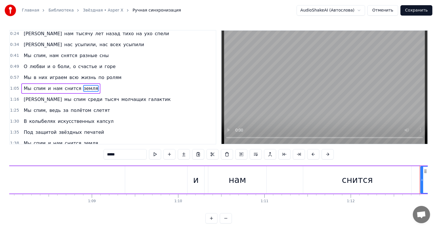
scroll to position [0, 6260]
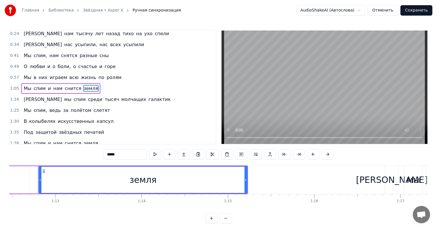
click at [104, 152] on input "*****" at bounding box center [125, 154] width 43 height 10
type input "*"
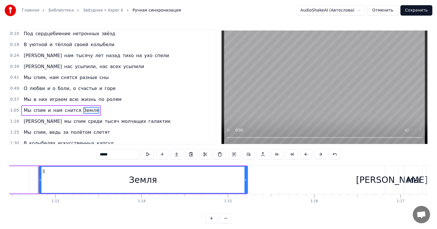
scroll to position [0, 0]
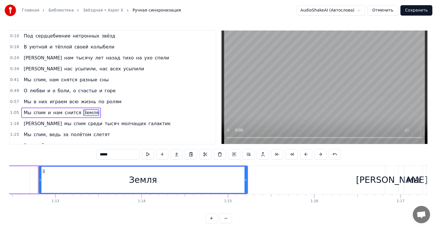
click at [64, 59] on span "нам" at bounding box center [69, 57] width 10 height 7
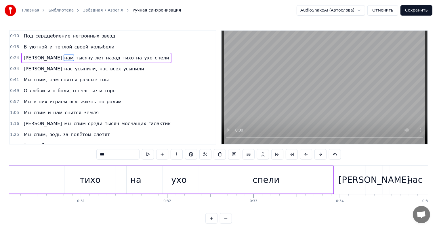
scroll to position [0, 2219]
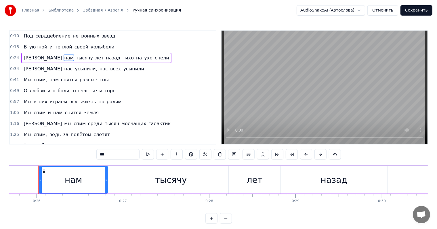
click at [96, 156] on input "***" at bounding box center [117, 154] width 43 height 10
type input "*"
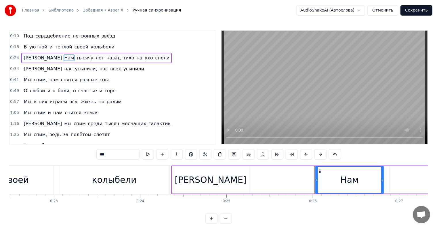
scroll to position [0, 2057]
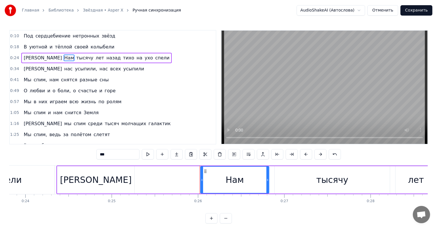
click at [91, 182] on div "[PERSON_NAME]" at bounding box center [95, 179] width 77 height 27
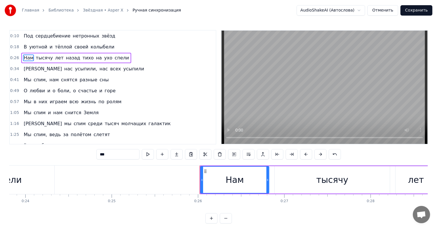
click at [39, 112] on span "спим" at bounding box center [39, 112] width 13 height 7
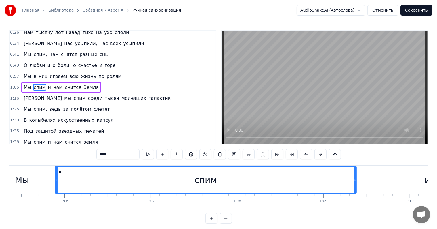
scroll to position [0, 5662]
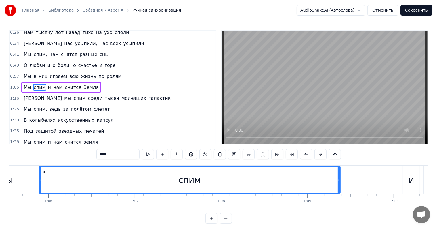
click at [105, 155] on input "****" at bounding box center [117, 154] width 43 height 10
type input "*****"
click at [31, 88] on div "Мы спим, и нам снится Земля" at bounding box center [61, 87] width 81 height 10
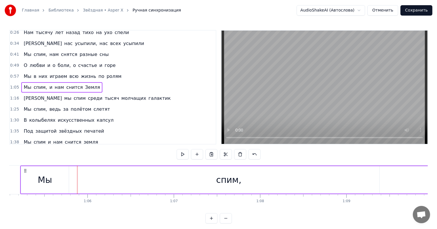
scroll to position [0, 5605]
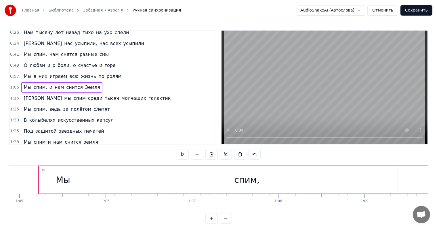
click at [38, 85] on span "спим," at bounding box center [40, 87] width 15 height 7
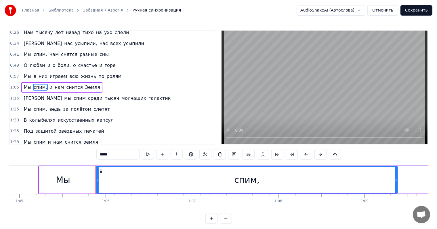
click at [109, 155] on input "*****" at bounding box center [117, 154] width 43 height 10
drag, startPoint x: 210, startPoint y: 56, endPoint x: 210, endPoint y: 60, distance: 3.8
click at [210, 60] on div "0:10 Под сердцебиение нетронных звёзд 0:18 В уютной и тёплой своей колыбели 0:2…" at bounding box center [112, 87] width 207 height 114
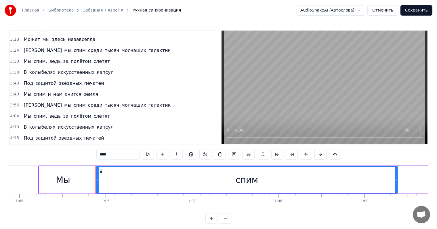
scroll to position [281, 0]
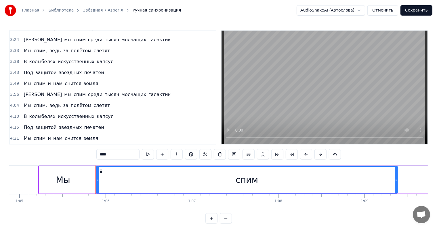
click at [85, 138] on span "земля" at bounding box center [91, 138] width 16 height 7
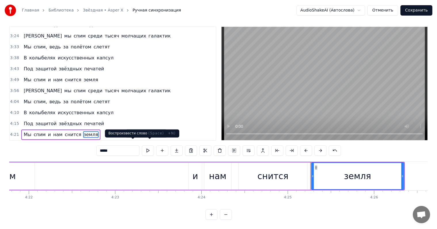
scroll to position [0, 22886]
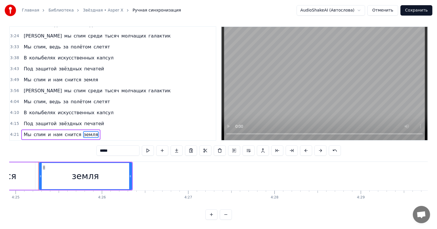
click at [96, 148] on input "*****" at bounding box center [117, 150] width 43 height 10
click at [96, 145] on input "*****" at bounding box center [117, 150] width 43 height 10
type input "*****"
click at [416, 13] on button "Сохранить" at bounding box center [417, 10] width 32 height 10
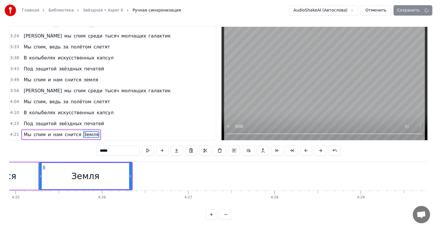
scroll to position [0, 0]
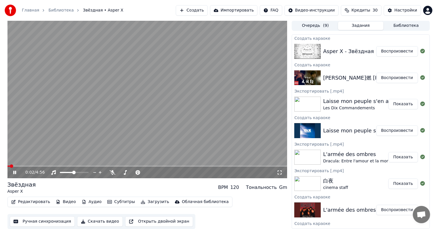
click at [183, 109] on video at bounding box center [147, 99] width 280 height 158
click at [109, 218] on button "Скачать видео" at bounding box center [100, 221] width 46 height 10
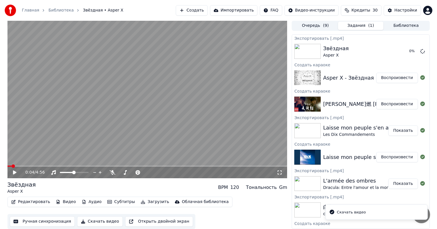
click at [386, 101] on button "Воспроизвести" at bounding box center [398, 104] width 42 height 10
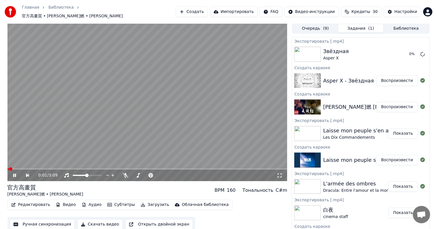
click at [22, 168] on span at bounding box center [147, 168] width 280 height 1
click at [108, 168] on span at bounding box center [147, 168] width 280 height 1
click at [152, 168] on span at bounding box center [147, 168] width 280 height 1
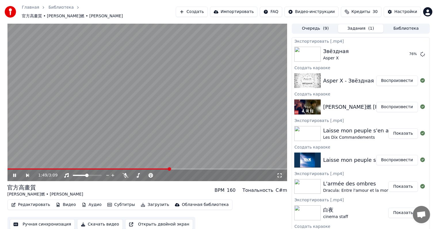
click at [183, 164] on video at bounding box center [147, 102] width 280 height 158
click at [188, 136] on video at bounding box center [147, 102] width 280 height 158
click at [13, 173] on icon at bounding box center [18, 175] width 13 height 5
